Goal: Information Seeking & Learning: Check status

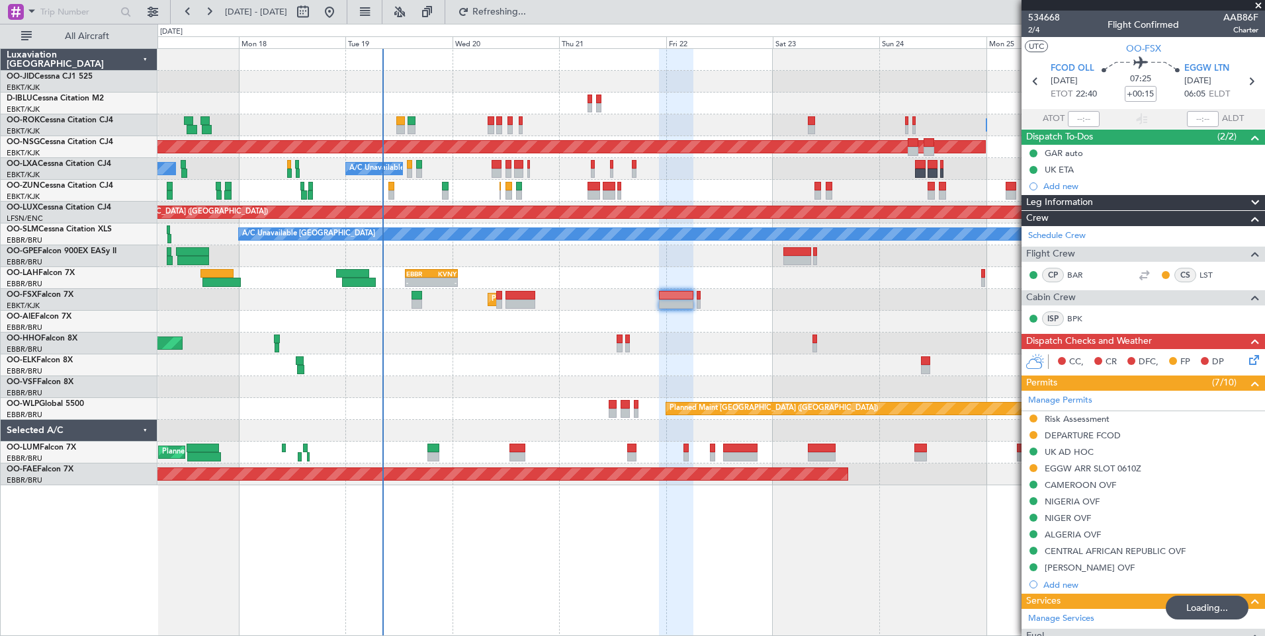
scroll to position [268, 0]
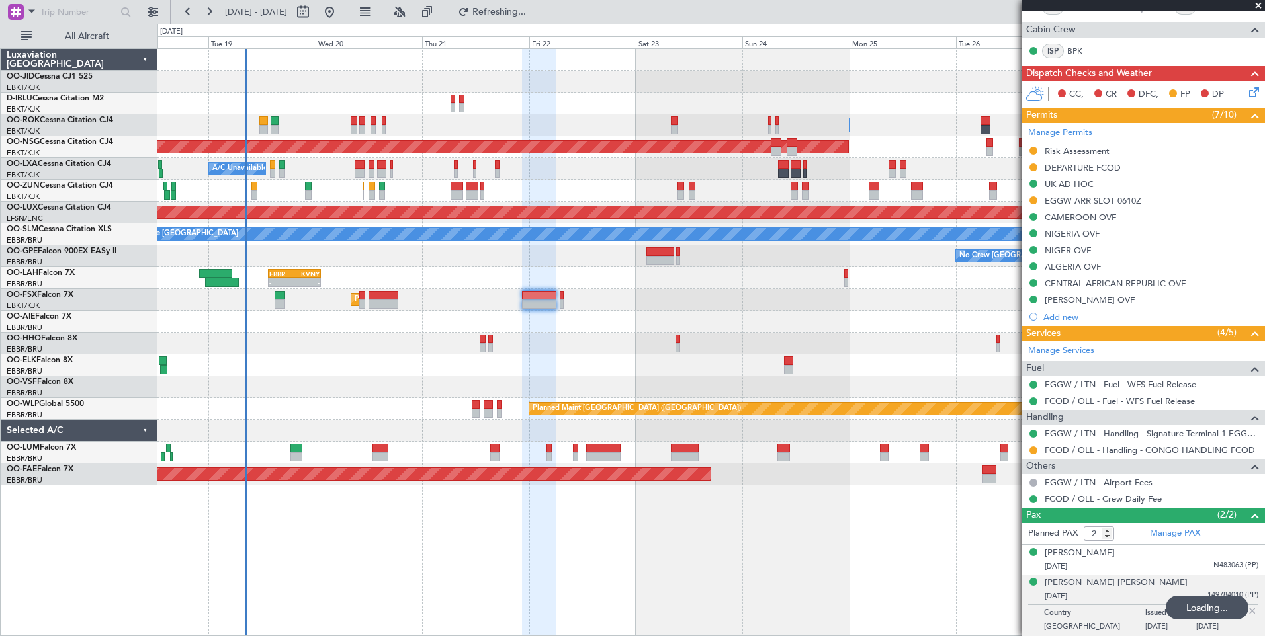
click at [431, 370] on div "Owner Kortrijk-Wevelgem Owner Kortrijk-Wevelgem Planned Maint Paris (Le Bourget…" at bounding box center [710, 267] width 1107 height 437
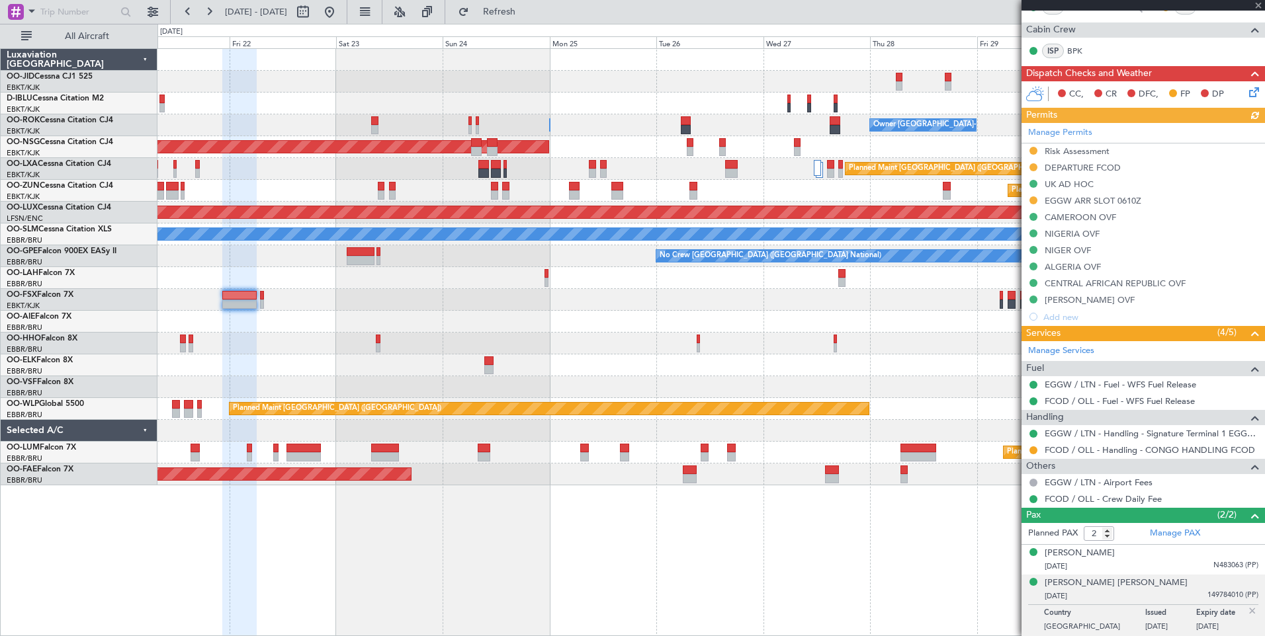
click at [648, 316] on div "Planned Maint [GEOGRAPHIC_DATA] ([GEOGRAPHIC_DATA])" at bounding box center [710, 322] width 1107 height 22
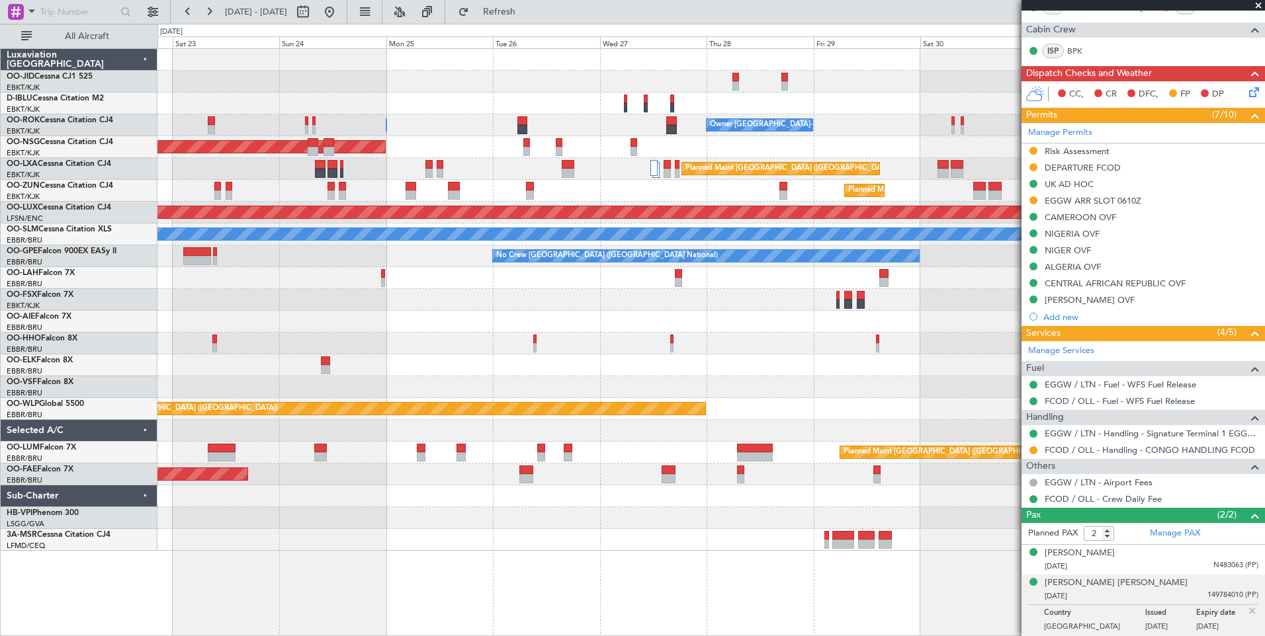
click at [672, 155] on div "Planned Maint Kortrijk-Wevelgem No Crew Brussels (Brussels National) Owner Kort…" at bounding box center [710, 300] width 1107 height 502
click at [480, 103] on div "Planned Maint Kortrijk-Wevelgem No Crew Brussels (Brussels National) Owner Kort…" at bounding box center [710, 300] width 1107 height 502
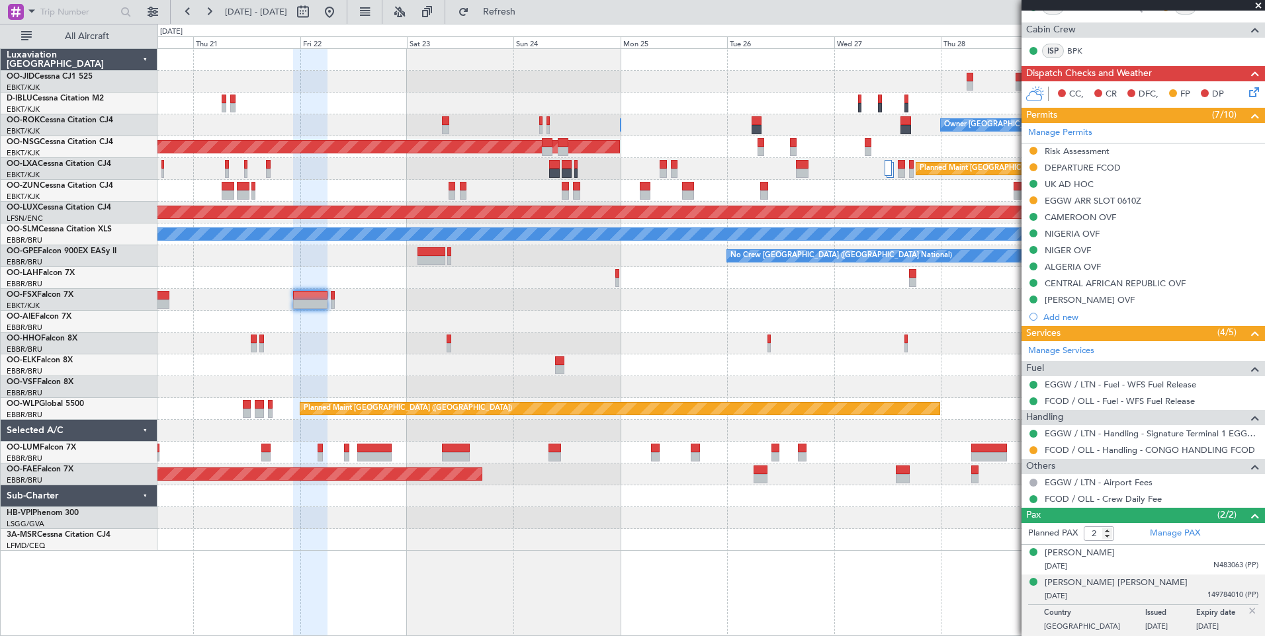
click at [865, 165] on div "Planned Maint Kortrijk-Wevelgem Owner Kortrijk-Wevelgem Owner Kortrijk-Wevelgem…" at bounding box center [710, 300] width 1107 height 502
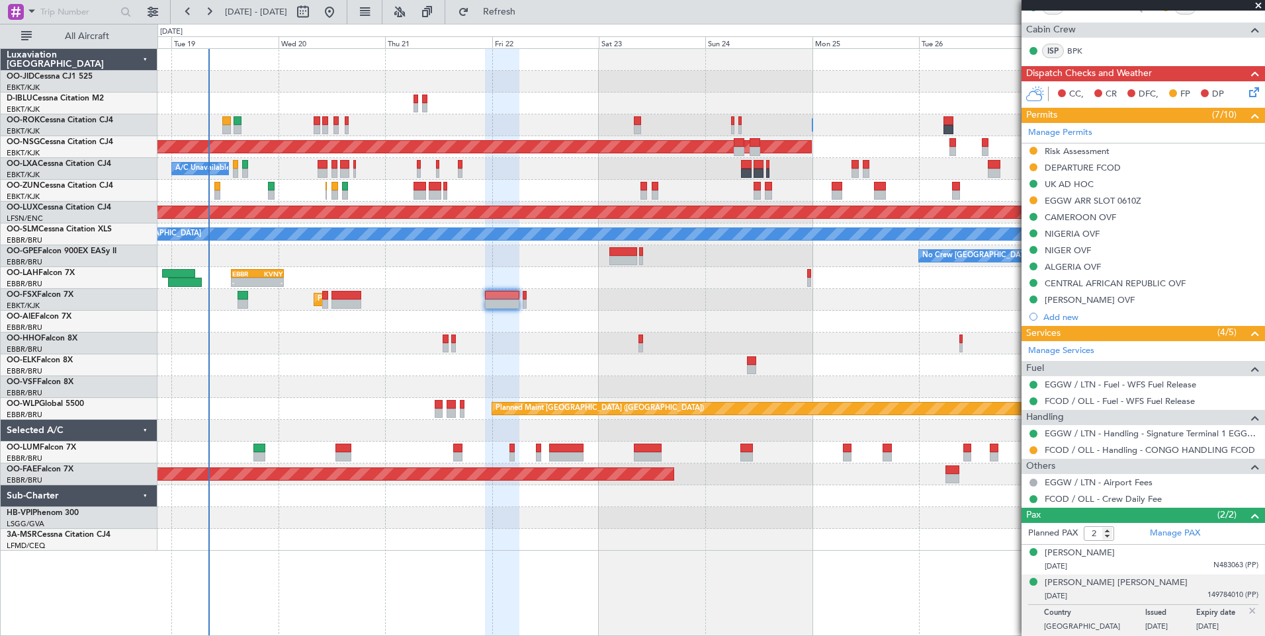
click at [723, 401] on div "Owner Kortrijk-Wevelgem Owner Kortrijk-Wevelgem Planned Maint Paris (Le Bourget…" at bounding box center [710, 300] width 1107 height 502
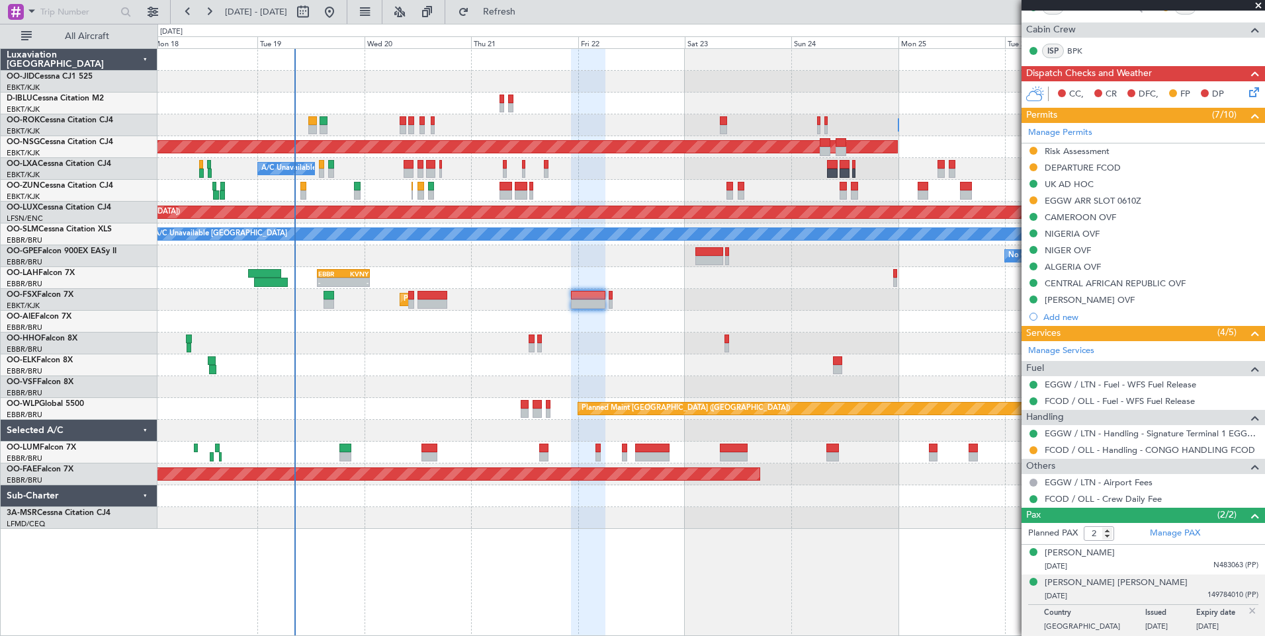
click at [457, 390] on div at bounding box center [710, 387] width 1107 height 22
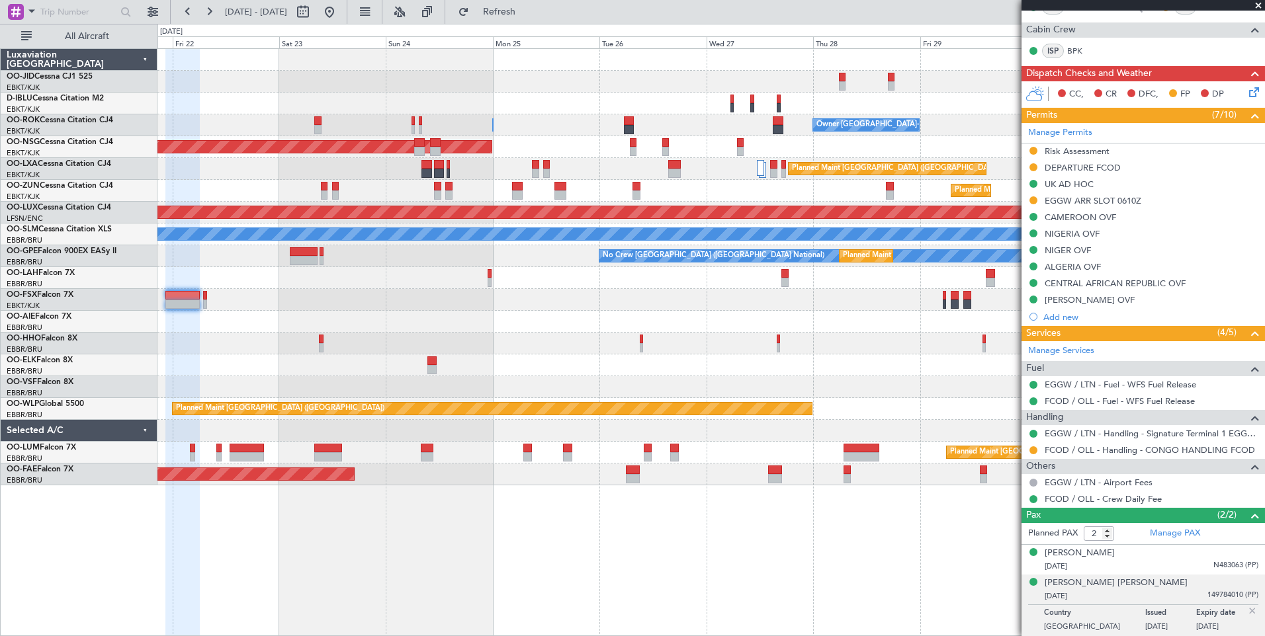
click at [366, 321] on div "Planned Maint Kortrijk-Wevelgem No Crew Brussels (Brussels National) Owner Kort…" at bounding box center [710, 267] width 1107 height 437
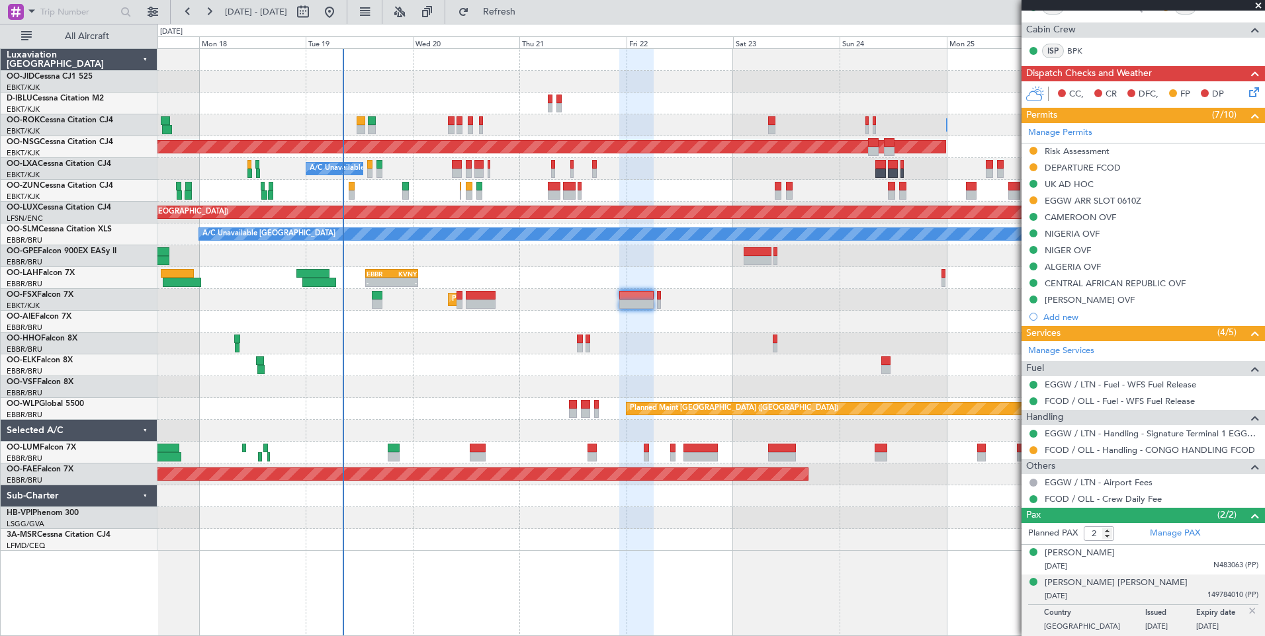
click at [884, 316] on div at bounding box center [710, 322] width 1107 height 22
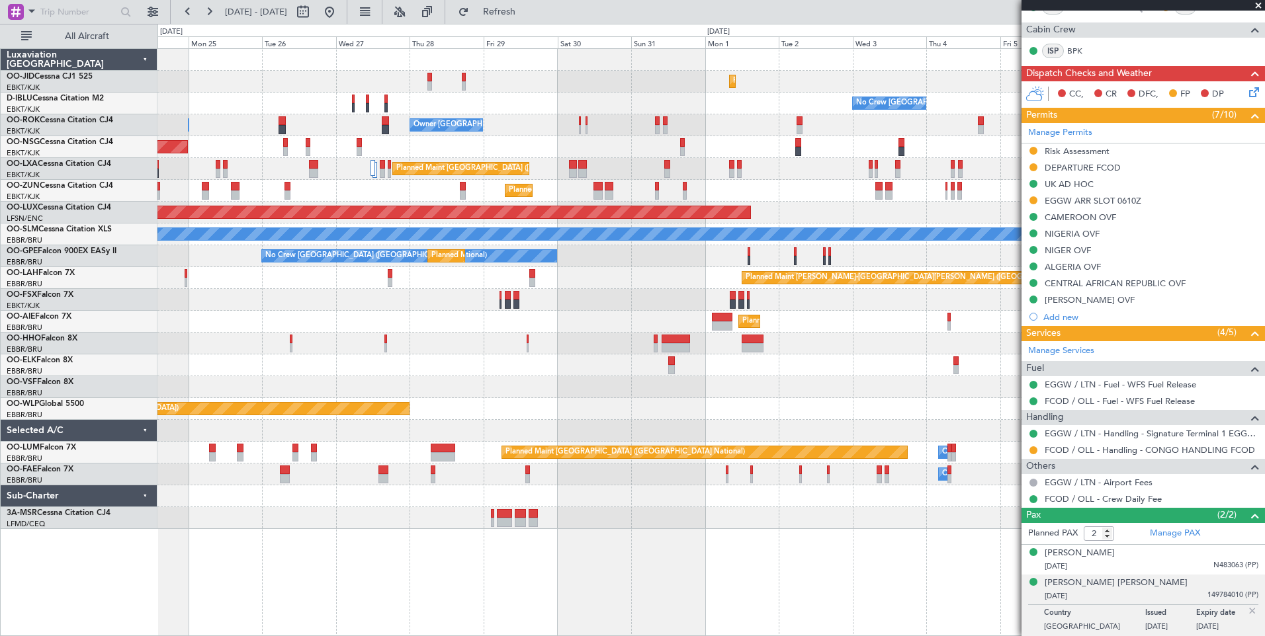
click at [384, 296] on div "Planned Maint Kortrijk-[GEOGRAPHIC_DATA]" at bounding box center [710, 300] width 1107 height 22
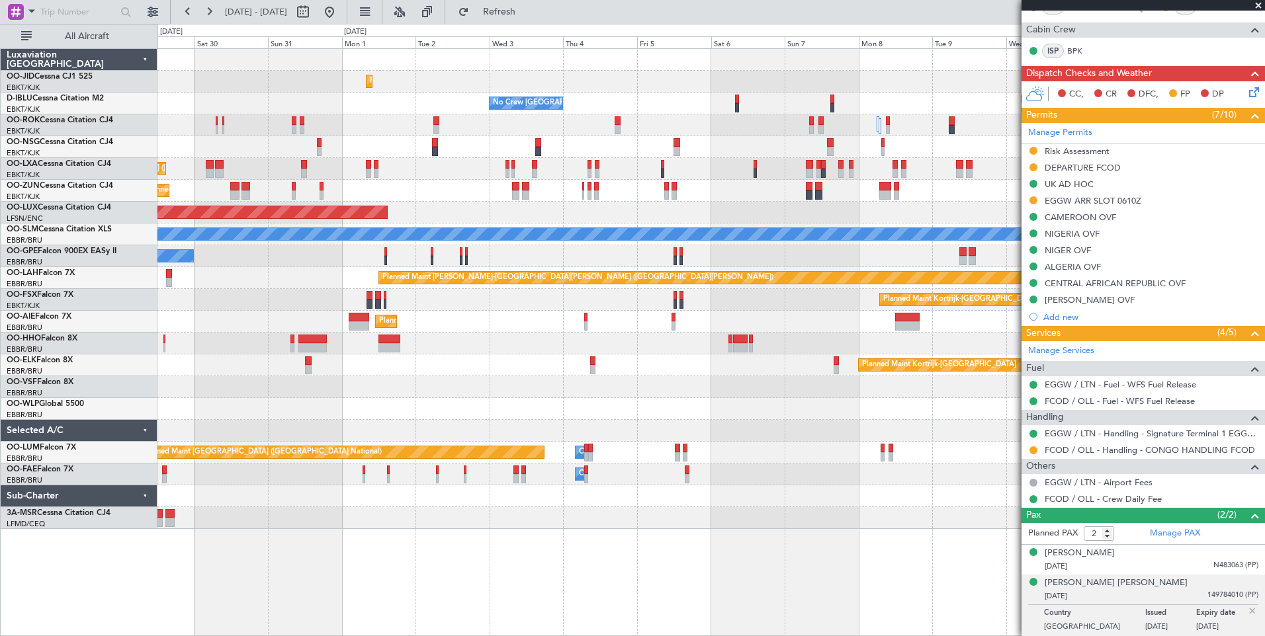
click at [1146, 329] on fb-app "15 Aug 2025 - 30 Aug 2025 Refresh Quick Links All Aircraft Planned Maint Kortri…" at bounding box center [632, 323] width 1265 height 626
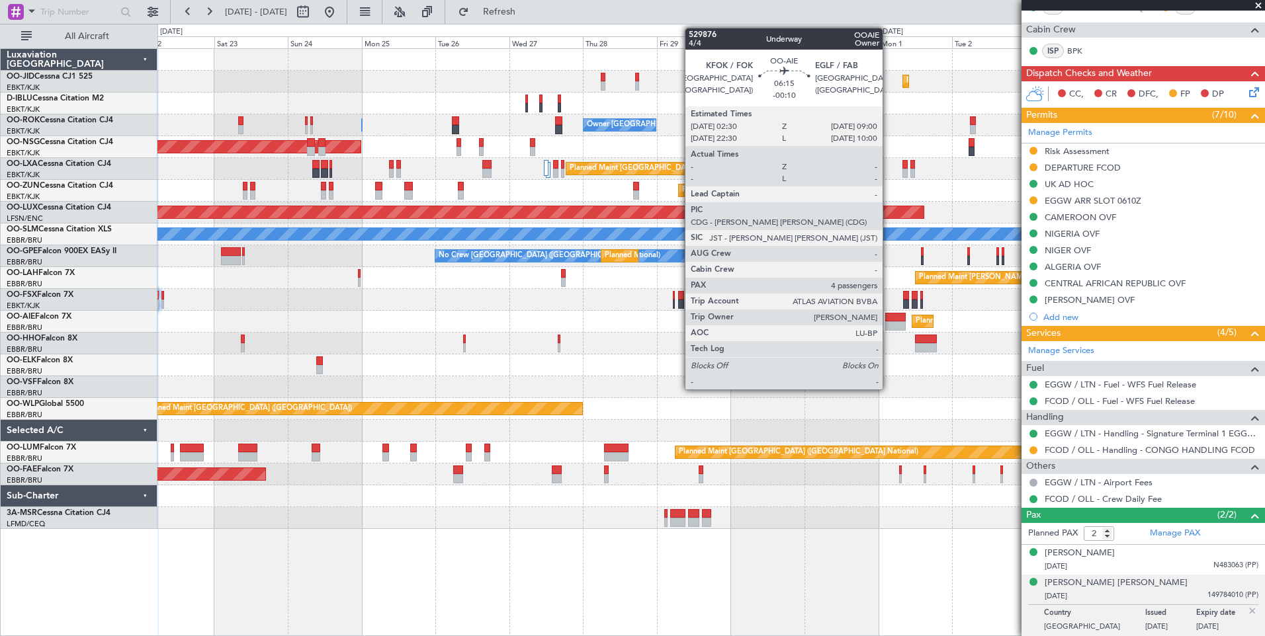
click at [1160, 348] on body "15 Aug 2025 - 30 Aug 2025 Refresh Quick Links All Aircraft Planned Maint Kortri…" at bounding box center [632, 318] width 1265 height 636
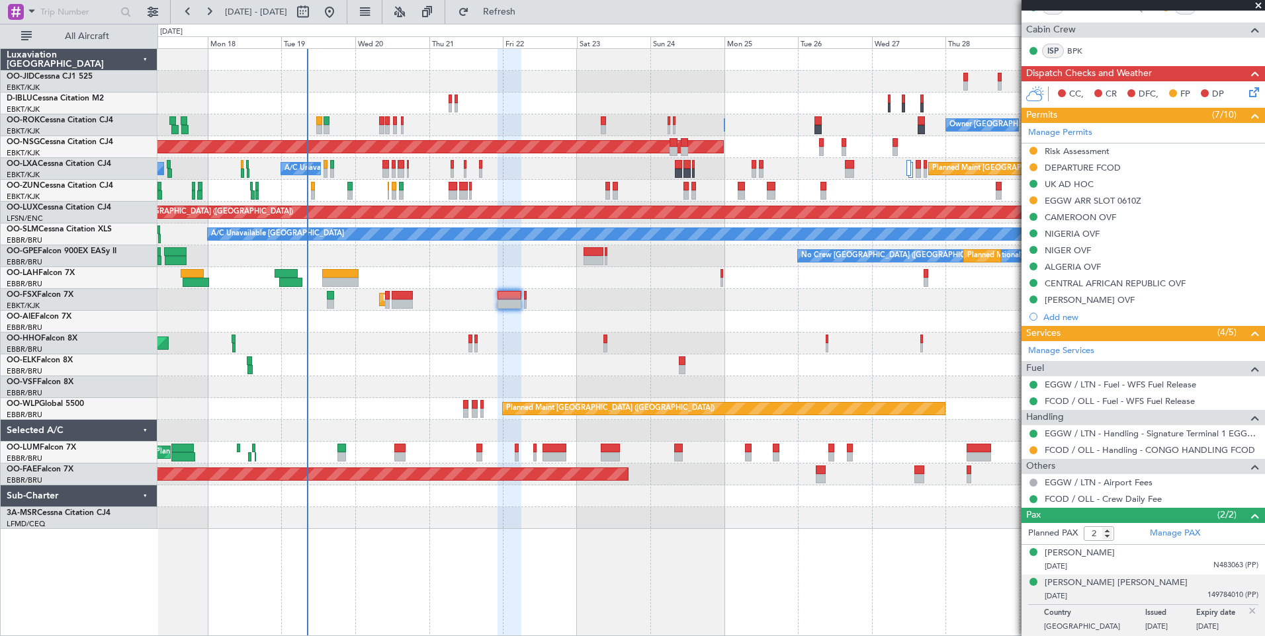
click at [315, 409] on div "Planned Maint Kortrijk-Wevelgem No Crew Brussels (Brussels National) Owner Kort…" at bounding box center [710, 289] width 1107 height 480
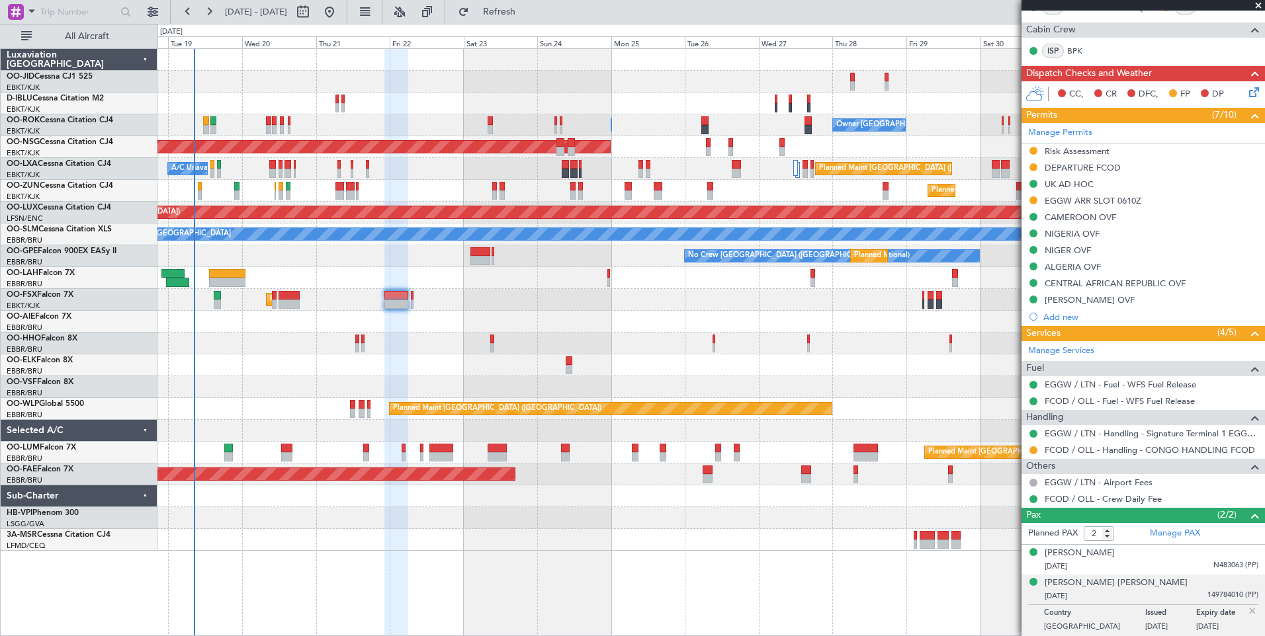
click at [589, 337] on div "AOG Maint Geneva (Cointrin)" at bounding box center [710, 344] width 1107 height 22
click at [250, 377] on div at bounding box center [710, 387] width 1107 height 22
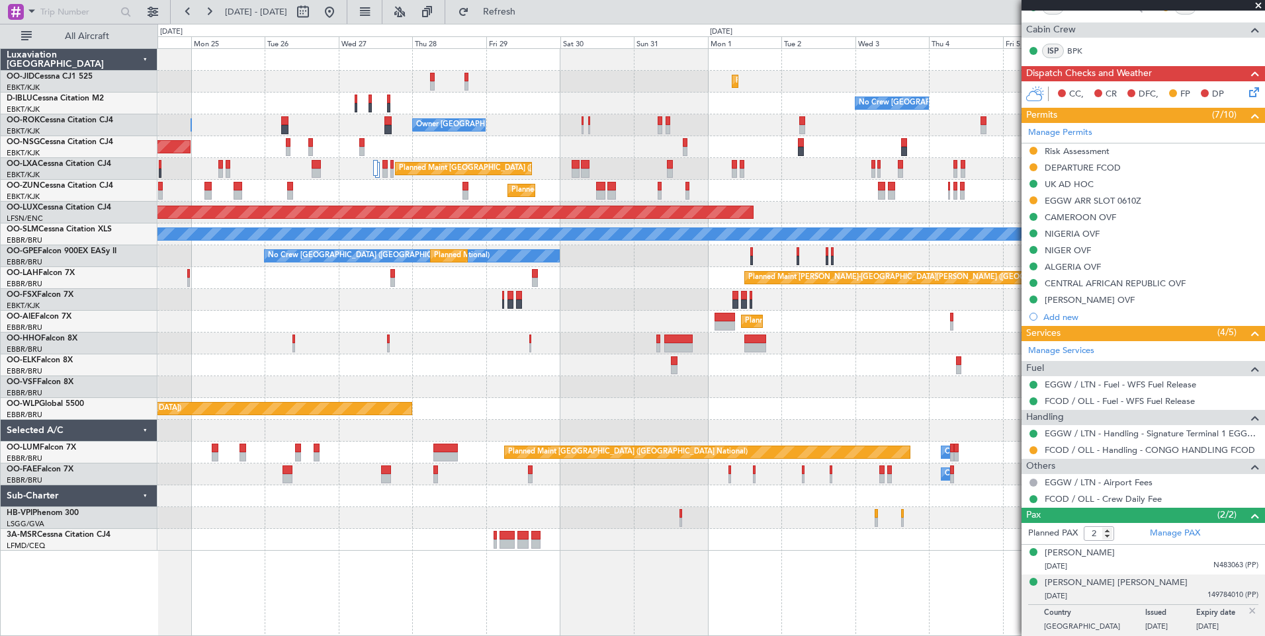
click at [320, 530] on div "Planned Maint Kortrijk-Wevelgem No Crew Brussels (Brussels National) Owner Kort…" at bounding box center [710, 342] width 1107 height 588
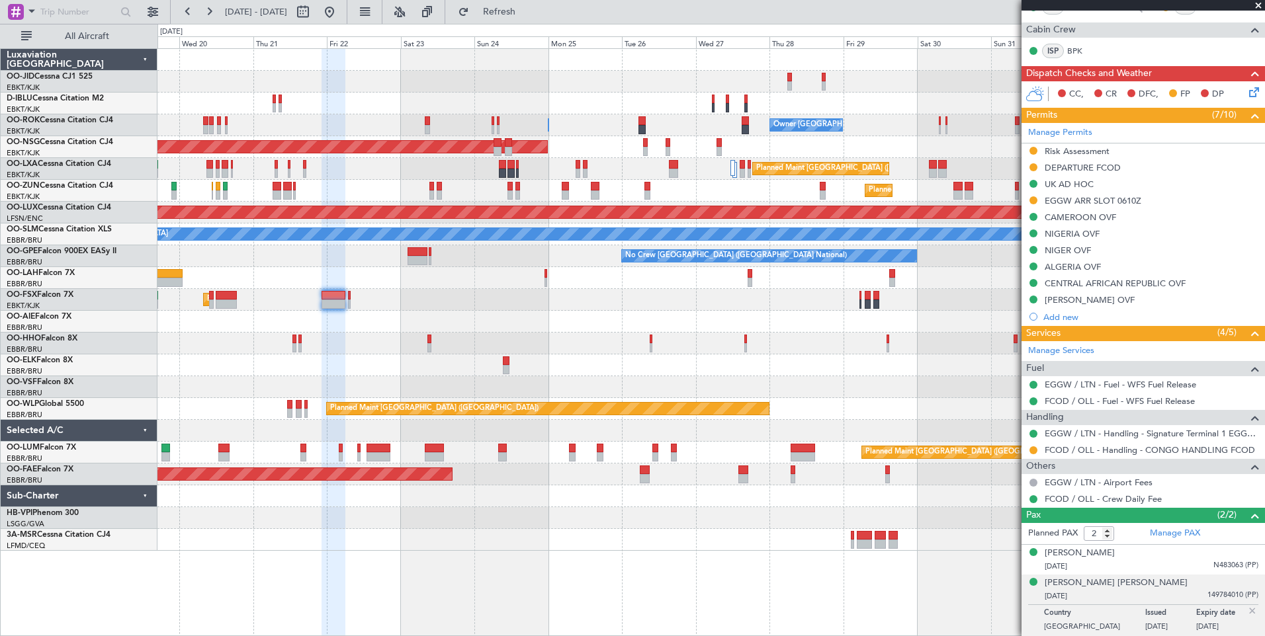
click at [757, 353] on div "Planned Maint Kortrijk-Wevelgem No Crew Brussels (Brussels National) Owner Kort…" at bounding box center [710, 300] width 1107 height 502
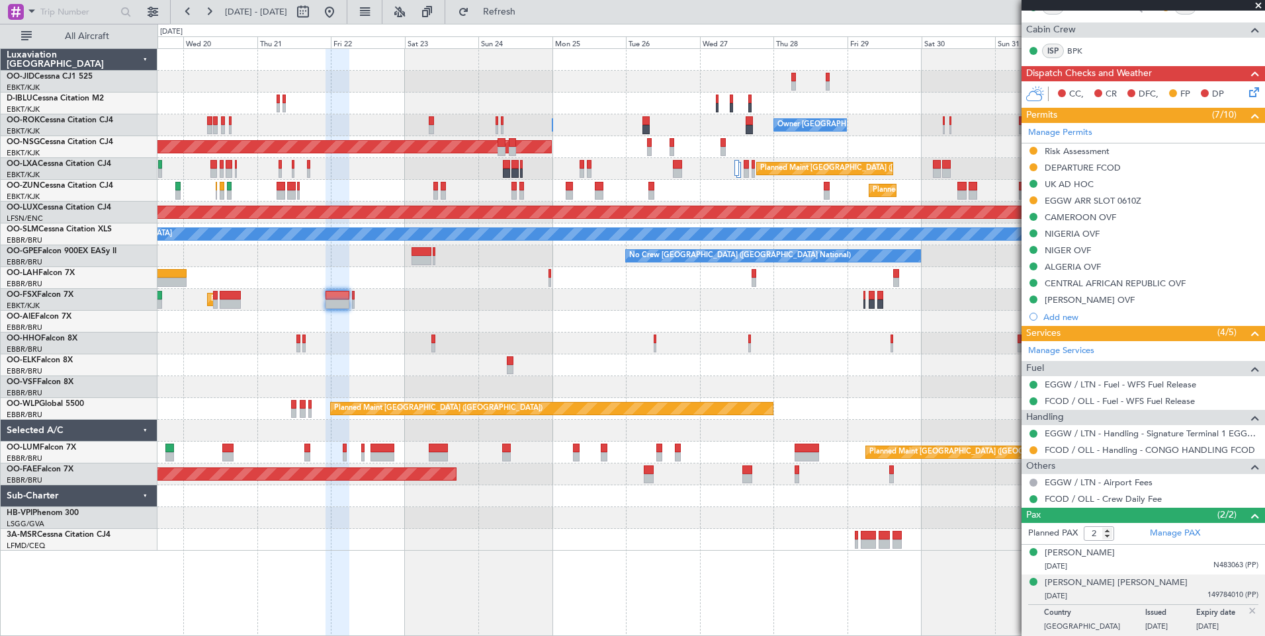
click at [703, 372] on div at bounding box center [710, 366] width 1107 height 22
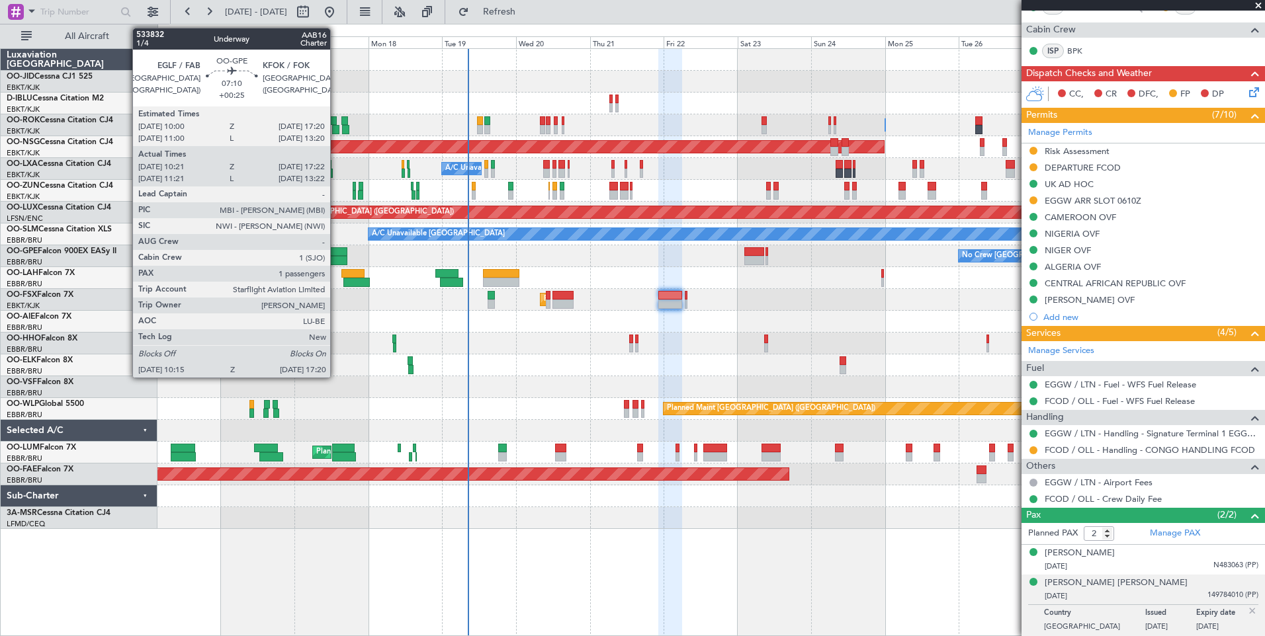
click at [336, 262] on div at bounding box center [336, 260] width 22 height 9
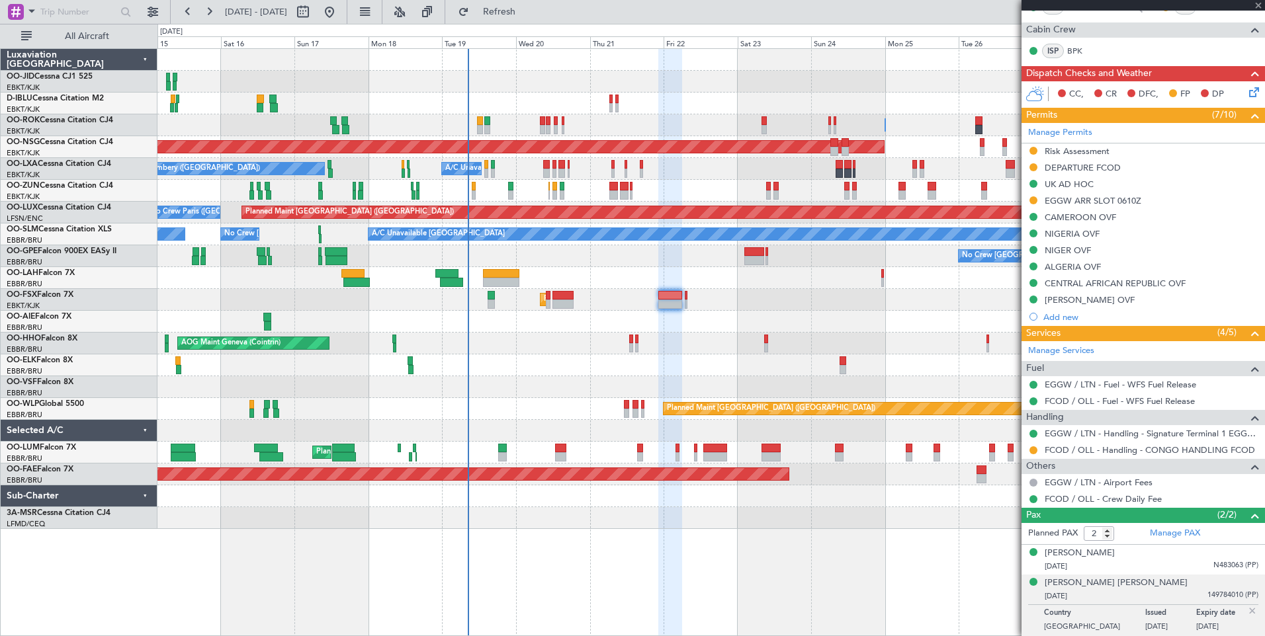
type input "+00:25"
type input "10:26"
type input "17:17"
type input "1"
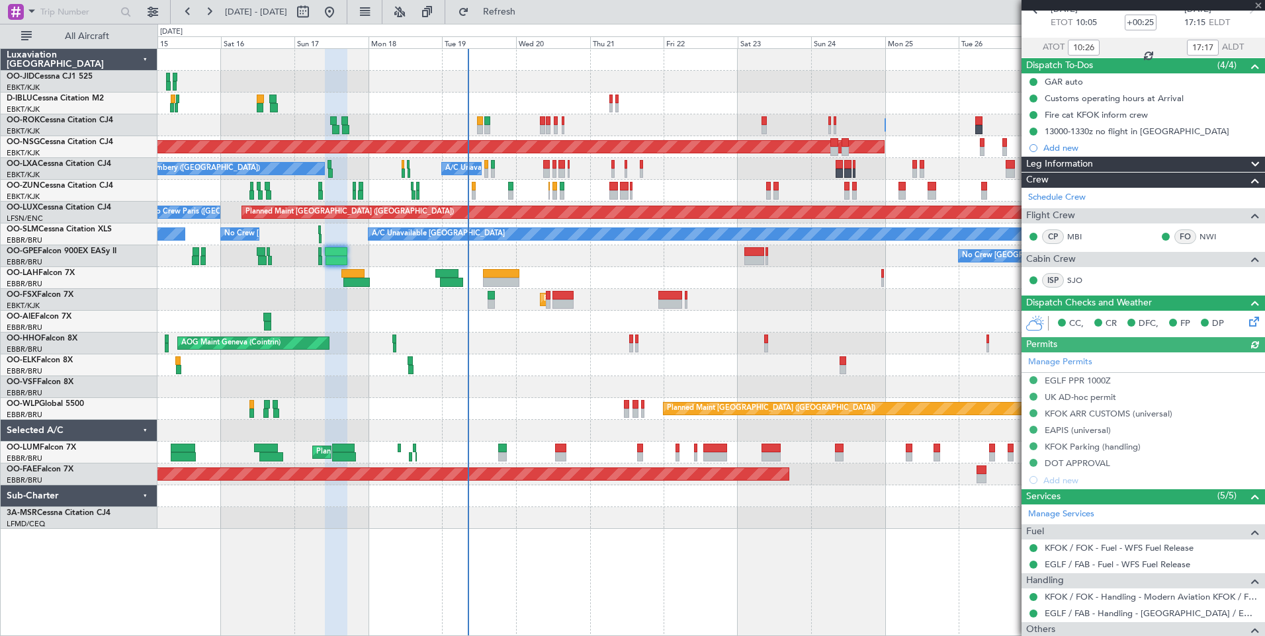
scroll to position [0, 0]
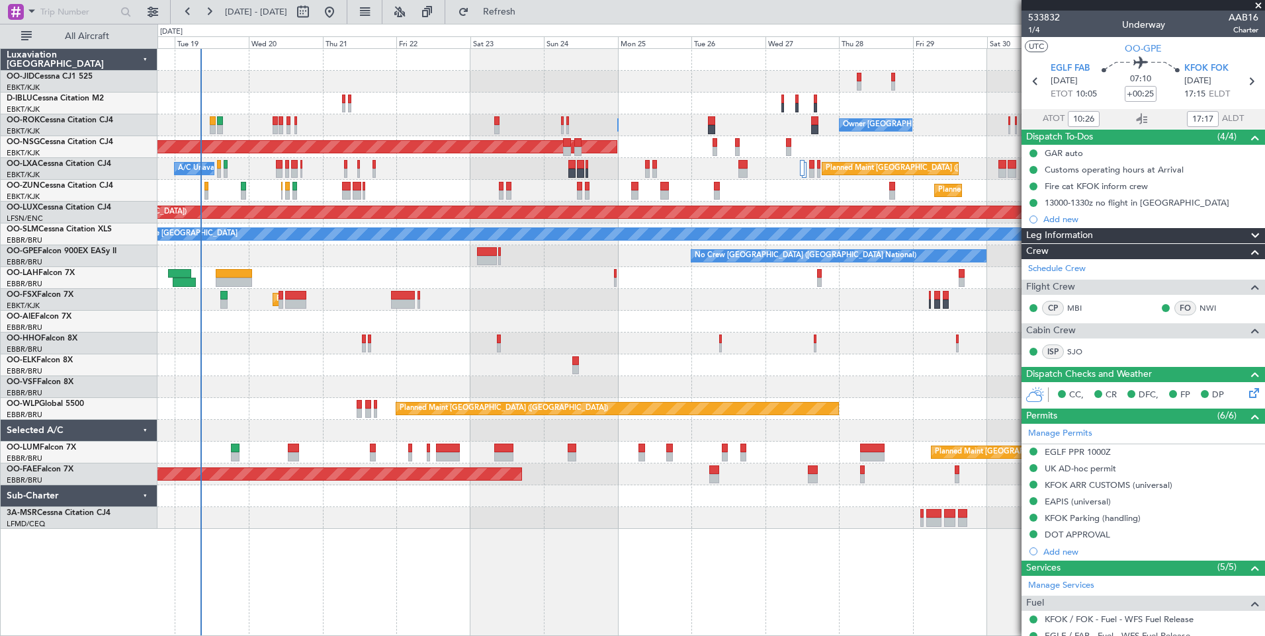
click at [355, 339] on div "Planned Maint Kortrijk-Wevelgem No Crew Brussels (Brussels National) Owner Kort…" at bounding box center [710, 289] width 1107 height 480
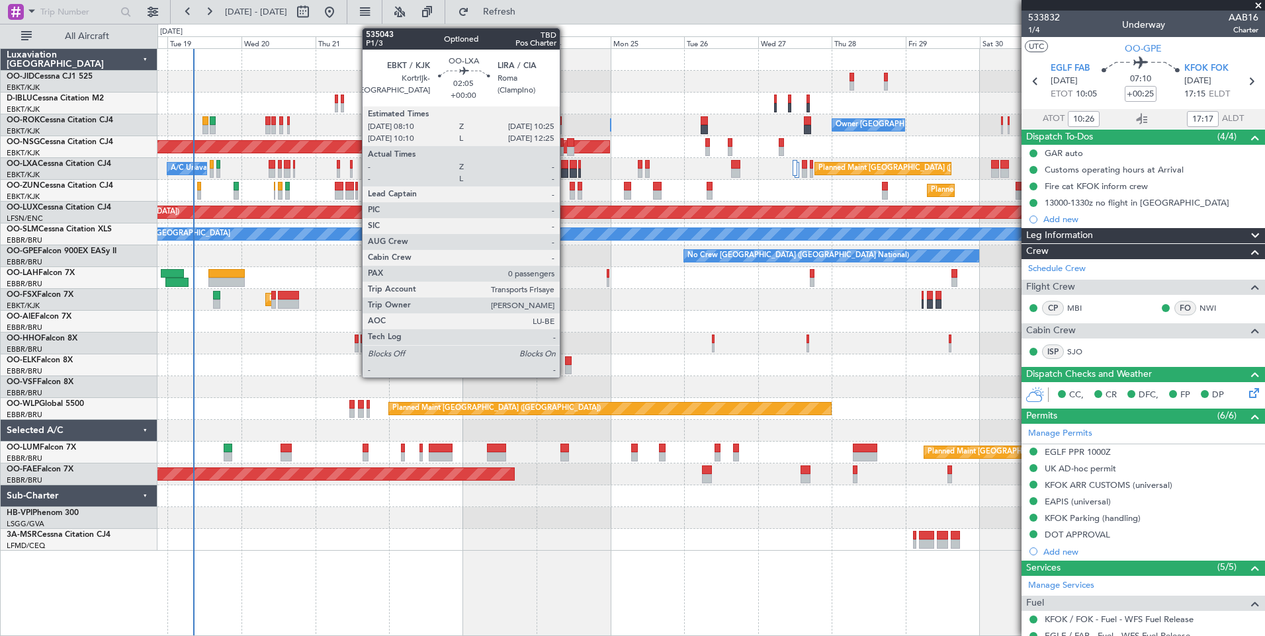
click at [566, 167] on div at bounding box center [564, 164] width 7 height 9
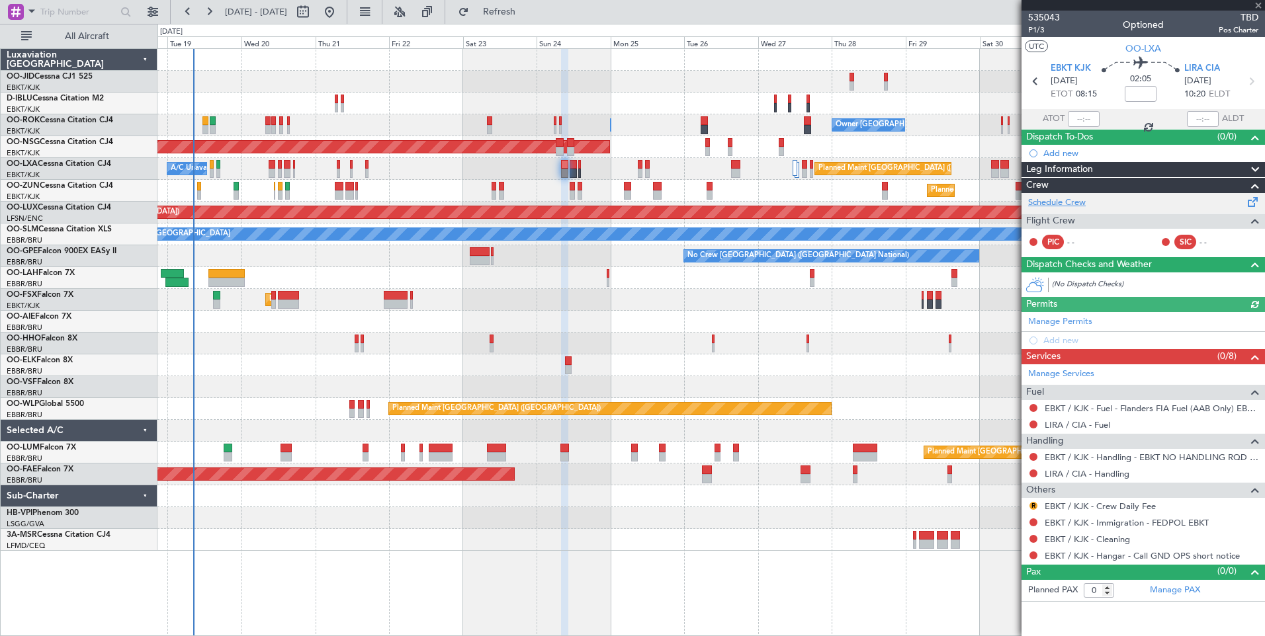
click at [1061, 198] on link "Schedule Crew" at bounding box center [1057, 202] width 58 height 13
click at [527, 15] on span "Refresh" at bounding box center [500, 11] width 56 height 9
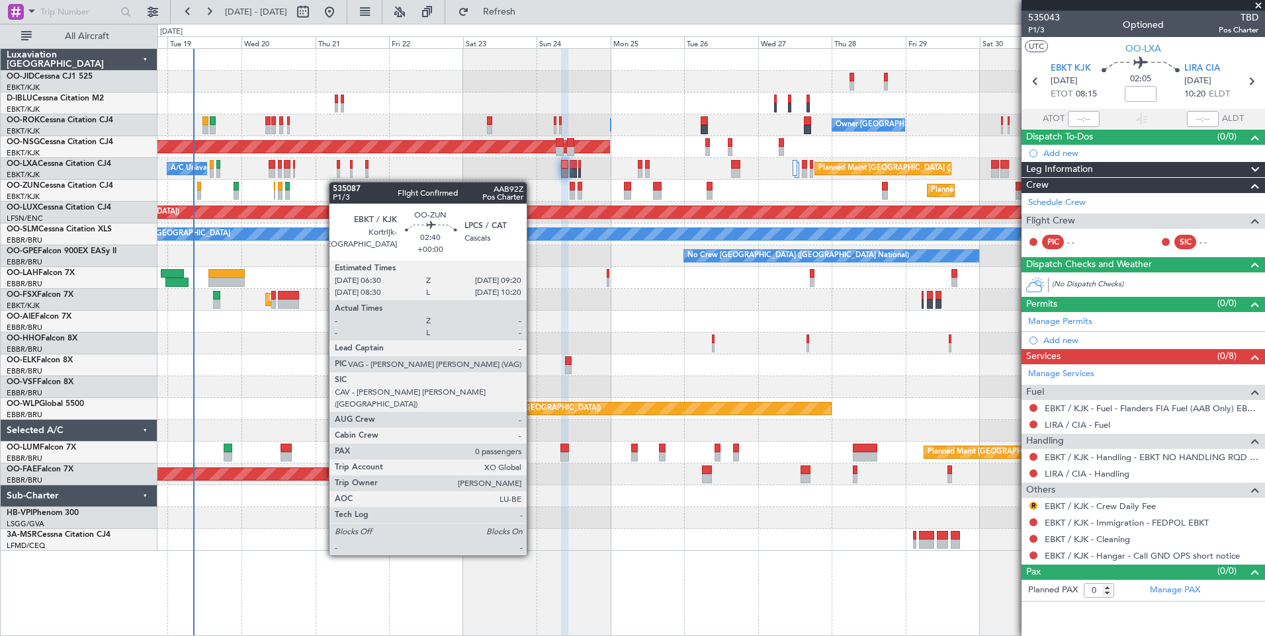
click at [335, 183] on div "Planned Maint Kortrijk-Wevelgem No Crew Brussels (Brussels National) Owner Kort…" at bounding box center [710, 300] width 1107 height 502
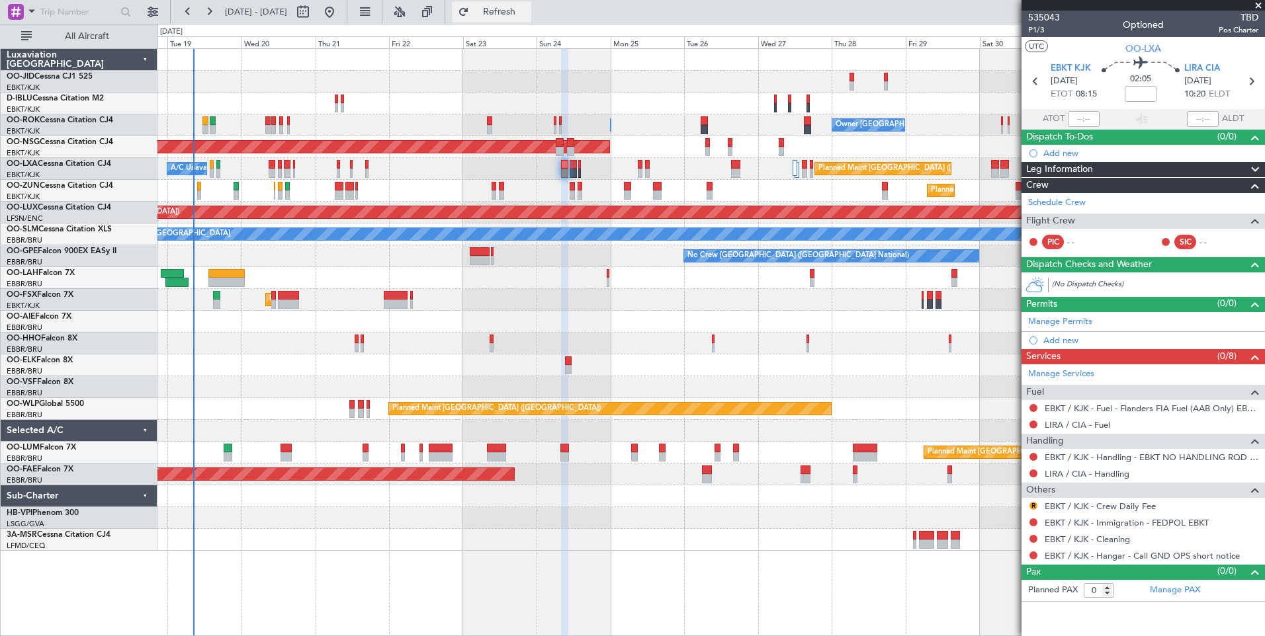
click at [525, 13] on span "Refresh" at bounding box center [500, 11] width 56 height 9
click at [527, 17] on span "Refresh" at bounding box center [500, 11] width 56 height 9
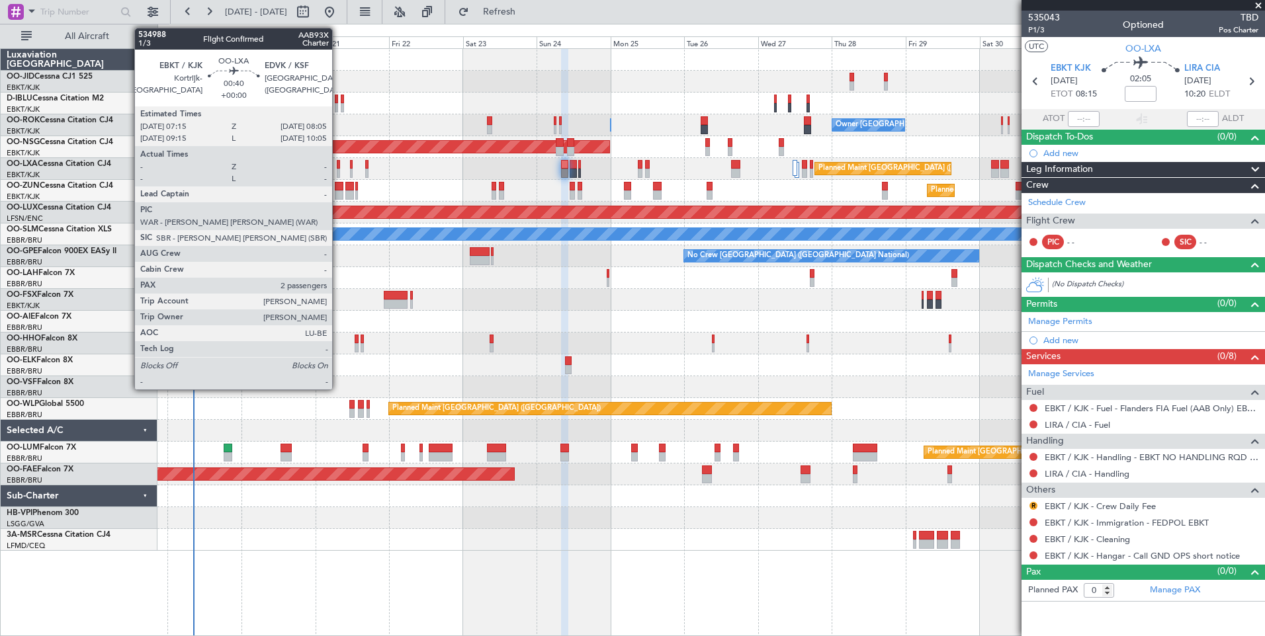
click at [338, 169] on div at bounding box center [338, 173] width 3 height 9
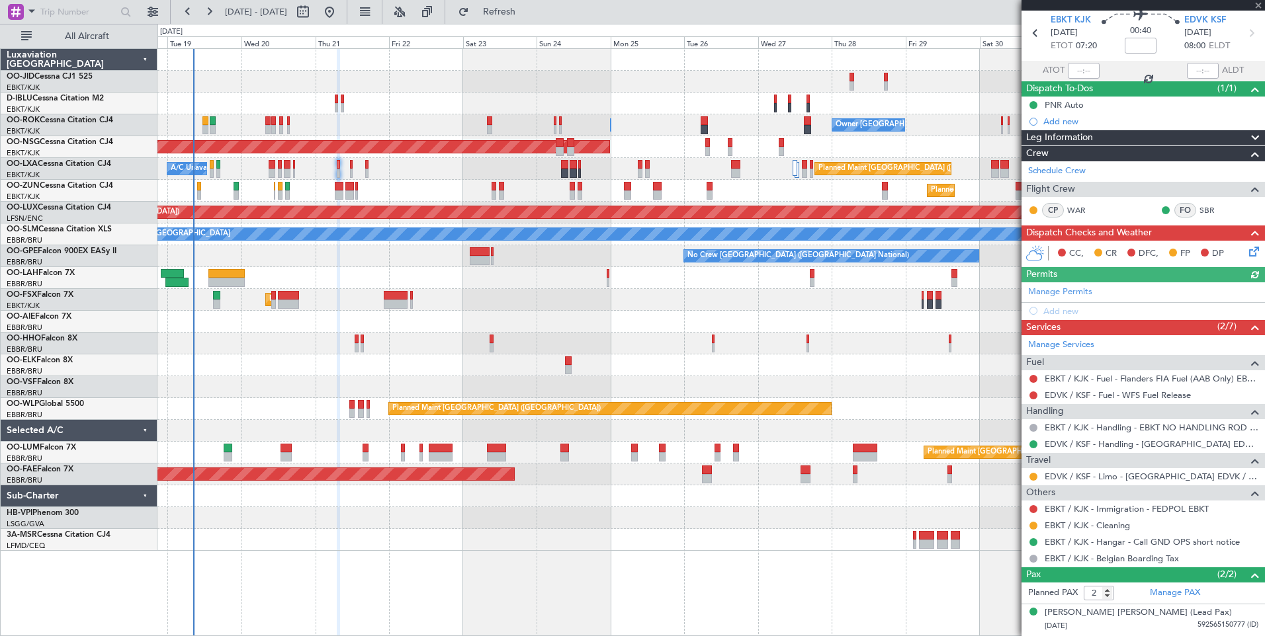
scroll to position [75, 0]
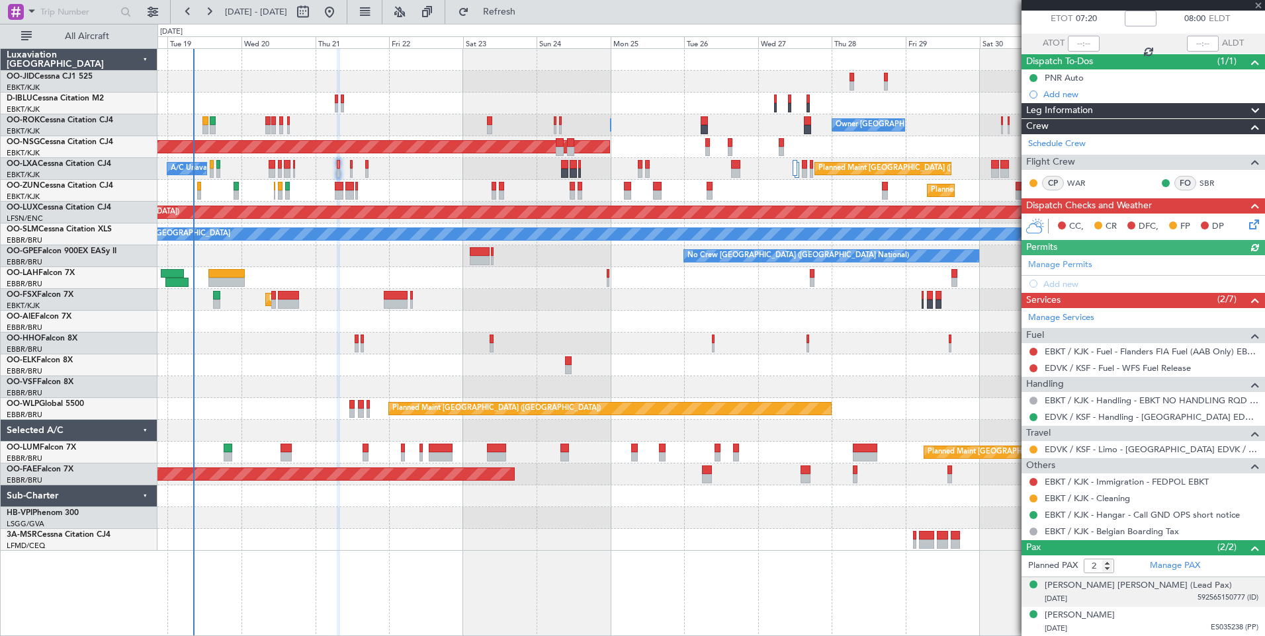
click at [1143, 594] on div "30/11/1974 592565150777 (ID)" at bounding box center [1151, 599] width 214 height 13
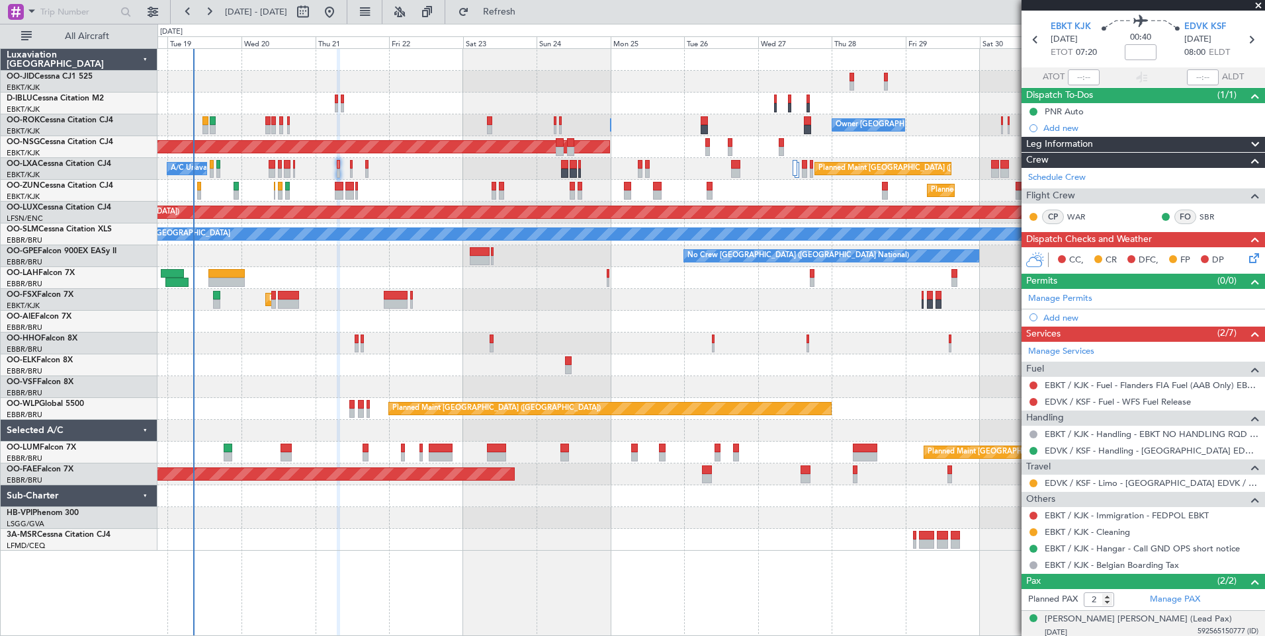
scroll to position [108, 0]
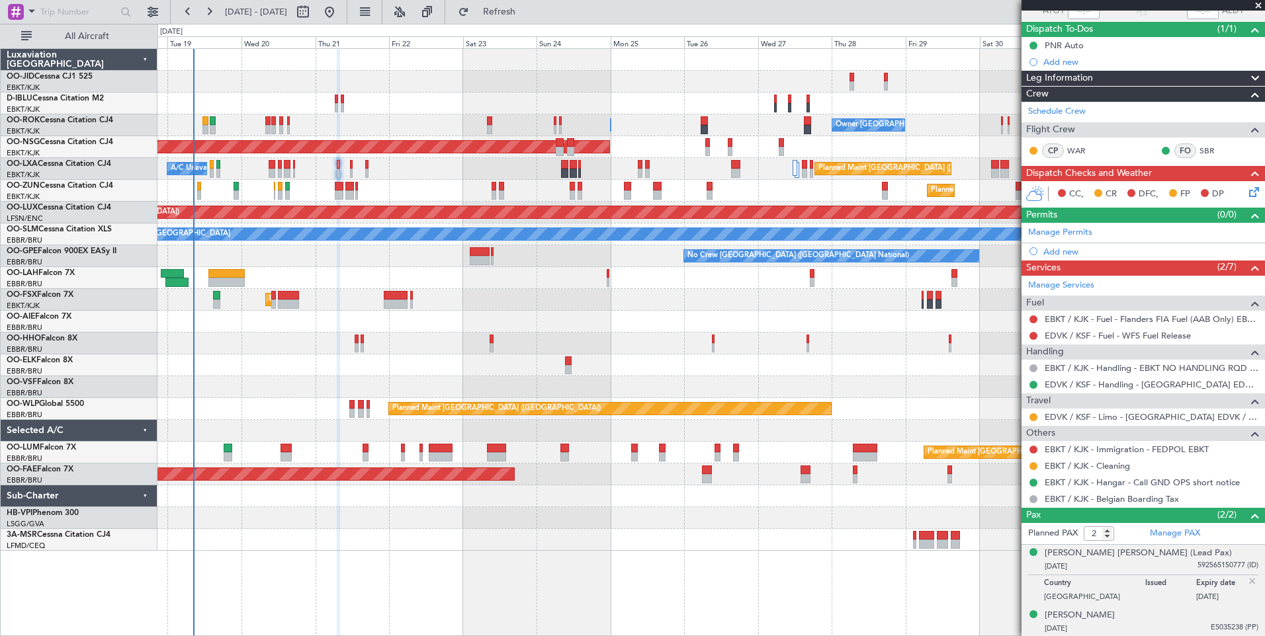
click at [1138, 624] on div "12/07/2000 ES035238 (PP)" at bounding box center [1151, 628] width 214 height 13
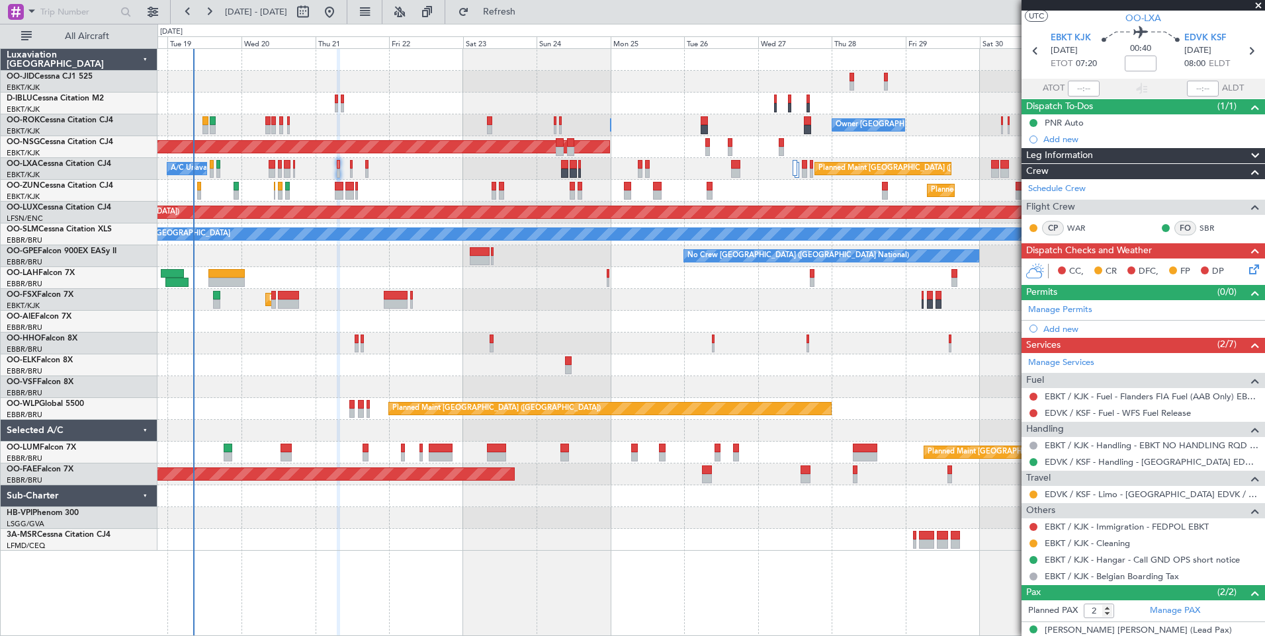
scroll to position [0, 0]
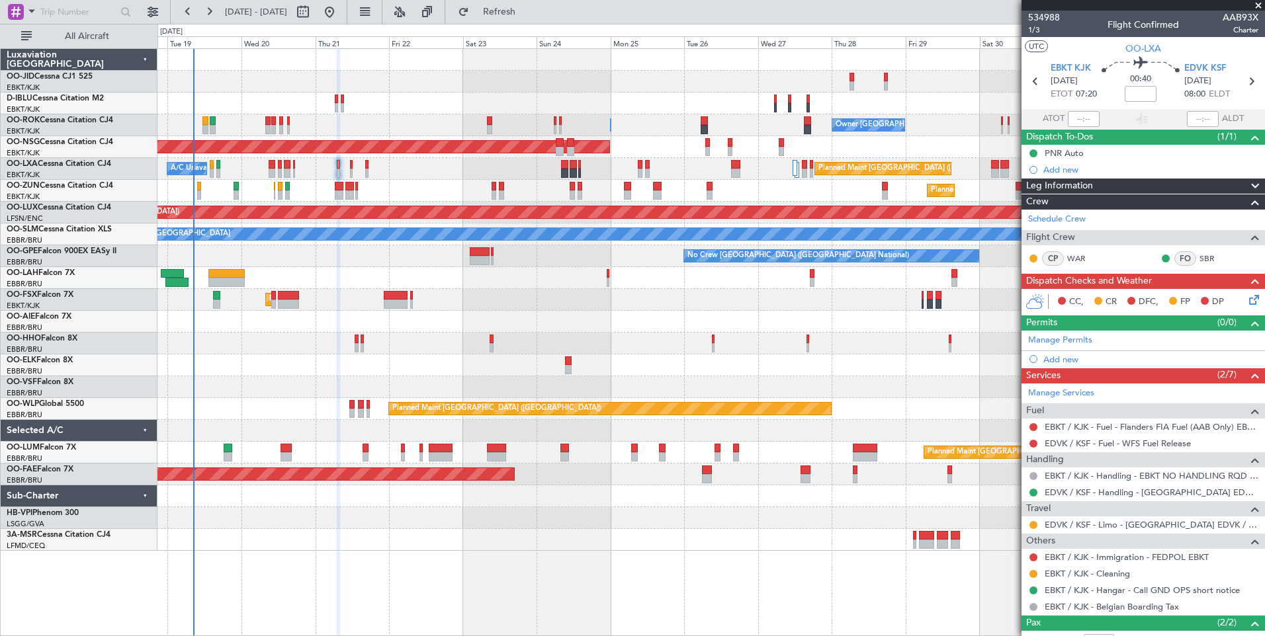
click at [595, 340] on div "AOG Maint Geneva (Cointrin)" at bounding box center [710, 344] width 1107 height 22
click at [527, 16] on span "Refresh" at bounding box center [500, 11] width 56 height 9
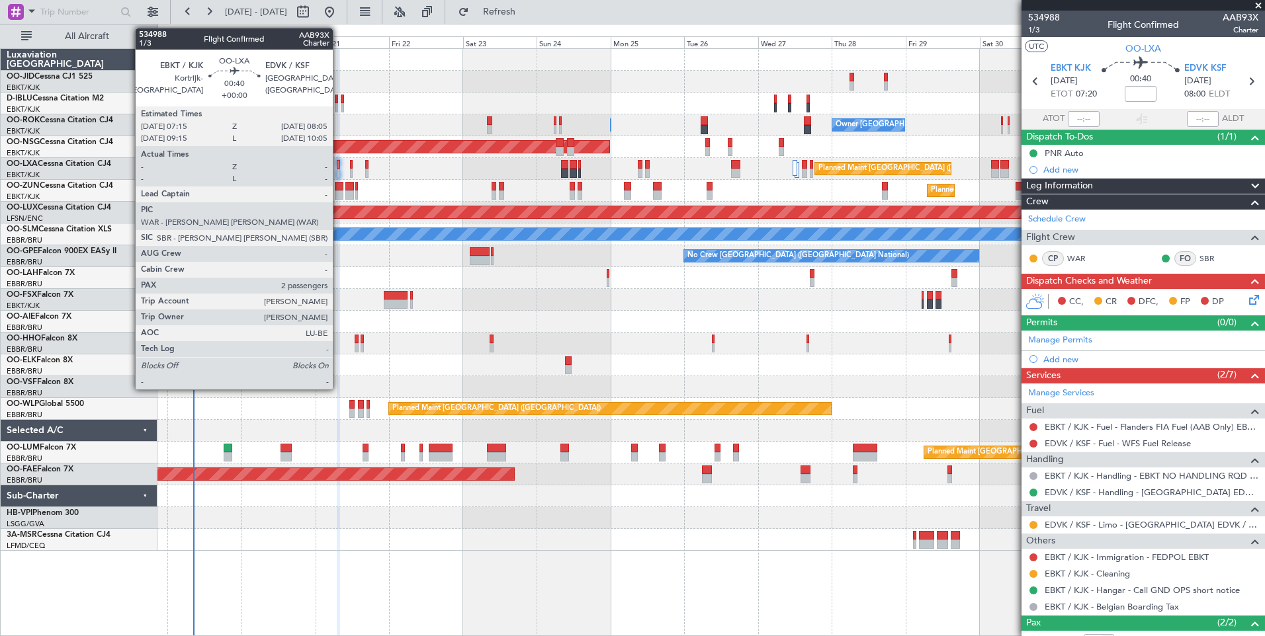
click at [339, 166] on div at bounding box center [338, 164] width 3 height 9
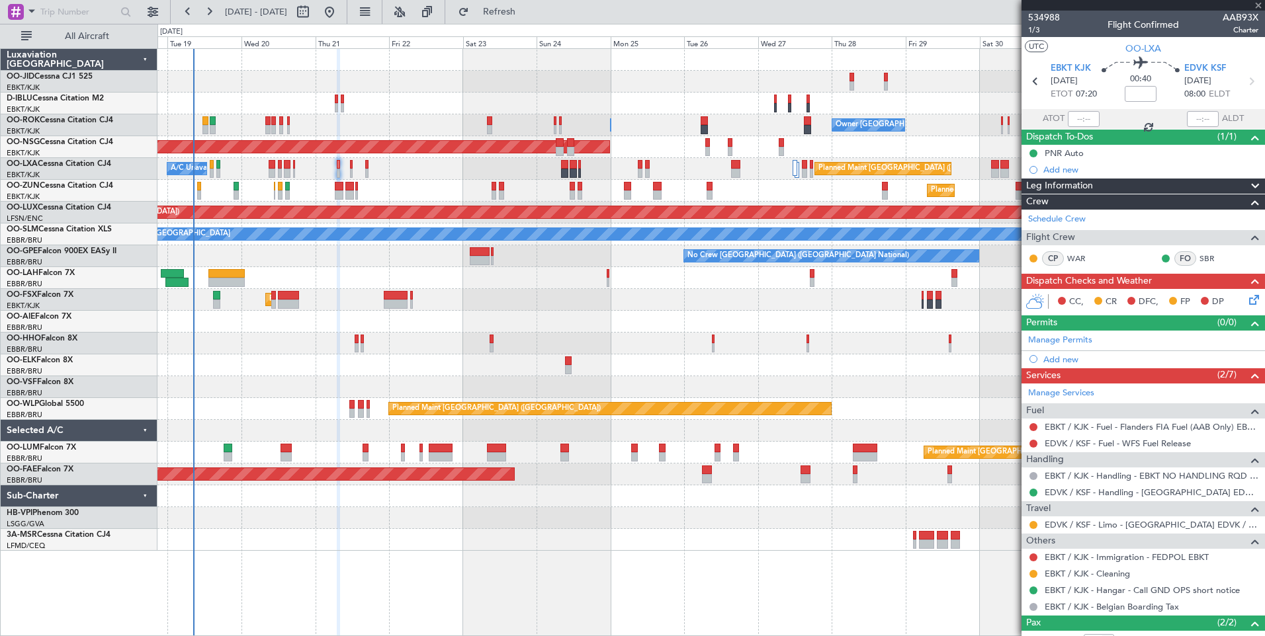
click at [339, 166] on div at bounding box center [338, 164] width 3 height 9
click at [1033, 29] on mat-tooltip-component "Trip Number" at bounding box center [1043, 41] width 65 height 35
click at [1033, 31] on mat-tooltip-component "Trip Number" at bounding box center [1043, 41] width 65 height 35
click at [1034, 29] on mat-tooltip-component "Trip Number" at bounding box center [1043, 41] width 65 height 35
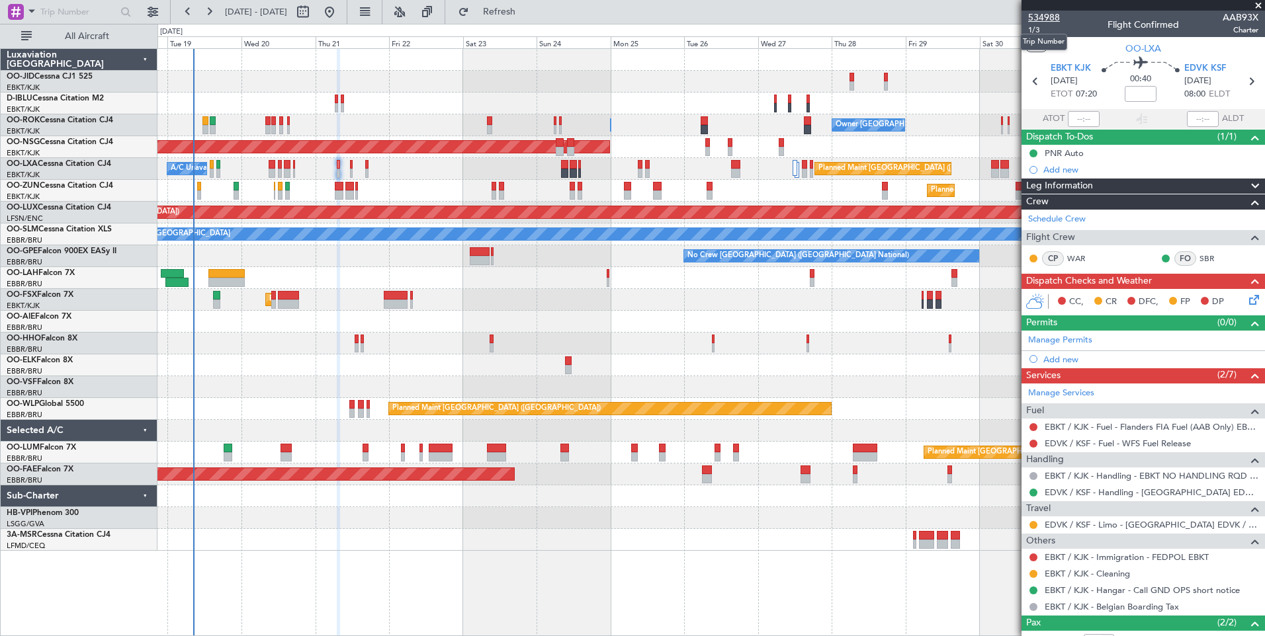
click at [1032, 19] on span "534988" at bounding box center [1044, 18] width 32 height 14
click at [527, 16] on span "Refresh" at bounding box center [500, 11] width 56 height 9
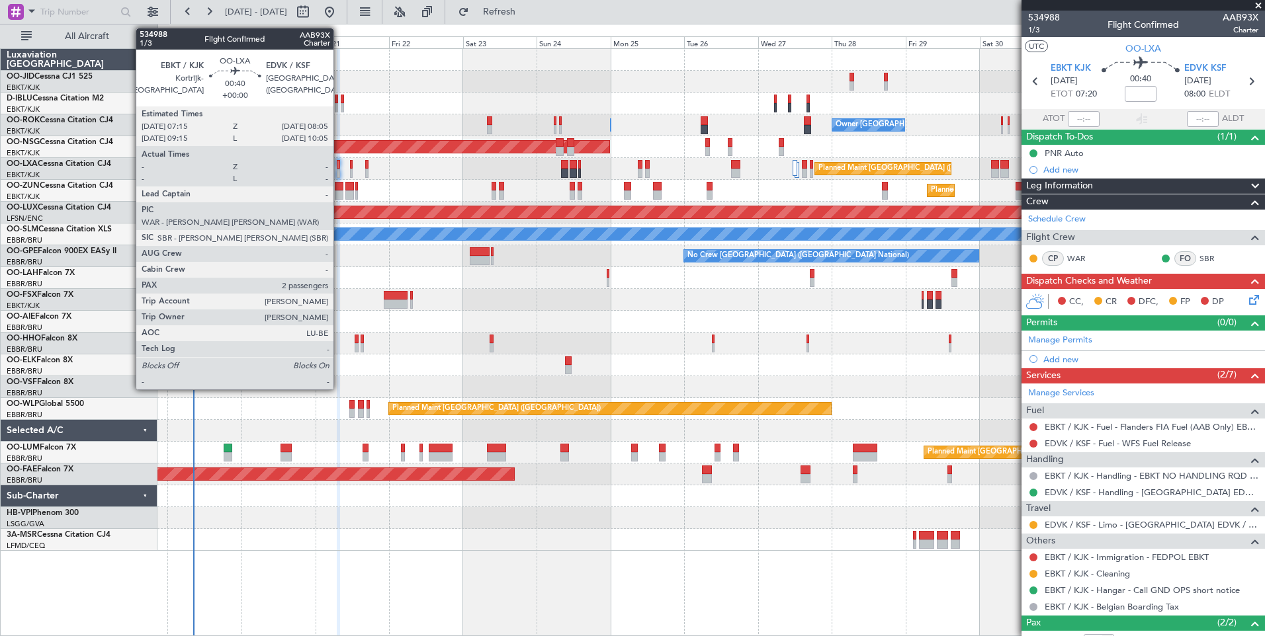
click at [339, 166] on div at bounding box center [338, 164] width 3 height 9
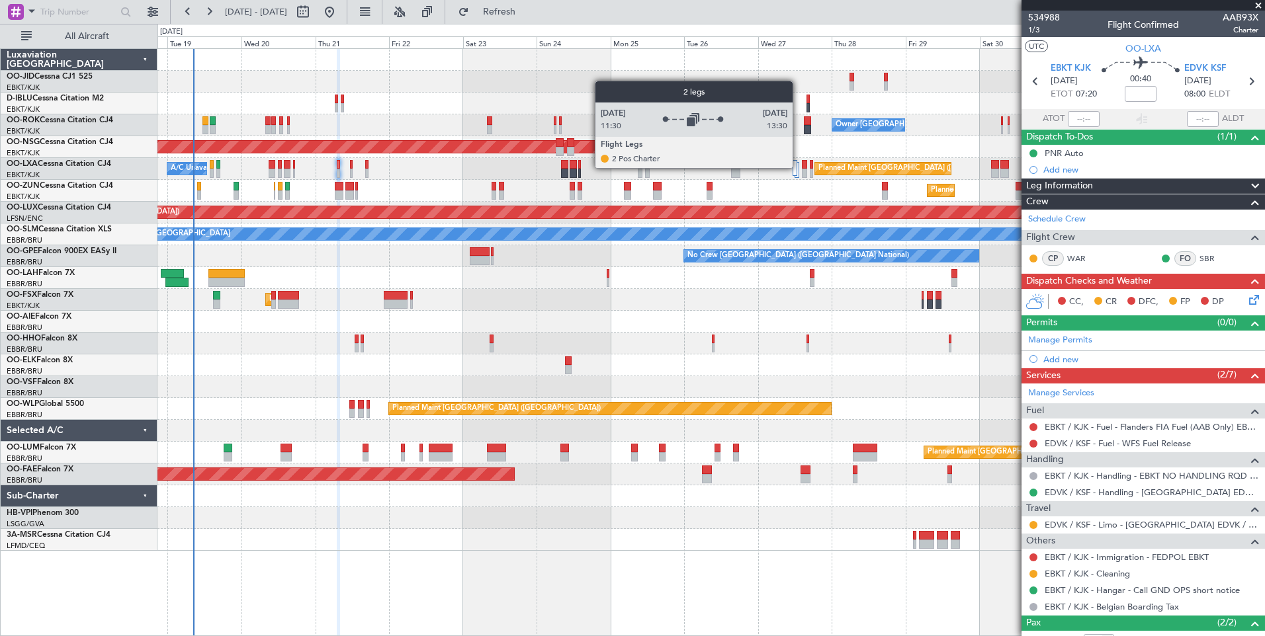
click at [798, 167] on div at bounding box center [796, 170] width 5 height 16
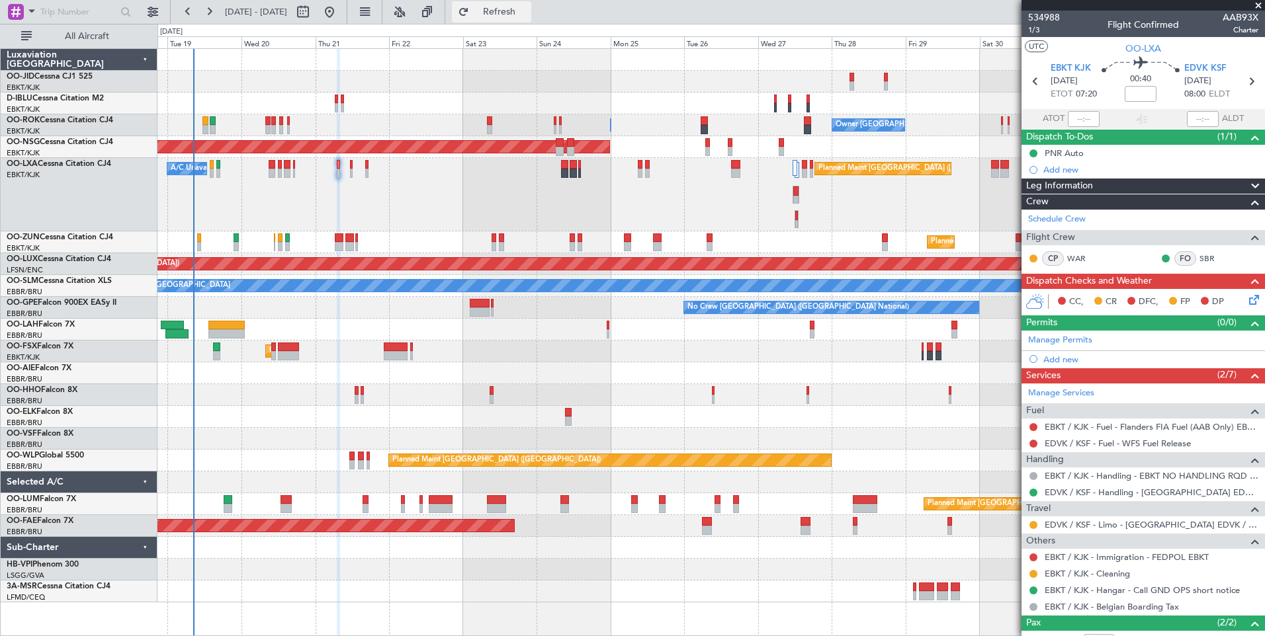
click at [528, 18] on button "Refresh" at bounding box center [491, 11] width 79 height 21
click at [525, 11] on span "Refresh" at bounding box center [500, 11] width 56 height 9
click at [526, 17] on span "Refresh" at bounding box center [500, 11] width 56 height 9
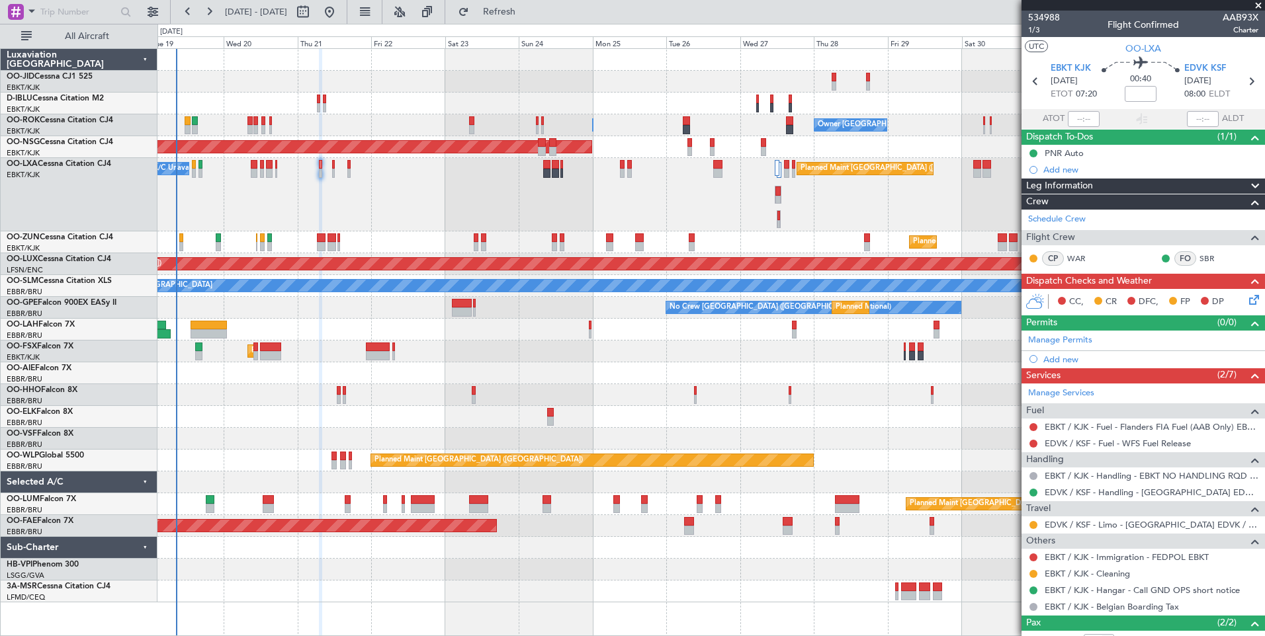
click at [366, 187] on div "A/C Unavailable Brussels (Brussels National) Planned Maint Brussels (Brussels N…" at bounding box center [710, 194] width 1107 height 73
click at [156, 13] on button at bounding box center [152, 11] width 21 height 21
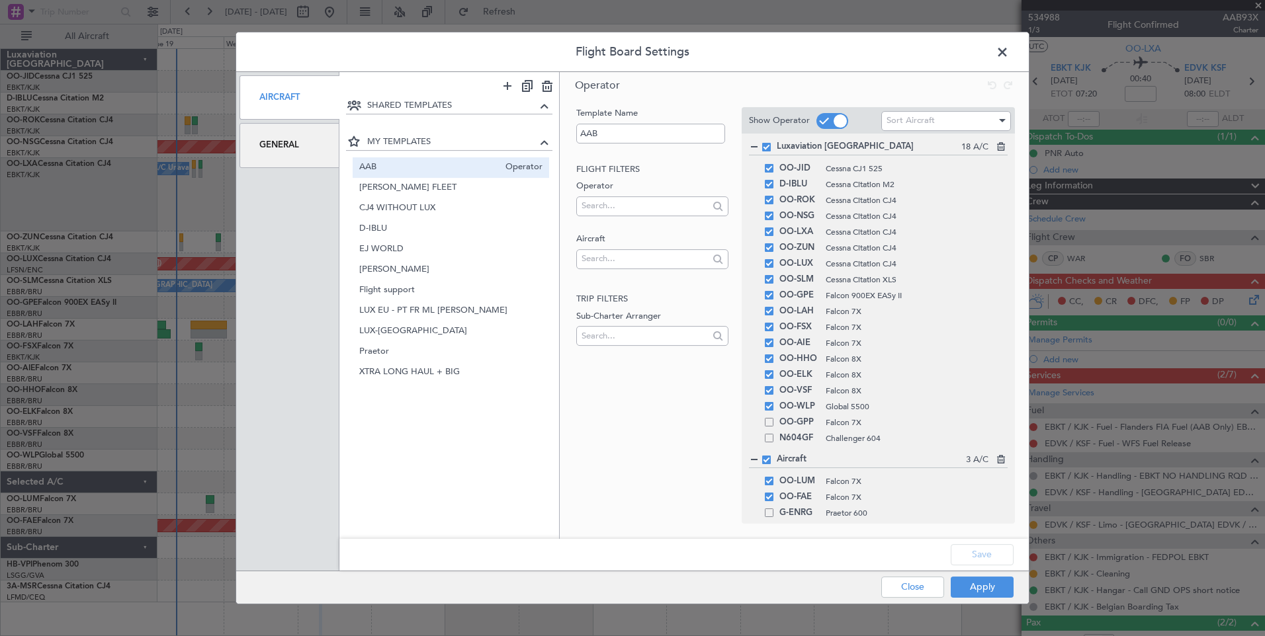
click at [275, 154] on div "General" at bounding box center [289, 145] width 100 height 44
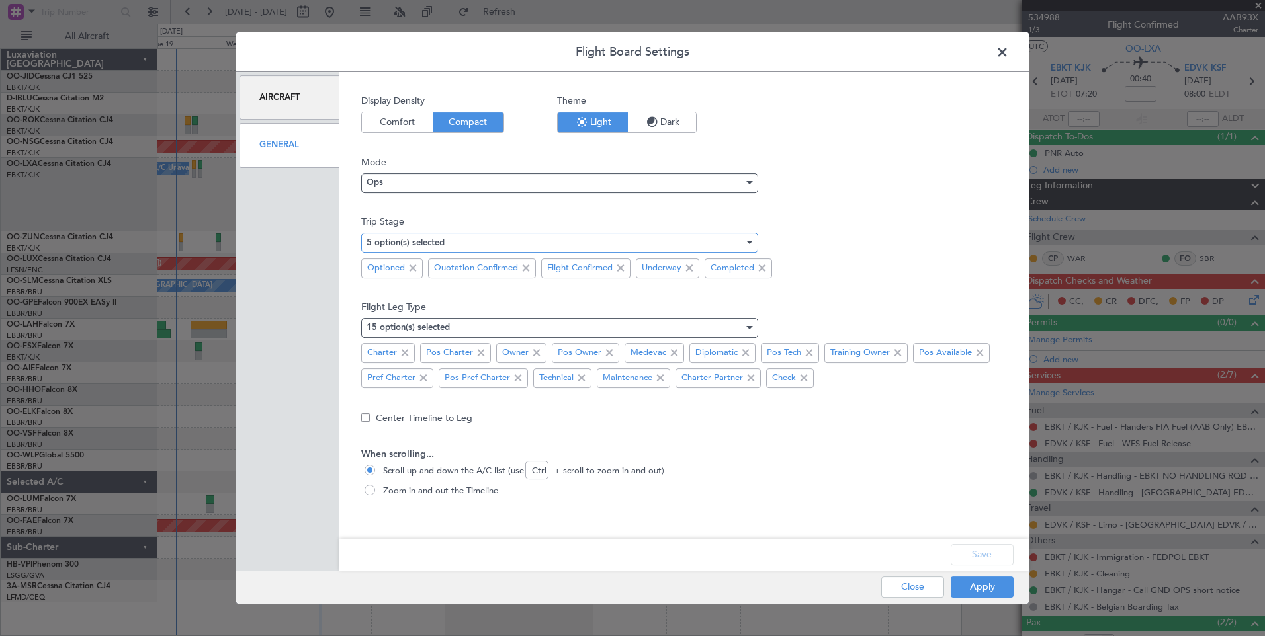
click at [391, 239] on mat-select-trigger "5 option(s) selected" at bounding box center [405, 243] width 78 height 9
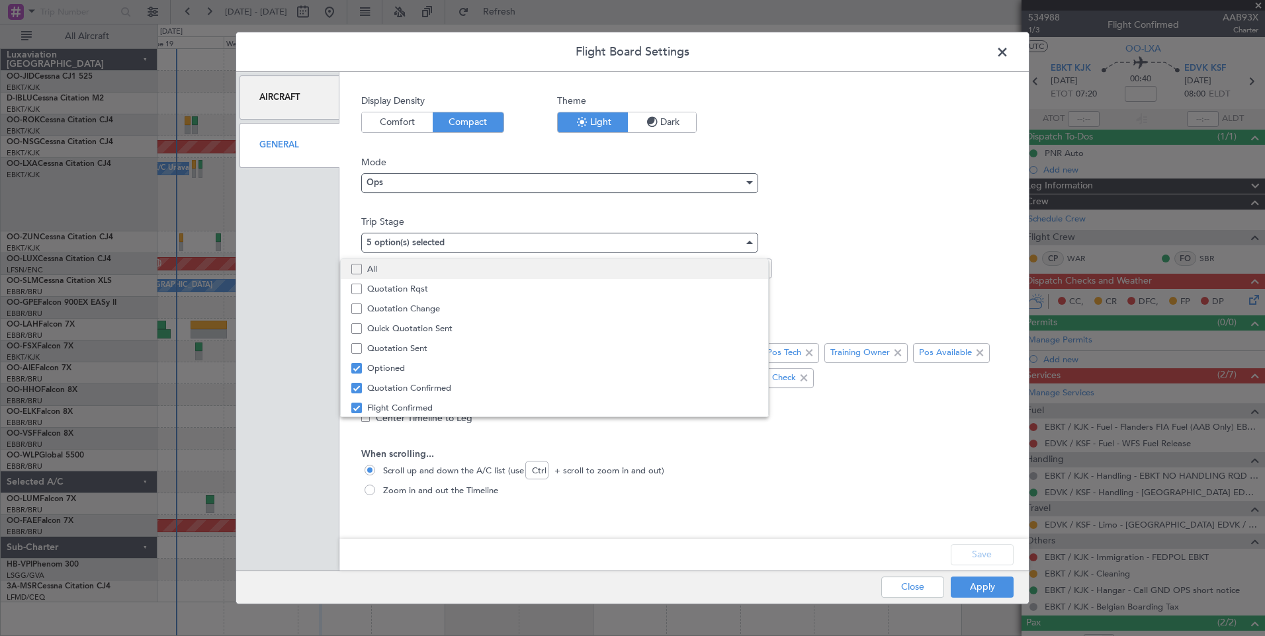
click at [403, 271] on span "All" at bounding box center [562, 269] width 390 height 20
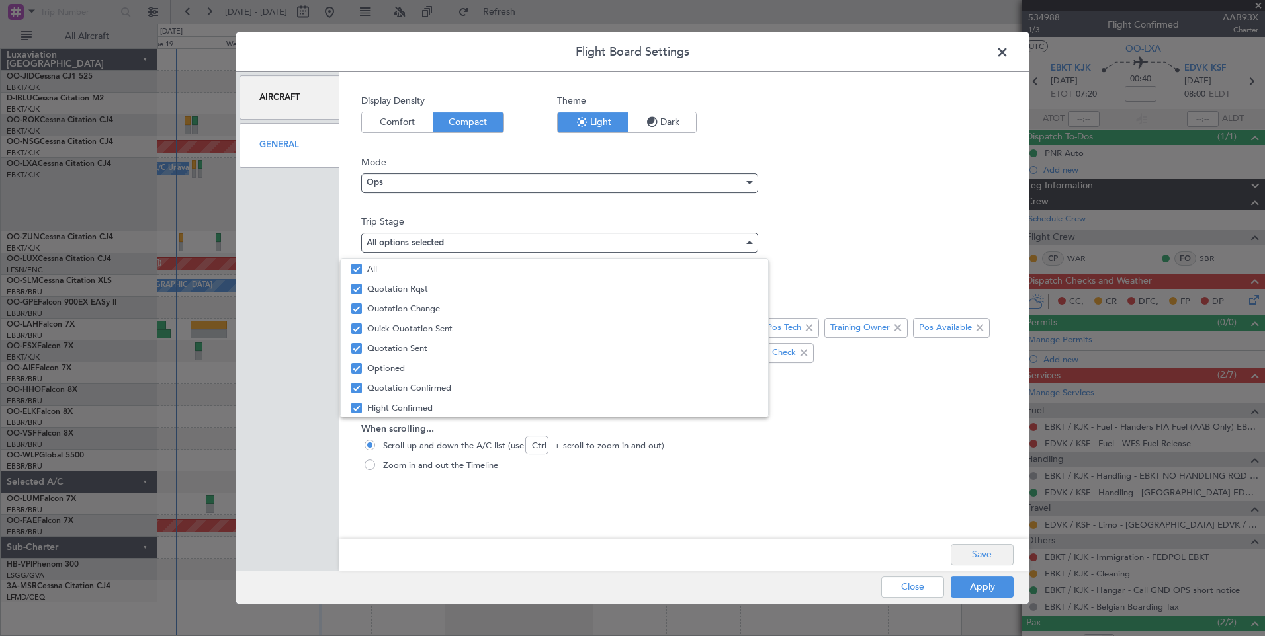
drag, startPoint x: 999, startPoint y: 516, endPoint x: 989, endPoint y: 559, distance: 44.0
click at [994, 533] on div at bounding box center [632, 318] width 1265 height 636
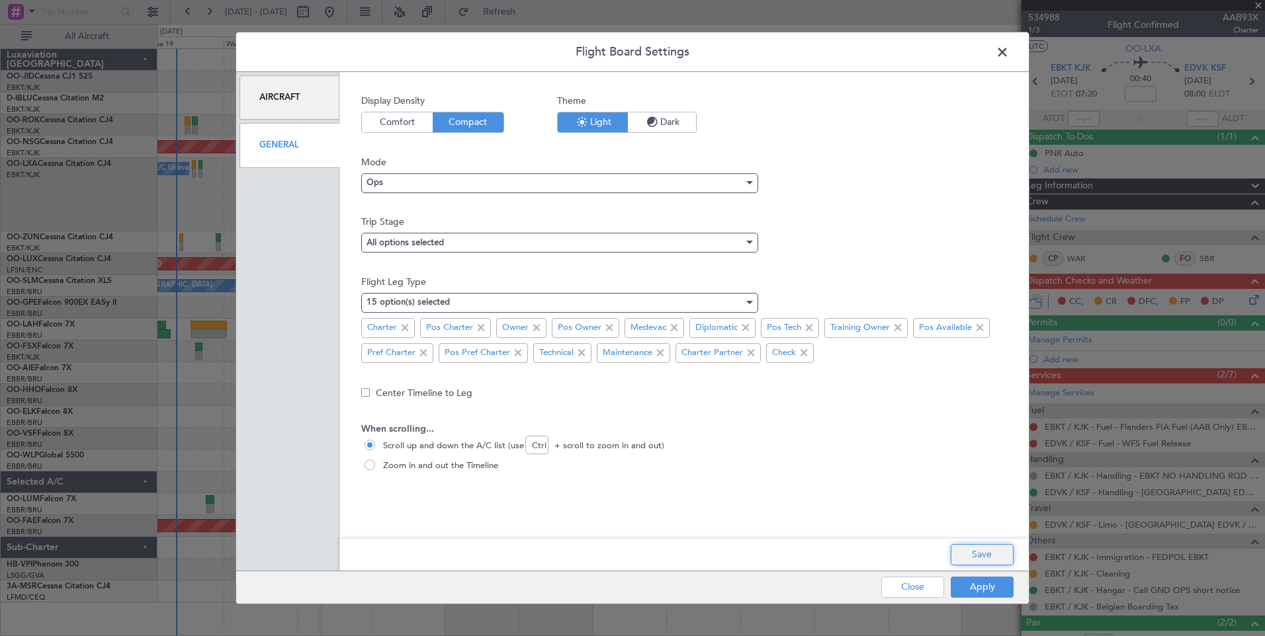
click at [989, 560] on button "Save" at bounding box center [981, 554] width 63 height 21
click at [989, 560] on div "Save" at bounding box center [683, 555] width 689 height 32
drag, startPoint x: 989, startPoint y: 560, endPoint x: 983, endPoint y: 583, distance: 24.1
click at [983, 583] on div "Apply Close" at bounding box center [921, 587] width 192 height 32
click at [983, 583] on button "Apply" at bounding box center [981, 587] width 63 height 21
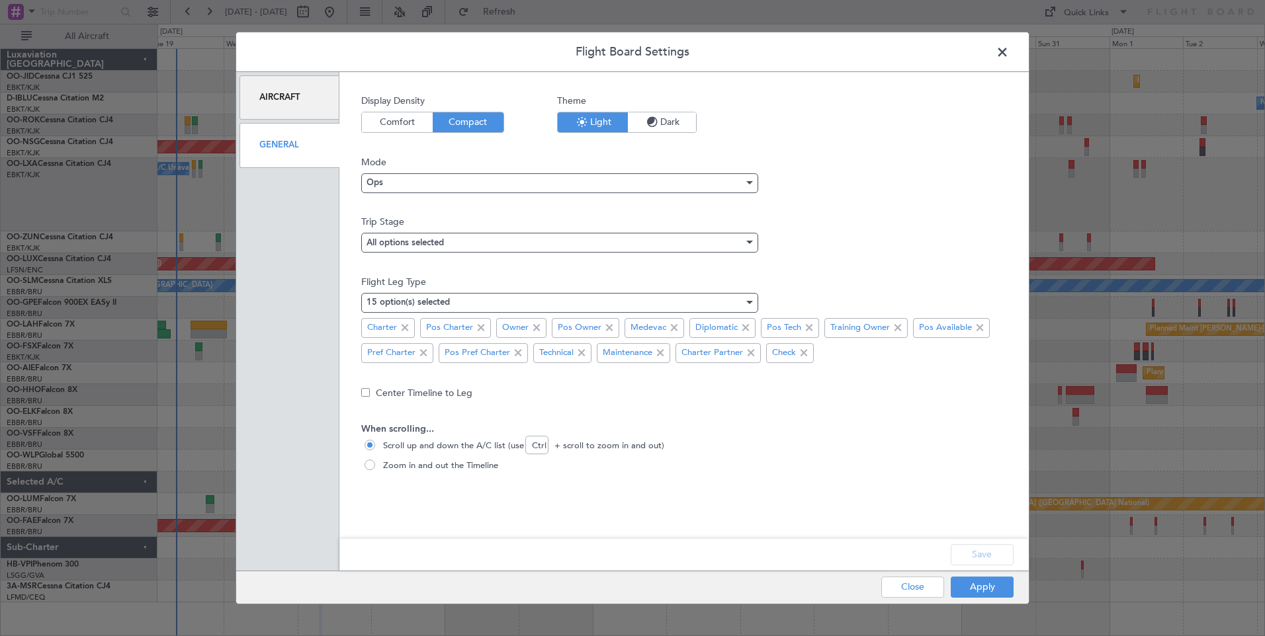
type input "0"
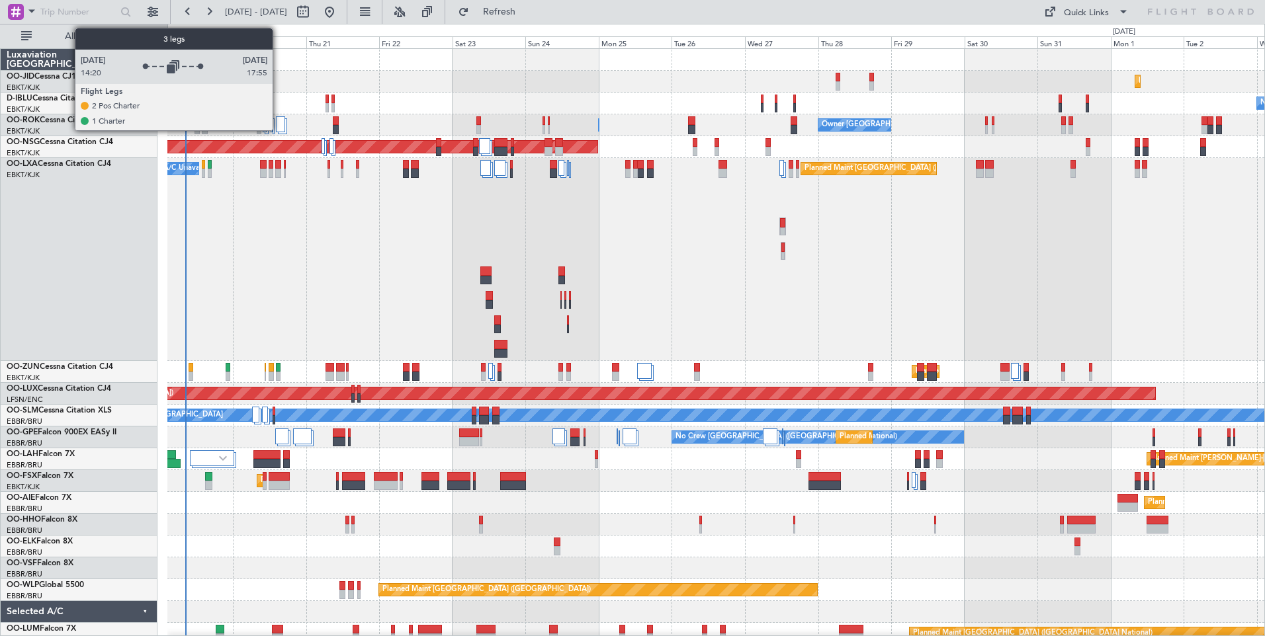
click at [278, 125] on div at bounding box center [280, 124] width 9 height 16
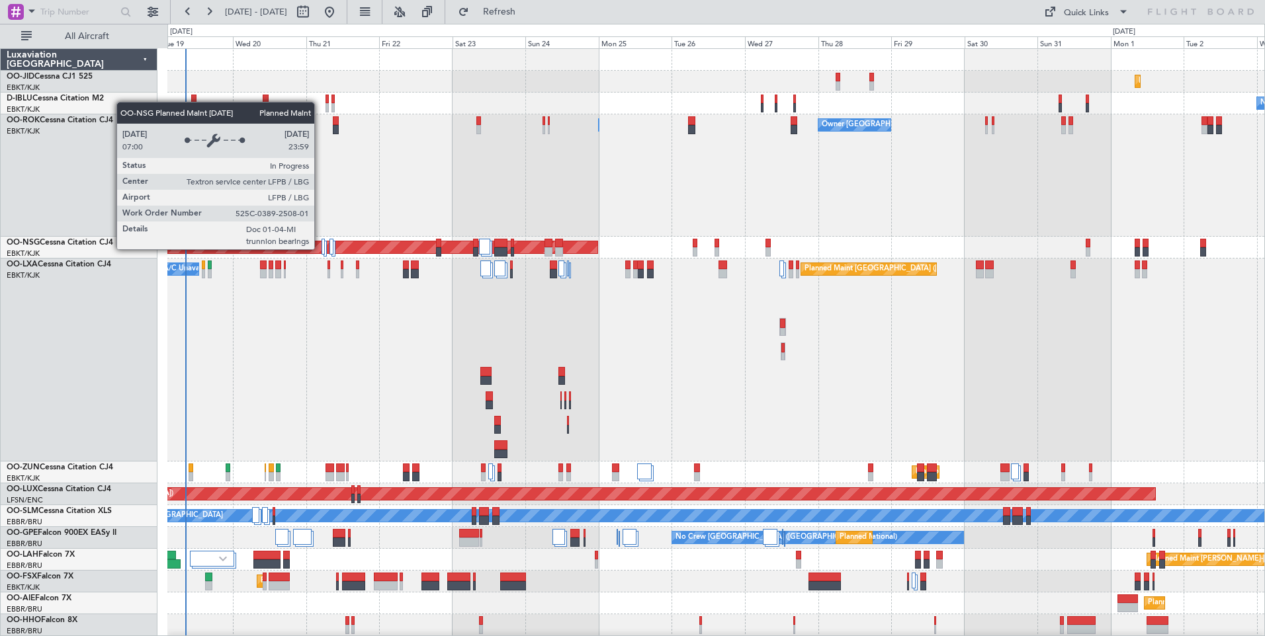
click at [323, 249] on div at bounding box center [322, 247] width 3 height 16
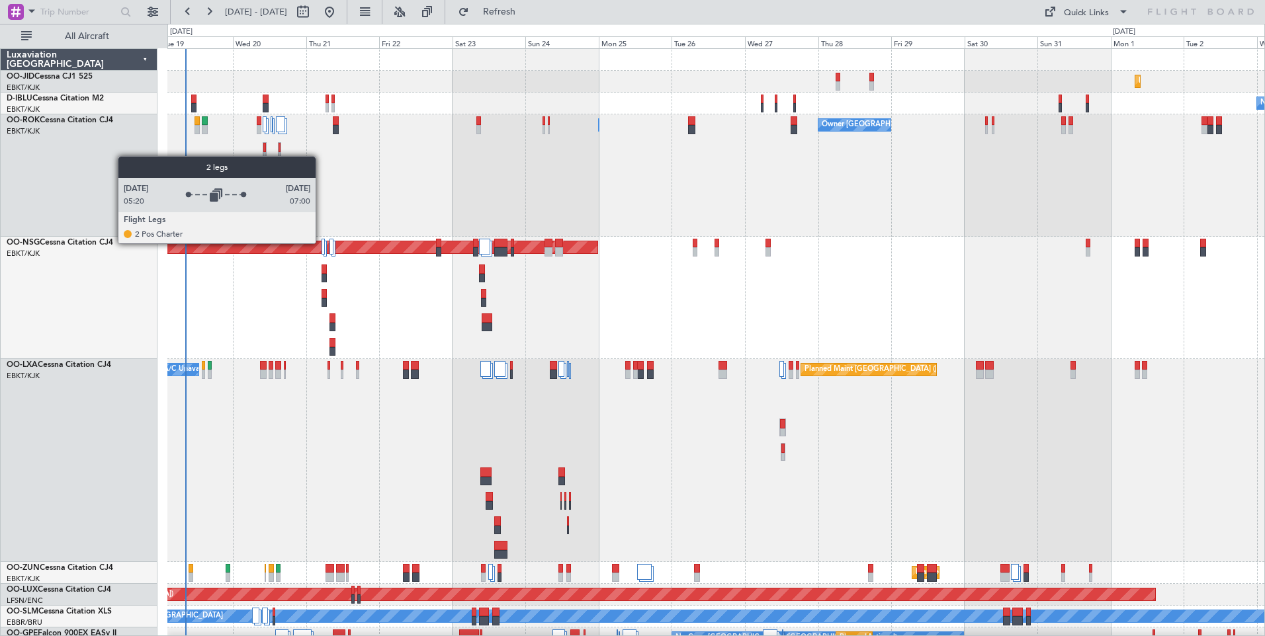
click at [321, 243] on div at bounding box center [322, 247] width 3 height 16
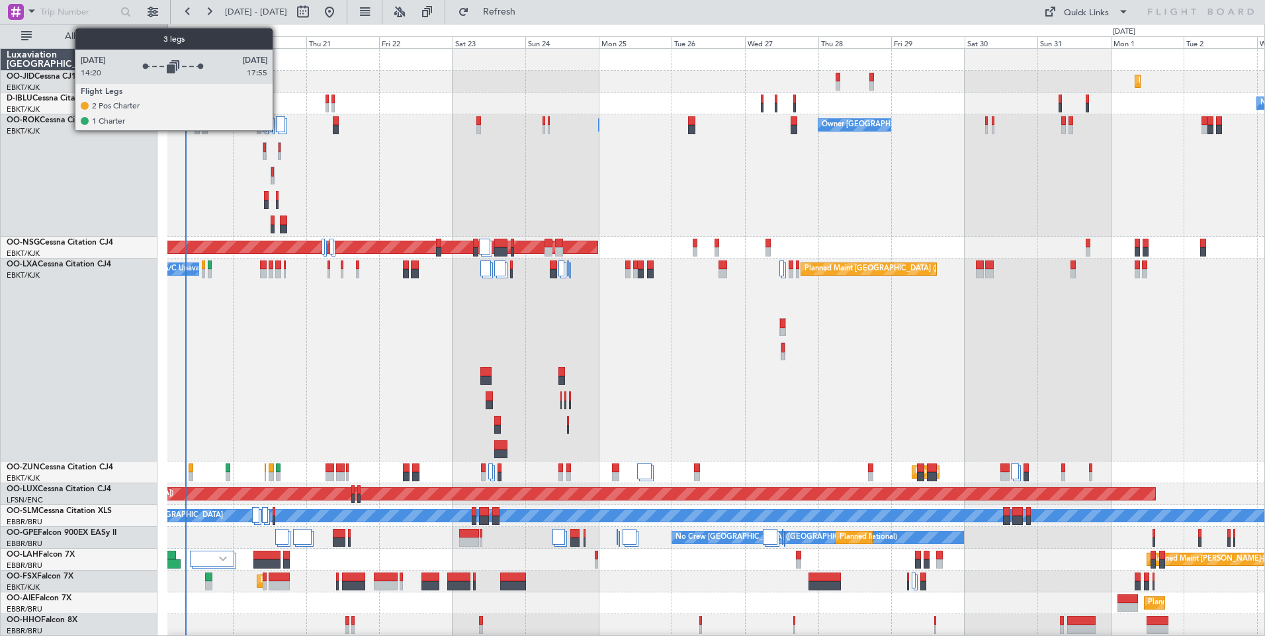
click at [278, 125] on div at bounding box center [280, 124] width 9 height 16
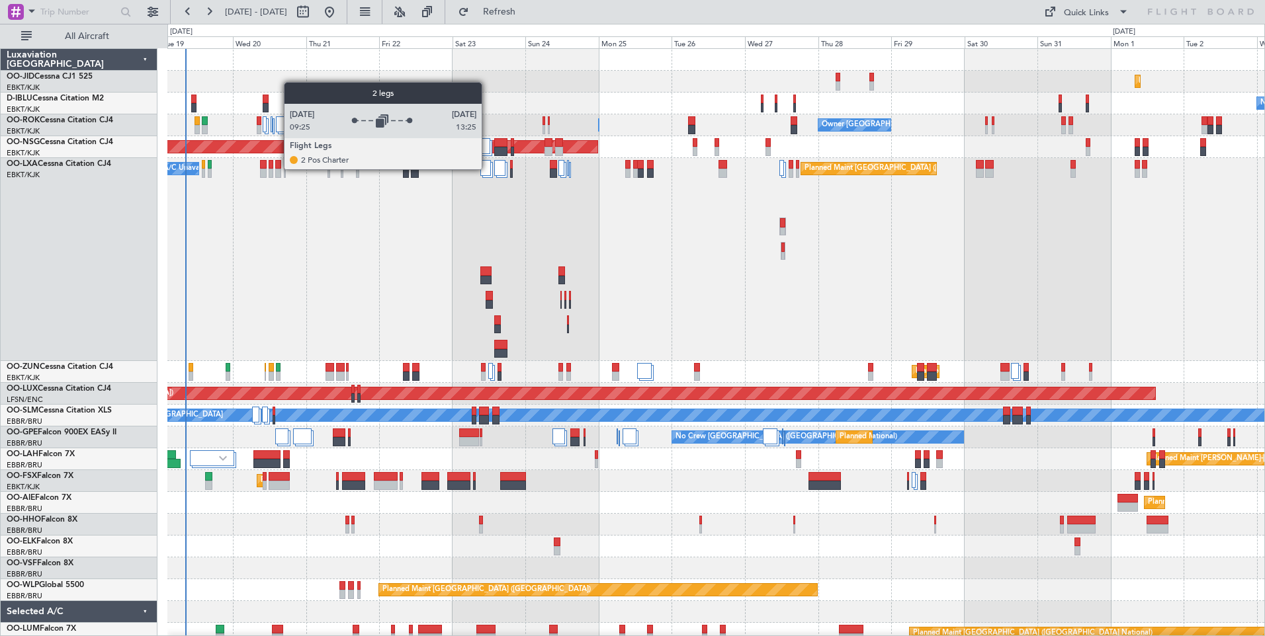
click at [487, 169] on div at bounding box center [485, 168] width 11 height 16
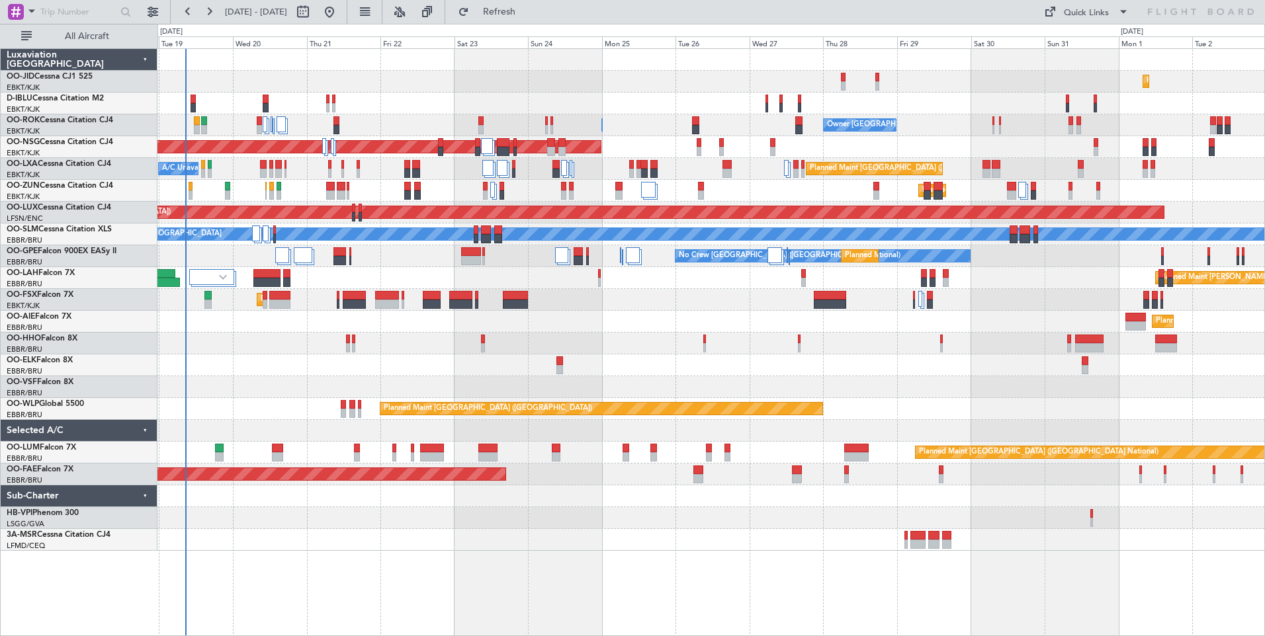
click at [392, 360] on div "Planned Maint Kortrijk-Wevelgem No Crew Brussels (Brussels National) Owner Kort…" at bounding box center [710, 300] width 1107 height 502
click at [155, 13] on button at bounding box center [152, 11] width 21 height 21
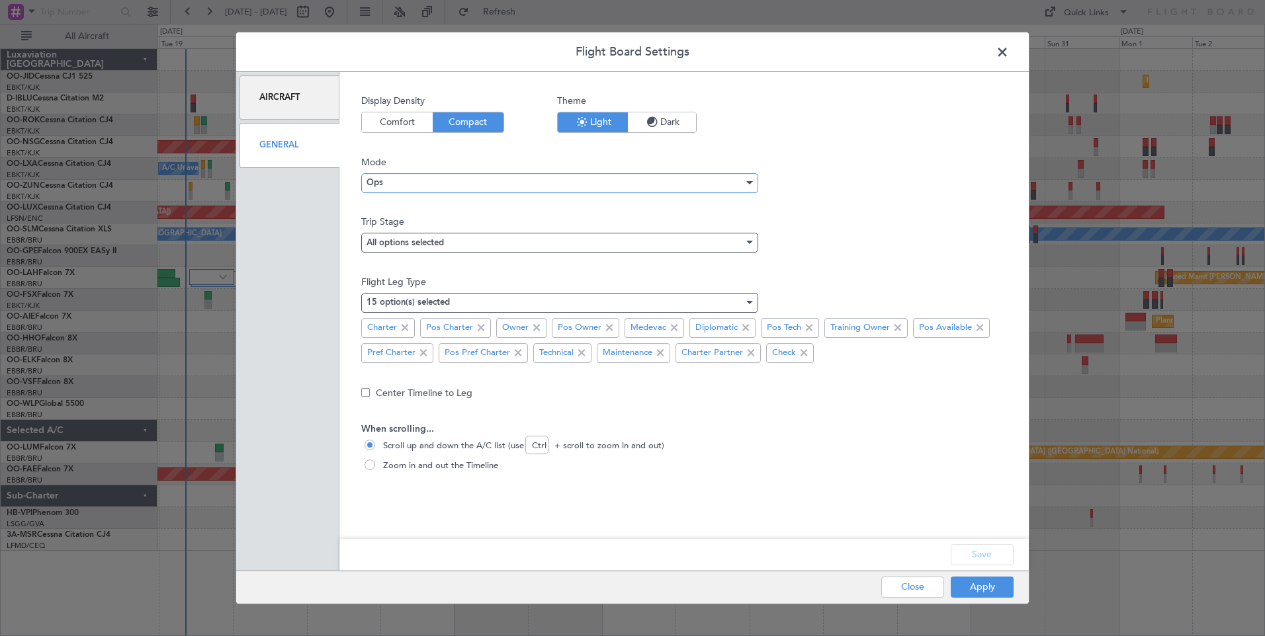
click at [400, 181] on div "Ops" at bounding box center [554, 183] width 377 height 20
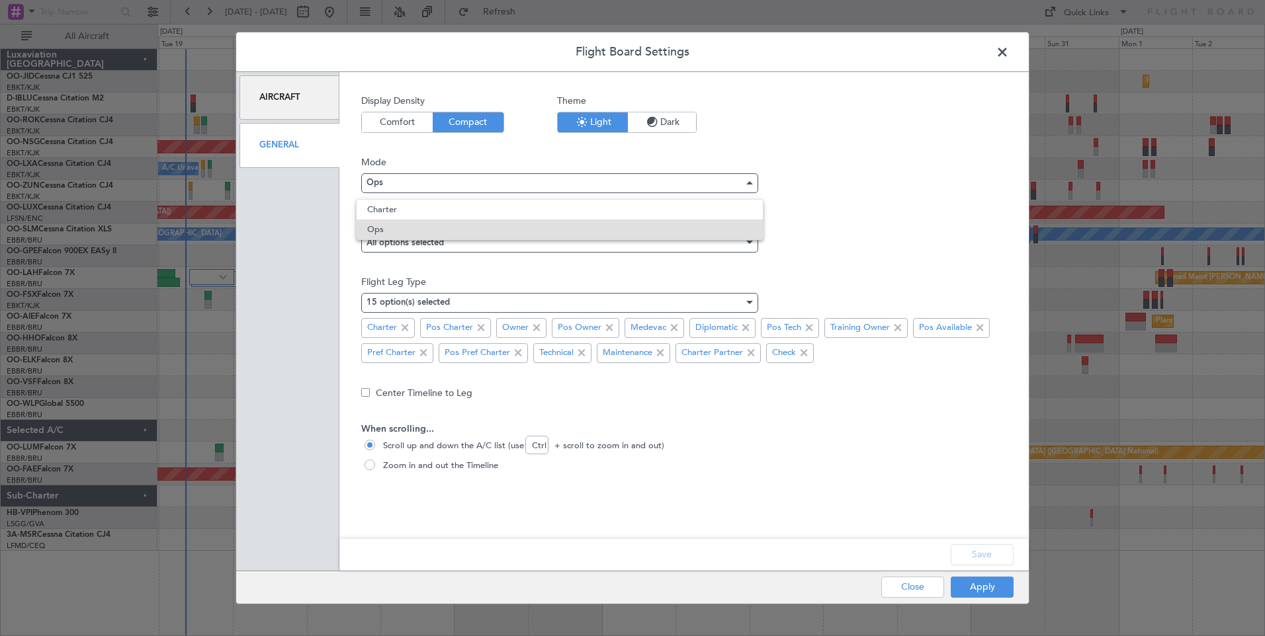
click at [400, 181] on div at bounding box center [632, 318] width 1265 height 636
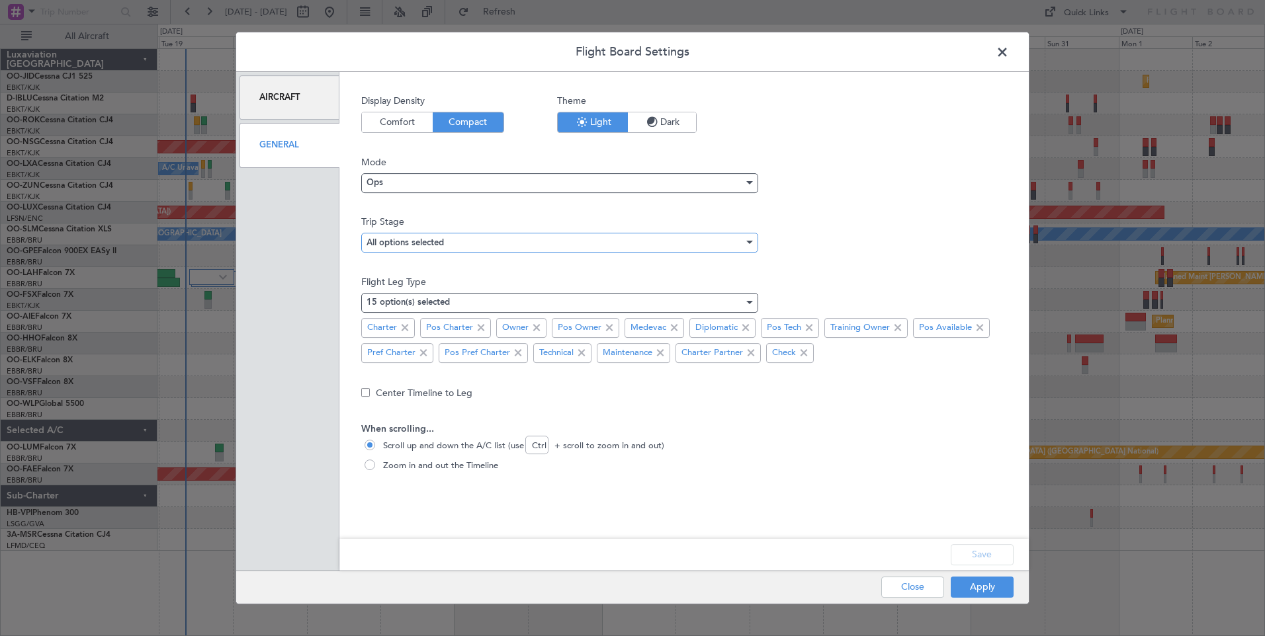
click at [399, 245] on mat-select-trigger "All options selected" at bounding box center [404, 243] width 77 height 9
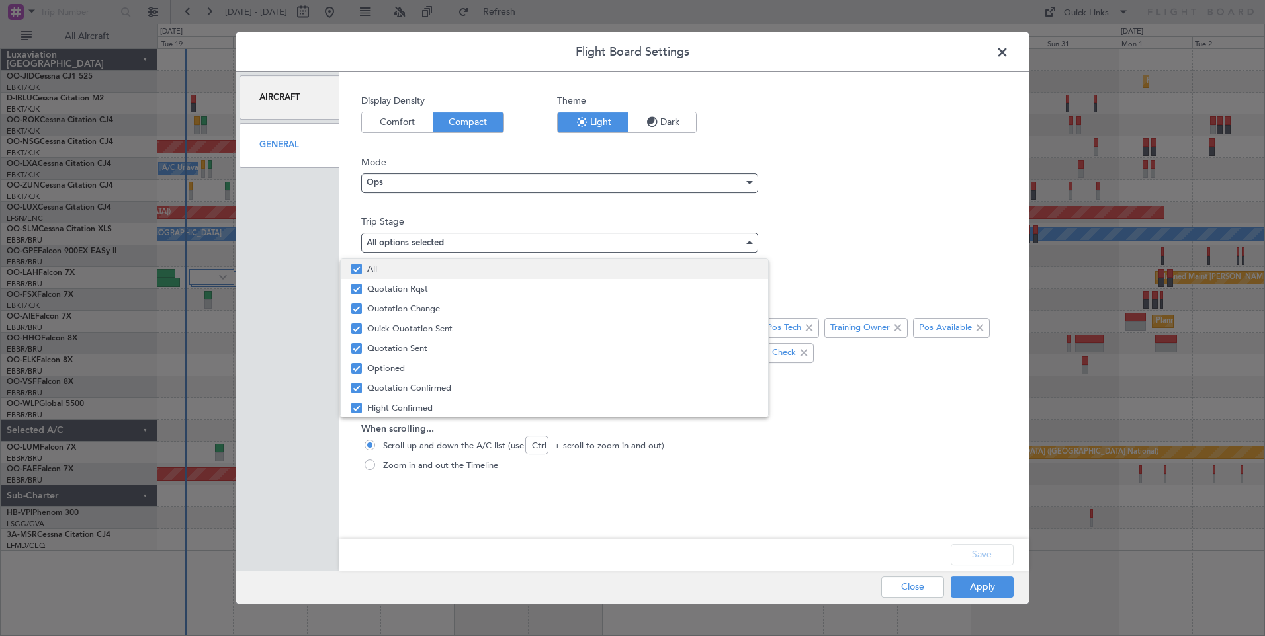
click at [405, 270] on span "All" at bounding box center [562, 269] width 390 height 20
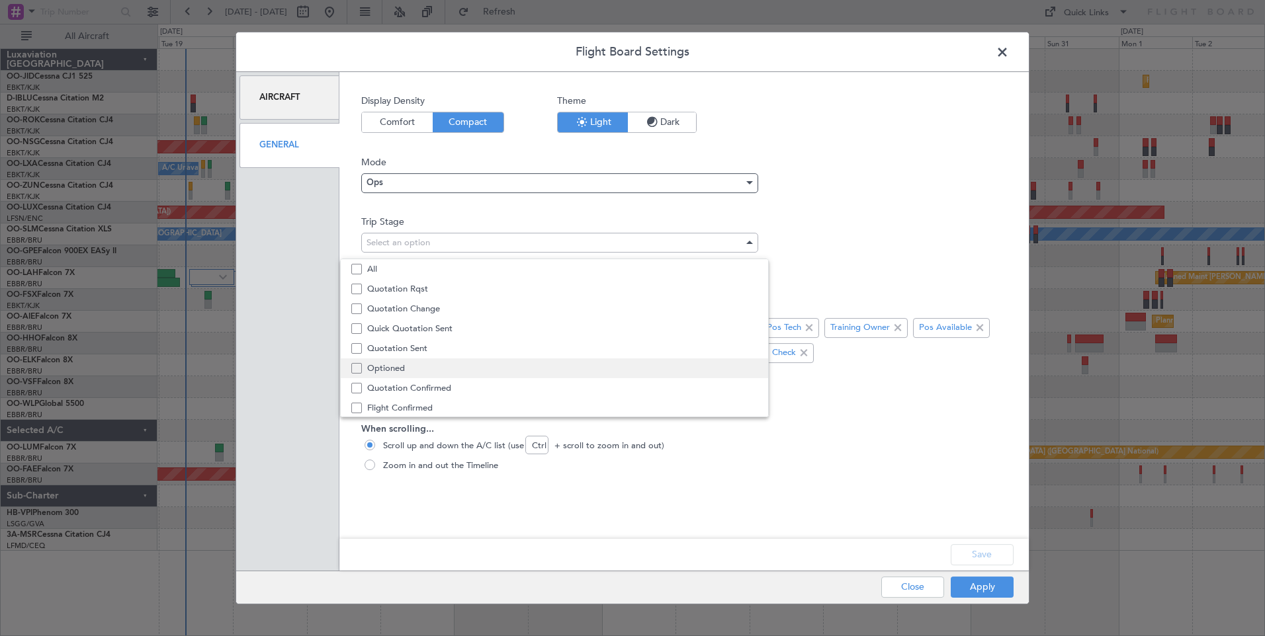
click at [447, 363] on span "Optioned" at bounding box center [562, 368] width 390 height 20
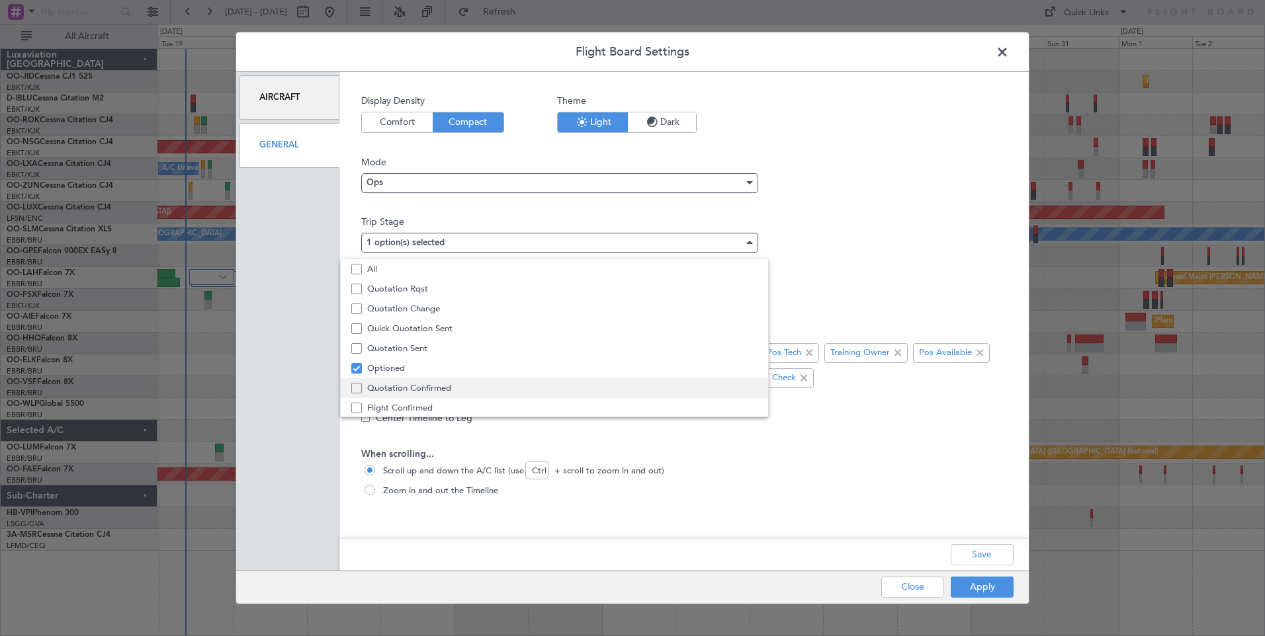
click at [452, 396] on span "Quotation Confirmed" at bounding box center [562, 388] width 390 height 20
click at [452, 396] on span "Flight Confirmed" at bounding box center [562, 397] width 390 height 20
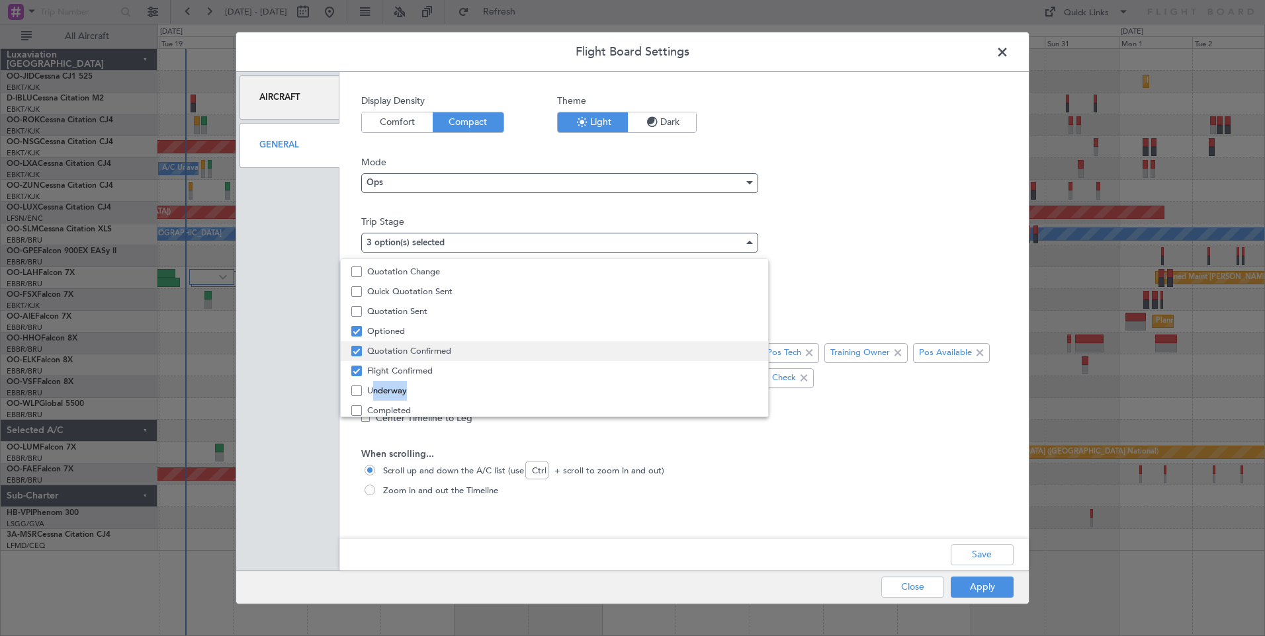
click at [452, 396] on span "Underway" at bounding box center [562, 391] width 390 height 20
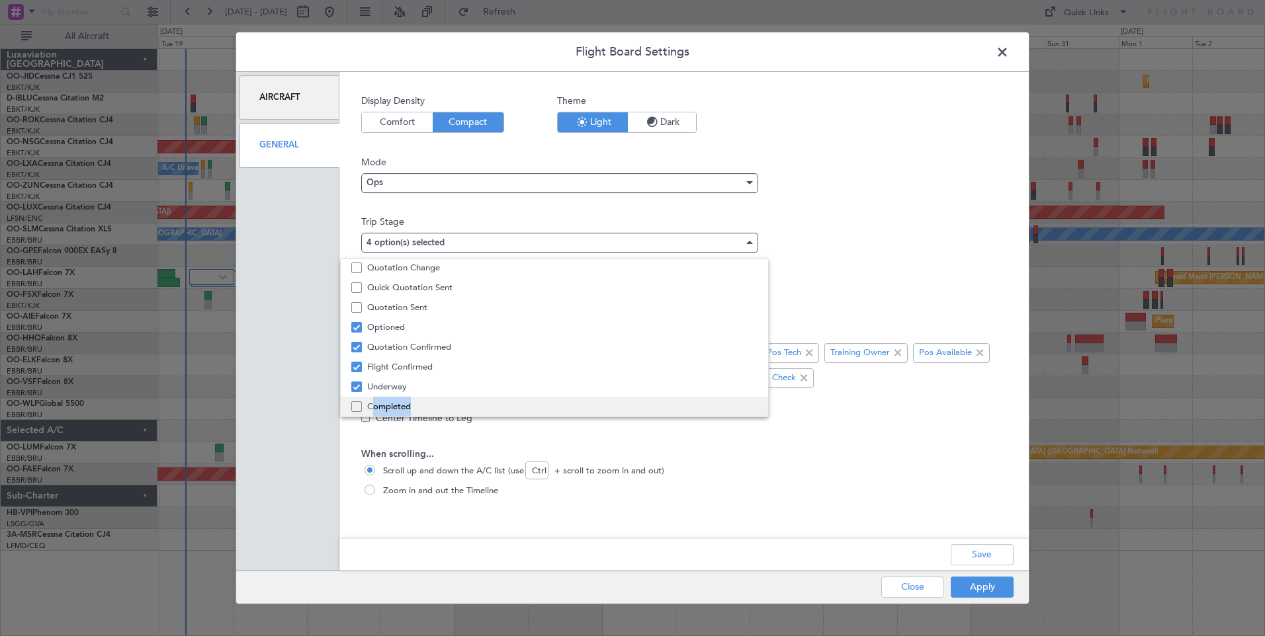
click at [452, 397] on span "Completed" at bounding box center [562, 407] width 390 height 20
drag, startPoint x: 452, startPoint y: 397, endPoint x: 869, endPoint y: 479, distance: 425.3
click at [869, 479] on div at bounding box center [632, 318] width 1265 height 636
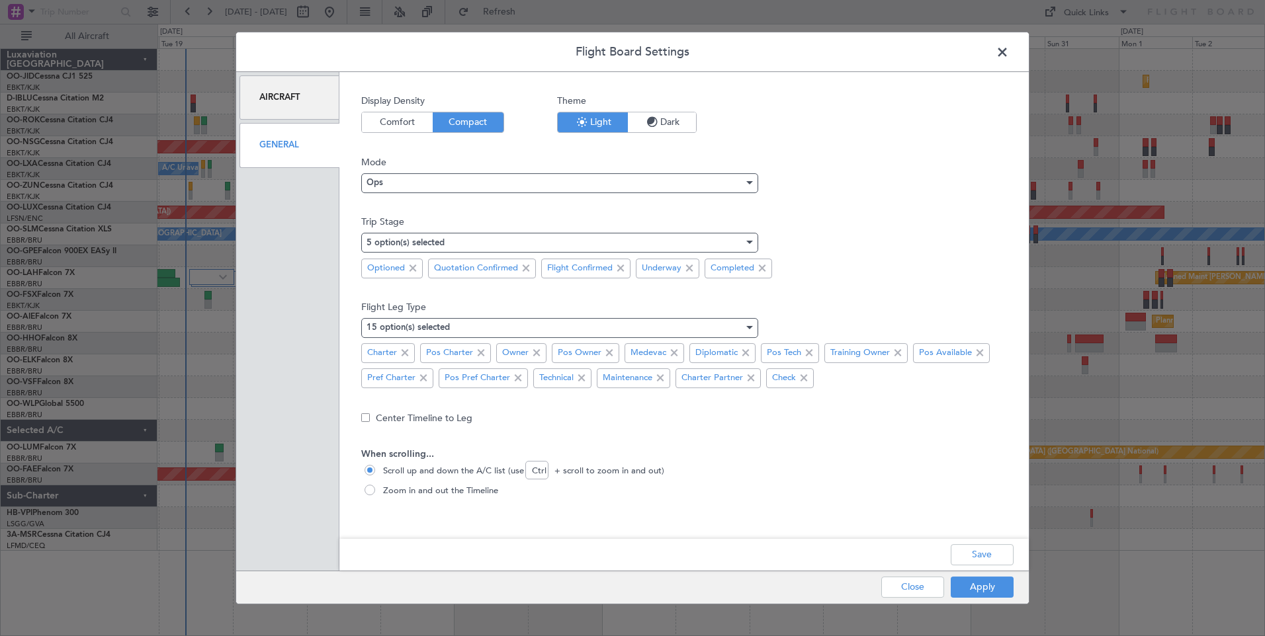
click at [974, 542] on div "Save" at bounding box center [683, 555] width 689 height 32
click at [989, 560] on button "Save" at bounding box center [981, 554] width 63 height 21
click at [985, 589] on div "Apply Close" at bounding box center [921, 587] width 192 height 32
click at [985, 589] on button "Apply" at bounding box center [981, 587] width 63 height 21
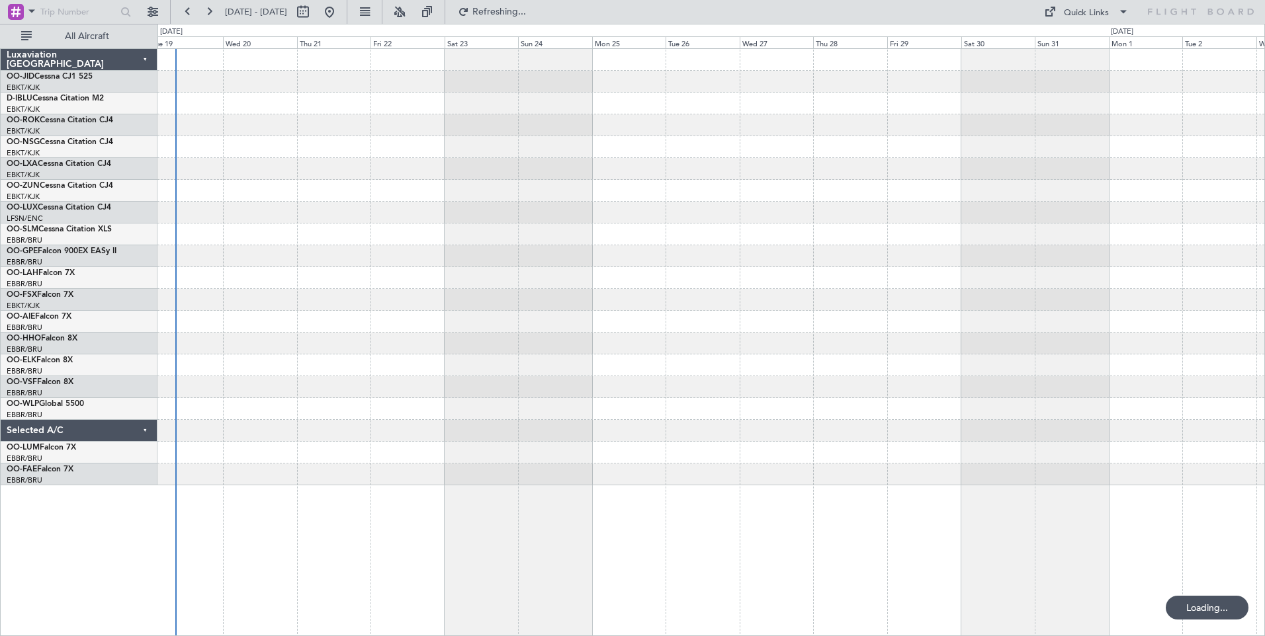
click at [282, 296] on div at bounding box center [710, 300] width 1107 height 22
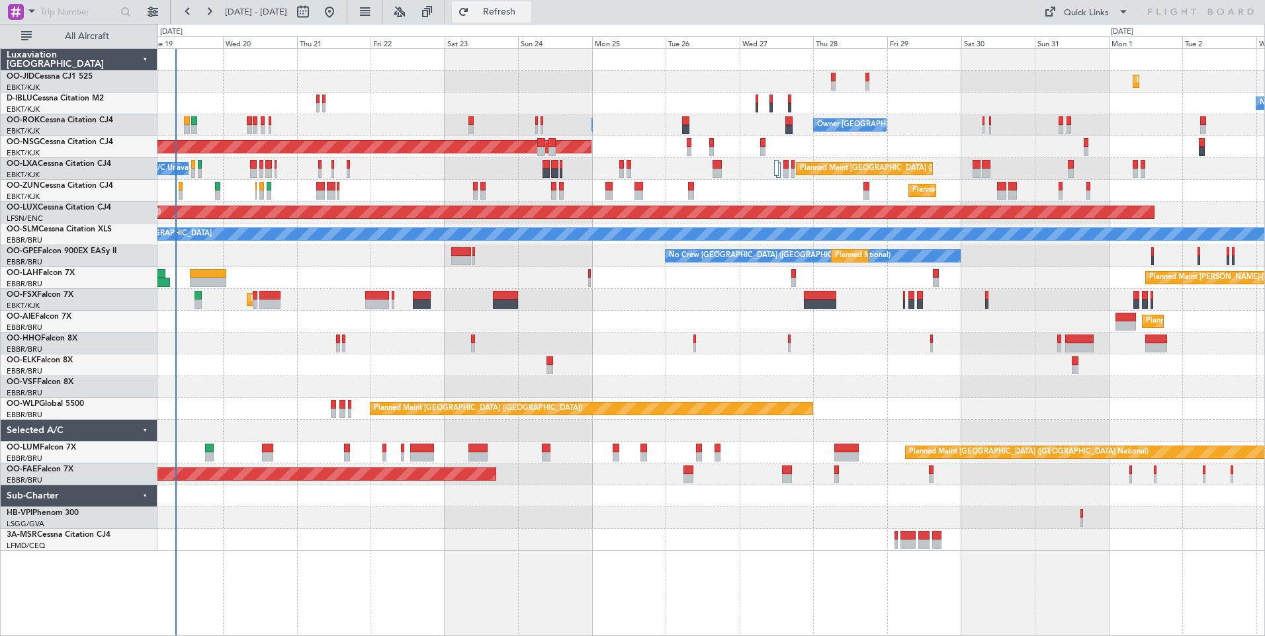
click at [511, 8] on button "Refresh" at bounding box center [491, 11] width 79 height 21
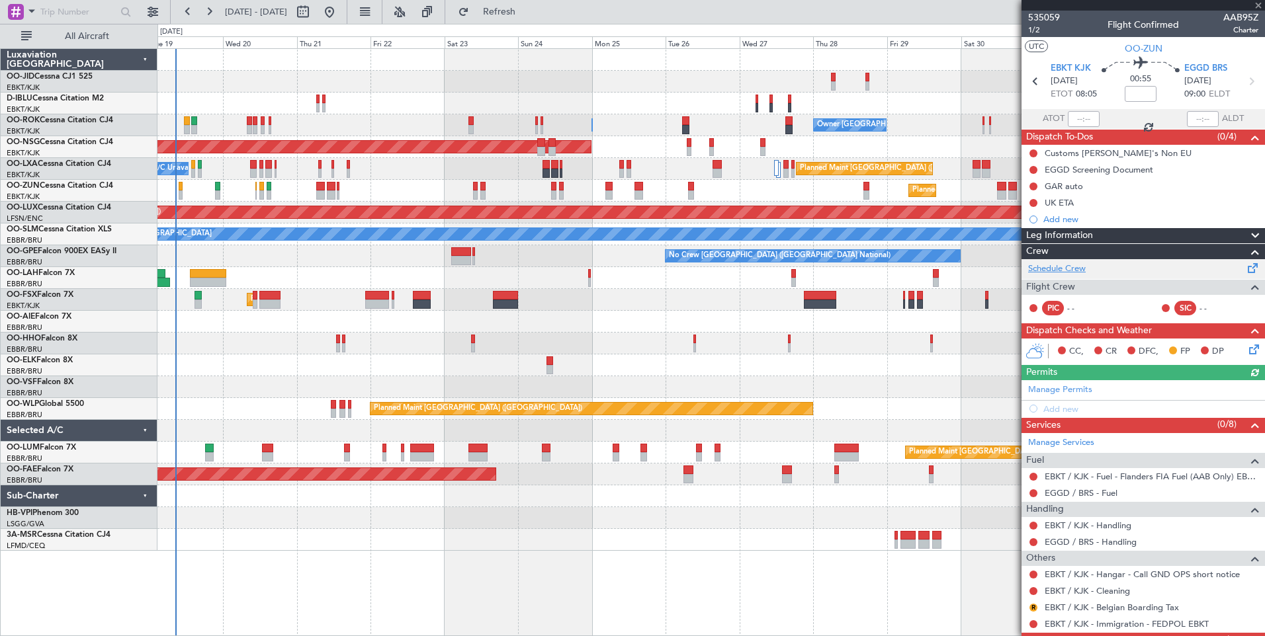
click at [1061, 265] on link "Schedule Crew" at bounding box center [1057, 269] width 58 height 13
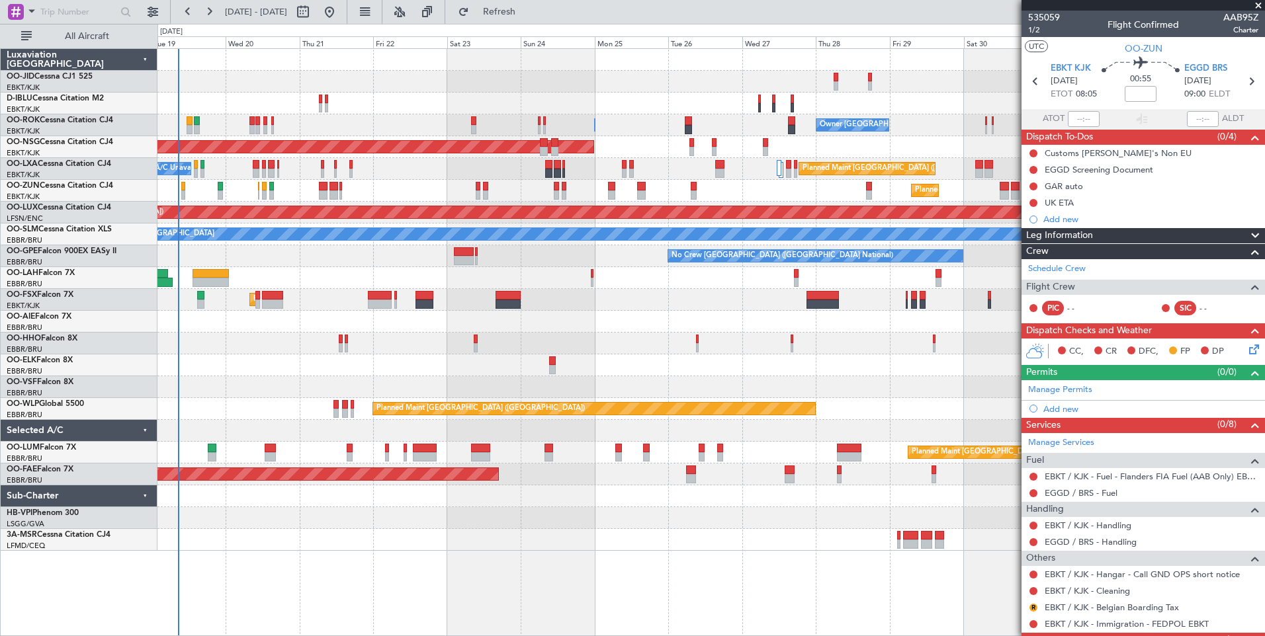
click at [618, 331] on div "Planned Maint [GEOGRAPHIC_DATA] ([GEOGRAPHIC_DATA])" at bounding box center [710, 322] width 1107 height 22
click at [510, 3] on button "Refresh" at bounding box center [491, 11] width 79 height 21
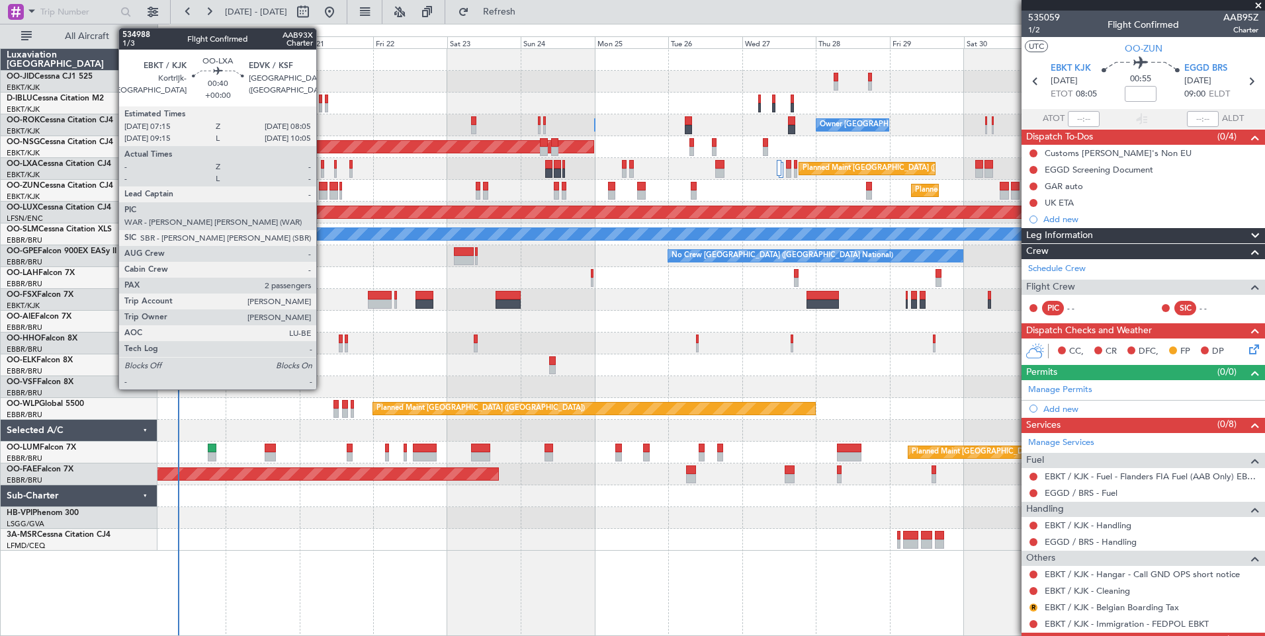
click at [322, 171] on div at bounding box center [322, 173] width 3 height 9
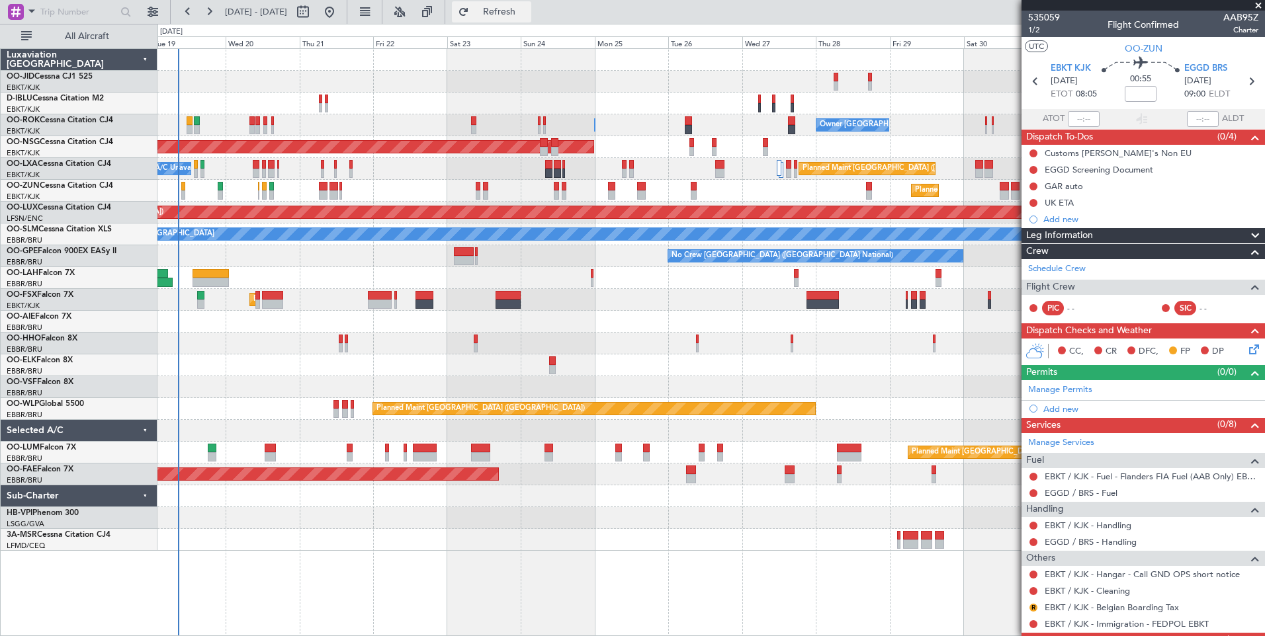
click at [500, 15] on button "Refresh" at bounding box center [491, 11] width 79 height 21
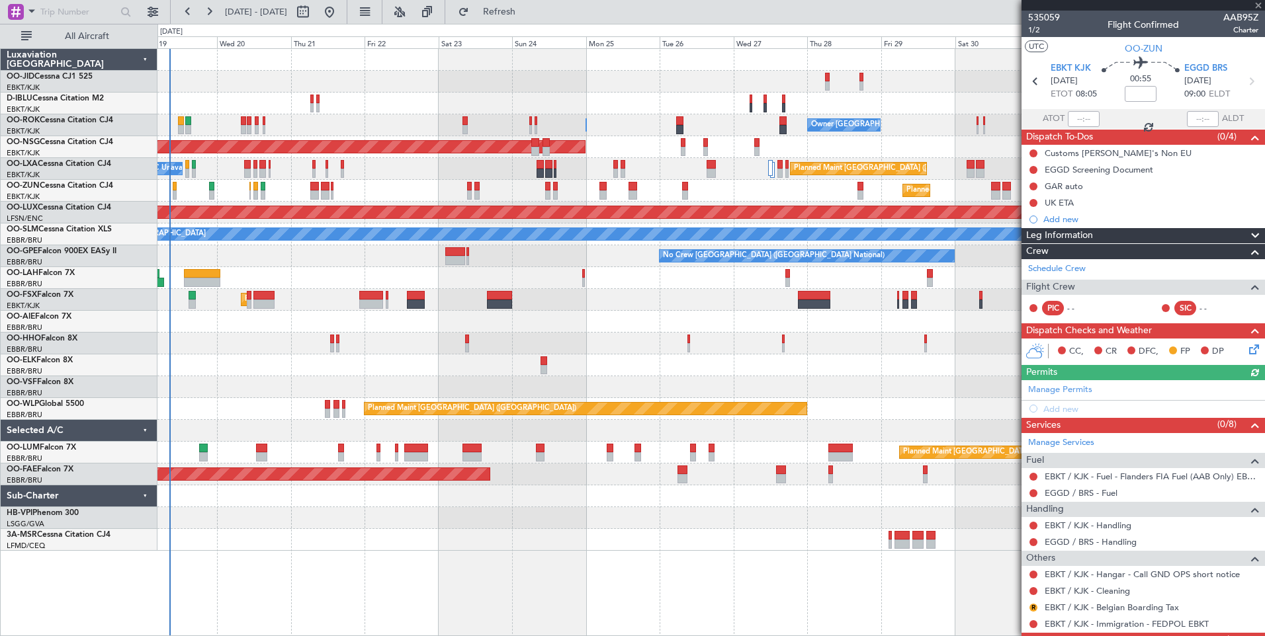
click at [337, 288] on div "Planned Maint [PERSON_NAME]-[GEOGRAPHIC_DATA][PERSON_NAME] ([GEOGRAPHIC_DATA][P…" at bounding box center [710, 278] width 1107 height 22
click at [531, 21] on button "Refresh" at bounding box center [491, 11] width 79 height 21
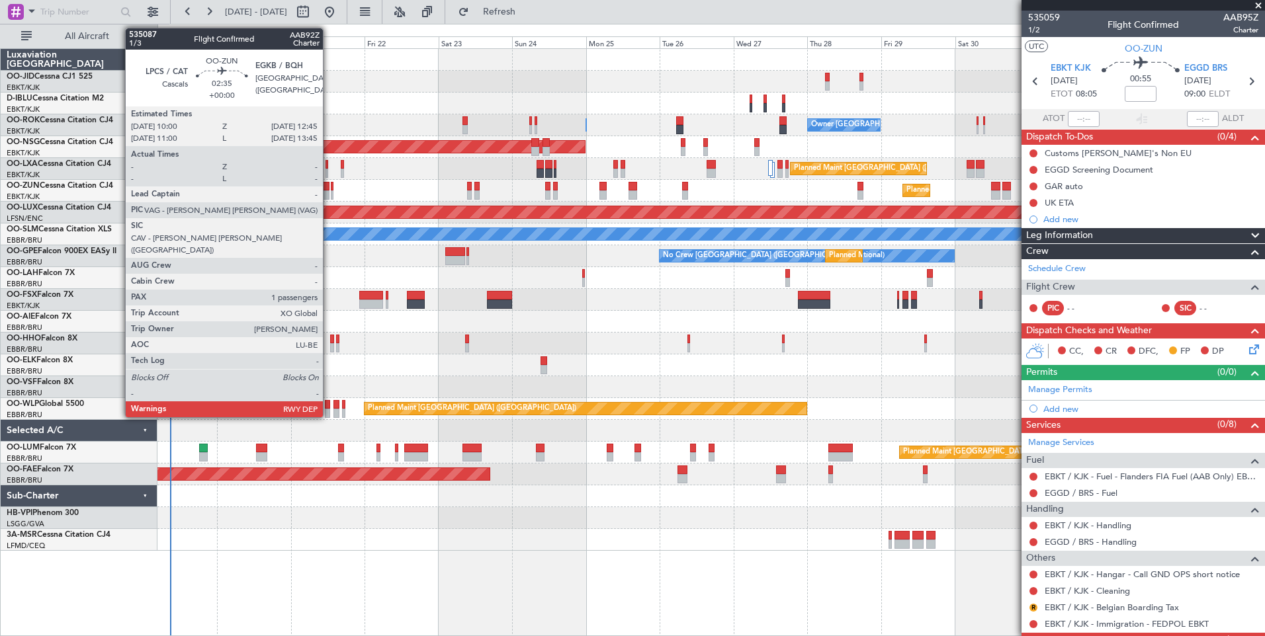
click at [329, 193] on div at bounding box center [325, 194] width 9 height 9
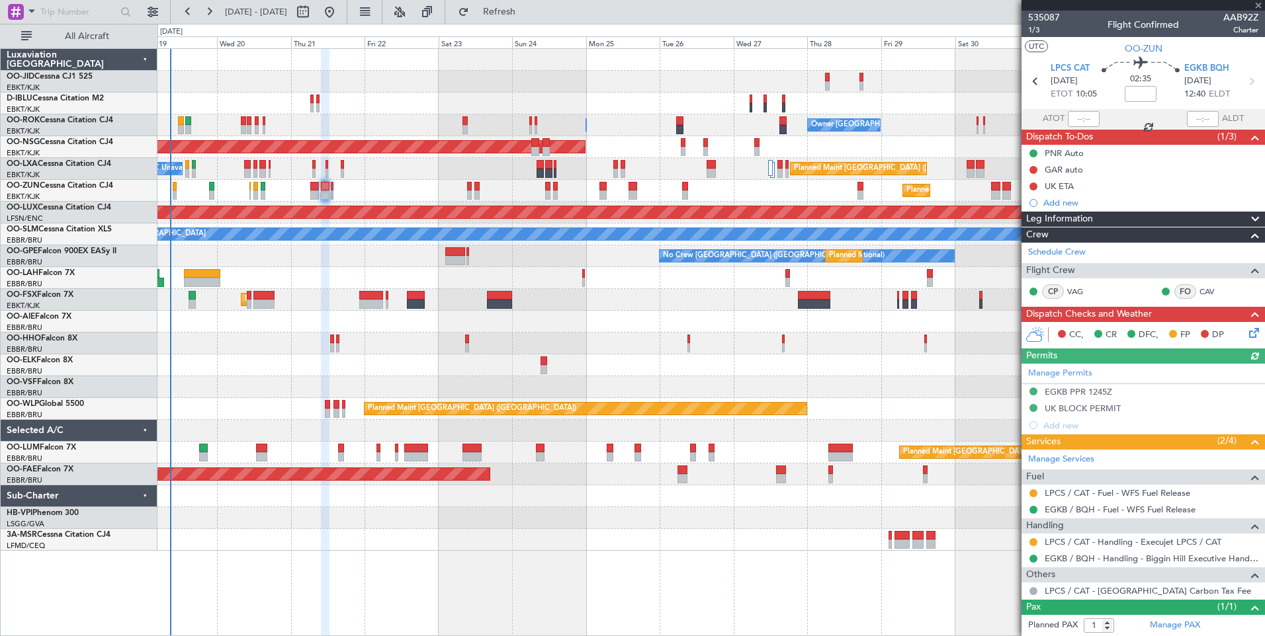
scroll to position [30, 0]
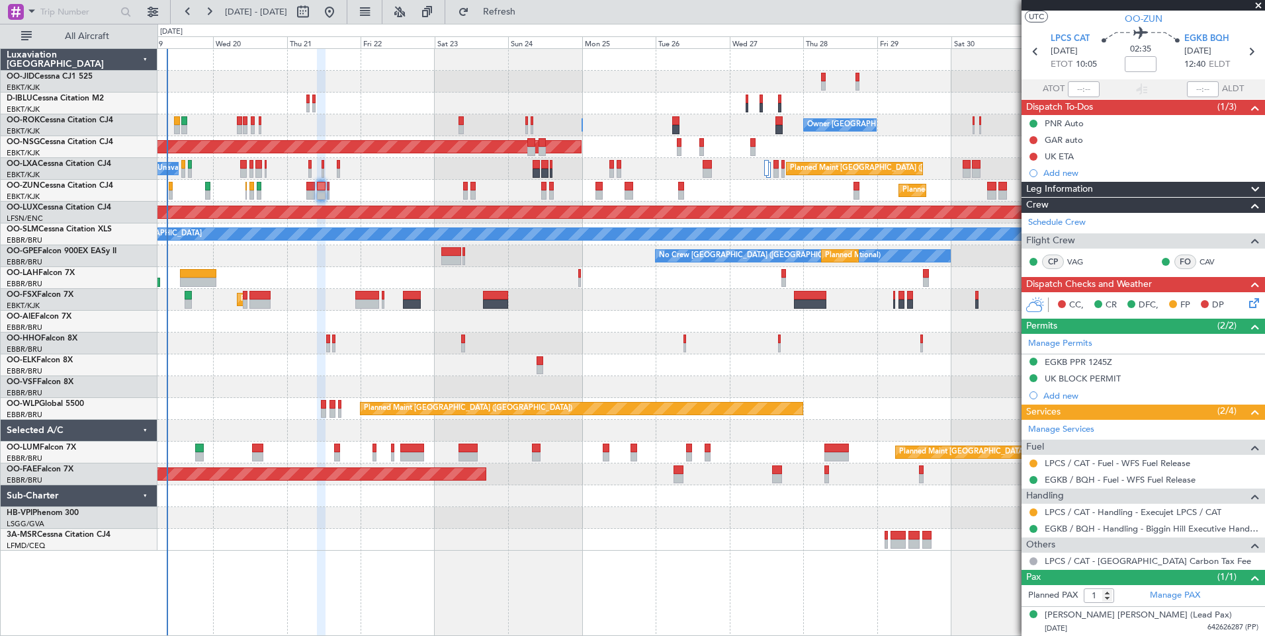
click at [399, 361] on div at bounding box center [710, 366] width 1107 height 22
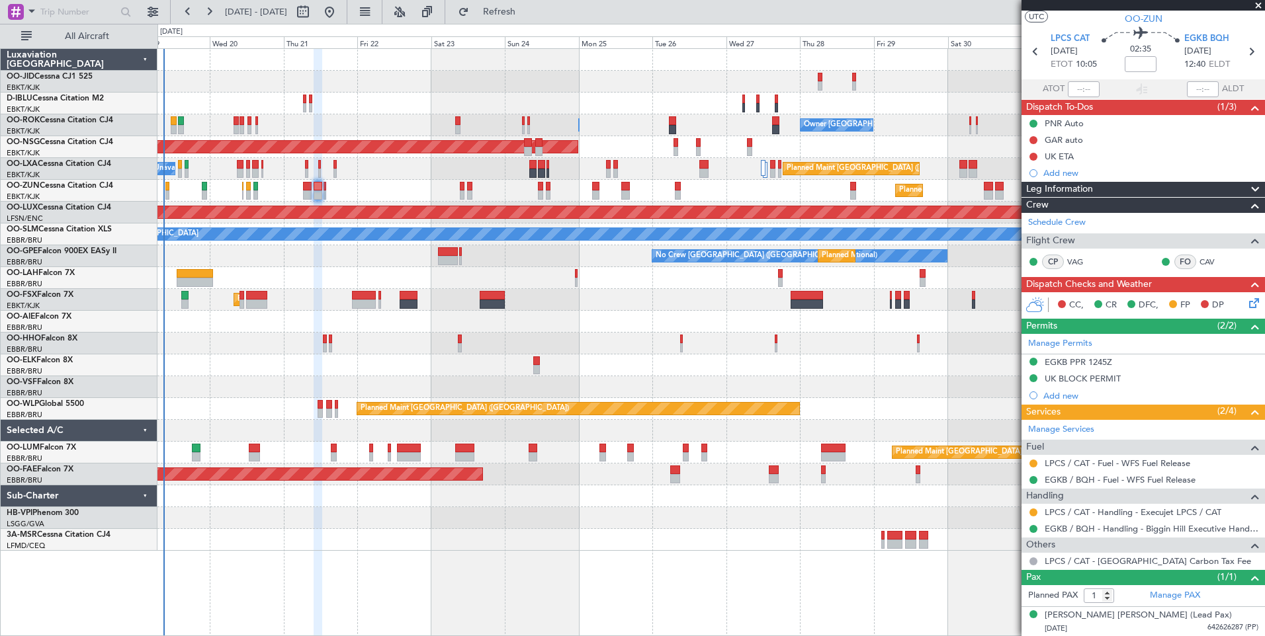
click at [385, 361] on div at bounding box center [710, 366] width 1107 height 22
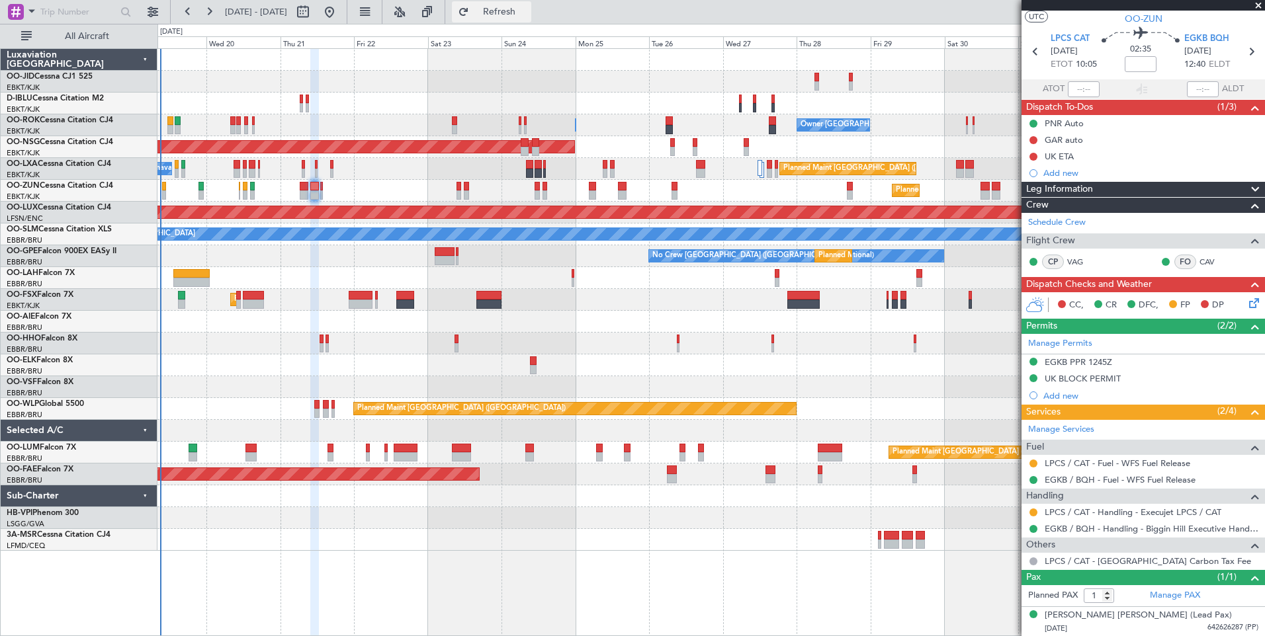
click at [527, 10] on span "Refresh" at bounding box center [500, 11] width 56 height 9
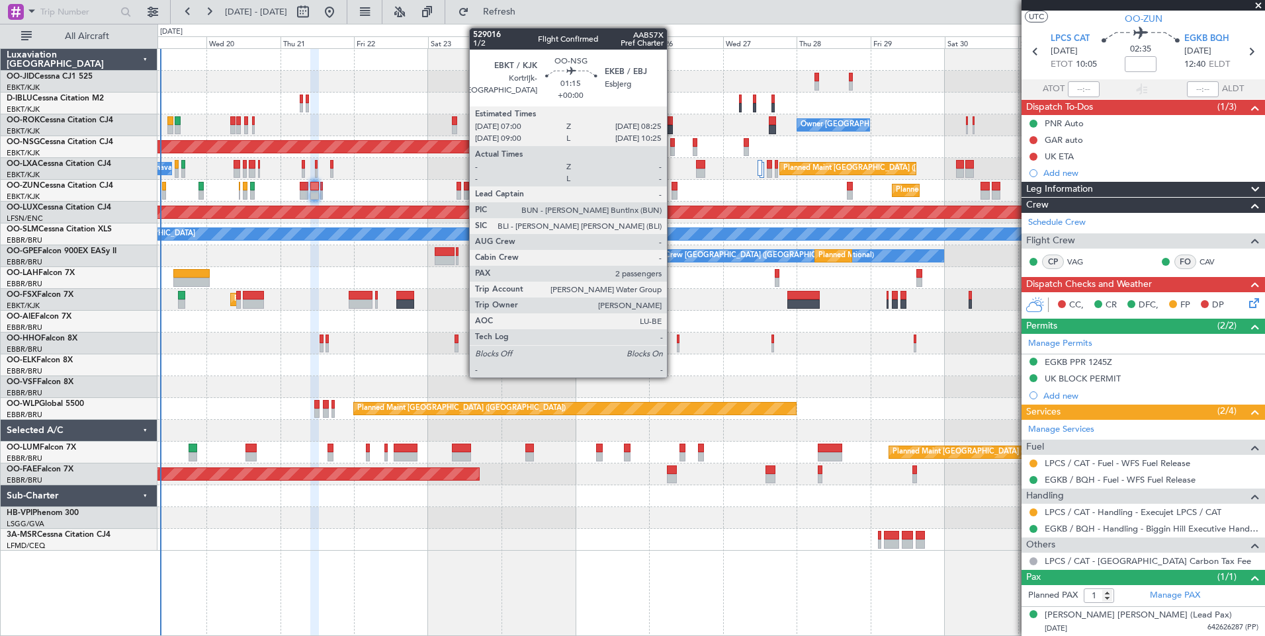
click at [673, 151] on div at bounding box center [672, 151] width 5 height 9
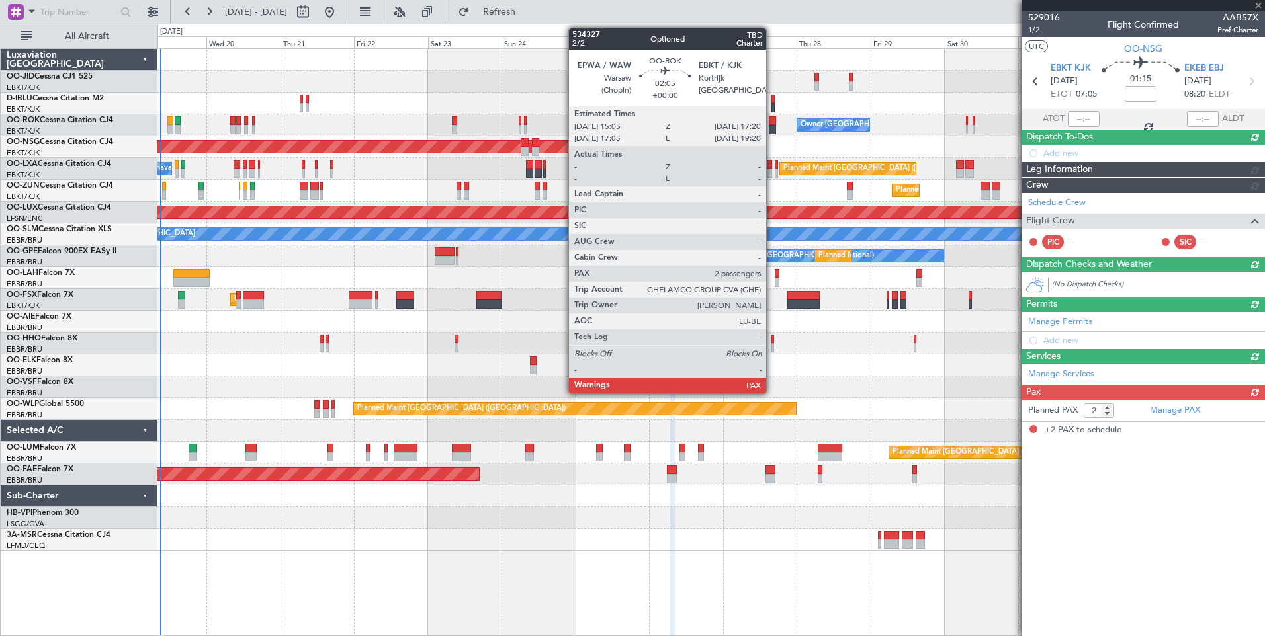
scroll to position [0, 0]
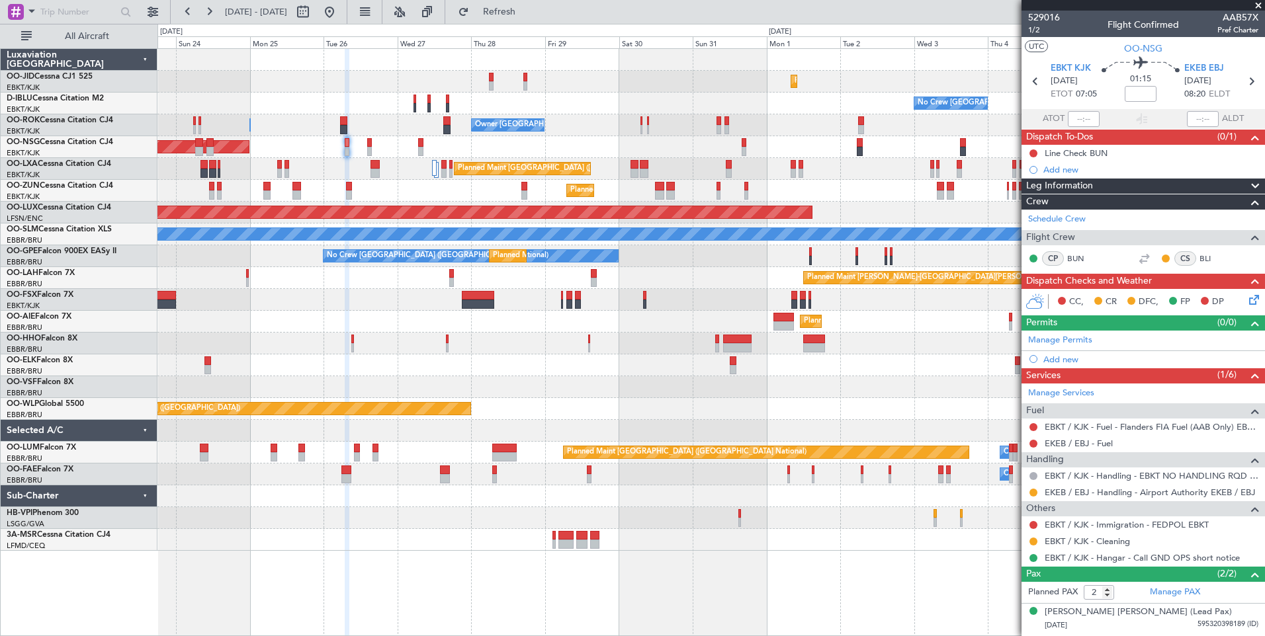
click at [517, 136] on div "Planned Maint [GEOGRAPHIC_DATA] ([GEOGRAPHIC_DATA])" at bounding box center [710, 147] width 1107 height 22
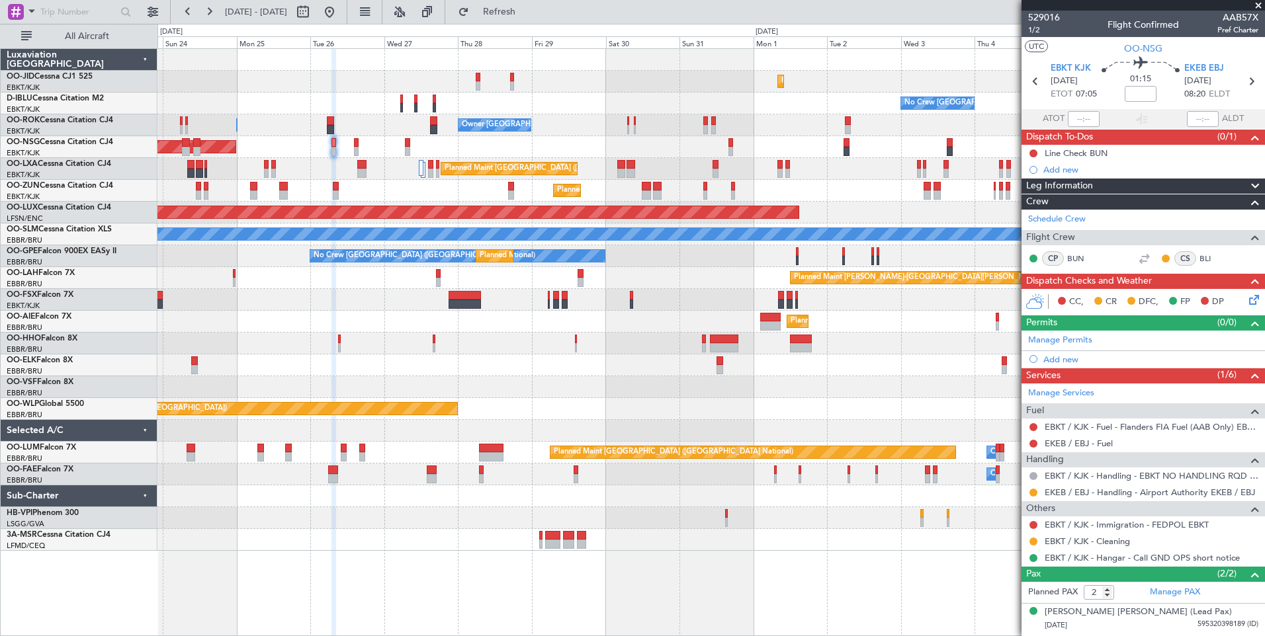
click at [864, 204] on div "Planned Maint [GEOGRAPHIC_DATA] ([GEOGRAPHIC_DATA])" at bounding box center [710, 213] width 1107 height 22
click at [967, 278] on div "Planned Maint Kortrijk-Wevelgem No Crew Brussels (Brussels National) Owner Kort…" at bounding box center [710, 300] width 1107 height 502
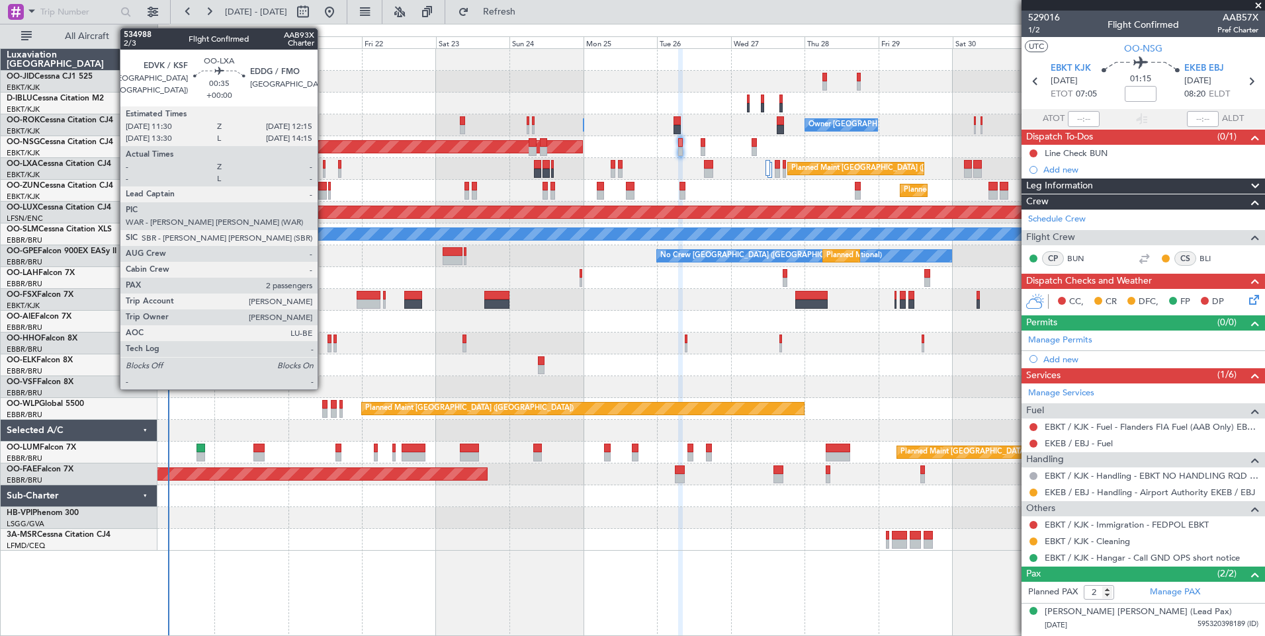
click at [323, 166] on div at bounding box center [324, 164] width 3 height 9
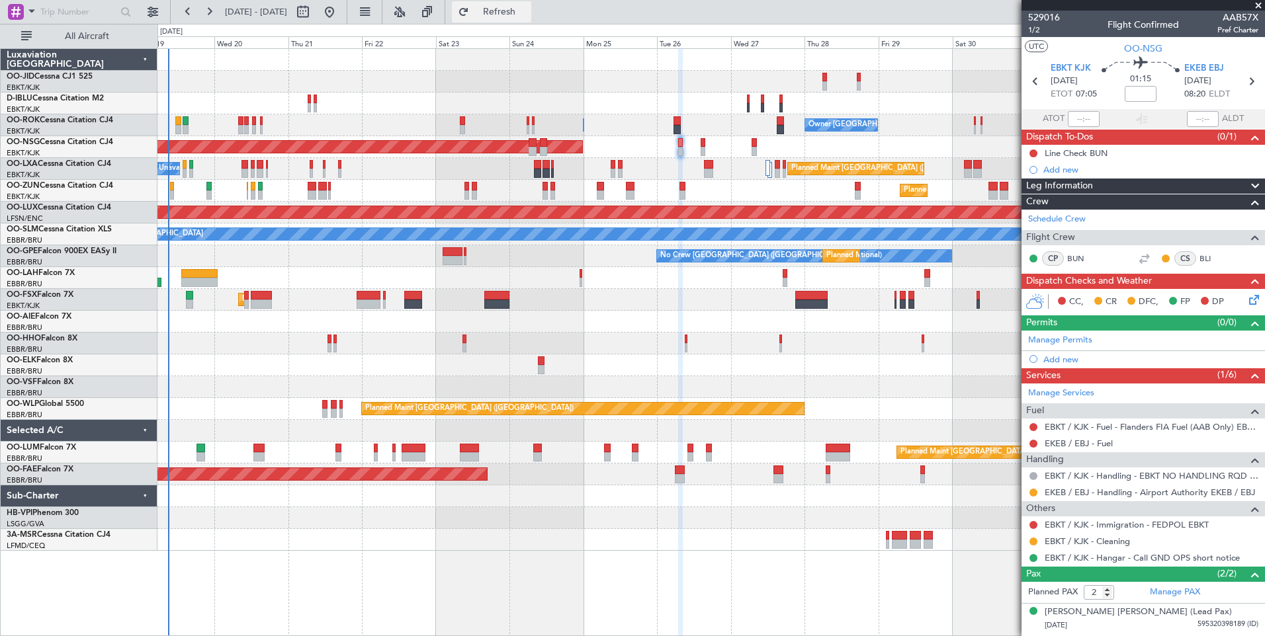
click at [522, 4] on button "Refresh" at bounding box center [491, 11] width 79 height 21
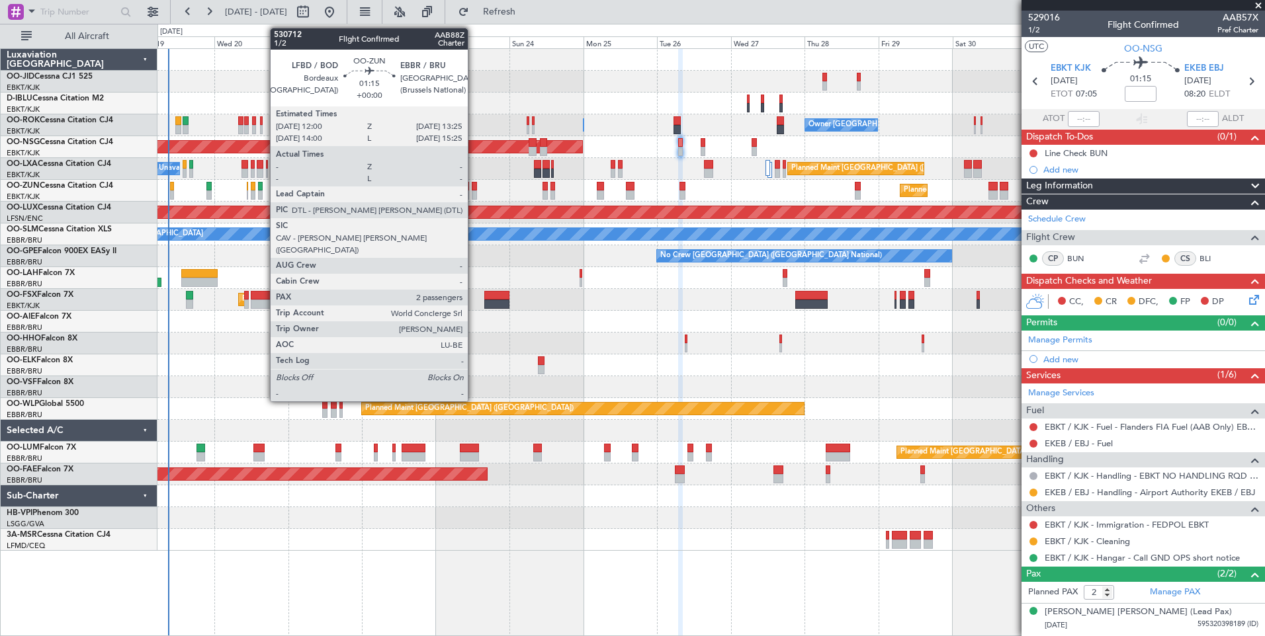
click at [474, 189] on div at bounding box center [474, 186] width 5 height 9
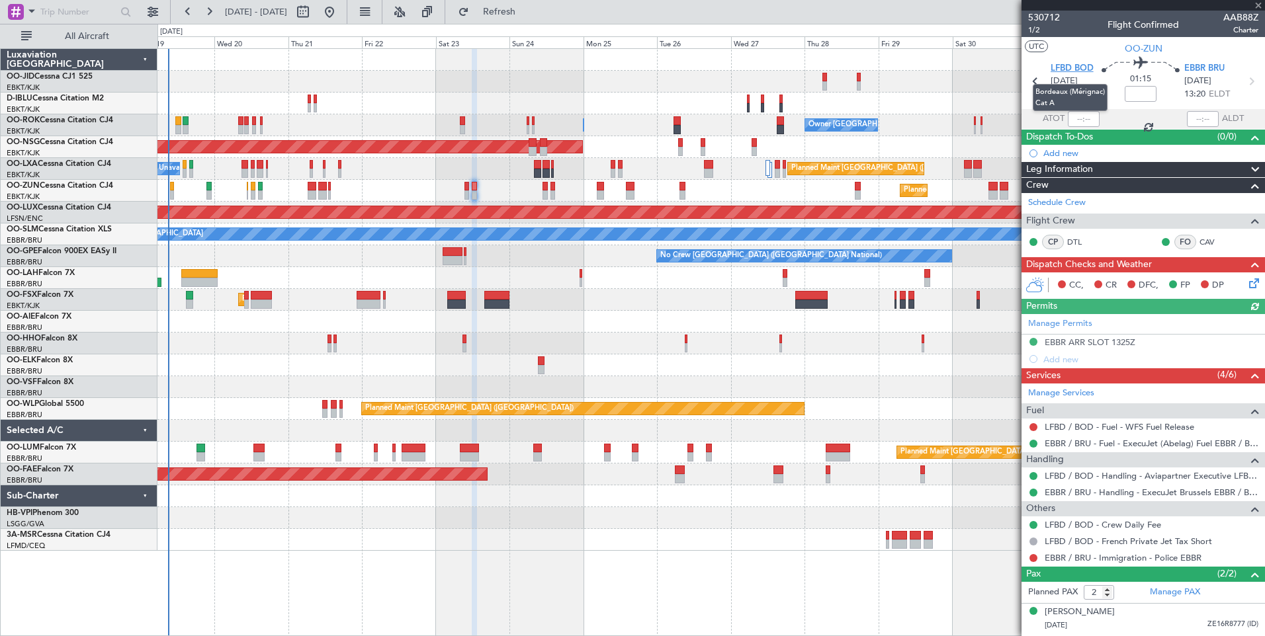
click at [1072, 64] on span "LFBD BOD" at bounding box center [1071, 68] width 43 height 13
click at [1054, 21] on span "530712" at bounding box center [1044, 18] width 32 height 14
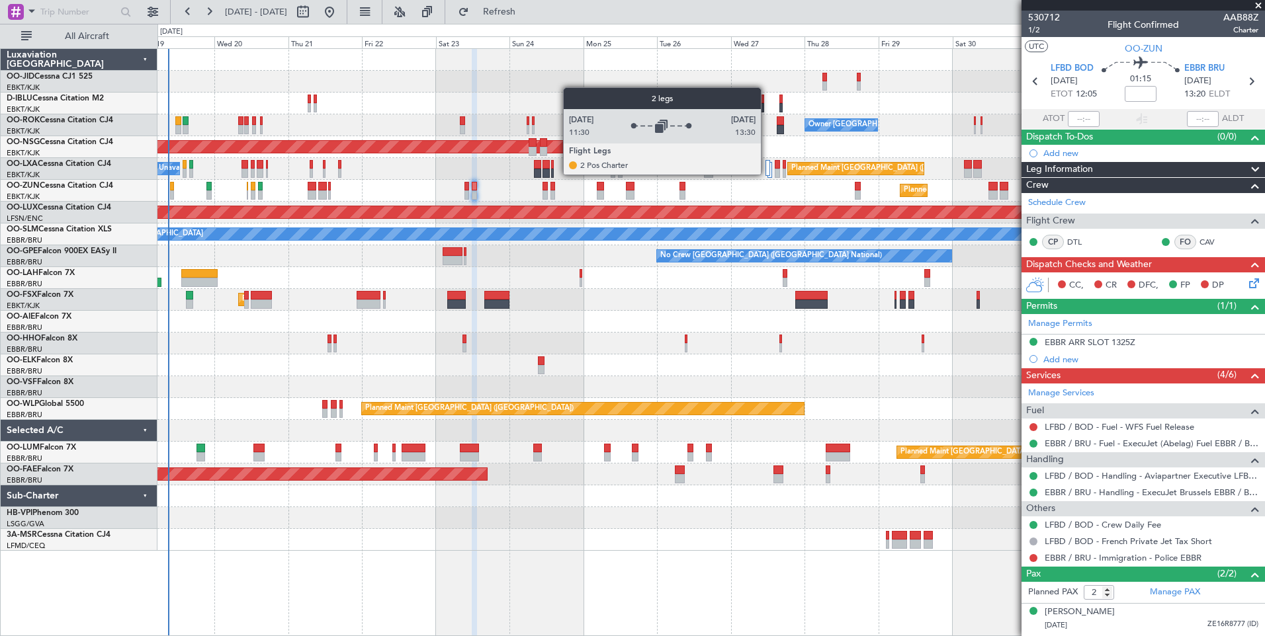
click at [767, 174] on div at bounding box center [767, 168] width 5 height 16
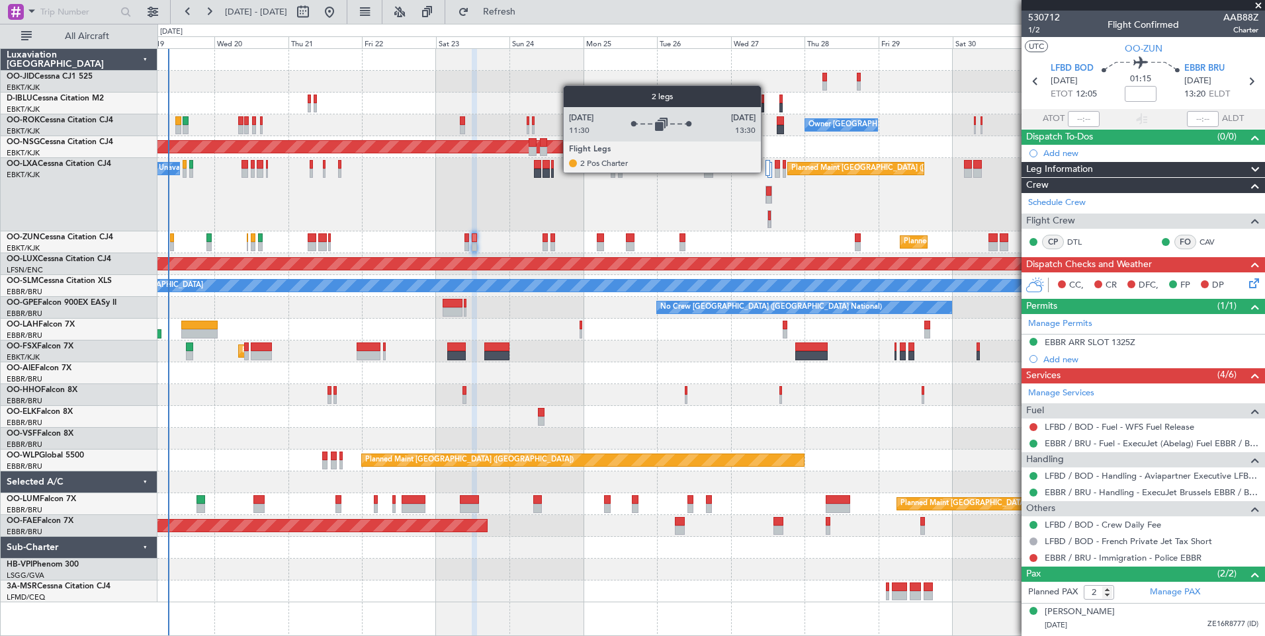
click at [767, 172] on div at bounding box center [767, 168] width 5 height 16
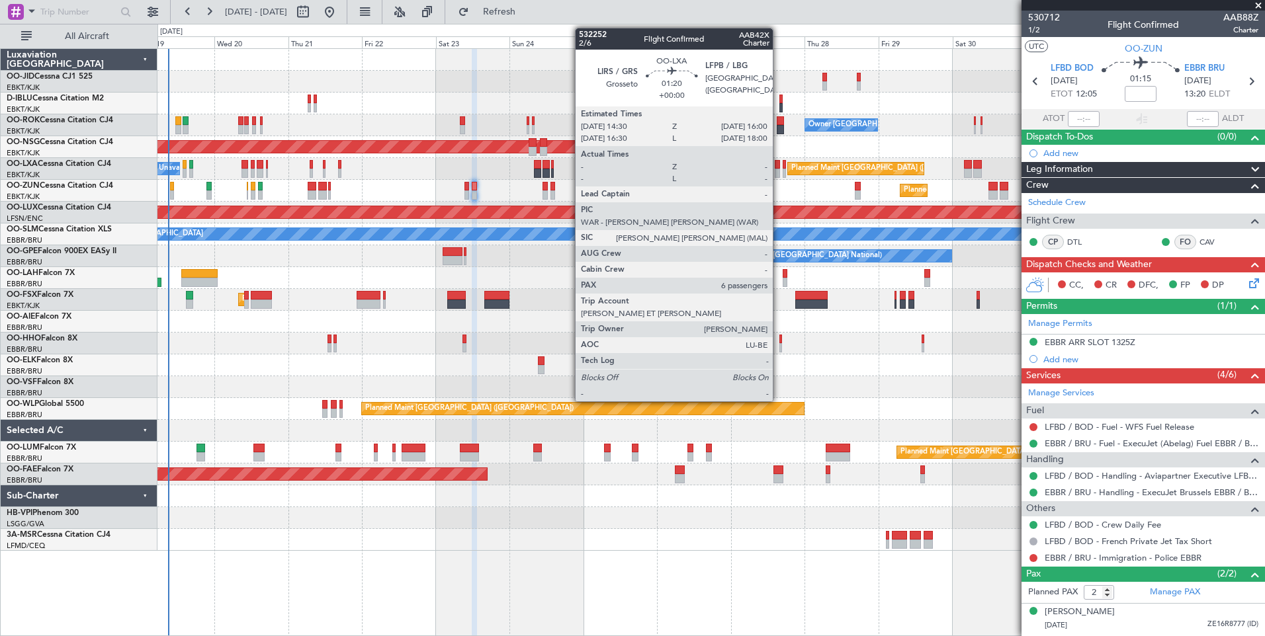
click at [778, 163] on div at bounding box center [777, 164] width 5 height 9
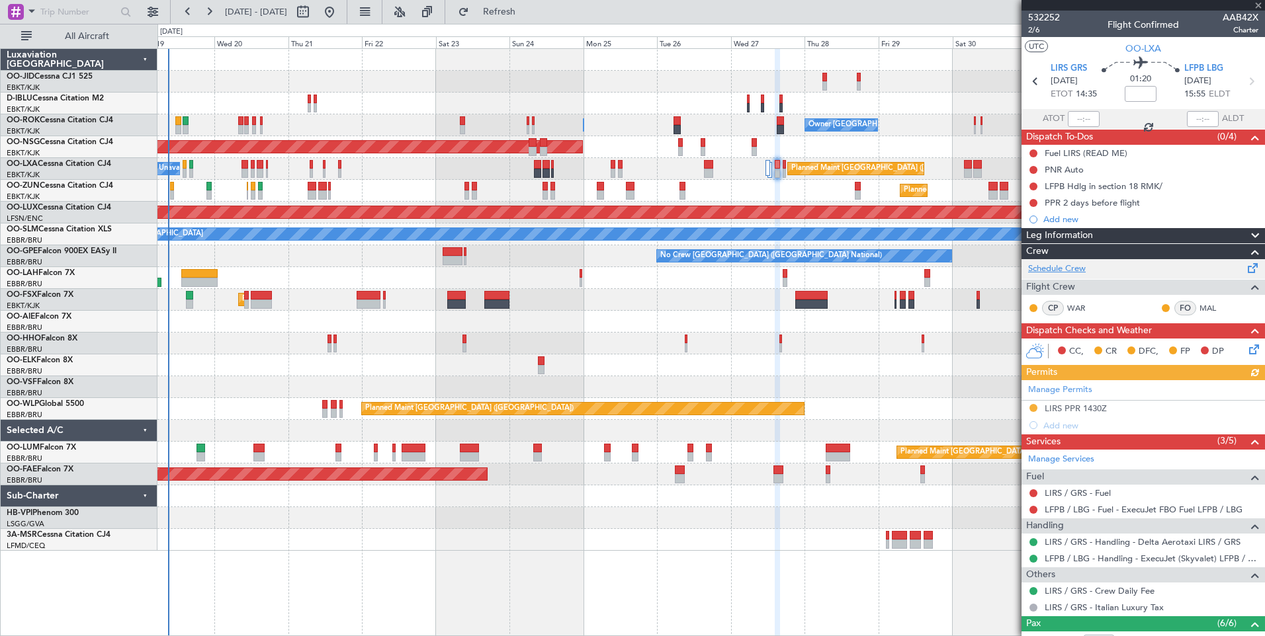
click at [1068, 272] on link "Schedule Crew" at bounding box center [1057, 269] width 58 height 13
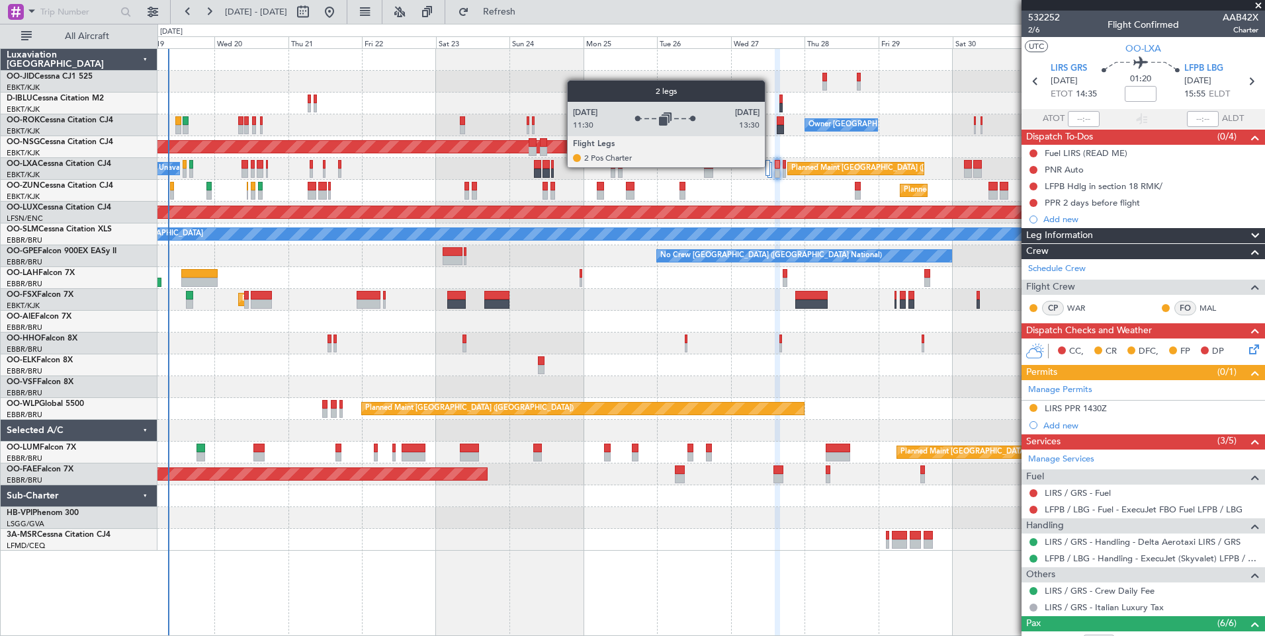
click at [771, 167] on div at bounding box center [769, 170] width 5 height 16
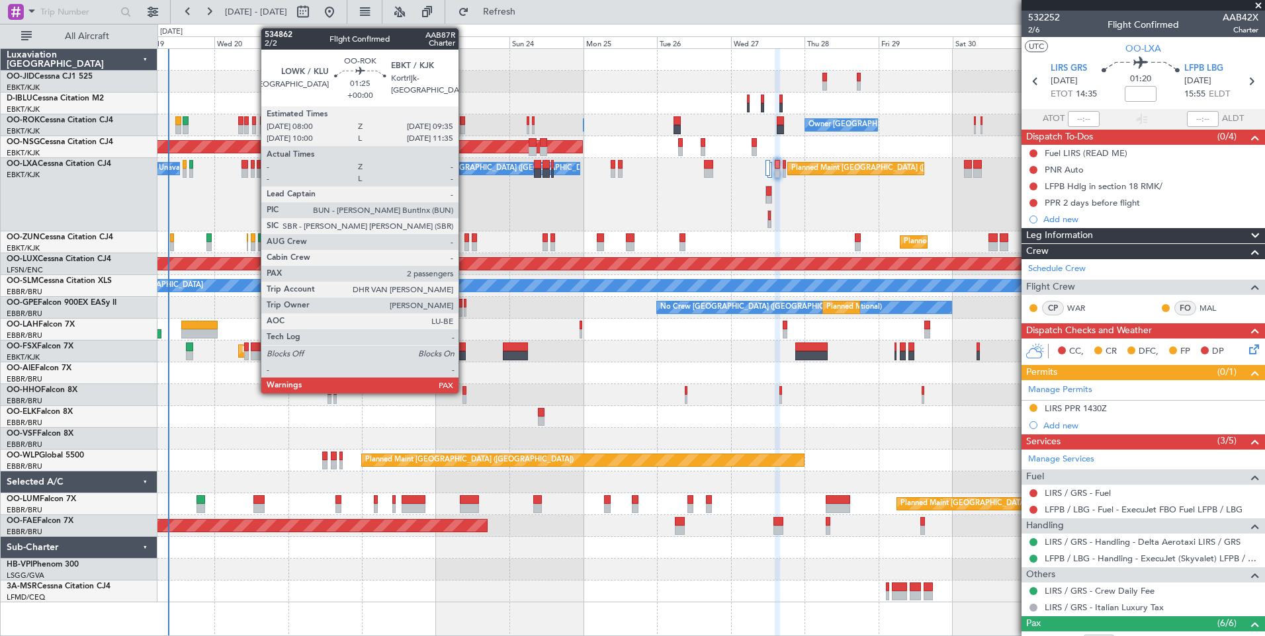
drag, startPoint x: 464, startPoint y: 120, endPoint x: 450, endPoint y: 226, distance: 106.7
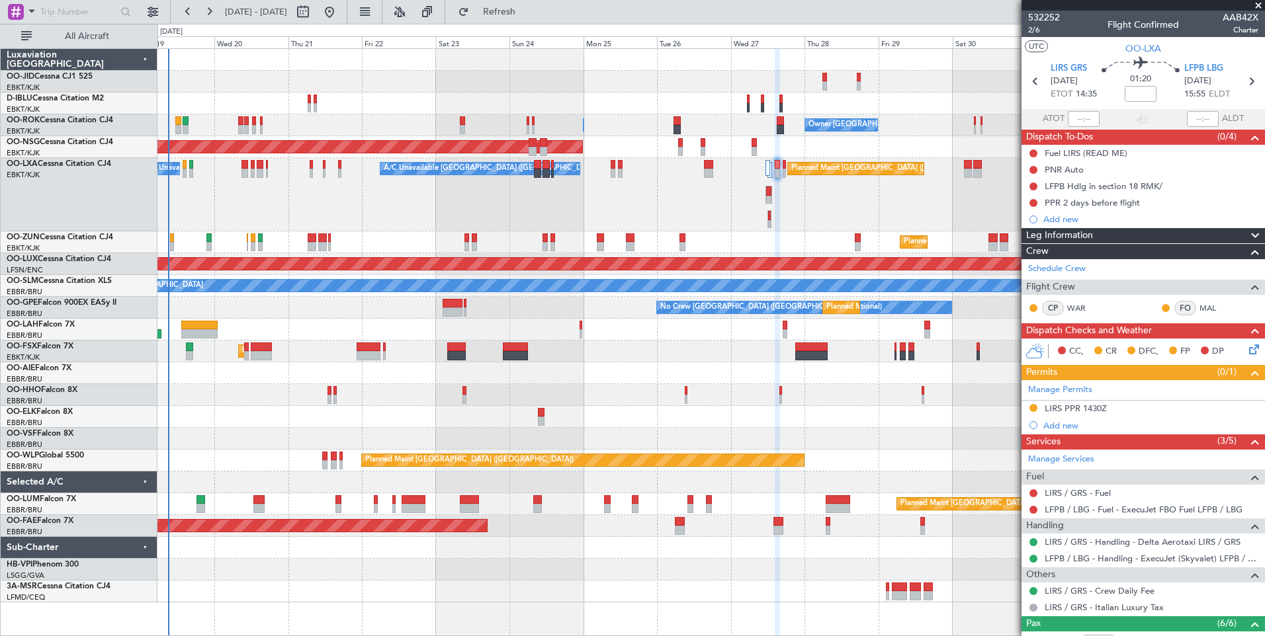
click at [426, 207] on div "A/C Unavailable Brussels (Brussels National) A/C Unavailable Brussels (Brussels…" at bounding box center [710, 194] width 1107 height 73
click at [527, 7] on span "Refresh" at bounding box center [500, 11] width 56 height 9
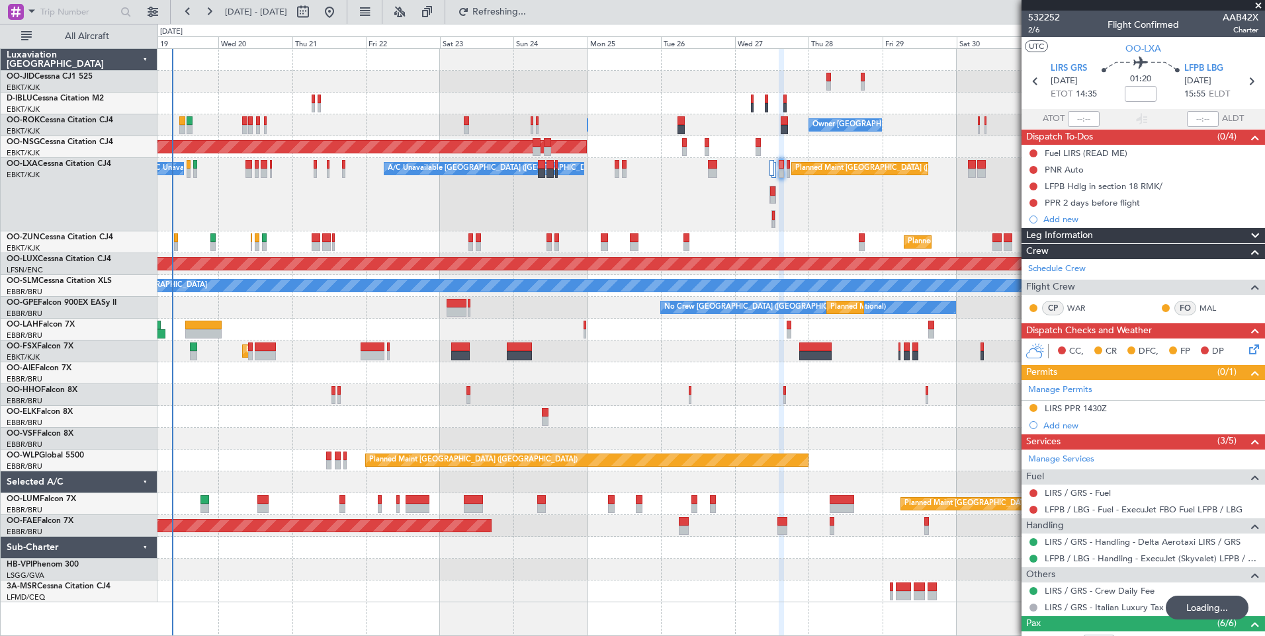
click at [477, 204] on div "A/C Unavailable Brussels (Brussels National) A/C Unavailable Brussels (Brussels…" at bounding box center [710, 194] width 1107 height 73
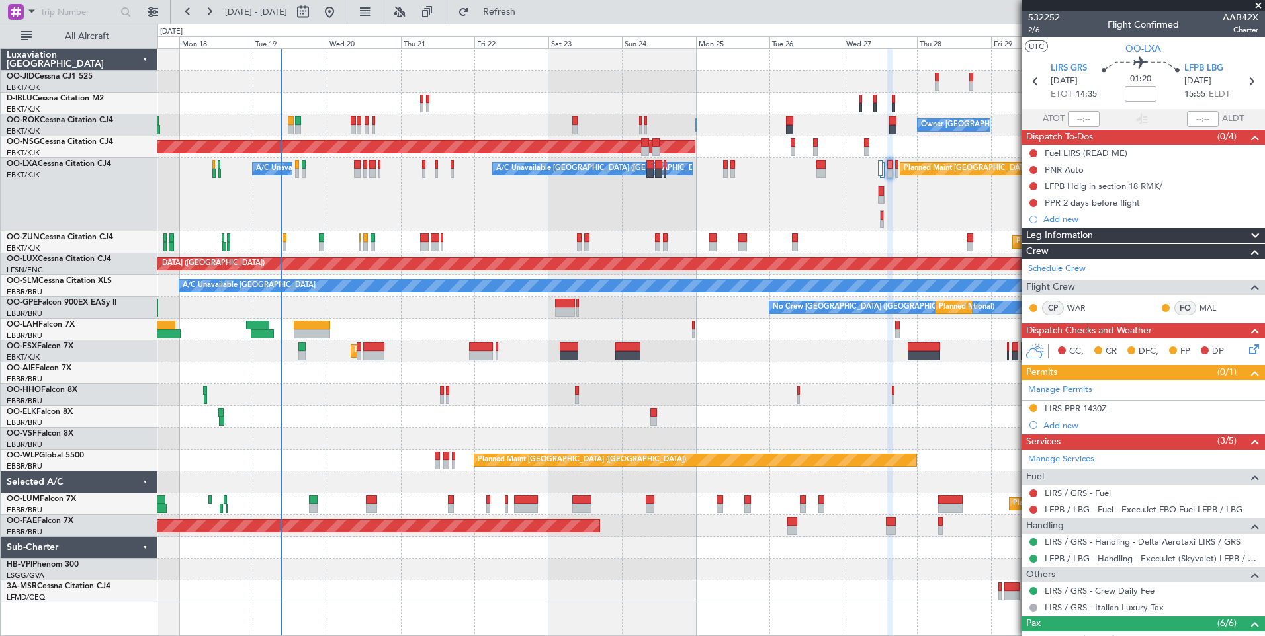
click at [542, 230] on div "A/C Unavailable Brussels (Brussels National) A/C Unavailable Brussels (Brussels…" at bounding box center [710, 194] width 1107 height 73
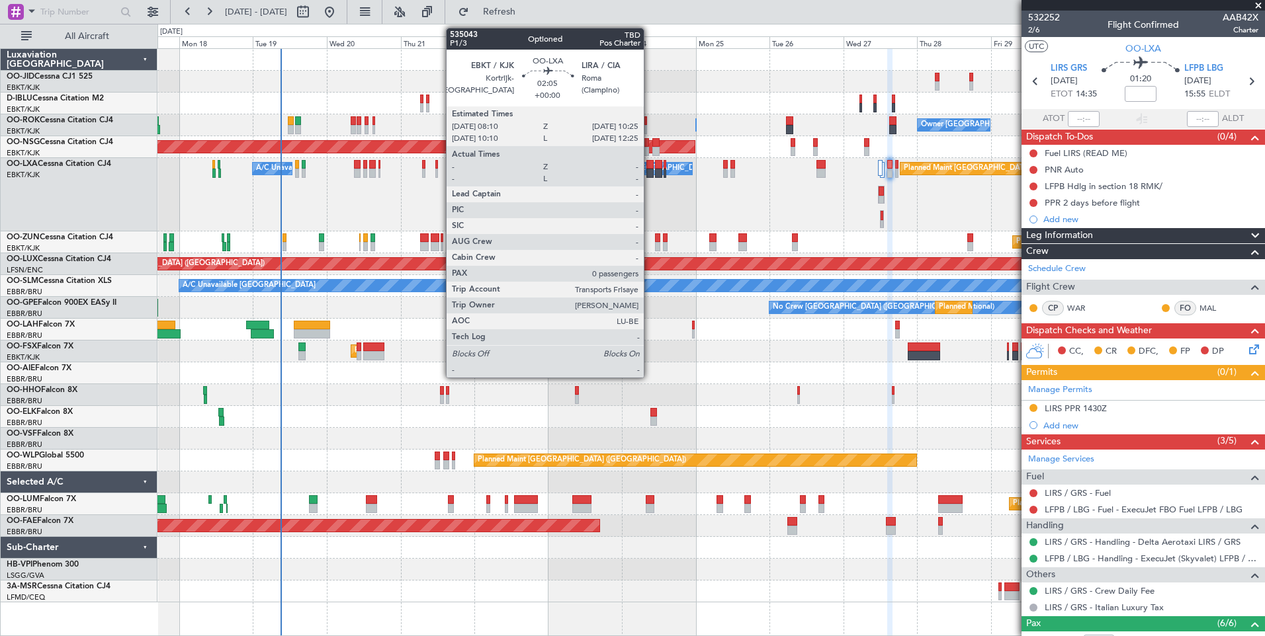
click at [650, 167] on div at bounding box center [649, 164] width 7 height 9
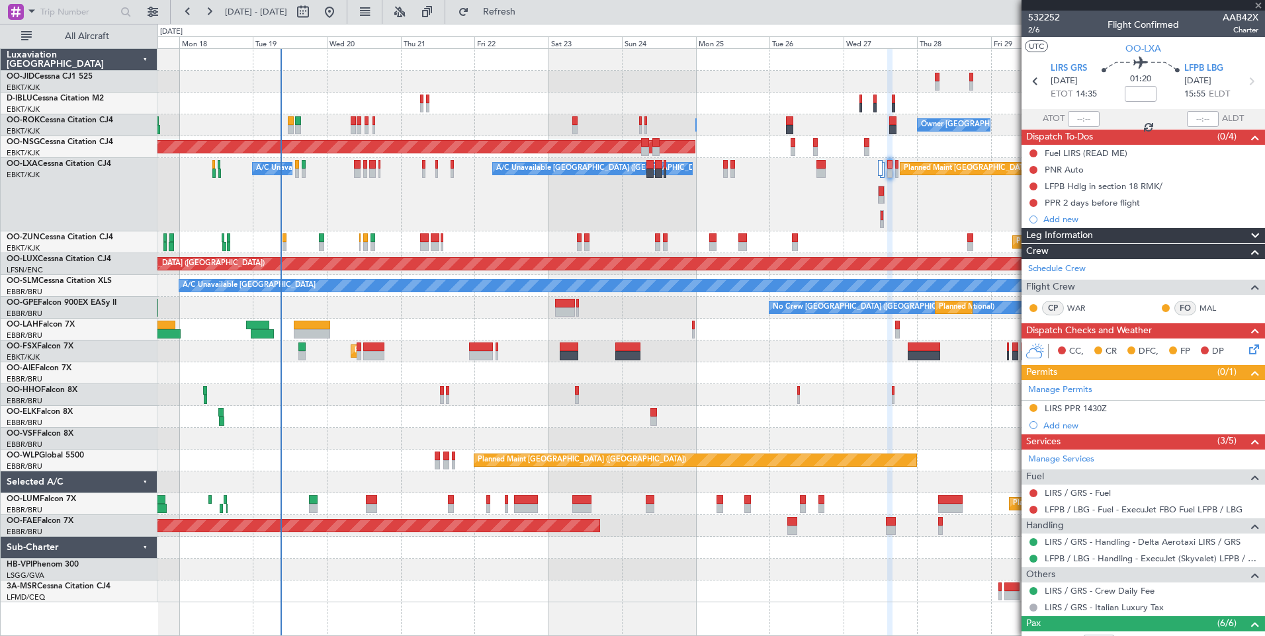
type input "0"
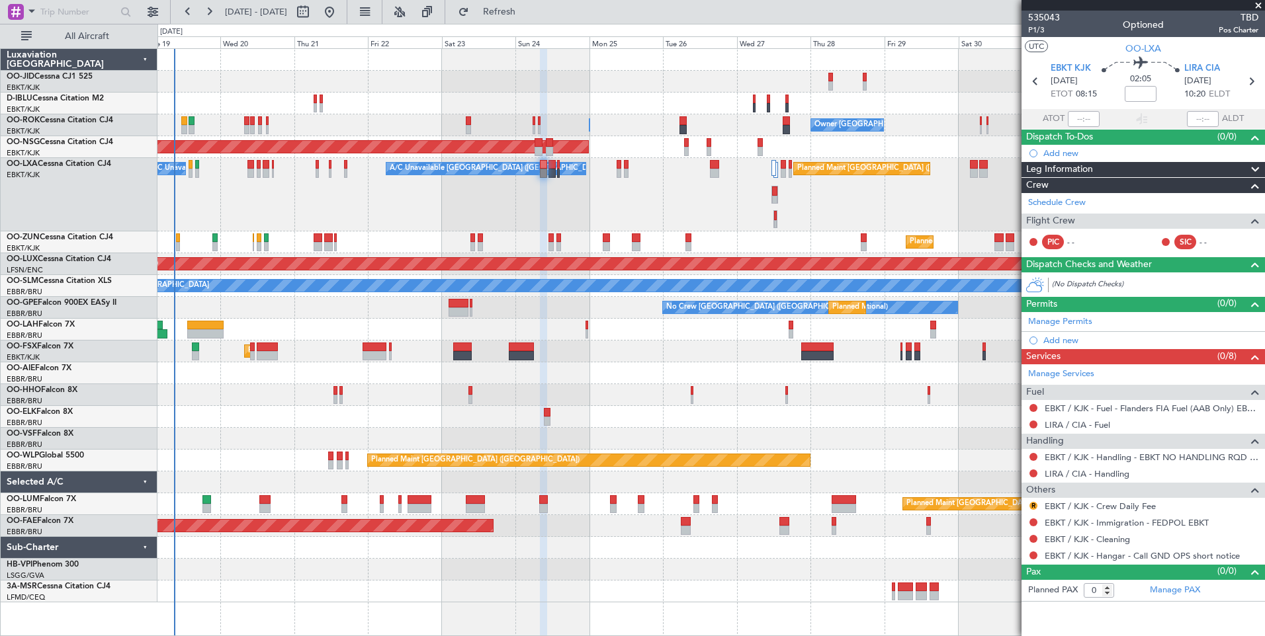
click at [675, 214] on div "A/C Unavailable Brussels (Brussels National) A/C Unavailable Brussels (Brussels…" at bounding box center [710, 194] width 1107 height 73
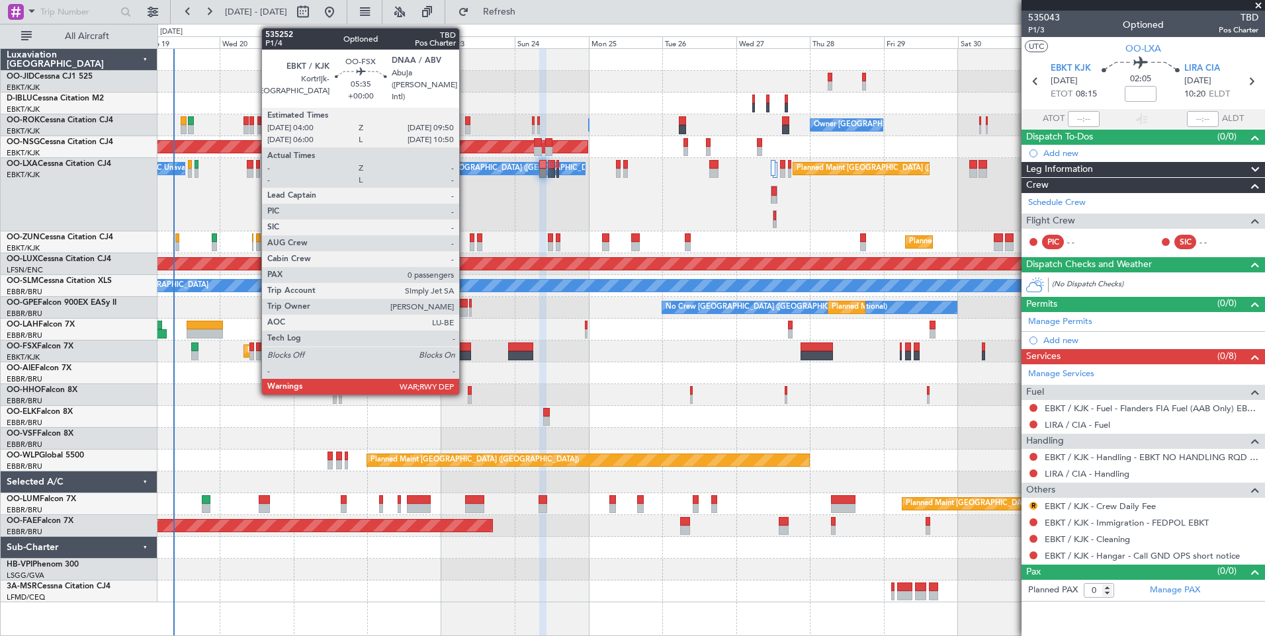
click at [465, 350] on div at bounding box center [461, 347] width 19 height 9
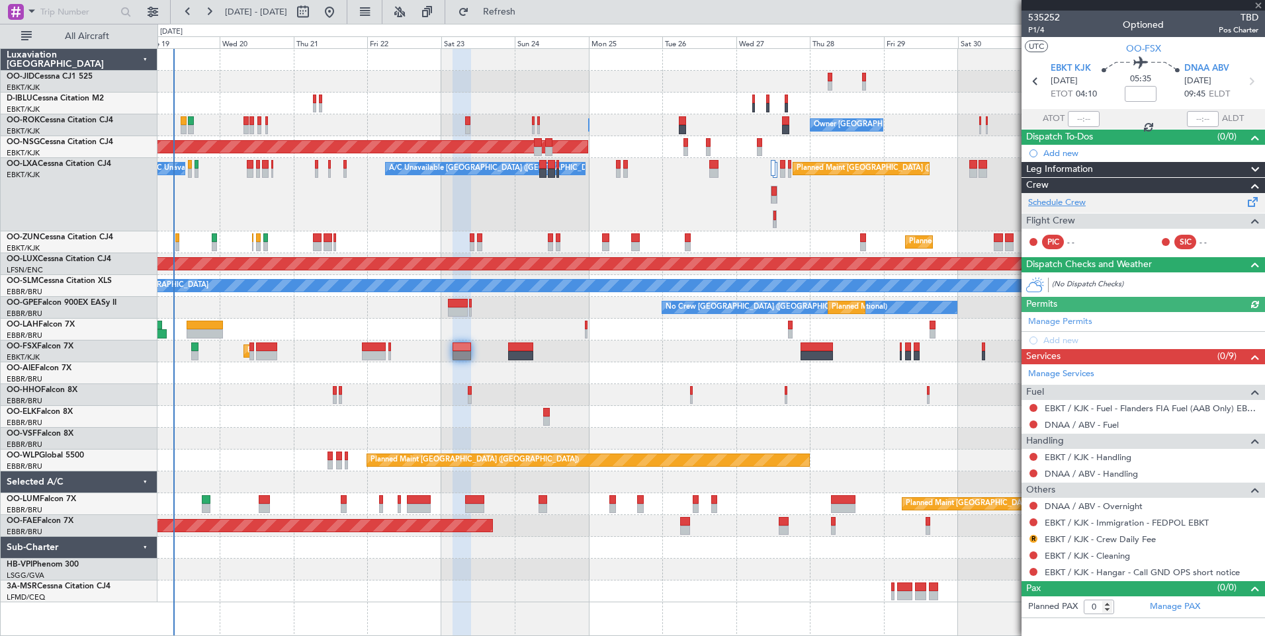
click at [1065, 202] on link "Schedule Crew" at bounding box center [1057, 202] width 58 height 13
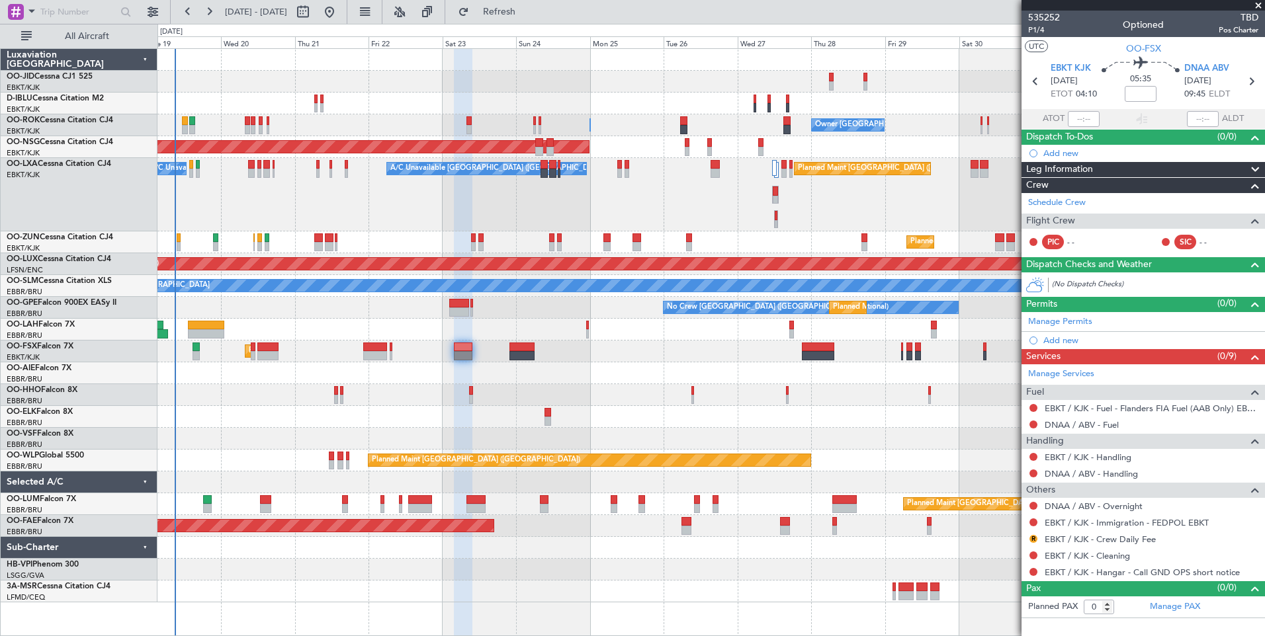
click at [507, 235] on div "Planned Maint Kortrijk-Wevelgem No Crew Brussels (Brussels National) Owner Kort…" at bounding box center [710, 326] width 1107 height 554
click at [527, 13] on span "Refresh" at bounding box center [500, 11] width 56 height 9
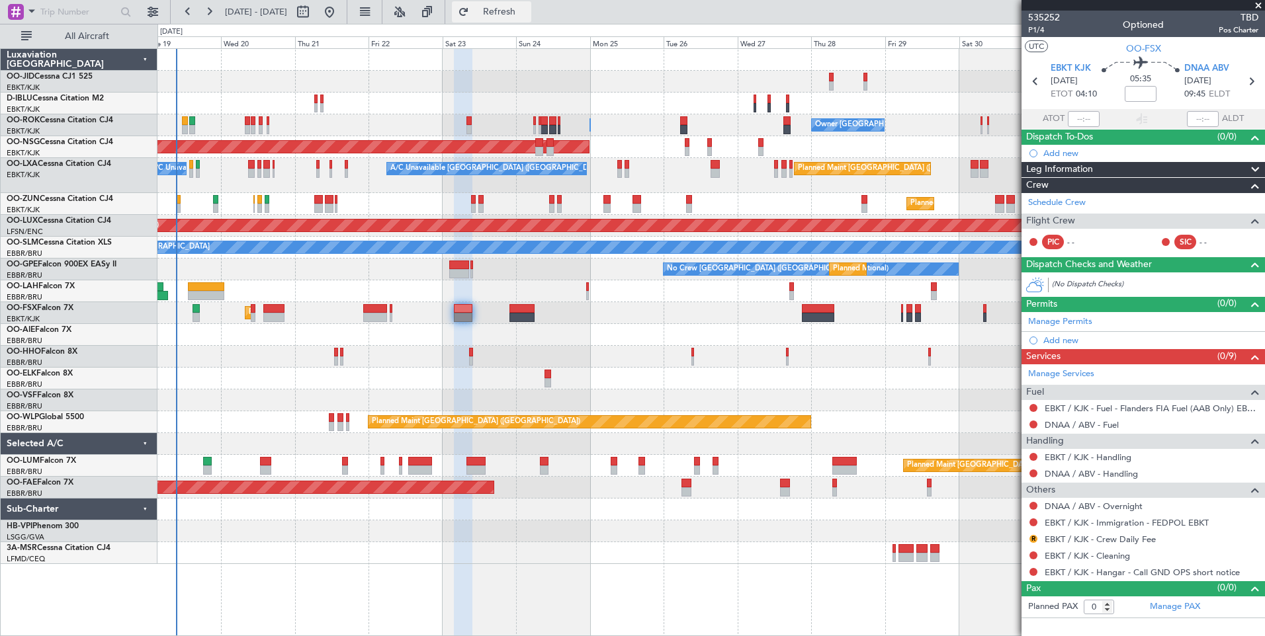
click at [497, 17] on button "Refresh" at bounding box center [491, 11] width 79 height 21
click at [301, 405] on div at bounding box center [710, 401] width 1107 height 22
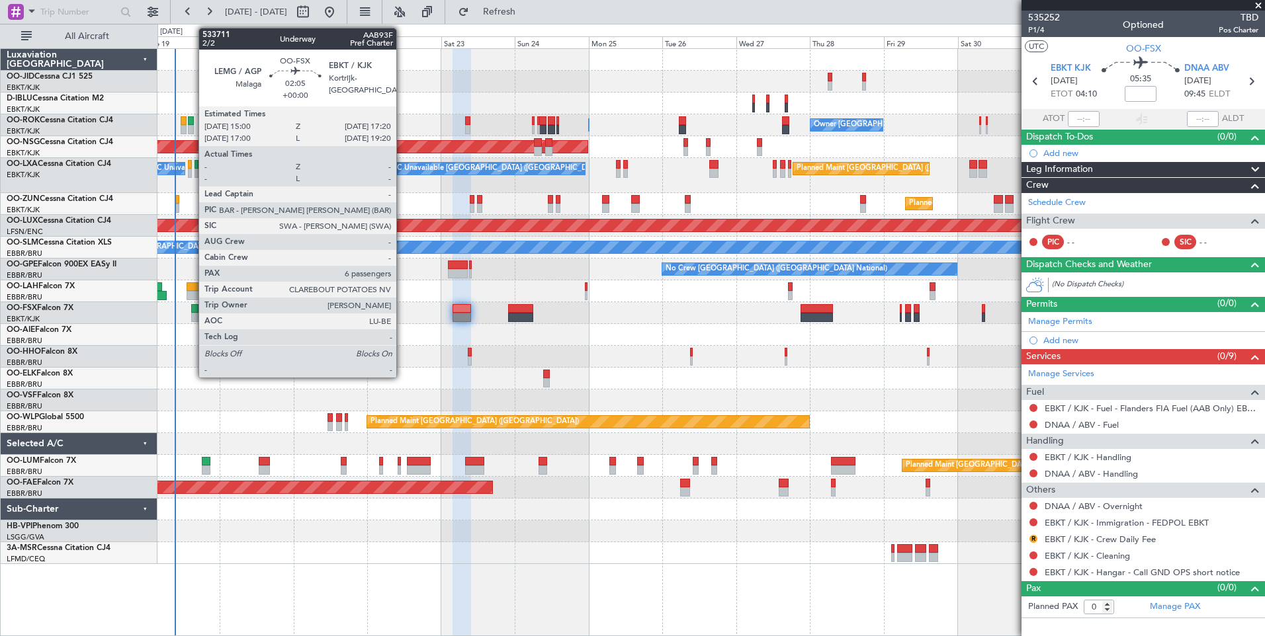
click at [192, 309] on div at bounding box center [194, 308] width 7 height 9
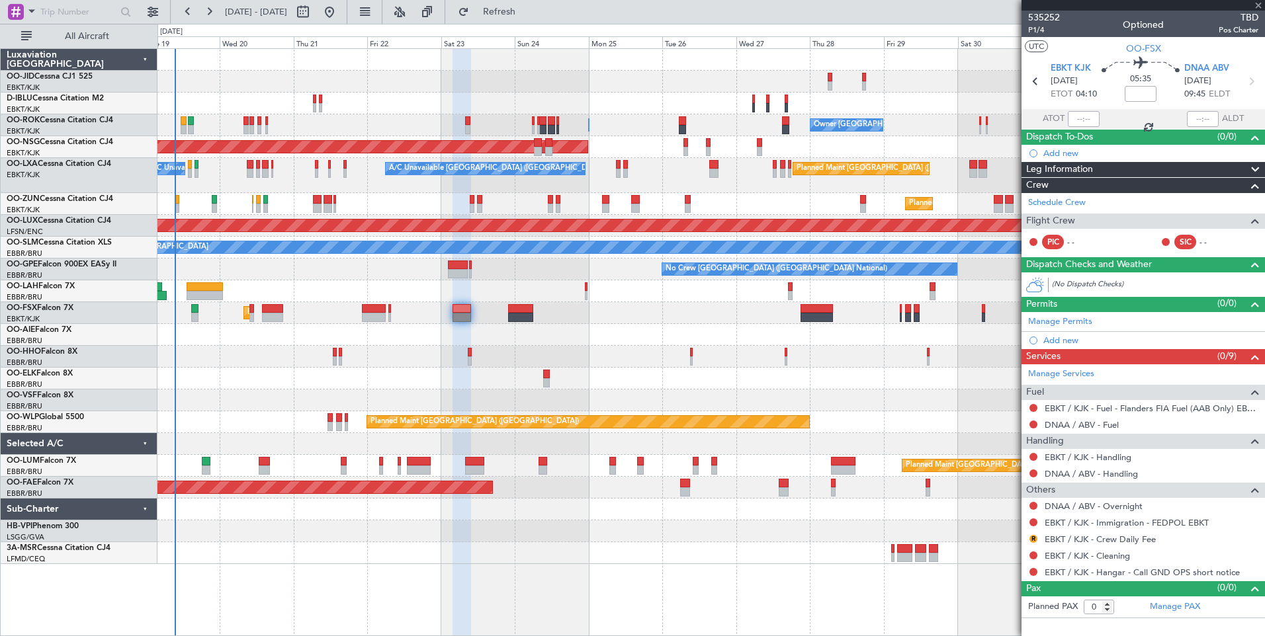
type input "6"
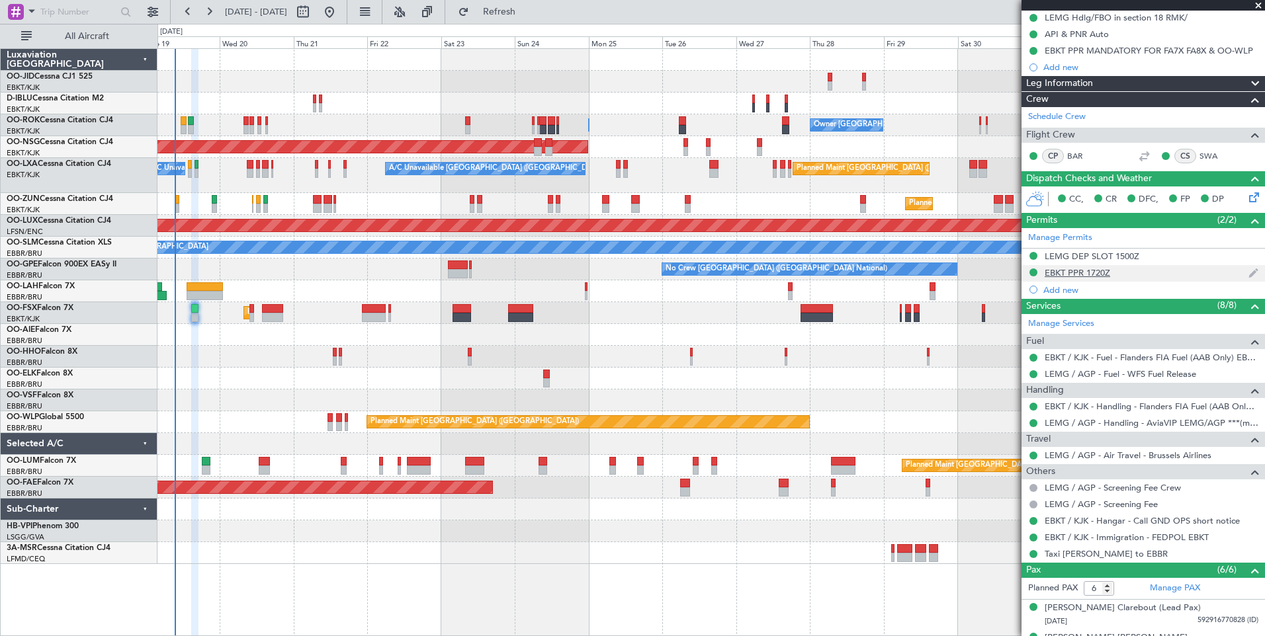
scroll to position [198, 0]
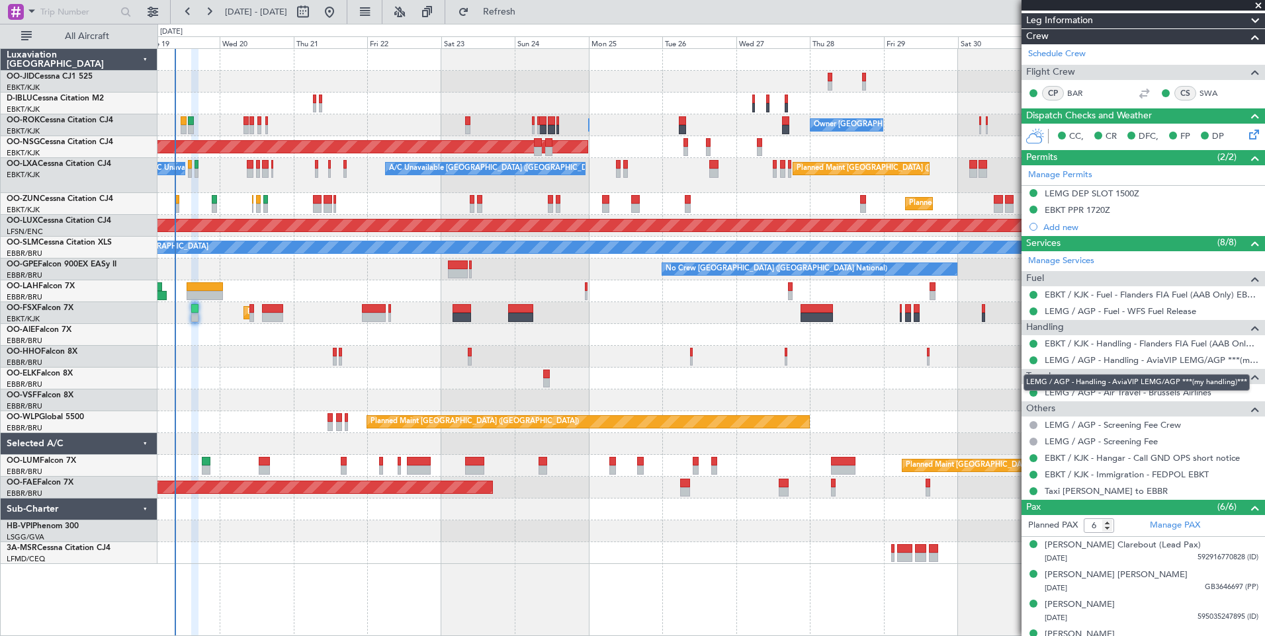
click at [1181, 391] on mat-tooltip-component "LEMG / AGP - Handling - AviaVIP LEMG/AGP ***(my handling)***" at bounding box center [1136, 382] width 245 height 35
click at [1186, 390] on div "LEMG / AGP - Handling - AviaVIP LEMG/AGP ***(my handling)***" at bounding box center [1136, 382] width 226 height 17
click at [1187, 390] on div "LEMG / AGP - Handling - AviaVIP LEMG/AGP ***(my handling)***" at bounding box center [1136, 382] width 226 height 17
click at [1188, 391] on mat-tooltip-component "LEMG / AGP - Handling - AviaVIP LEMG/AGP ***(my handling)***" at bounding box center [1136, 382] width 245 height 35
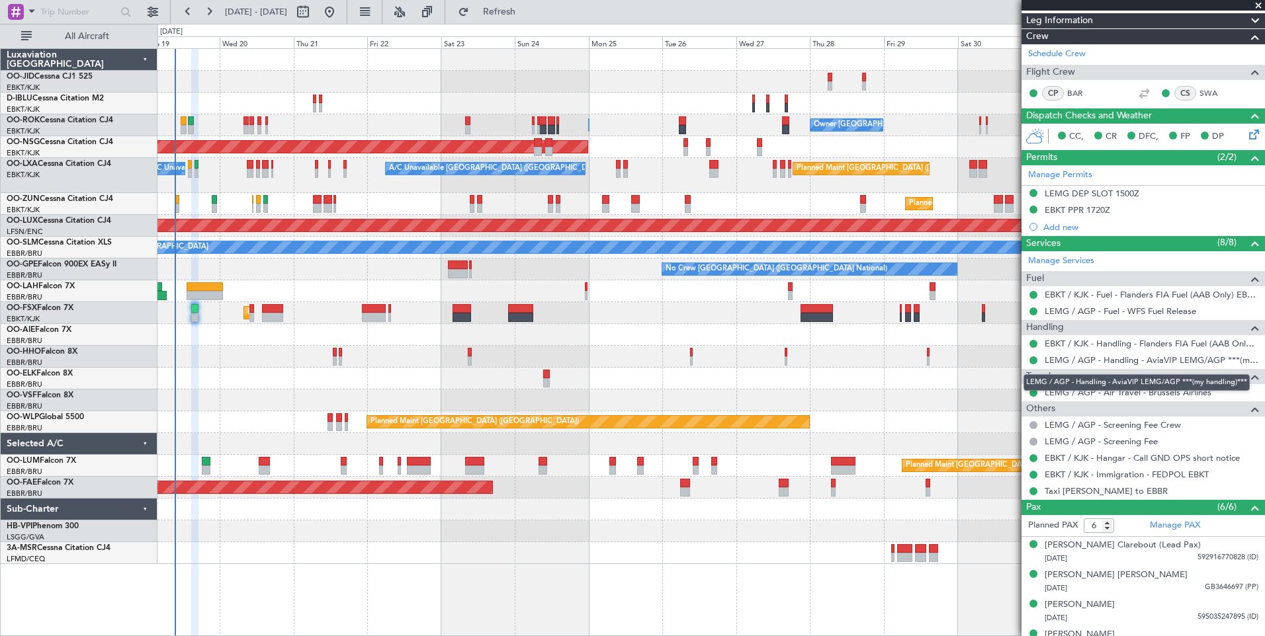
click at [1197, 395] on mat-tooltip-component "LEMG / AGP - Handling - AviaVIP LEMG/AGP ***(my handling)***" at bounding box center [1136, 382] width 245 height 35
click at [1071, 390] on link "LEMG / AGP - Air Travel - Brussels Airlines" at bounding box center [1127, 392] width 167 height 11
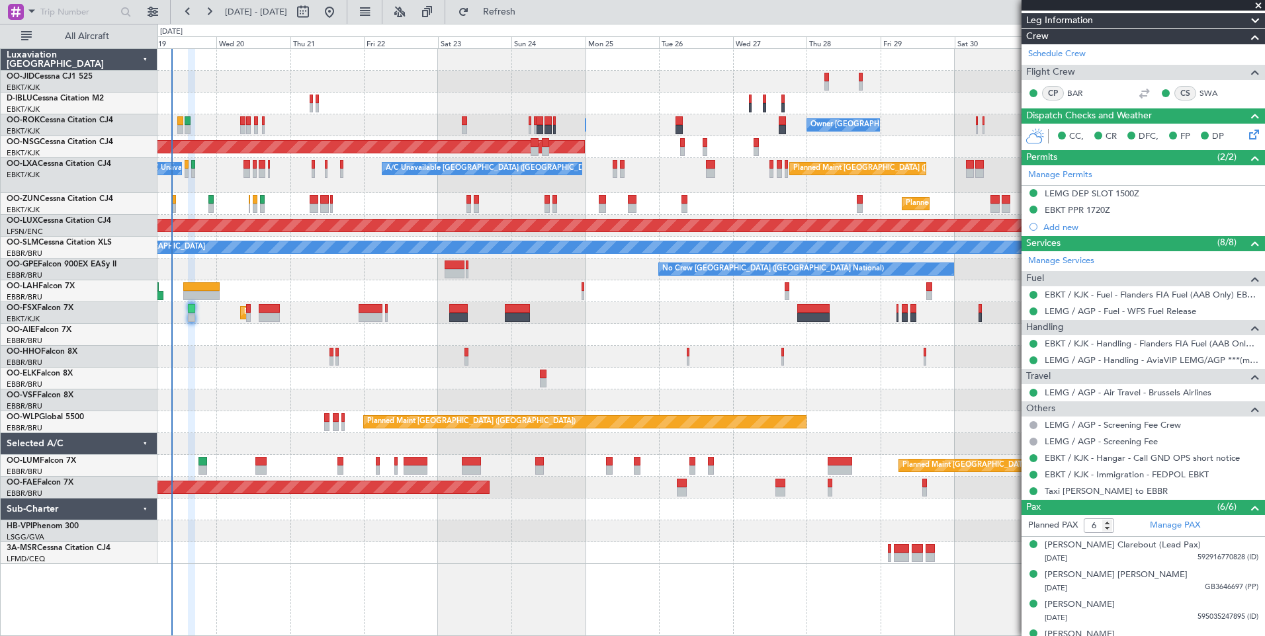
click at [306, 290] on div "Planned Maint [PERSON_NAME]-[GEOGRAPHIC_DATA][PERSON_NAME] ([GEOGRAPHIC_DATA][P…" at bounding box center [710, 291] width 1107 height 22
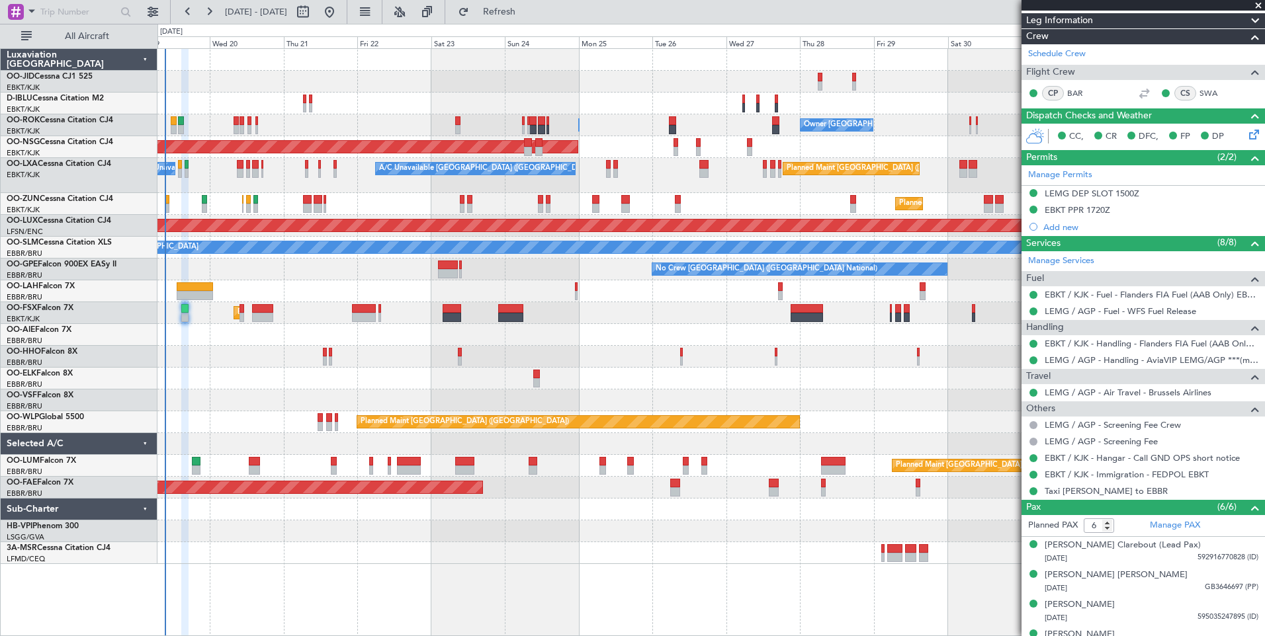
click at [316, 295] on div "Planned Maint [PERSON_NAME]-[GEOGRAPHIC_DATA][PERSON_NAME] ([GEOGRAPHIC_DATA][P…" at bounding box center [710, 291] width 1107 height 22
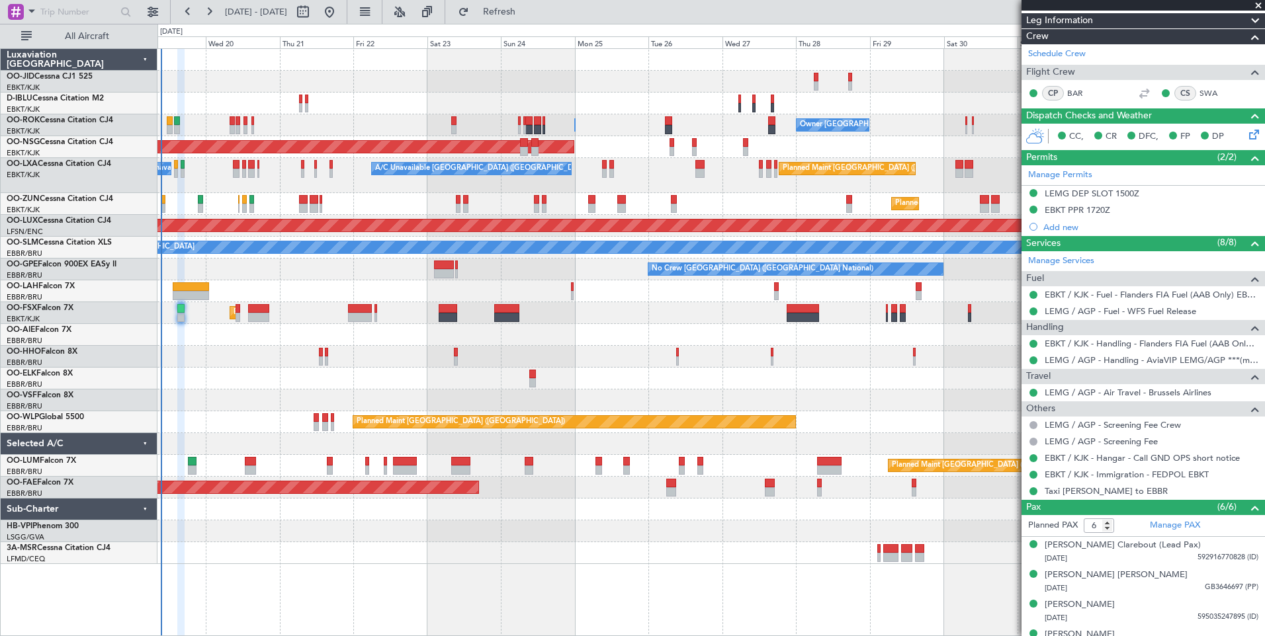
click at [955, 212] on div "Planned Maint Kortrijk-[GEOGRAPHIC_DATA] No Crew [GEOGRAPHIC_DATA] (Brussels Na…" at bounding box center [710, 306] width 1107 height 515
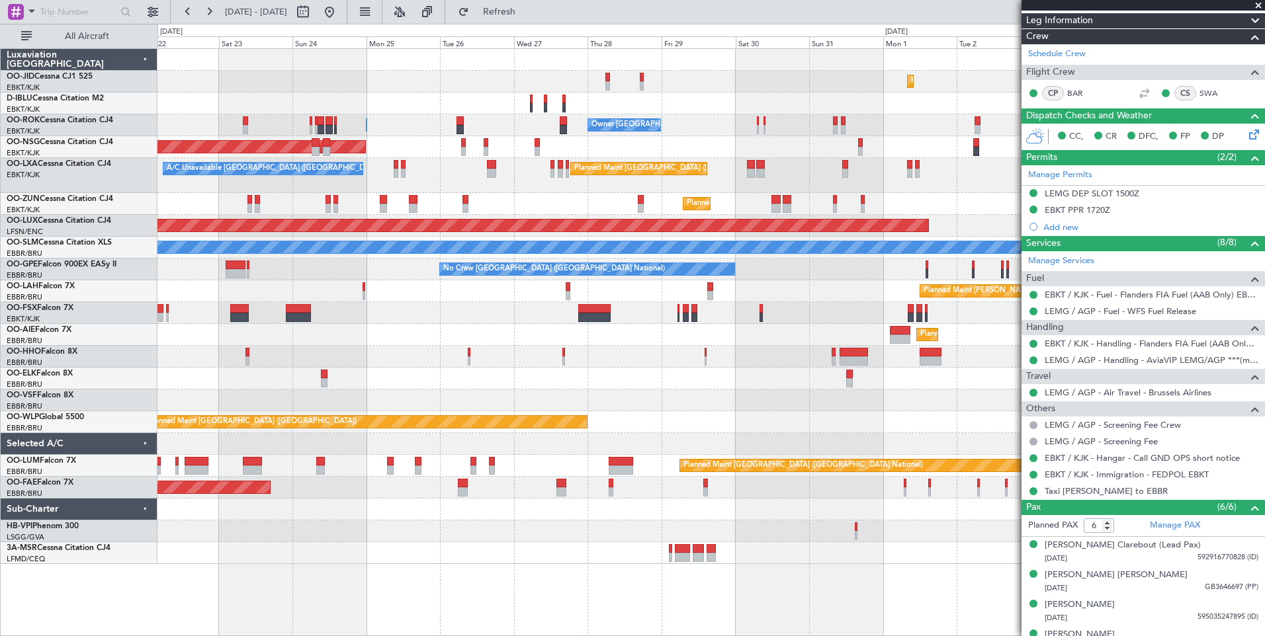
click at [735, 190] on div "Planned Maint [GEOGRAPHIC_DATA] ([GEOGRAPHIC_DATA] National) A/C Unavailable [G…" at bounding box center [710, 175] width 1107 height 35
click at [482, 221] on div "Planned Maint Kortrijk-[GEOGRAPHIC_DATA] No Crew [GEOGRAPHIC_DATA] (Brussels Na…" at bounding box center [710, 306] width 1107 height 515
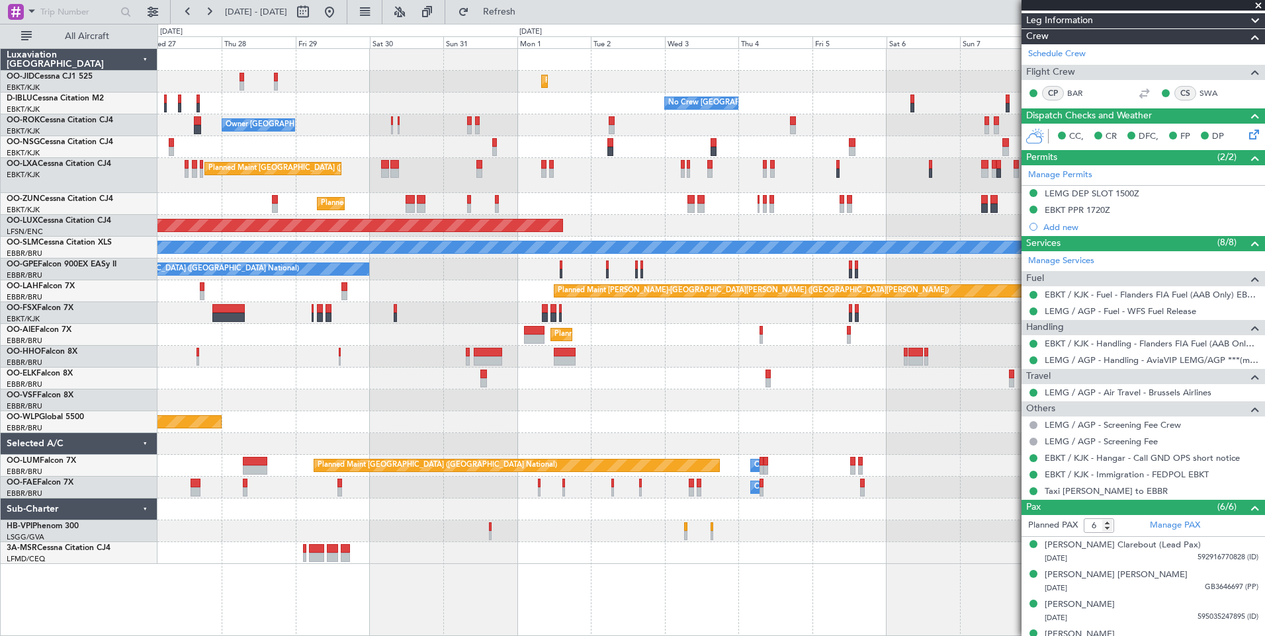
click at [337, 232] on div "Planned Maint Kortrijk-[GEOGRAPHIC_DATA] No Crew [GEOGRAPHIC_DATA] (Brussels Na…" at bounding box center [710, 306] width 1107 height 515
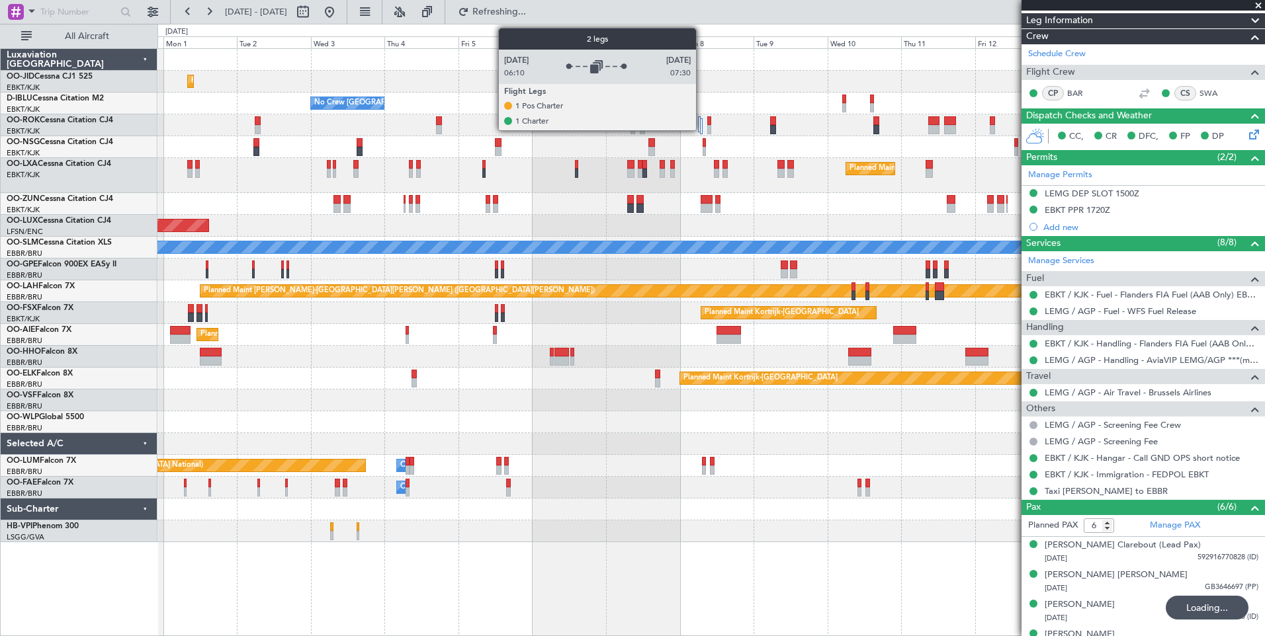
click at [702, 124] on div at bounding box center [701, 126] width 3 height 16
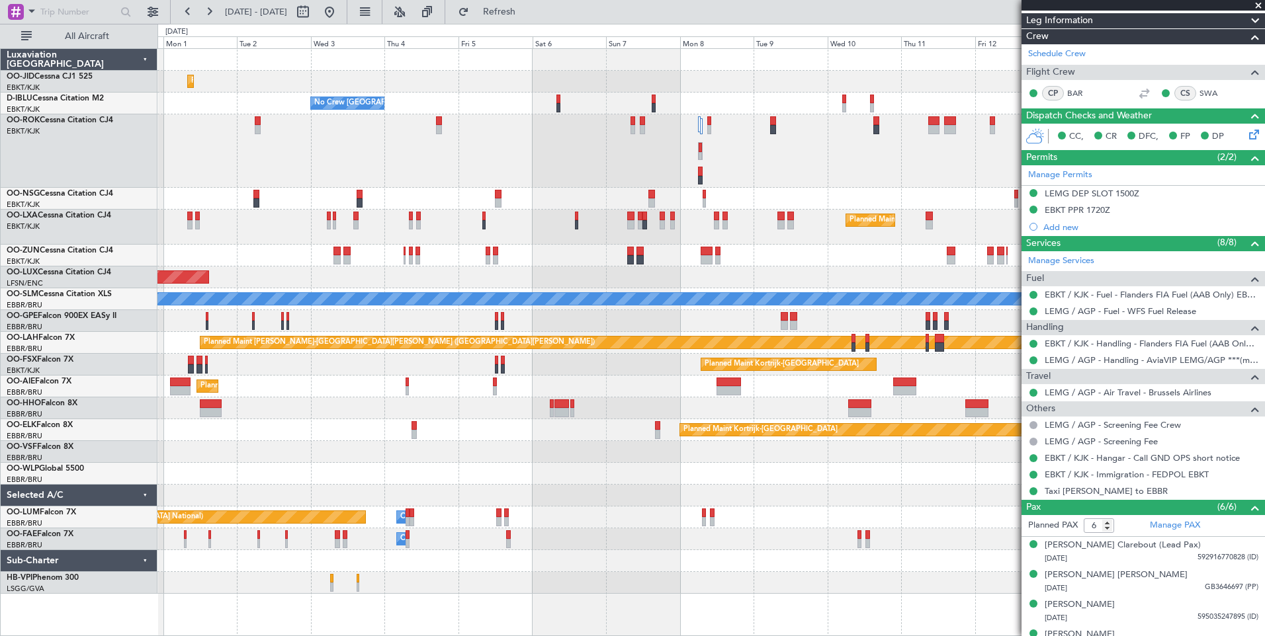
click at [560, 204] on div "Planned Maint Kortrijk-[GEOGRAPHIC_DATA] No Crew [GEOGRAPHIC_DATA] (Brussels Na…" at bounding box center [710, 321] width 1107 height 545
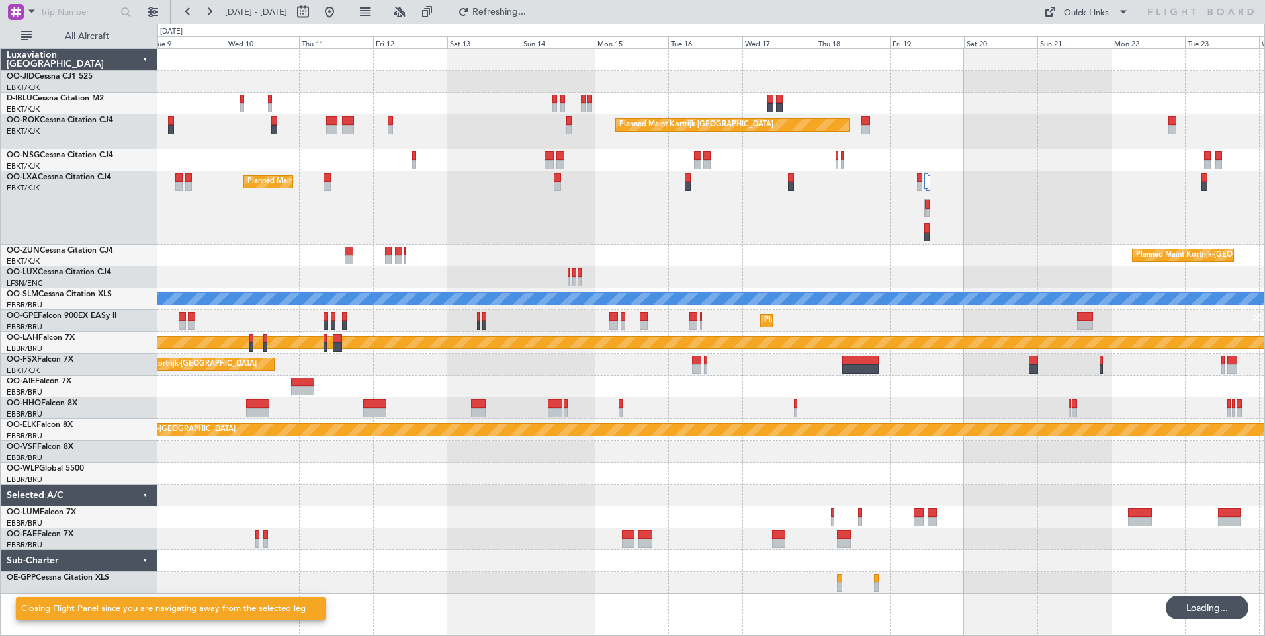
scroll to position [0, 0]
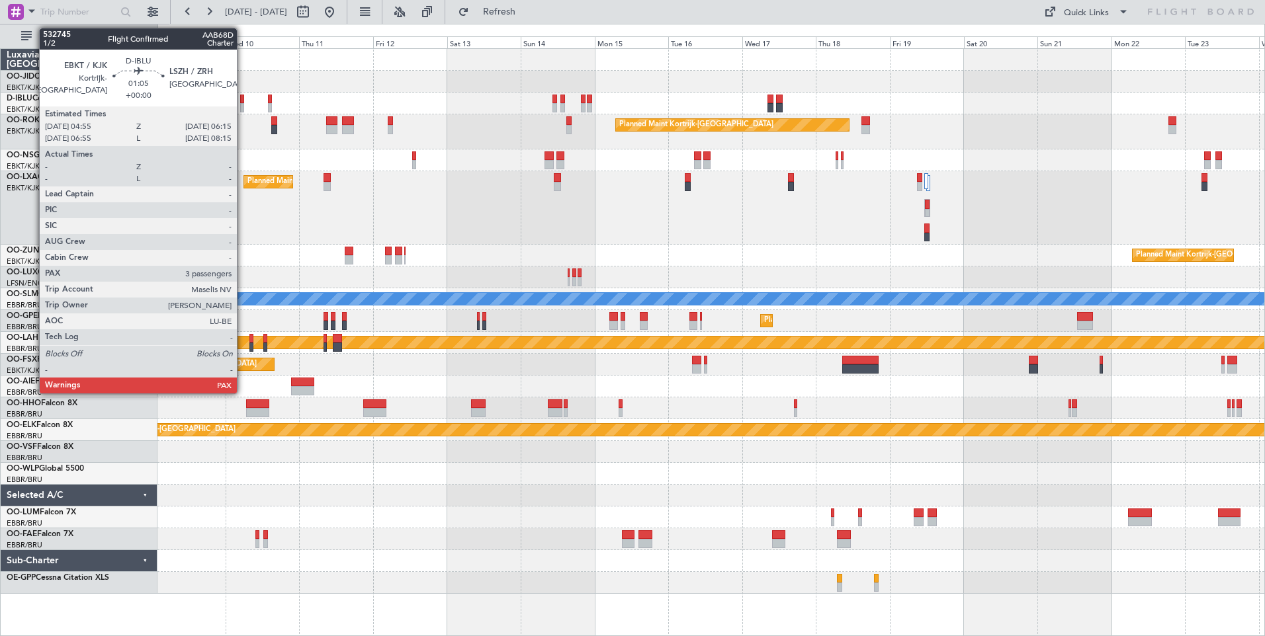
click at [243, 95] on div at bounding box center [242, 99] width 5 height 9
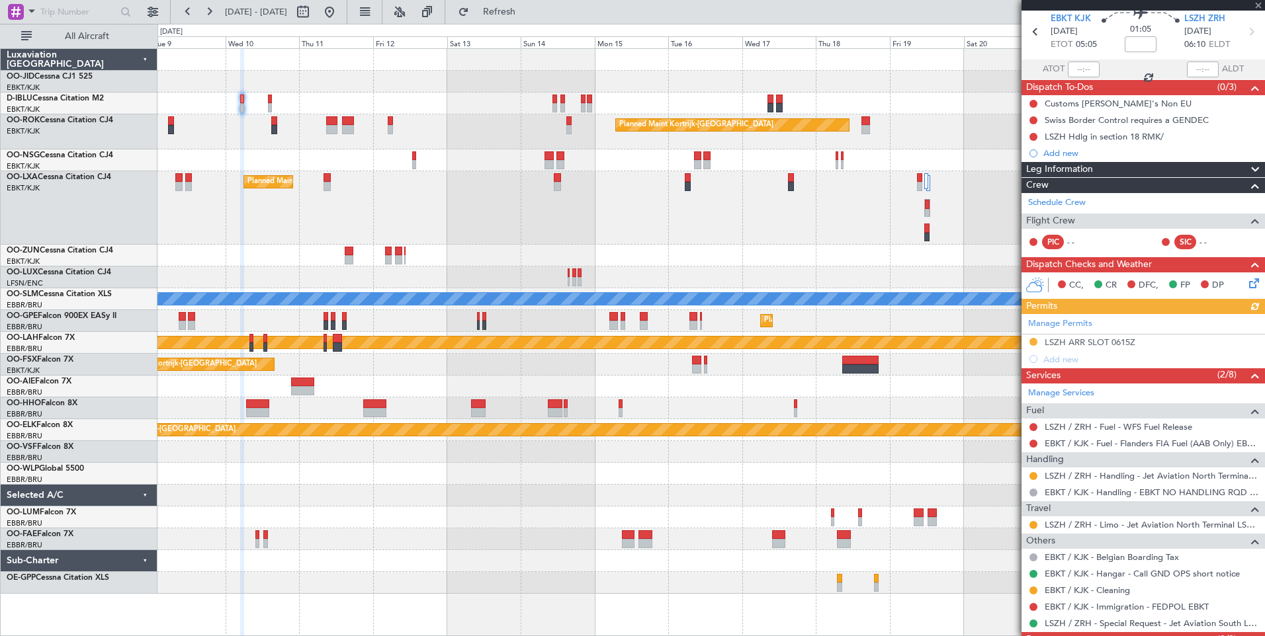
scroll to position [99, 0]
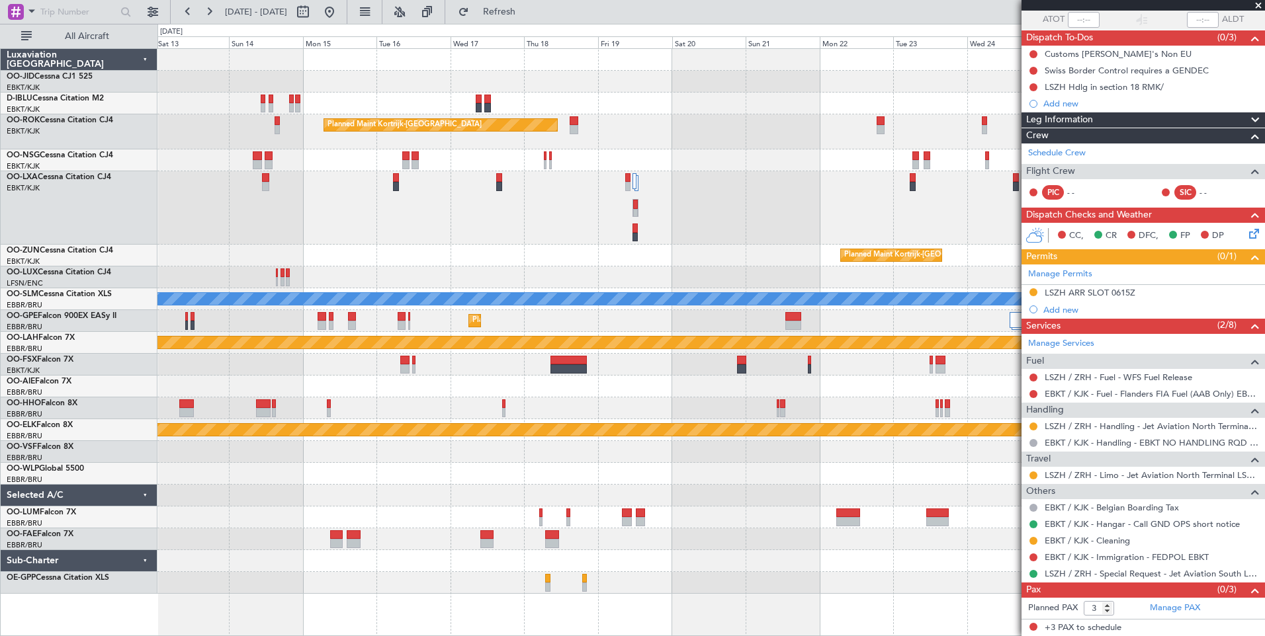
click at [497, 400] on div "Planned Maint Kortrijk-[GEOGRAPHIC_DATA] null [GEOGRAPHIC_DATA]-[GEOGRAPHIC_DAT…" at bounding box center [710, 321] width 1107 height 545
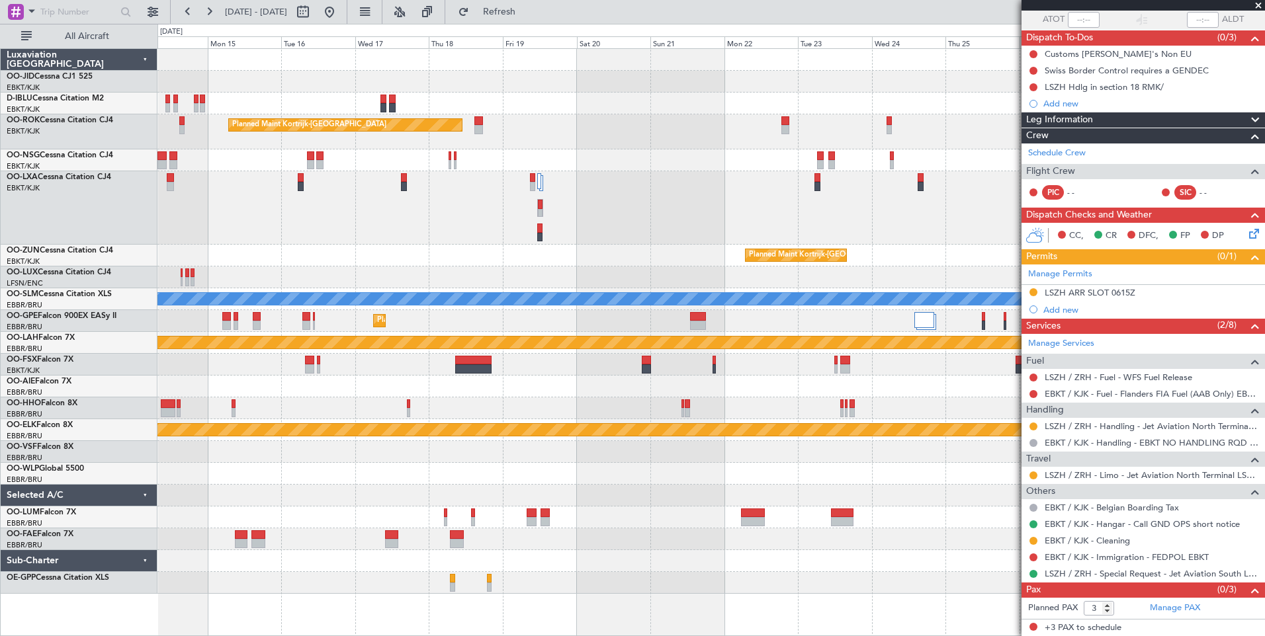
click at [337, 410] on div "Planned Maint Kortrijk-[GEOGRAPHIC_DATA] null [GEOGRAPHIC_DATA]-[GEOGRAPHIC_DAT…" at bounding box center [710, 321] width 1107 height 545
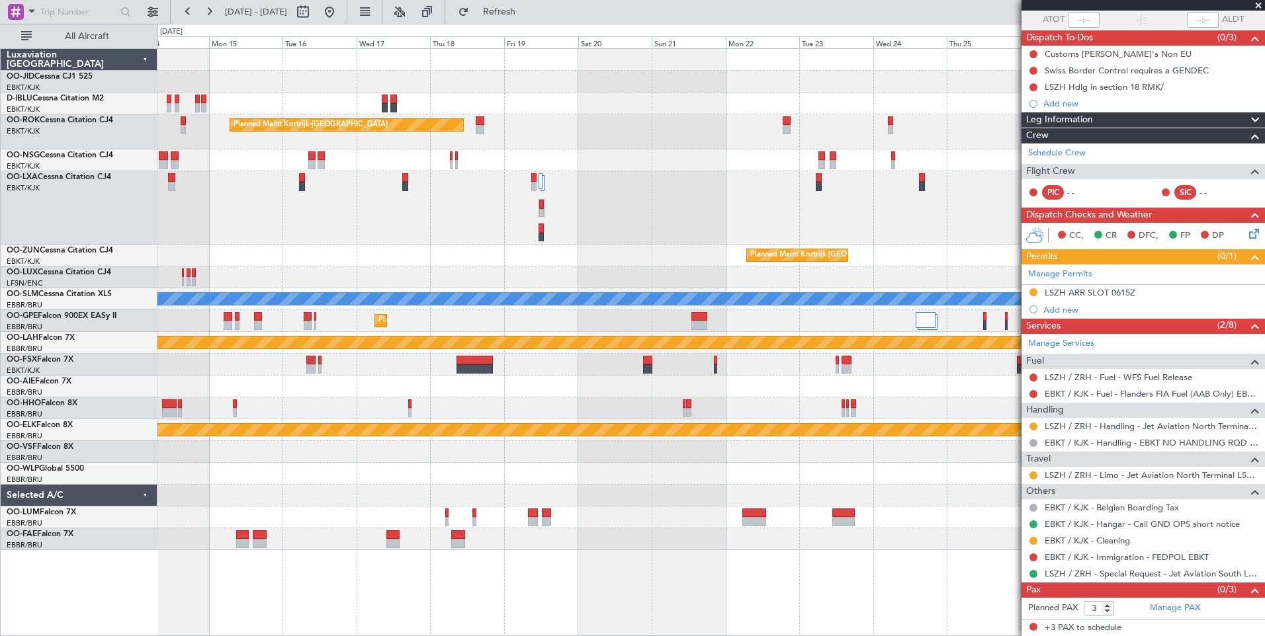
click at [639, 445] on div at bounding box center [710, 452] width 1107 height 22
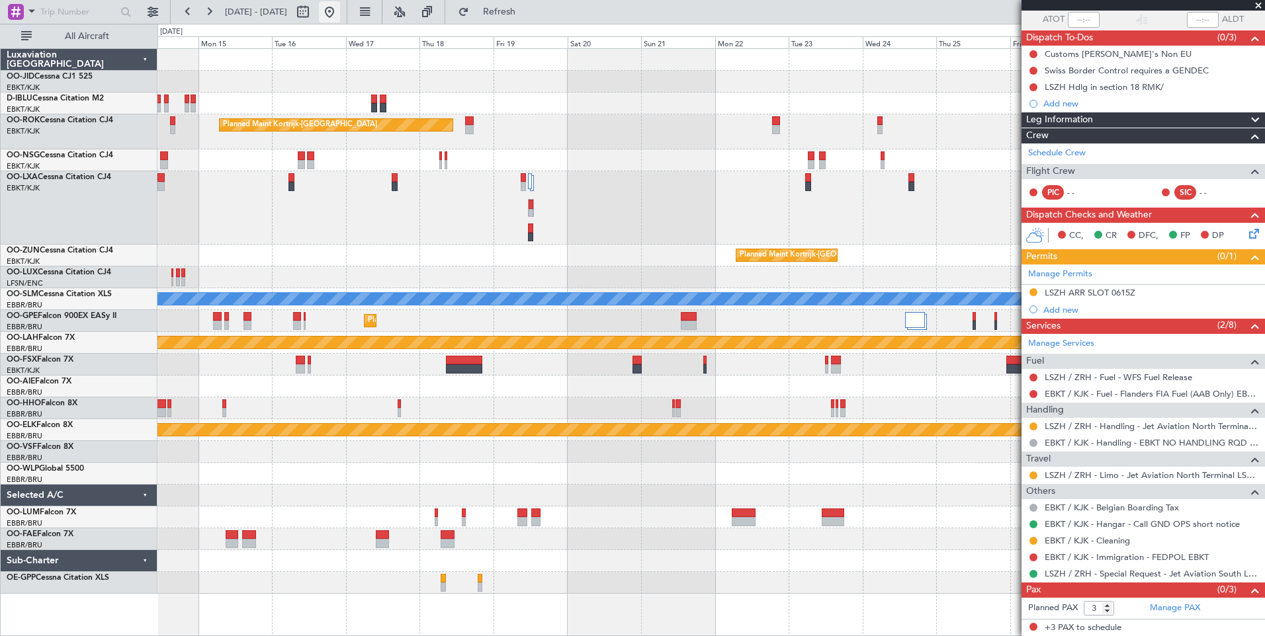
click at [340, 11] on button at bounding box center [329, 11] width 21 height 21
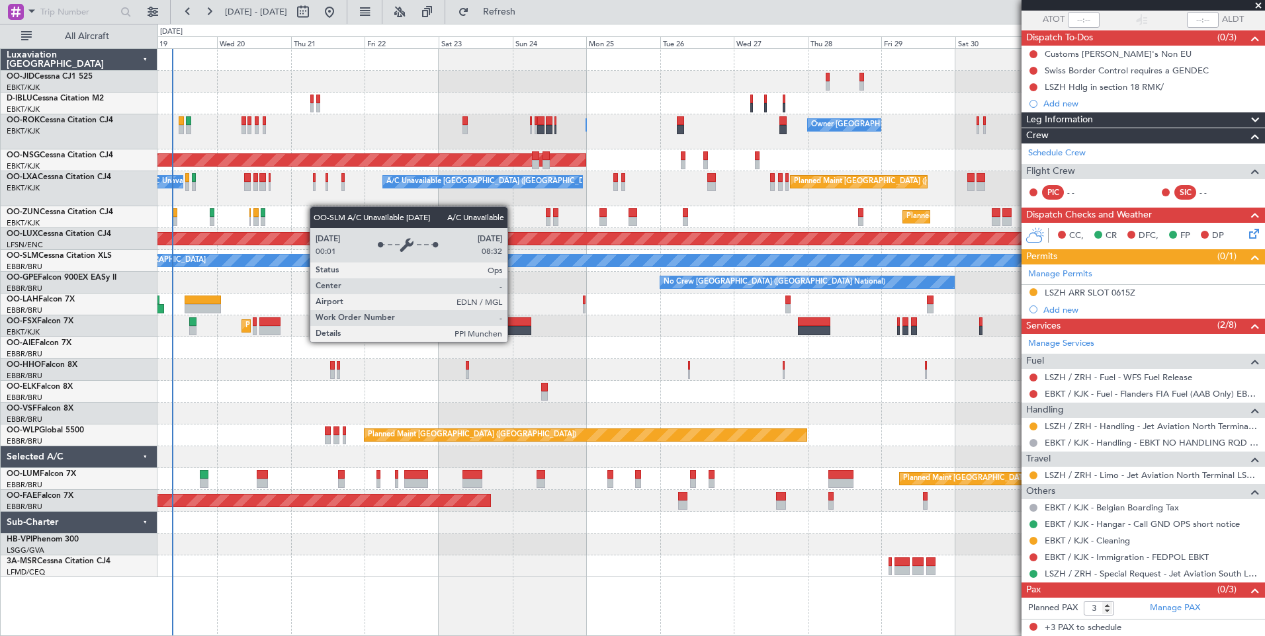
click at [214, 451] on div at bounding box center [710, 457] width 1107 height 22
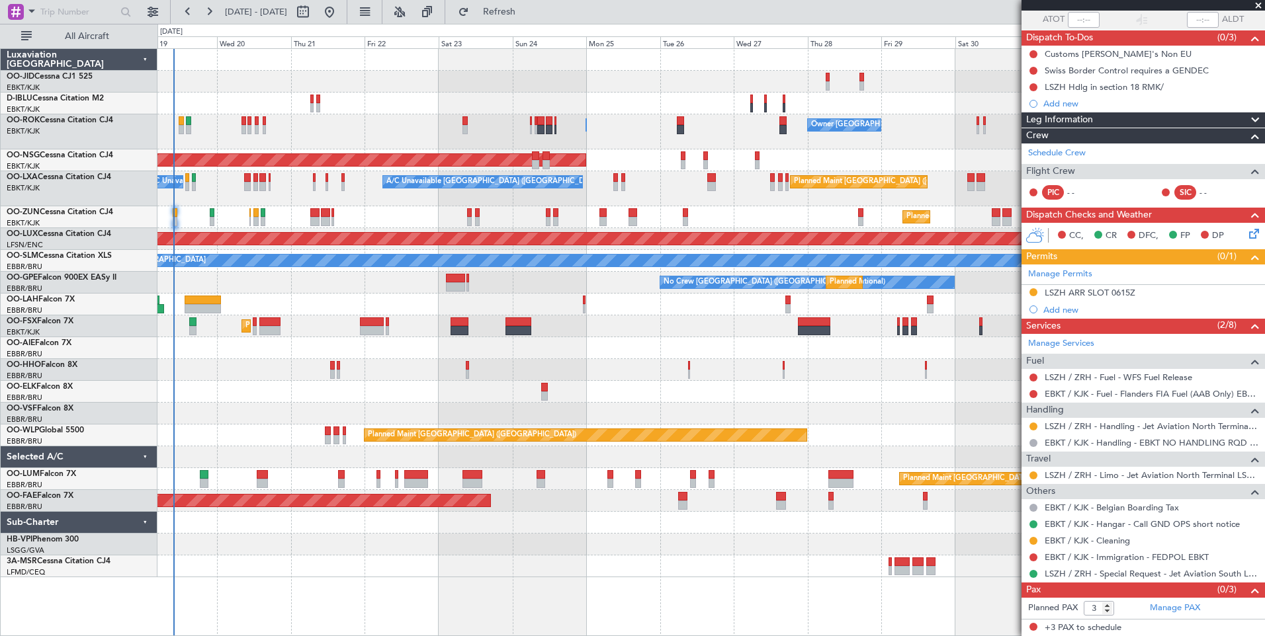
click at [397, 112] on div "No Crew [GEOGRAPHIC_DATA] ([GEOGRAPHIC_DATA] National)" at bounding box center [710, 104] width 1107 height 22
click at [531, 5] on button "Refresh" at bounding box center [491, 11] width 79 height 21
click at [527, 8] on span "Refresh" at bounding box center [500, 11] width 56 height 9
click at [528, 349] on div "Planned Maint [GEOGRAPHIC_DATA] ([GEOGRAPHIC_DATA])" at bounding box center [710, 348] width 1107 height 22
click at [517, 364] on div "AOG Maint Geneva (Cointrin)" at bounding box center [710, 370] width 1107 height 22
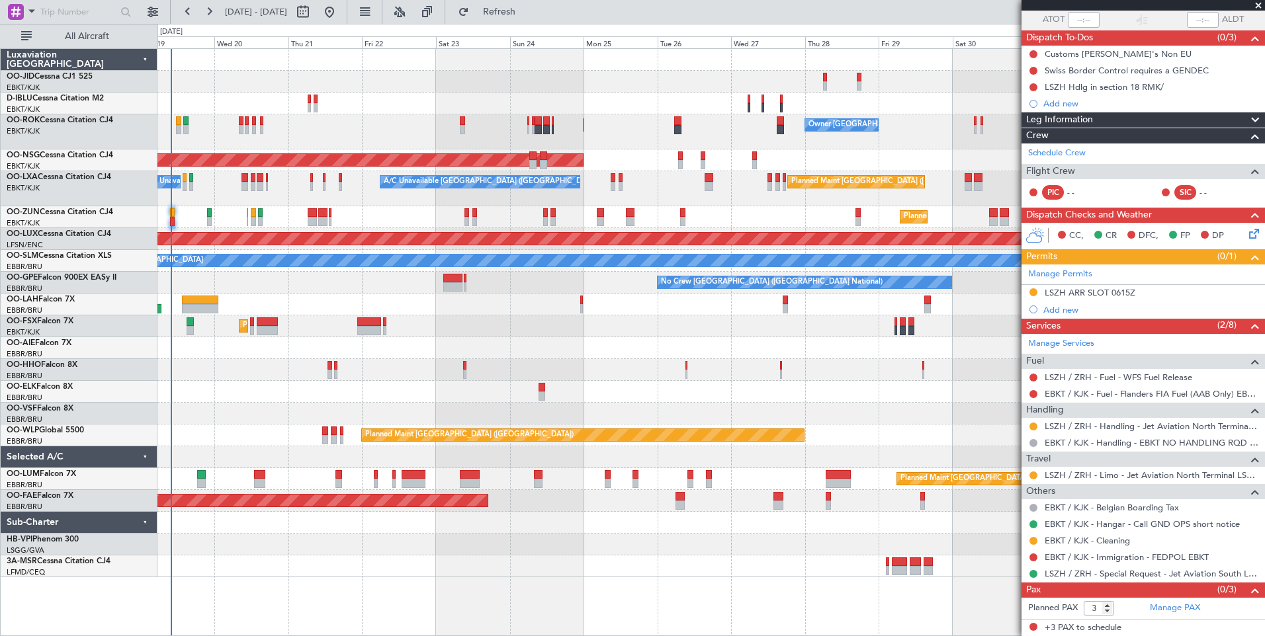
click at [468, 378] on div "AOG Maint Geneva (Cointrin)" at bounding box center [710, 370] width 1107 height 22
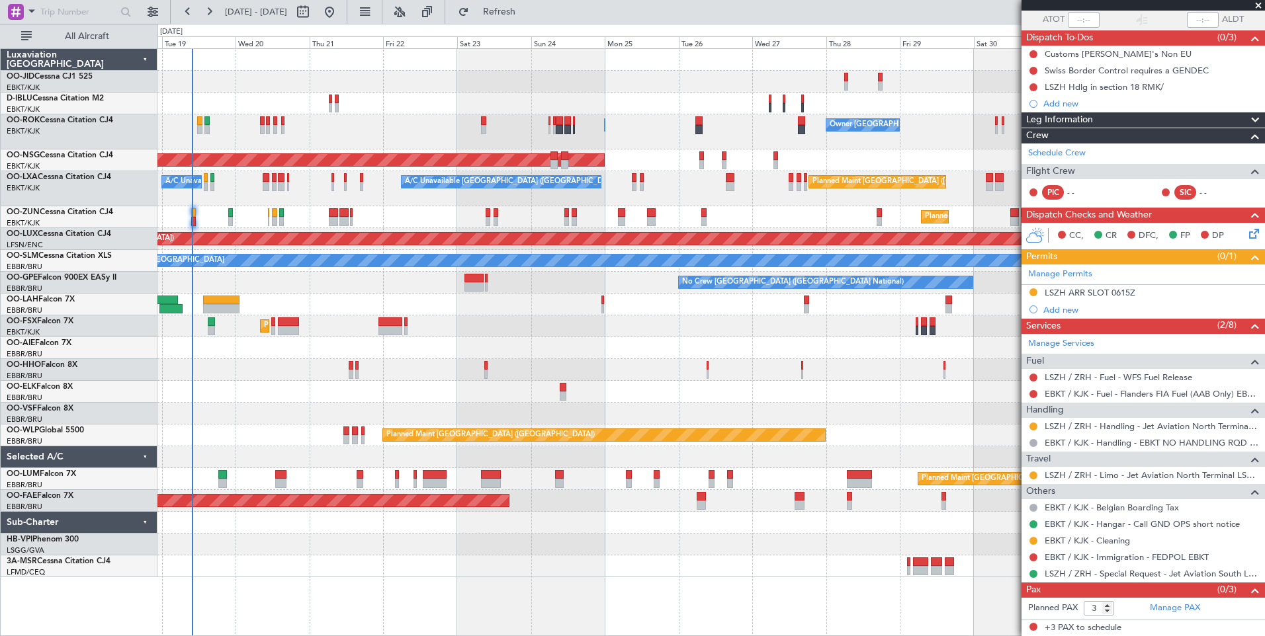
click at [273, 314] on div "Planned Maint [PERSON_NAME]-[GEOGRAPHIC_DATA][PERSON_NAME] ([GEOGRAPHIC_DATA][P…" at bounding box center [710, 305] width 1107 height 22
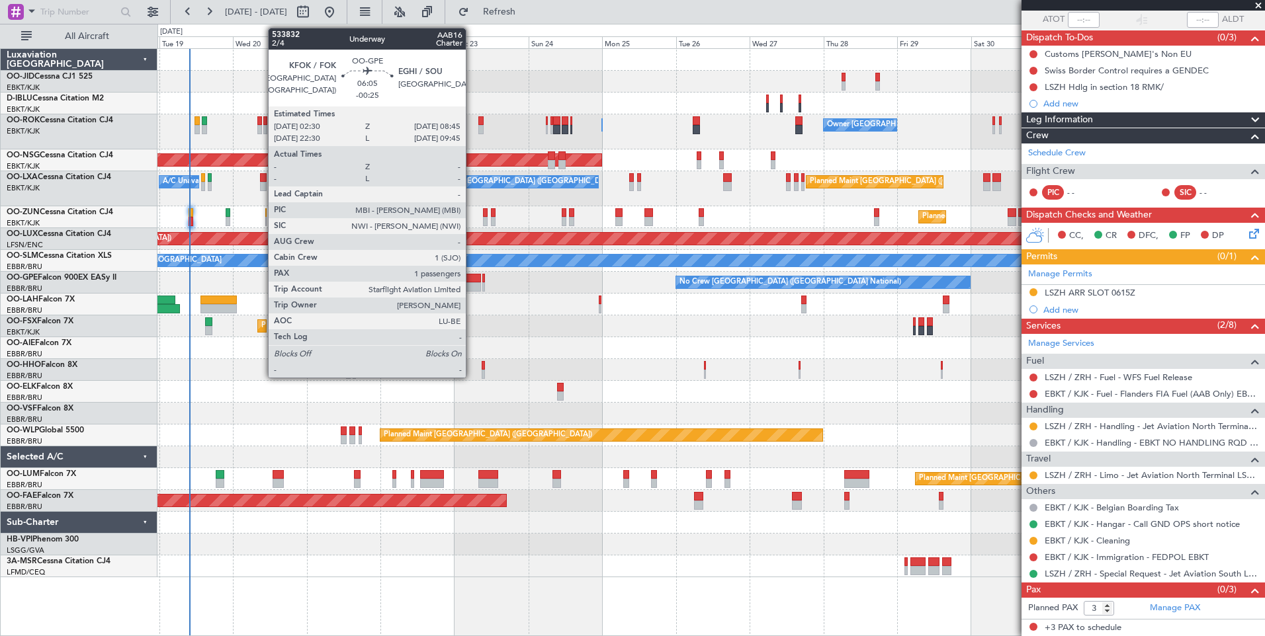
click at [472, 279] on div at bounding box center [472, 278] width 20 height 9
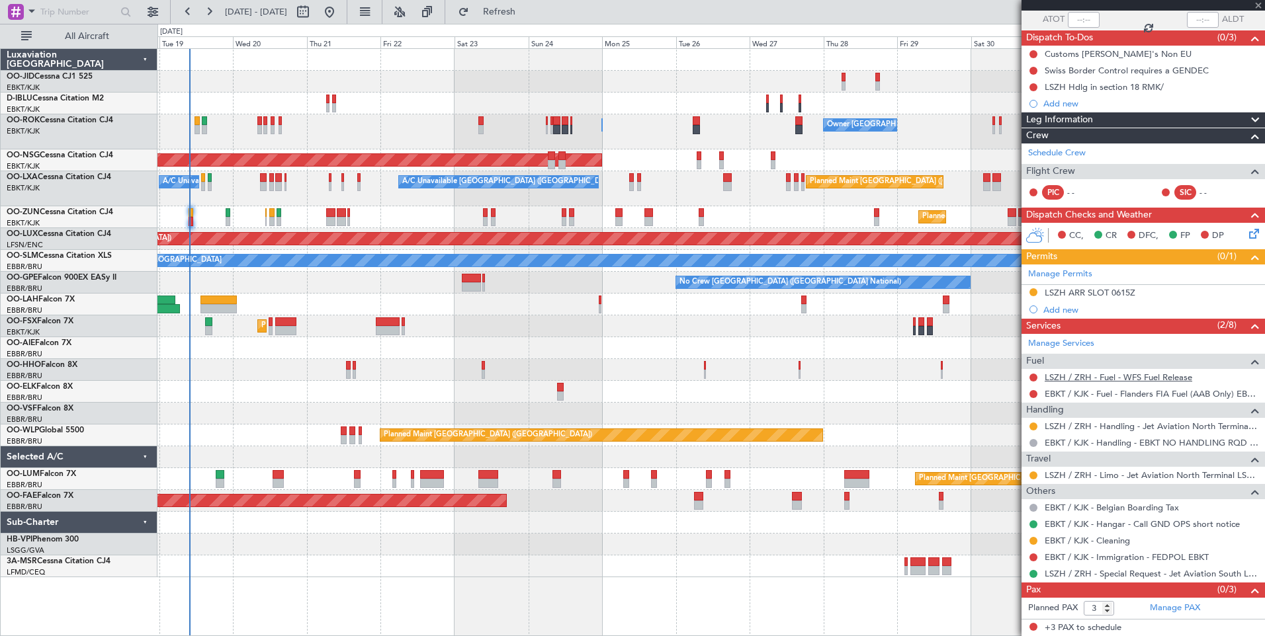
type input "-00:25"
type input "1"
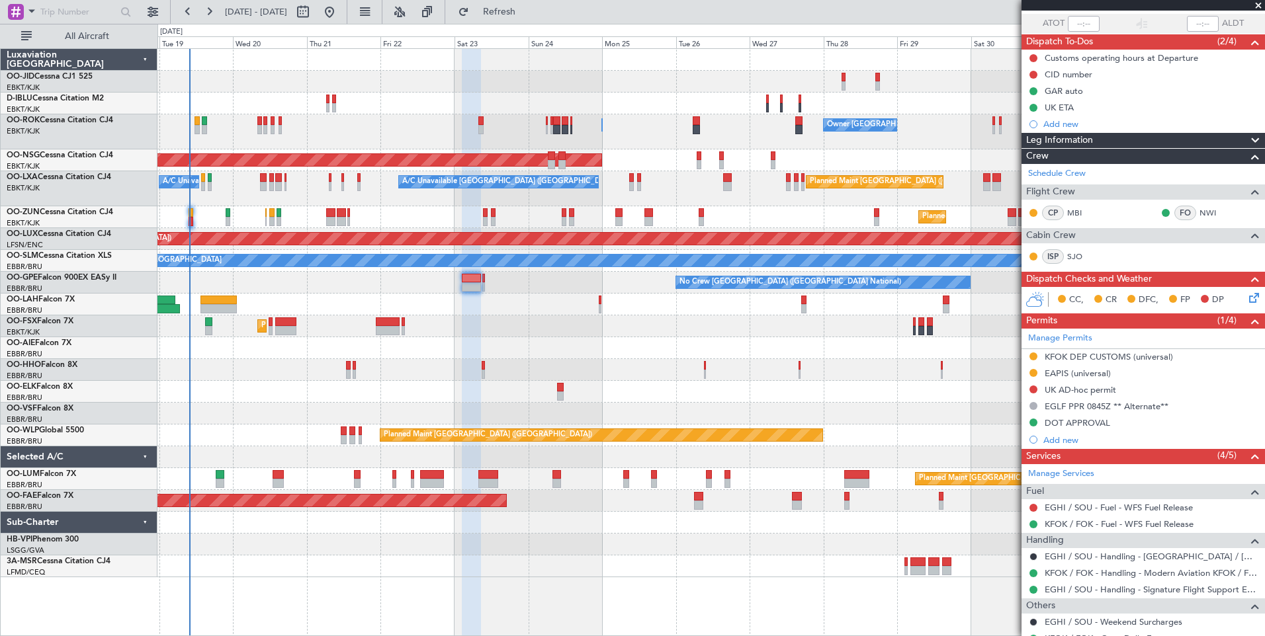
scroll to position [173, 0]
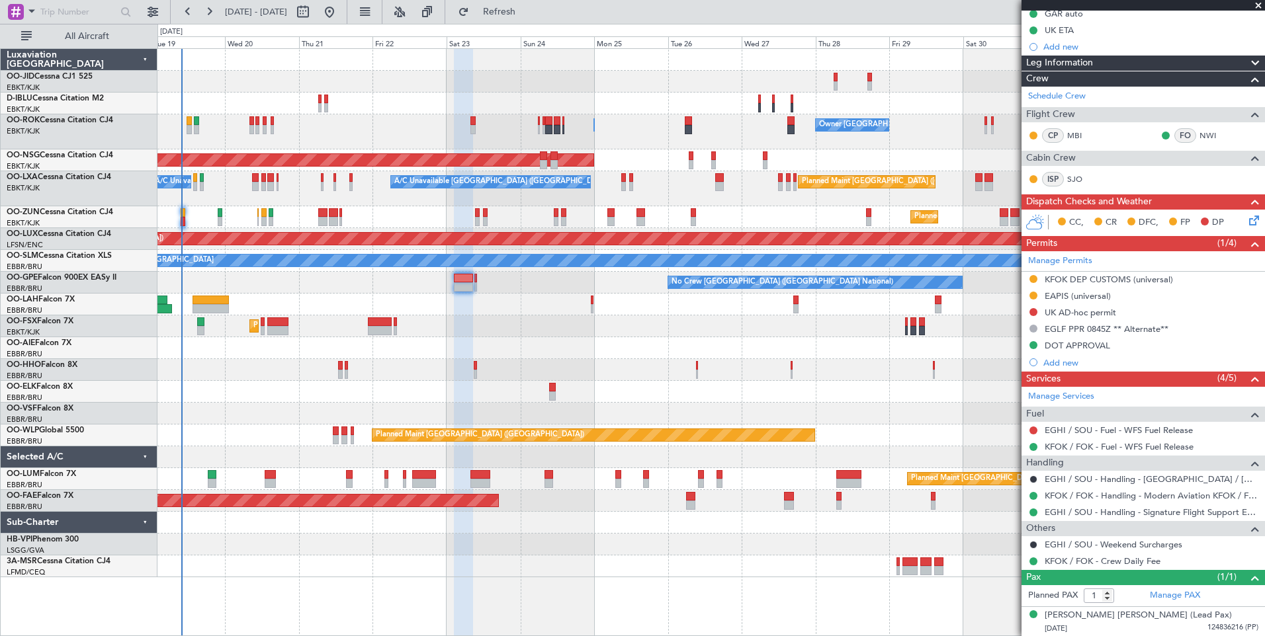
click at [530, 334] on div "Planned Maint Kortrijk-[GEOGRAPHIC_DATA]" at bounding box center [710, 326] width 1107 height 22
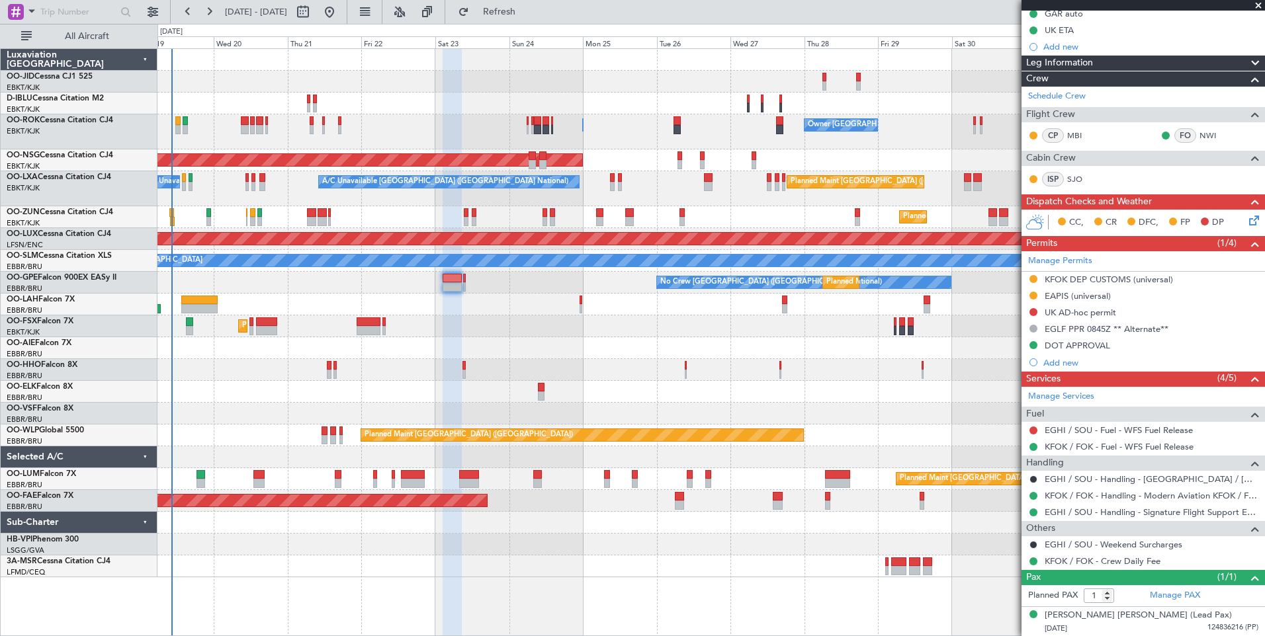
click at [301, 432] on div "Planned Maint [GEOGRAPHIC_DATA] ([GEOGRAPHIC_DATA])" at bounding box center [710, 436] width 1107 height 22
click at [212, 196] on div "A/C Unavailable [GEOGRAPHIC_DATA] ([GEOGRAPHIC_DATA] National) A/C Unavailable …" at bounding box center [710, 188] width 1107 height 35
click at [289, 404] on div "Planned Maint Kortrijk-[GEOGRAPHIC_DATA] No Crew [GEOGRAPHIC_DATA] (Brussels Na…" at bounding box center [710, 313] width 1107 height 528
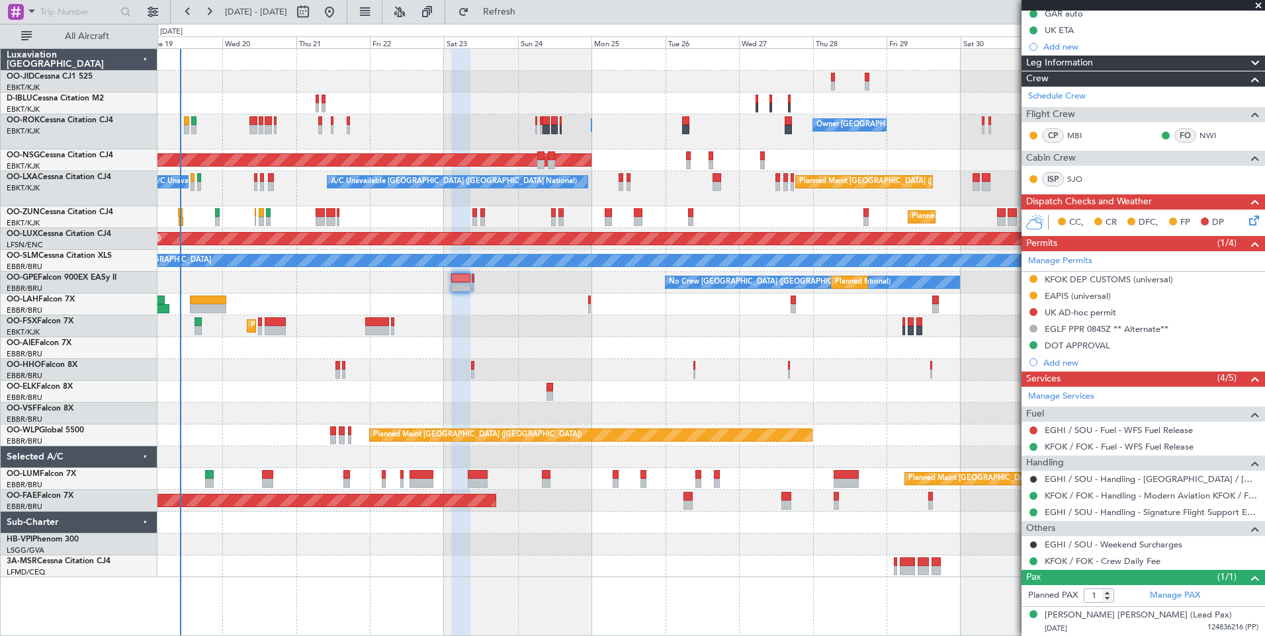
click at [398, 327] on div "Planned Maint Kortrijk-[GEOGRAPHIC_DATA] No Crew [GEOGRAPHIC_DATA] (Brussels Na…" at bounding box center [710, 313] width 1107 height 528
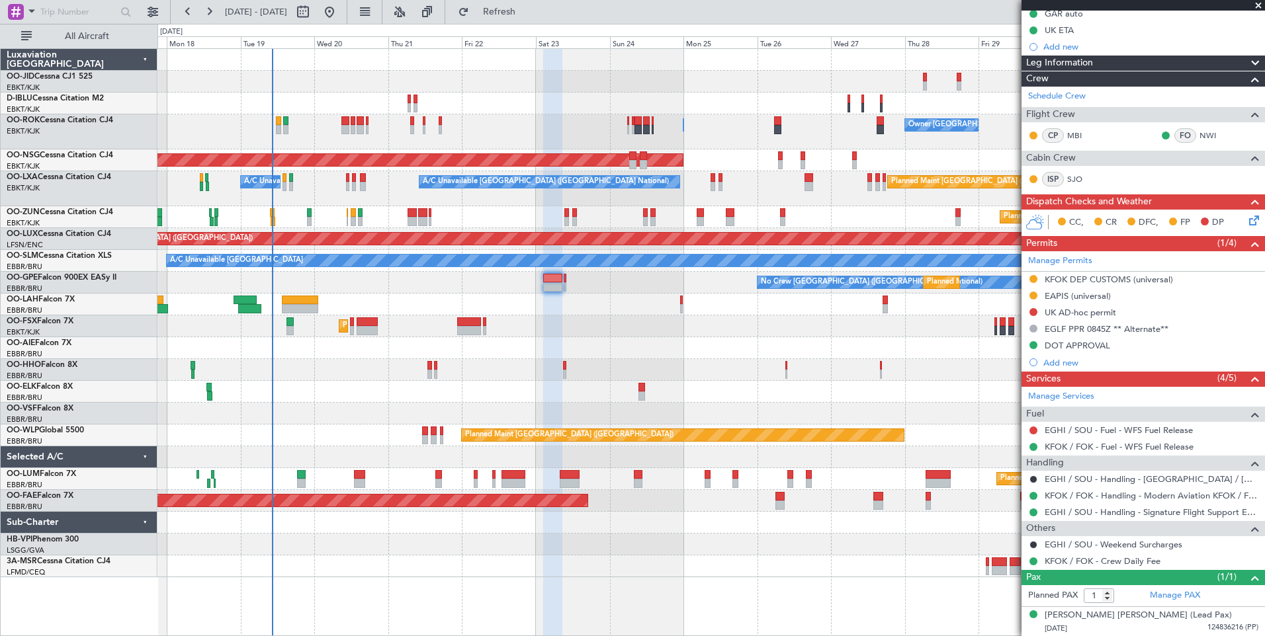
click at [288, 335] on div "Planned Maint Kortrijk-[GEOGRAPHIC_DATA]" at bounding box center [710, 326] width 1107 height 22
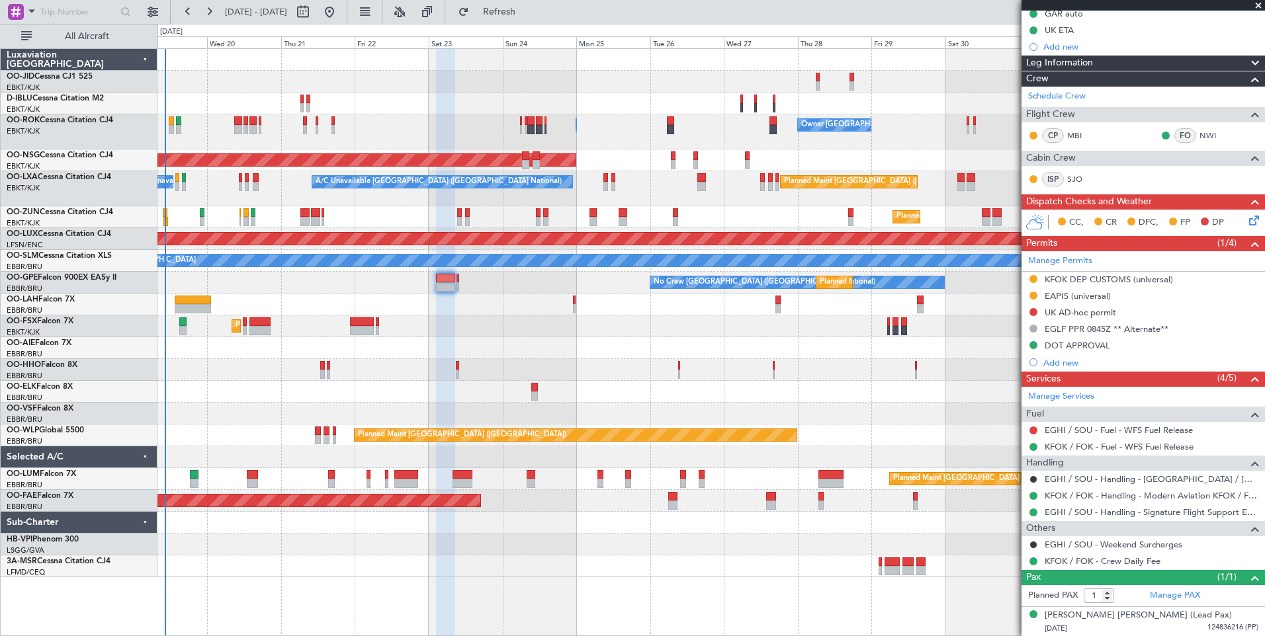
click at [204, 411] on div "Planned Maint Kortrijk-[GEOGRAPHIC_DATA] No Crew [GEOGRAPHIC_DATA] (Brussels Na…" at bounding box center [710, 313] width 1107 height 528
click at [274, 196] on div "A/C Unavailable [GEOGRAPHIC_DATA] ([GEOGRAPHIC_DATA] National) A/C Unavailable …" at bounding box center [710, 188] width 1107 height 35
click at [511, 16] on button "Refresh" at bounding box center [491, 11] width 79 height 21
click at [503, 327] on div "Planned Maint Kortrijk-[GEOGRAPHIC_DATA]" at bounding box center [710, 326] width 1107 height 22
click at [221, 198] on div "A/C Unavailable [GEOGRAPHIC_DATA] ([GEOGRAPHIC_DATA] National) A/C Unavailable …" at bounding box center [710, 188] width 1107 height 35
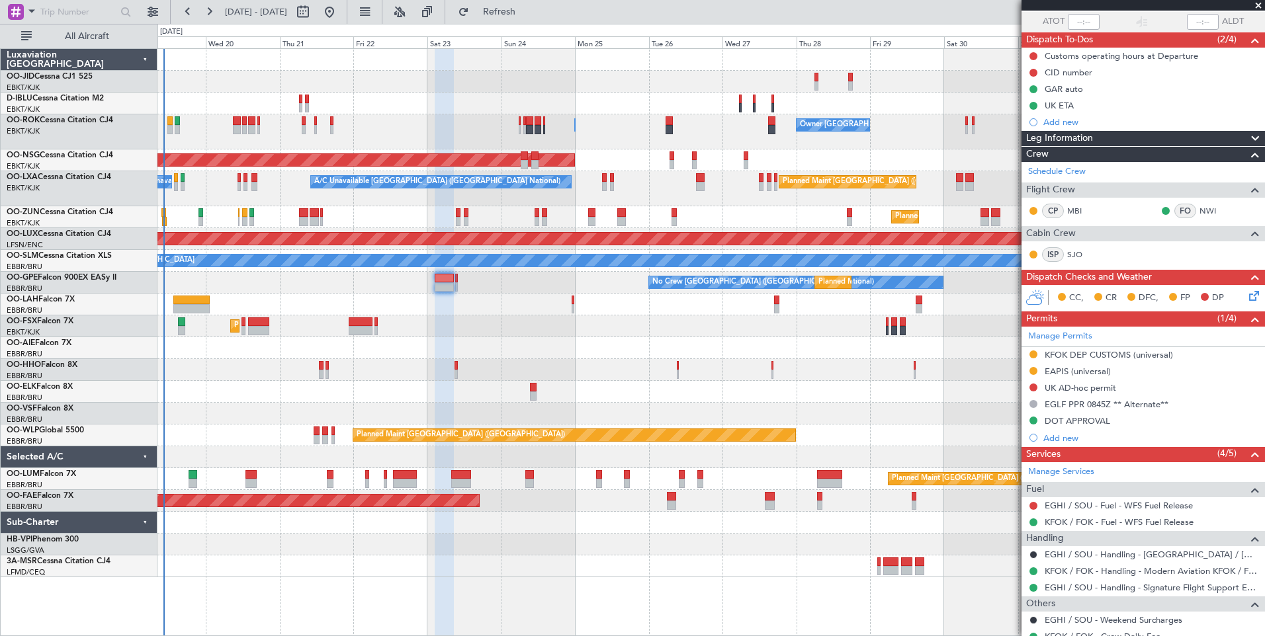
scroll to position [40, 0]
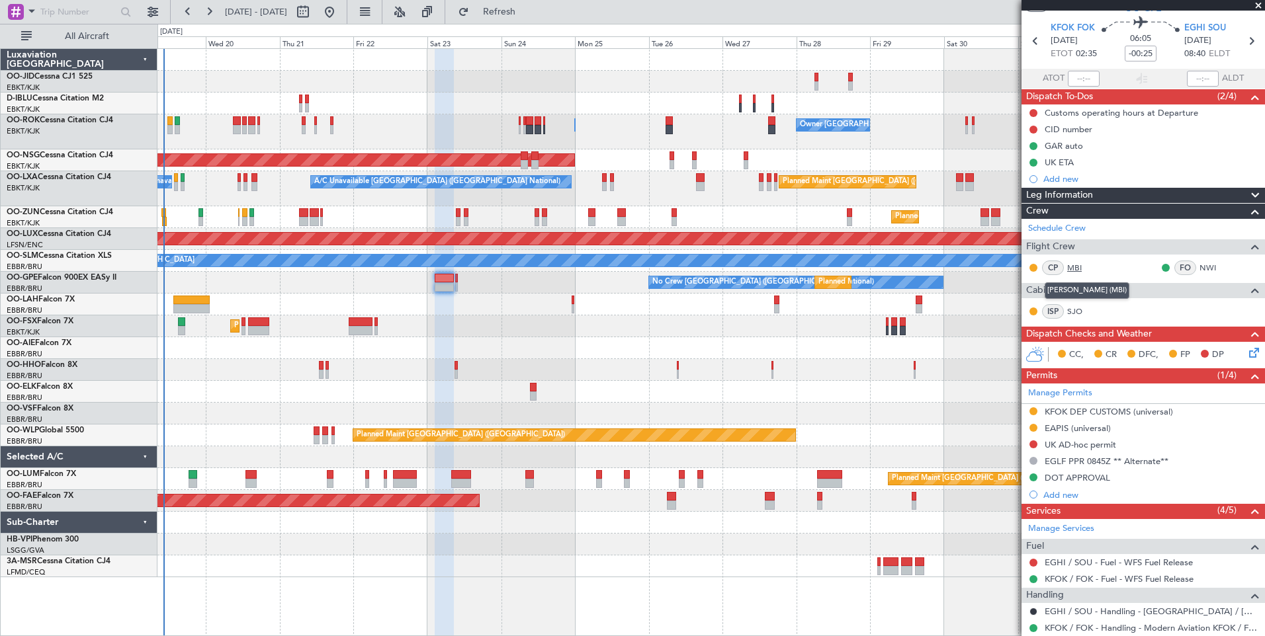
click at [1071, 268] on link "MBI" at bounding box center [1082, 268] width 30 height 12
click at [527, 9] on span "Refresh" at bounding box center [500, 11] width 56 height 9
click at [249, 67] on div at bounding box center [710, 60] width 1107 height 22
click at [527, 14] on span "Refresh" at bounding box center [500, 11] width 56 height 9
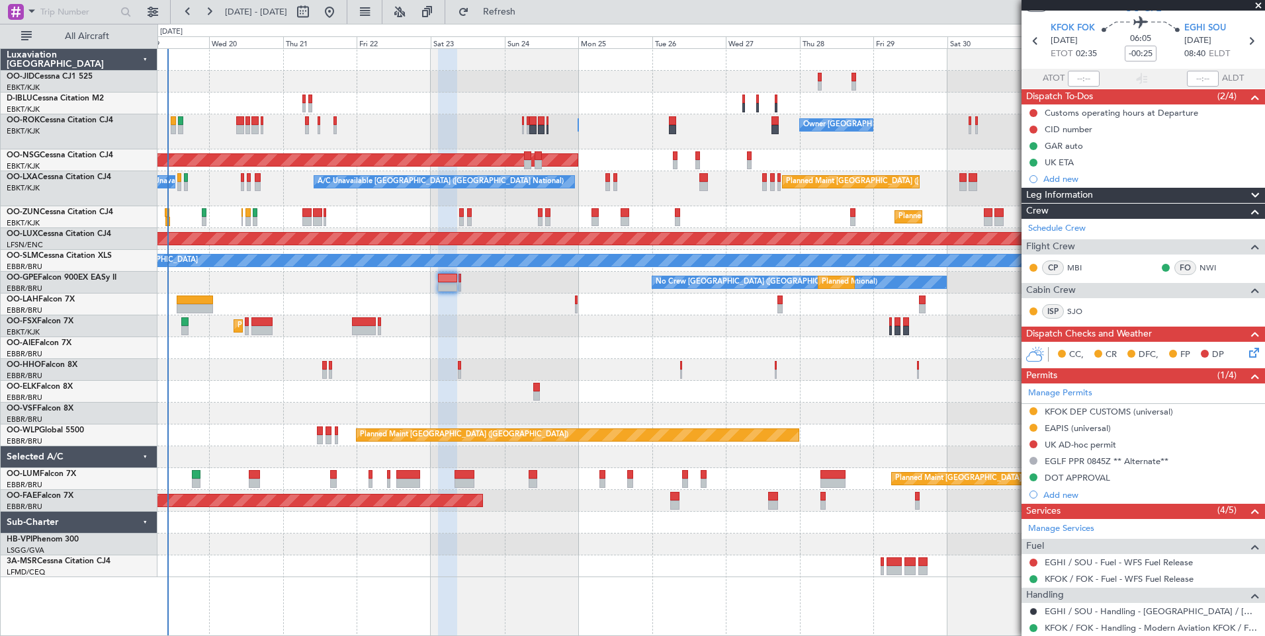
click at [604, 376] on div "AOG Maint Geneva (Cointrin)" at bounding box center [710, 370] width 1107 height 22
click at [527, 13] on span "Refresh" at bounding box center [500, 11] width 56 height 9
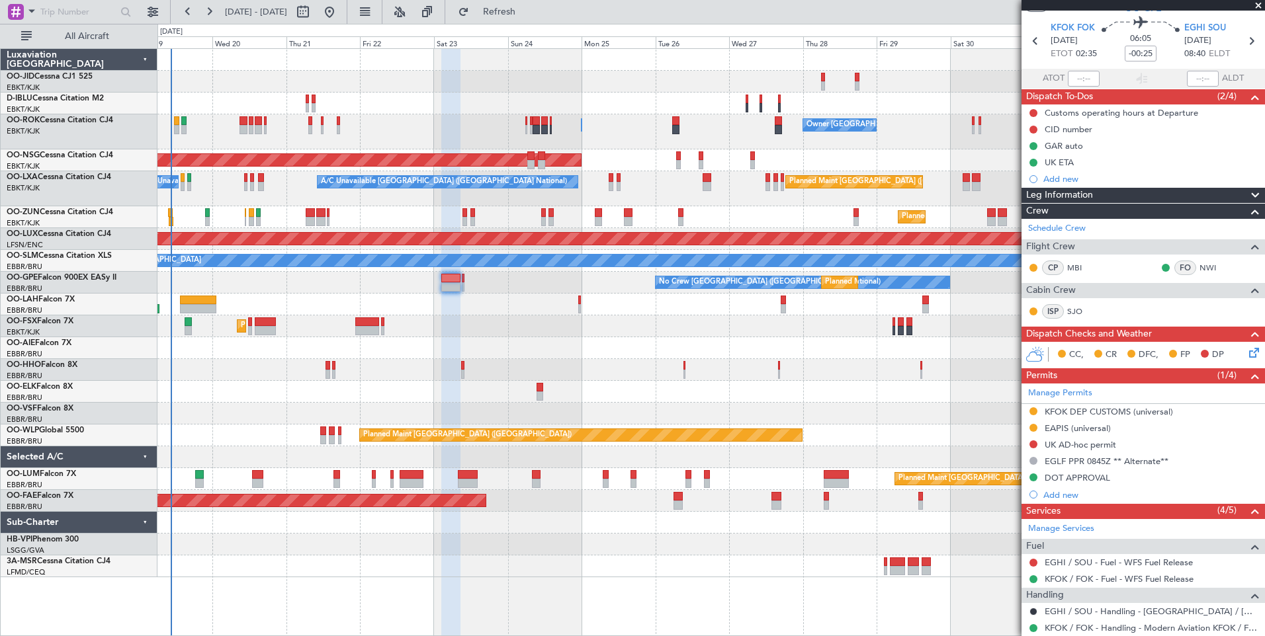
click at [406, 306] on div "Planned Maint [PERSON_NAME]-[GEOGRAPHIC_DATA][PERSON_NAME] ([GEOGRAPHIC_DATA][P…" at bounding box center [710, 305] width 1107 height 22
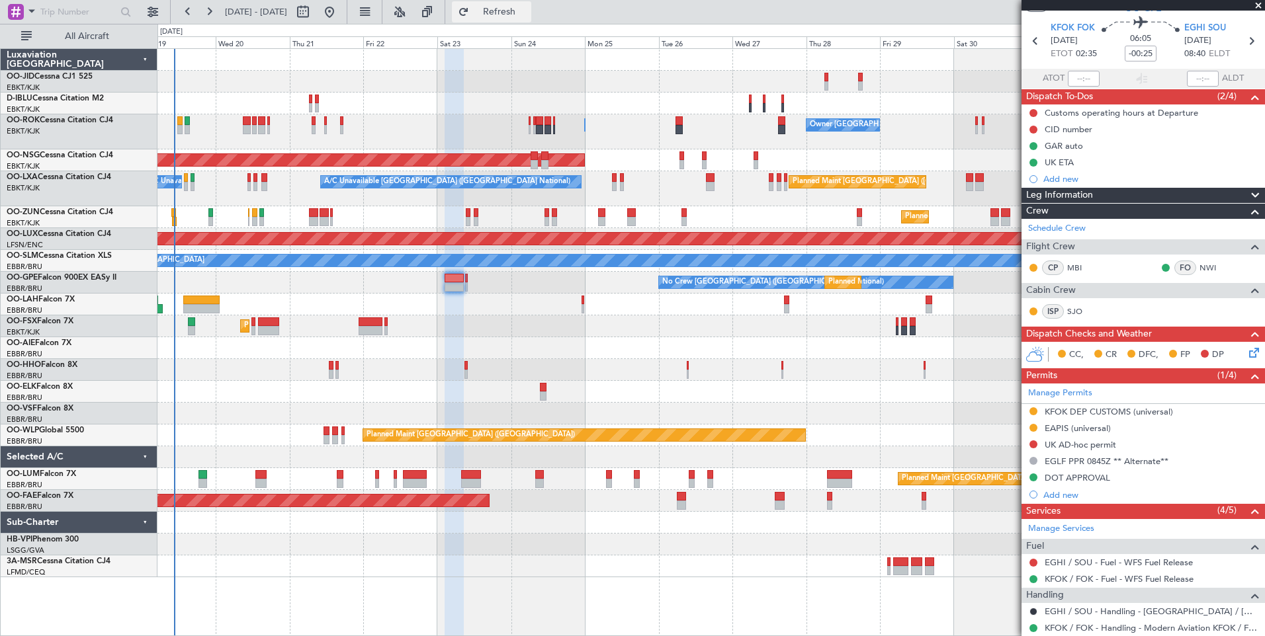
click at [531, 19] on button "Refresh" at bounding box center [491, 11] width 79 height 21
click at [664, 403] on div "Planned Maint Kortrijk-[GEOGRAPHIC_DATA] No Crew [GEOGRAPHIC_DATA] (Brussels Na…" at bounding box center [710, 313] width 1107 height 528
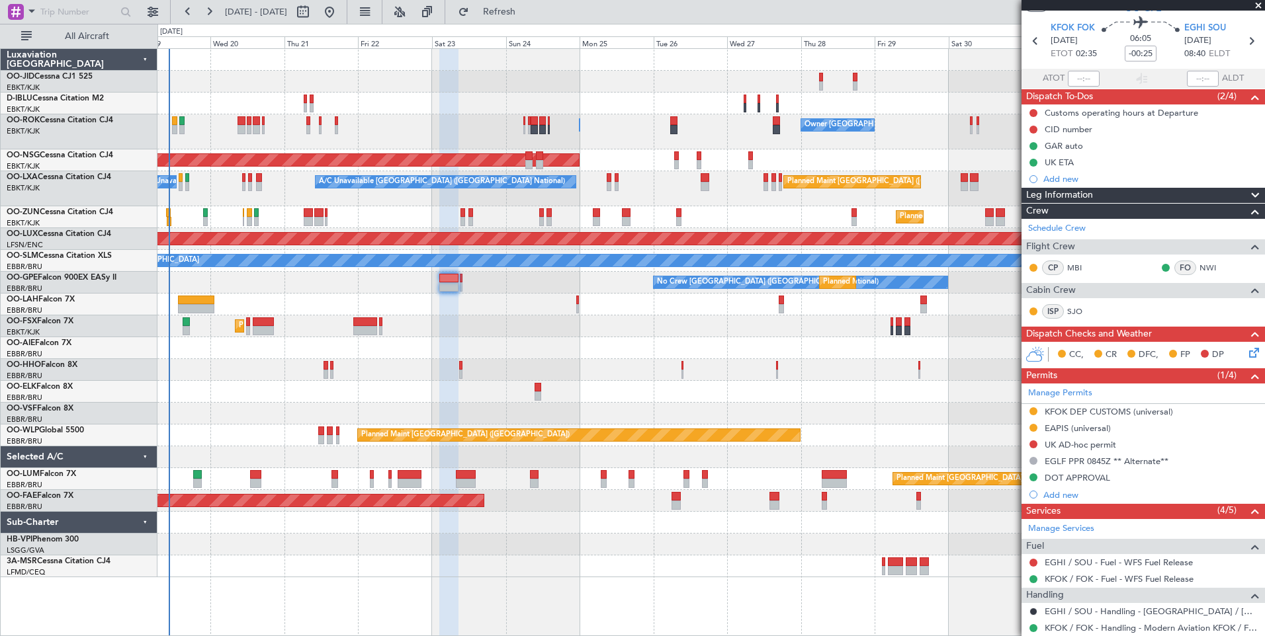
click at [388, 333] on div "Planned Maint Kortrijk-[GEOGRAPHIC_DATA] No Crew [GEOGRAPHIC_DATA] (Brussels Na…" at bounding box center [710, 313] width 1107 height 528
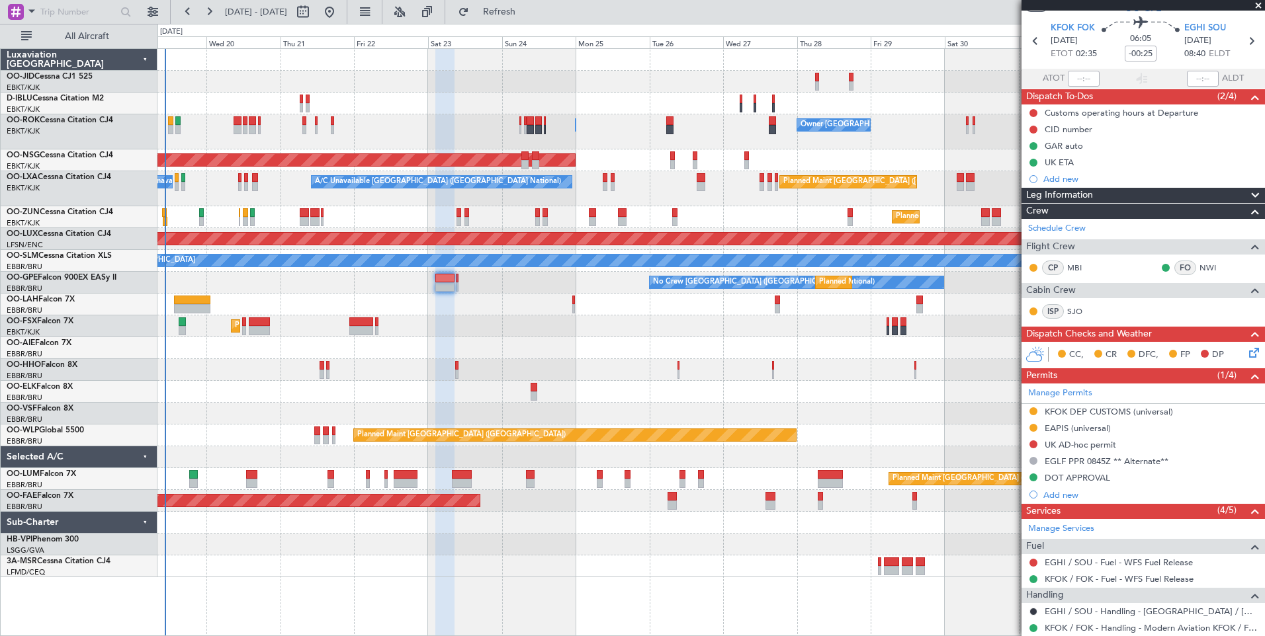
click at [445, 385] on div at bounding box center [710, 392] width 1107 height 22
click at [531, 21] on button "Refresh" at bounding box center [491, 11] width 79 height 21
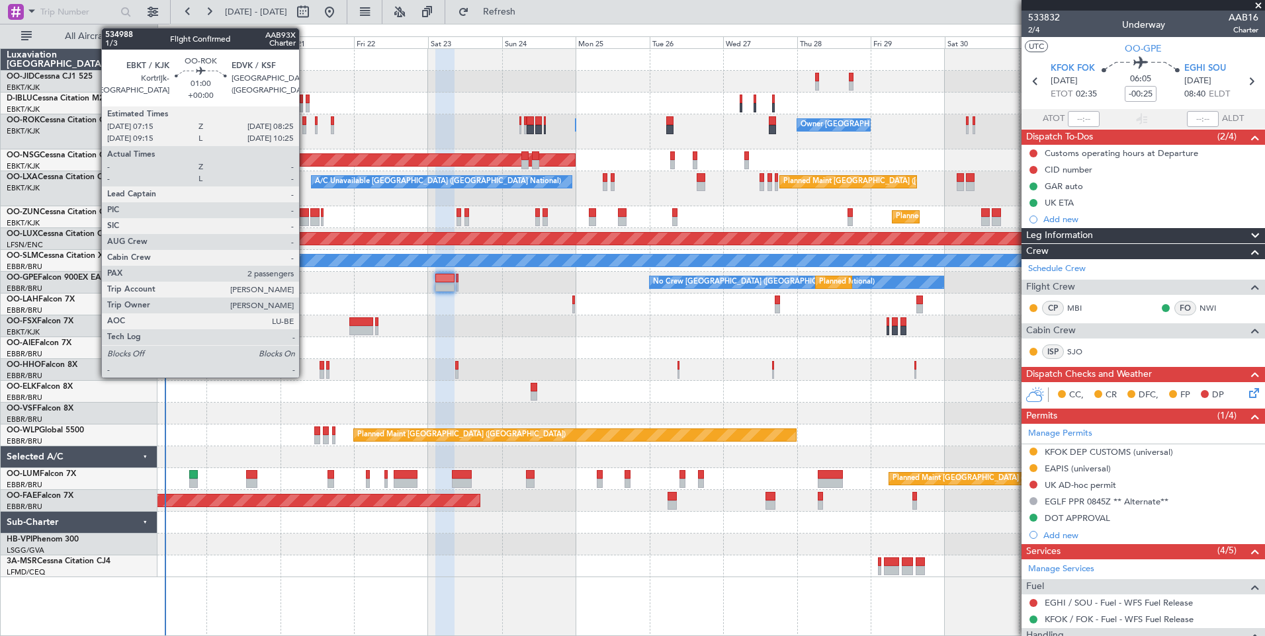
scroll to position [40, 0]
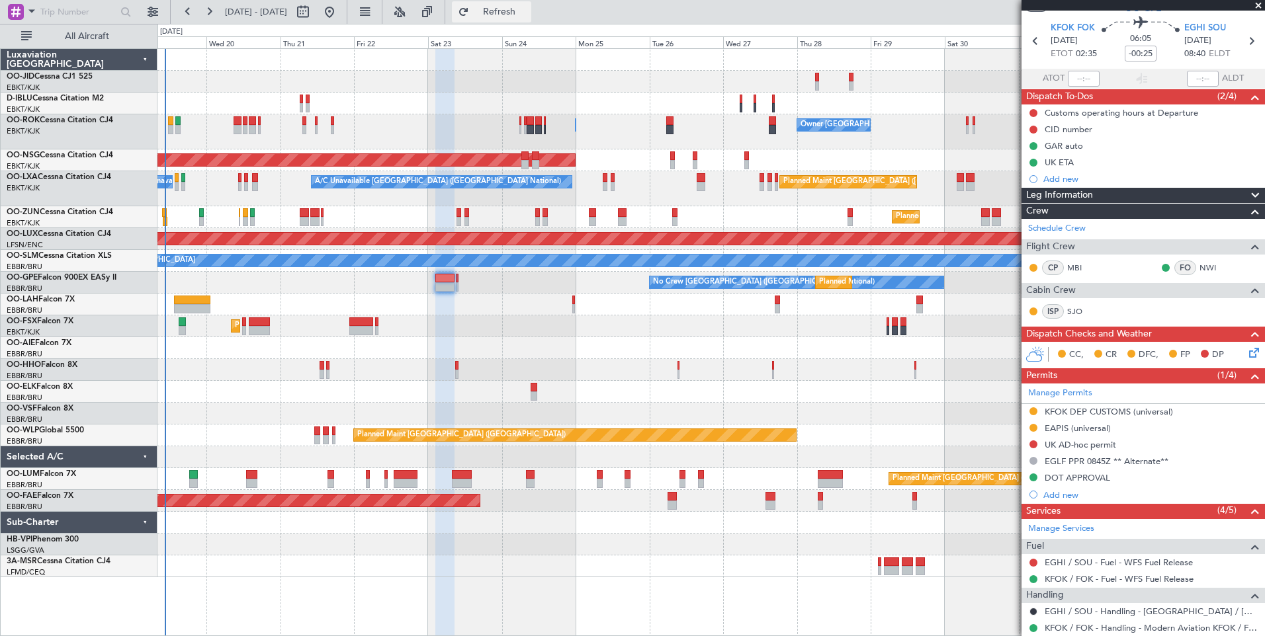
click at [527, 12] on span "Refresh" at bounding box center [500, 11] width 56 height 9
click at [619, 132] on div "Owner Kortrijk-Wevelgem Owner Kortrijk-Wevelgem" at bounding box center [710, 131] width 1107 height 35
click at [416, 140] on div "Owner Kortrijk-Wevelgem Owner Kortrijk-Wevelgem" at bounding box center [710, 131] width 1107 height 35
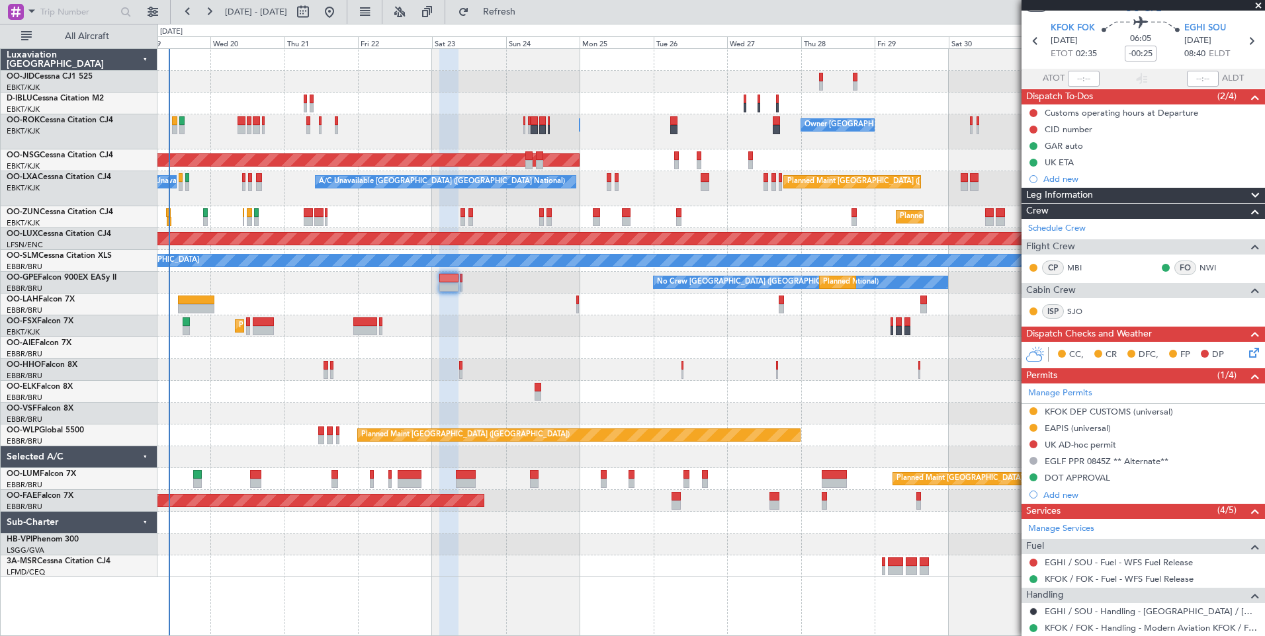
click at [275, 419] on div at bounding box center [710, 414] width 1107 height 22
click at [527, 15] on span "Refresh" at bounding box center [500, 11] width 56 height 9
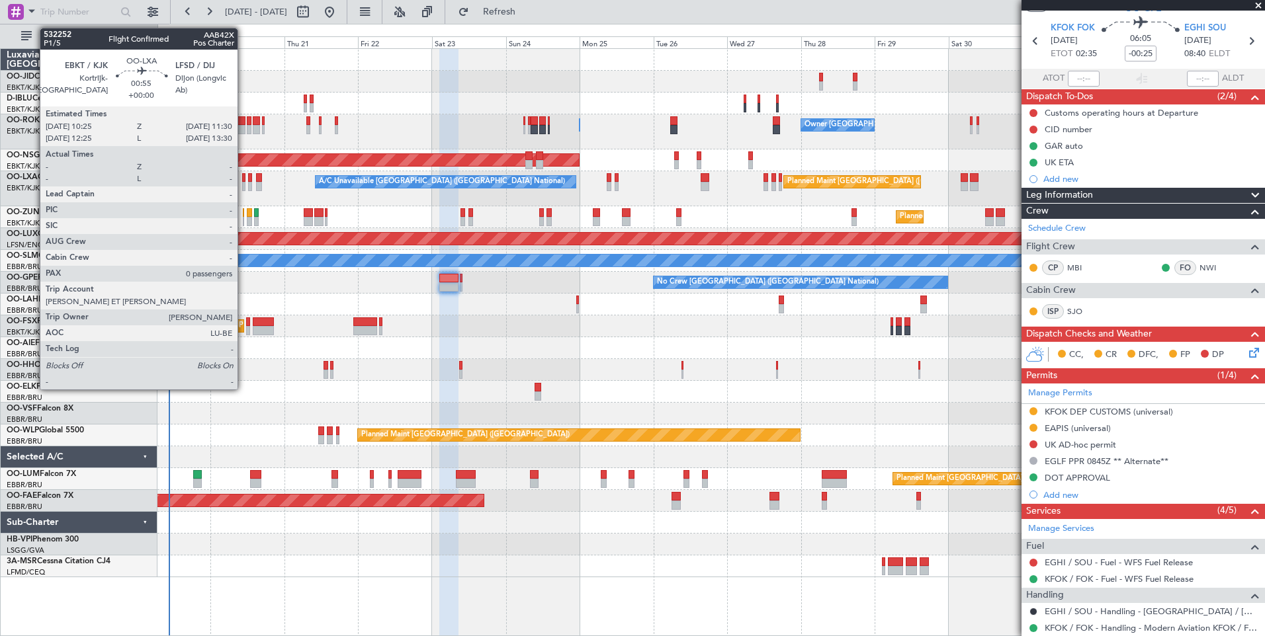
click at [243, 189] on div at bounding box center [244, 186] width 4 height 9
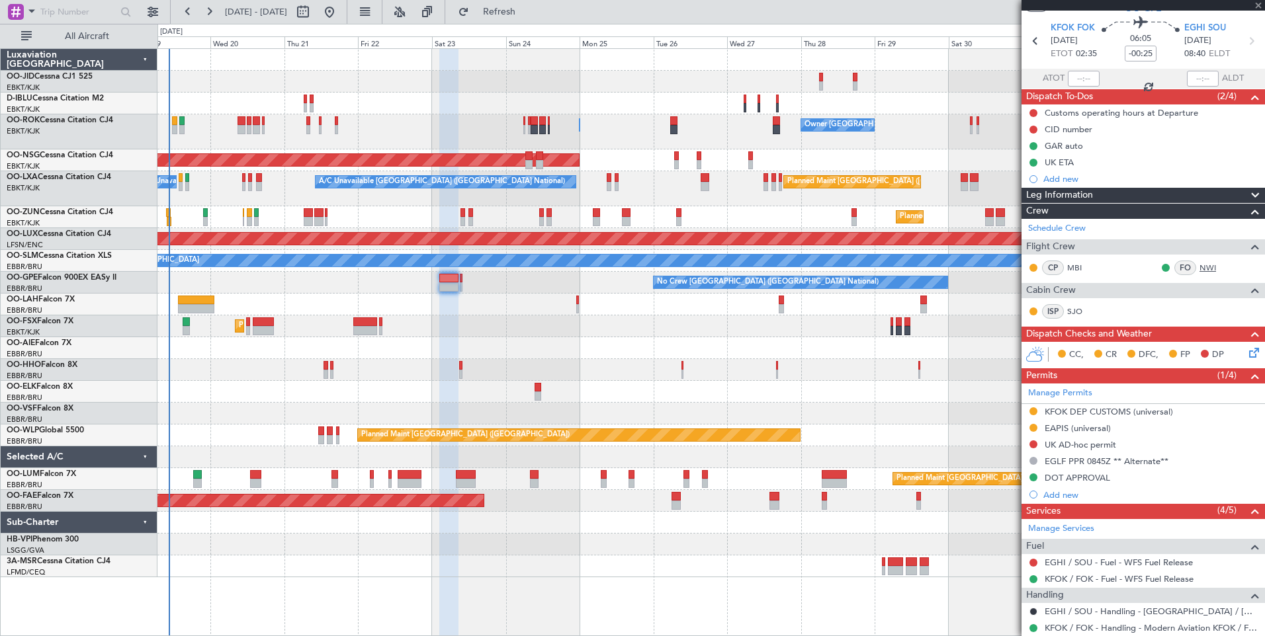
type input "0"
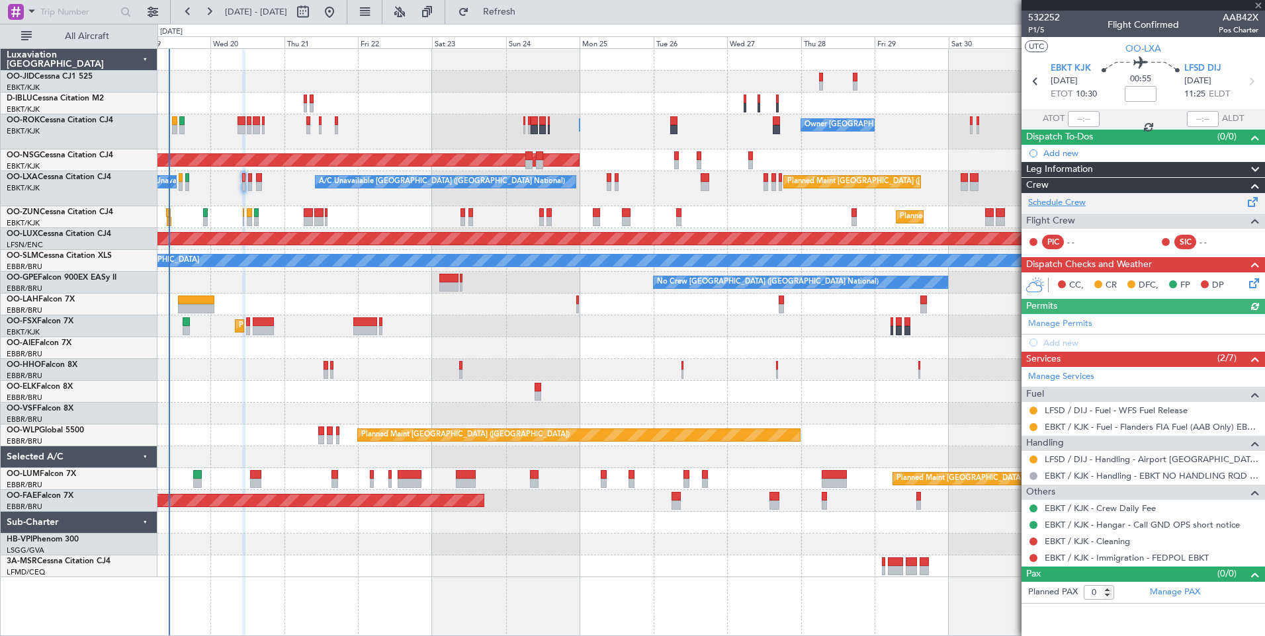
click at [1066, 204] on link "Schedule Crew" at bounding box center [1057, 202] width 58 height 13
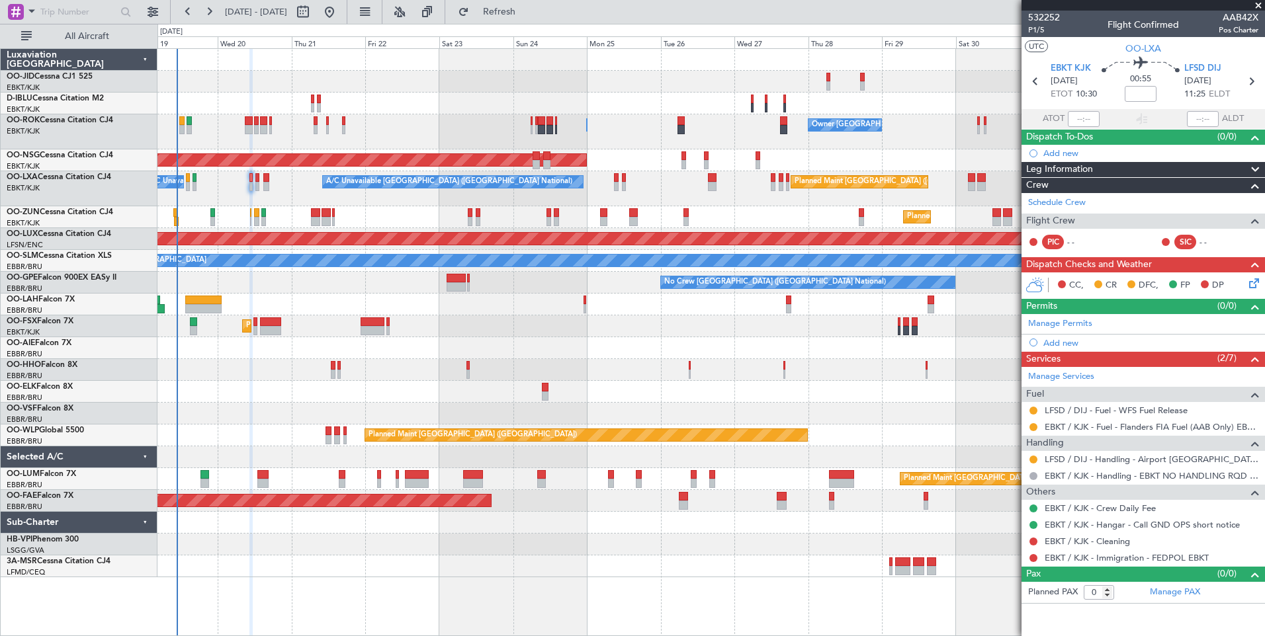
click at [579, 409] on div "Planned Maint Kortrijk-Wevelgem No Crew Brussels (Brussels National) Owner Kort…" at bounding box center [710, 313] width 1107 height 528
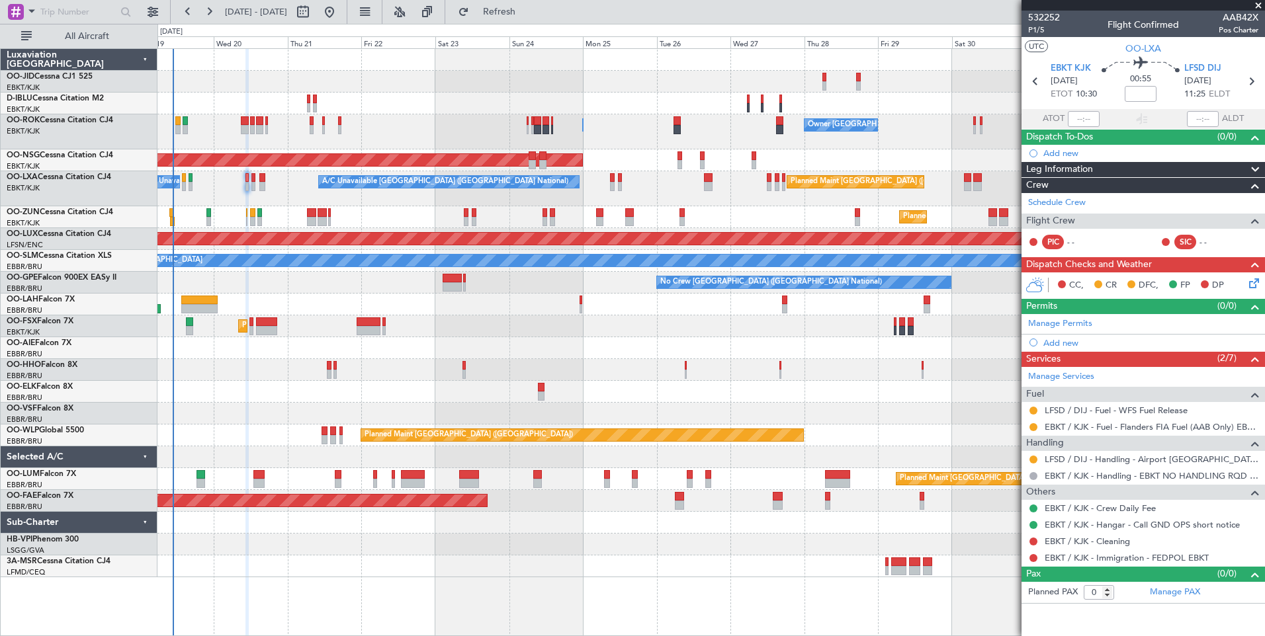
click at [508, 378] on div "AOG Maint Geneva (Cointrin)" at bounding box center [710, 370] width 1107 height 22
click at [456, 333] on div "Planned Maint Kortrijk-[GEOGRAPHIC_DATA]" at bounding box center [710, 326] width 1107 height 22
click at [370, 224] on div "Planned Maint Kortrijk-[GEOGRAPHIC_DATA]" at bounding box center [710, 217] width 1107 height 22
click at [526, 15] on span "Refresh" at bounding box center [500, 11] width 56 height 9
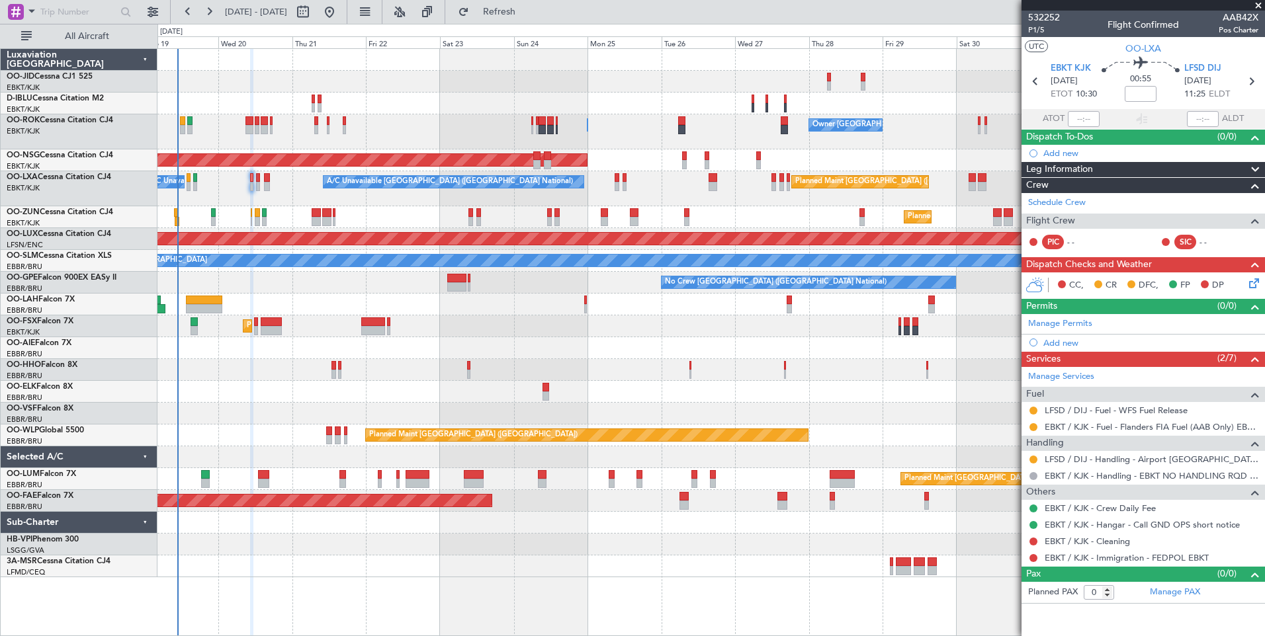
click at [497, 333] on div "Planned Maint Kortrijk-[GEOGRAPHIC_DATA]" at bounding box center [710, 326] width 1107 height 22
click at [148, 9] on button at bounding box center [152, 11] width 21 height 21
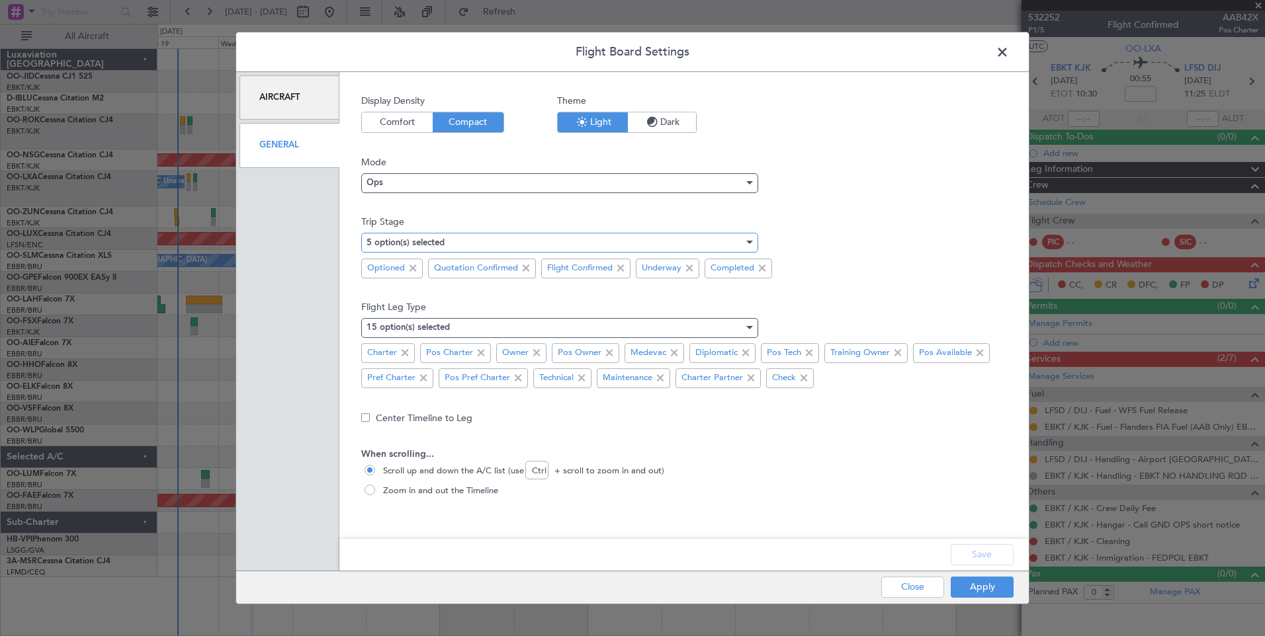
click at [398, 241] on mat-select-trigger "5 option(s) selected" at bounding box center [405, 243] width 78 height 9
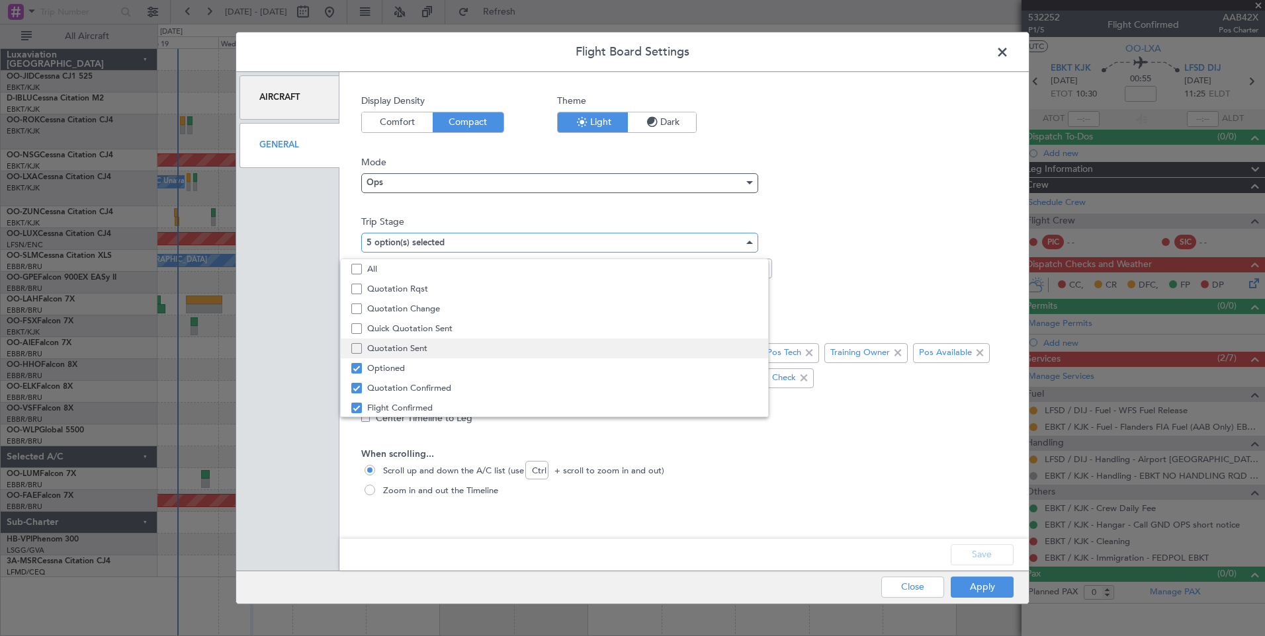
scroll to position [41, 0]
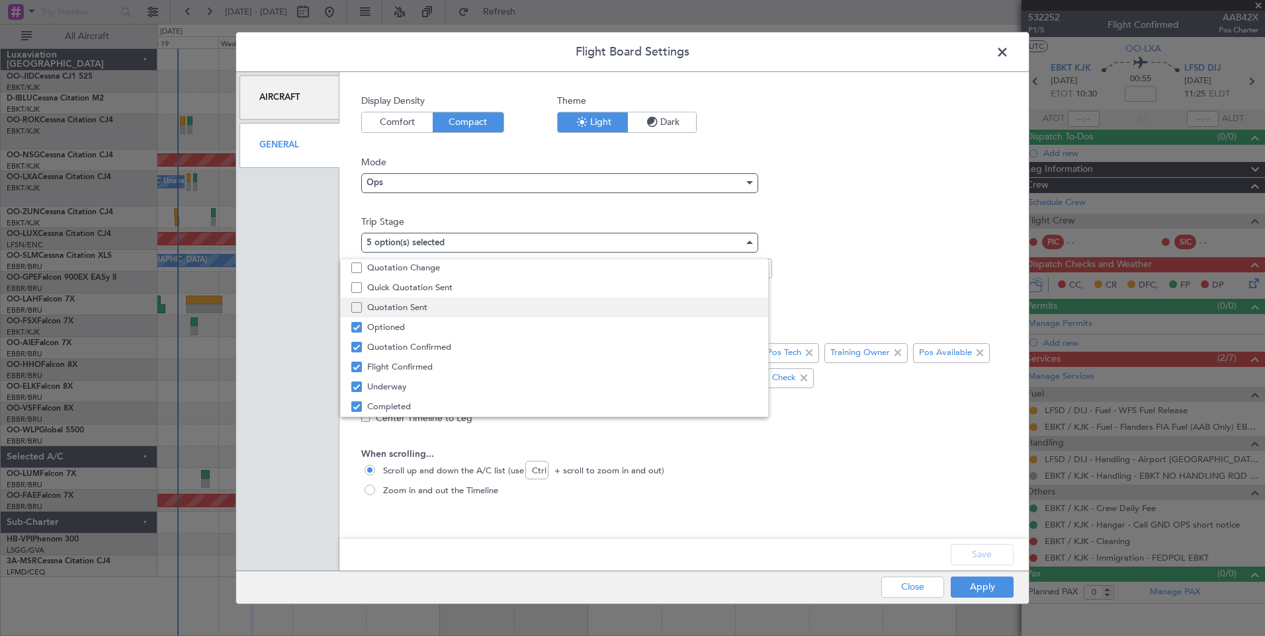
click at [461, 312] on span "Quotation Sent" at bounding box center [562, 308] width 390 height 20
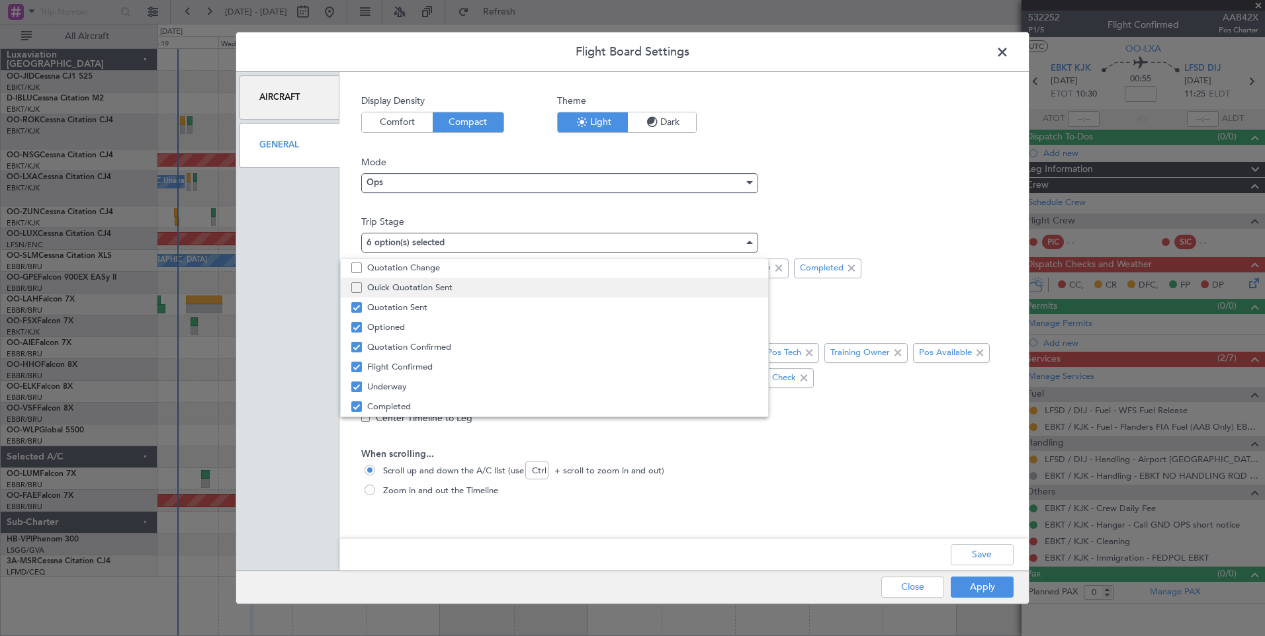
click at [464, 287] on span "Quick Quotation Sent" at bounding box center [562, 288] width 390 height 20
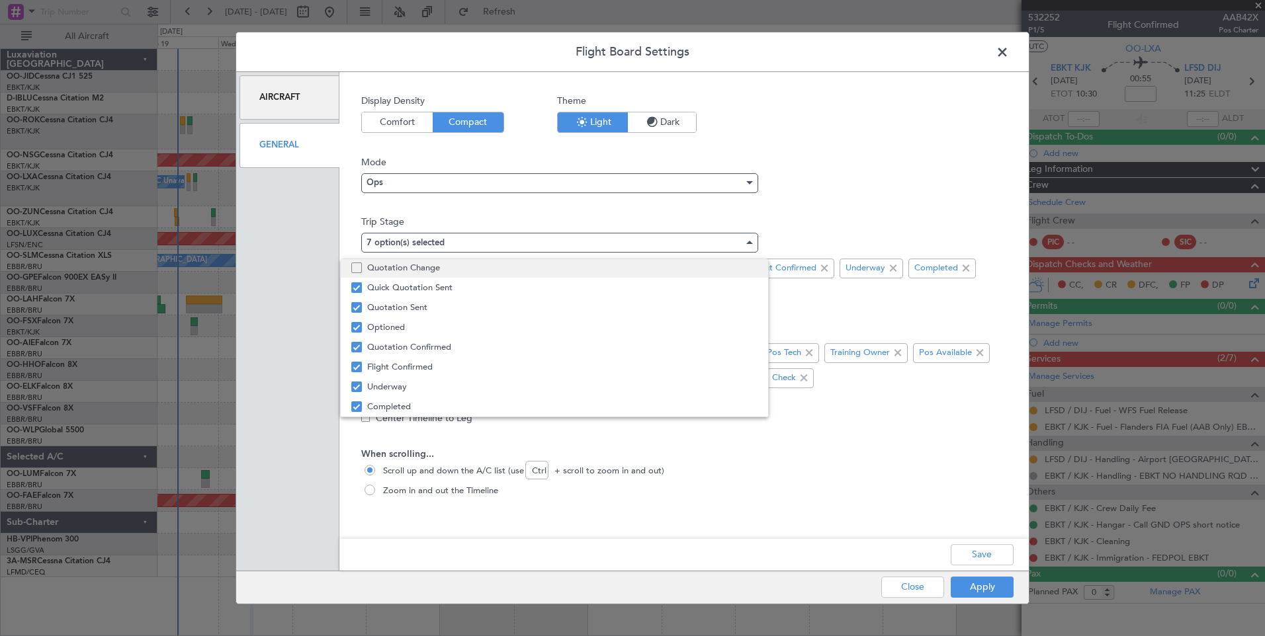
click at [464, 271] on span "Quotation Change" at bounding box center [562, 268] width 390 height 20
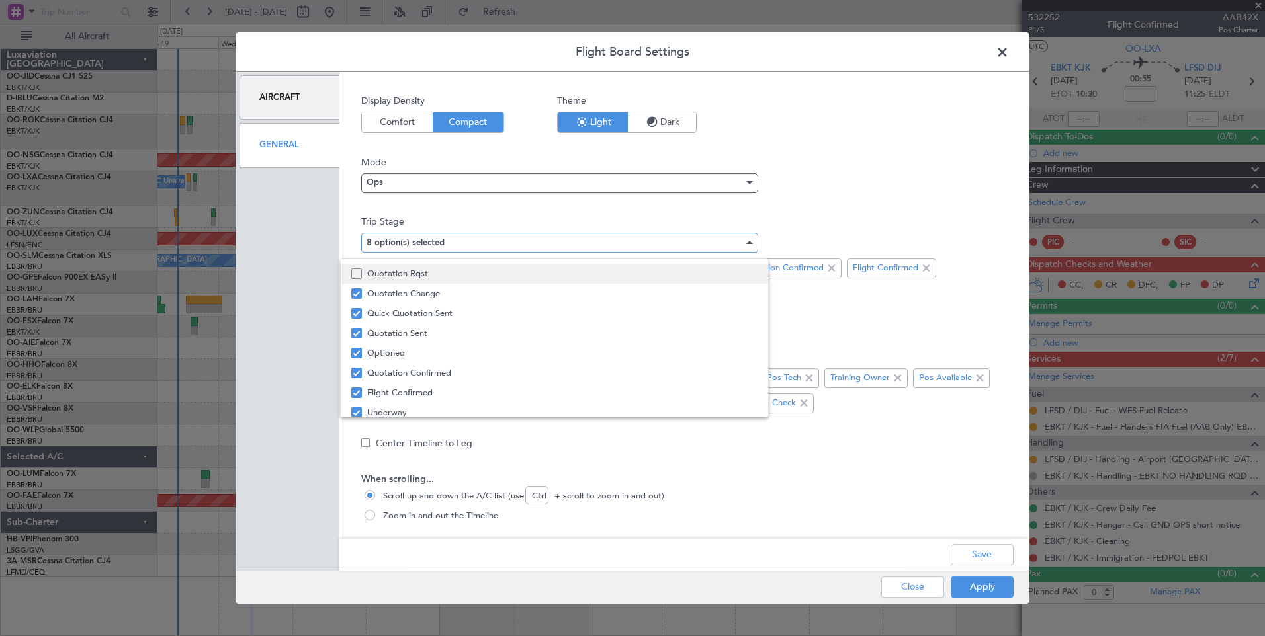
scroll to position [0, 0]
click at [466, 275] on span "All" at bounding box center [562, 269] width 390 height 20
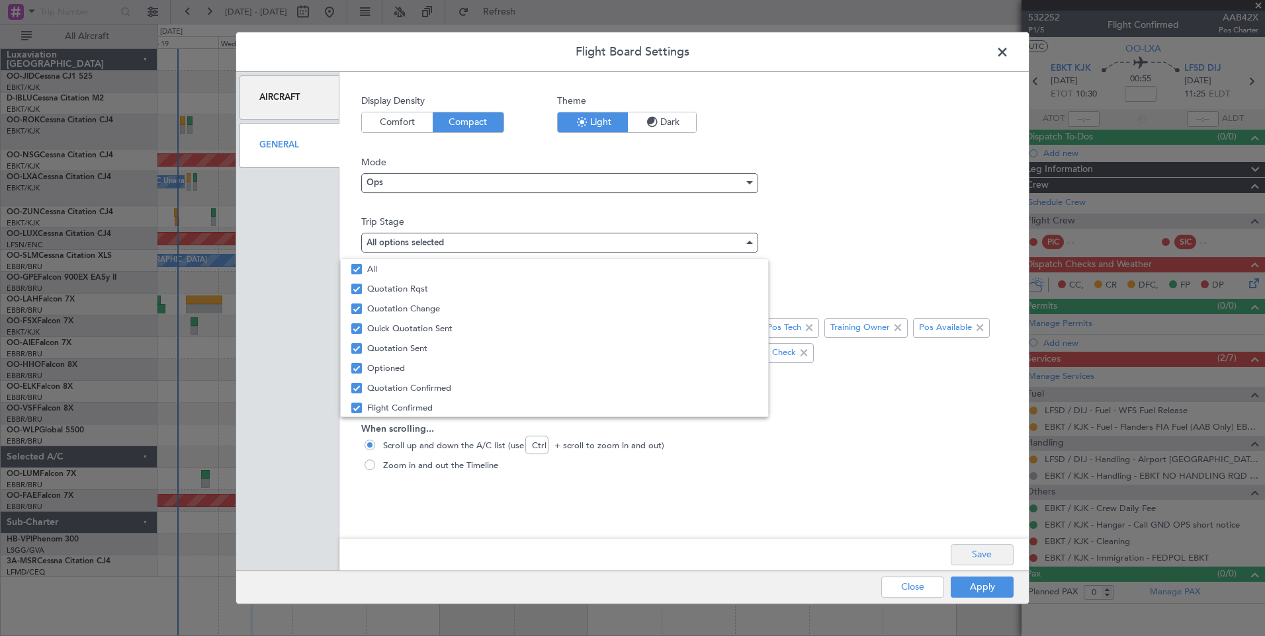
click at [1005, 558] on div at bounding box center [632, 318] width 1265 height 636
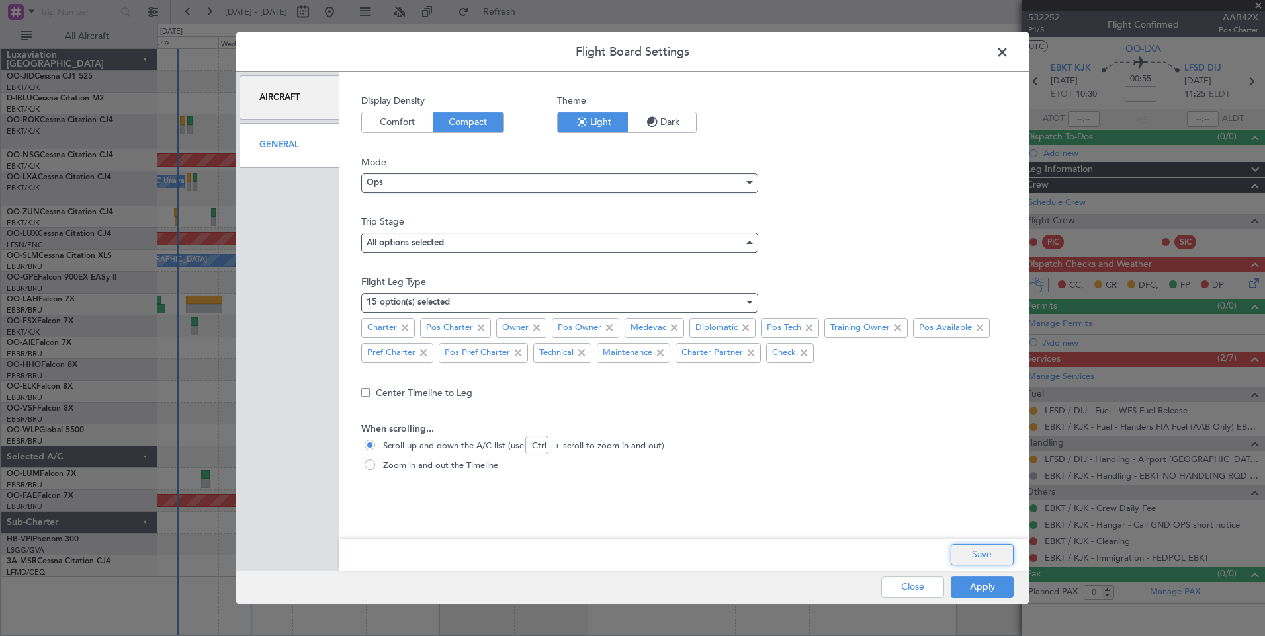
click at [1004, 558] on button "Save" at bounding box center [981, 554] width 63 height 21
click at [1001, 583] on button "Apply" at bounding box center [981, 587] width 63 height 21
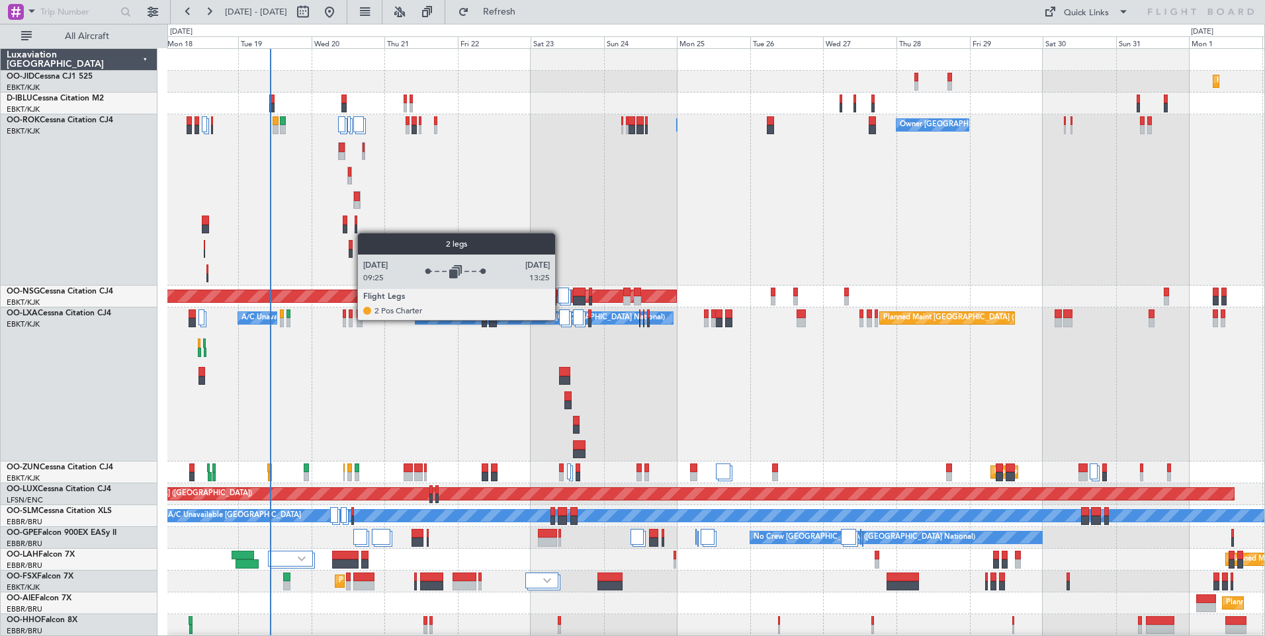
click at [562, 319] on div at bounding box center [564, 318] width 11 height 16
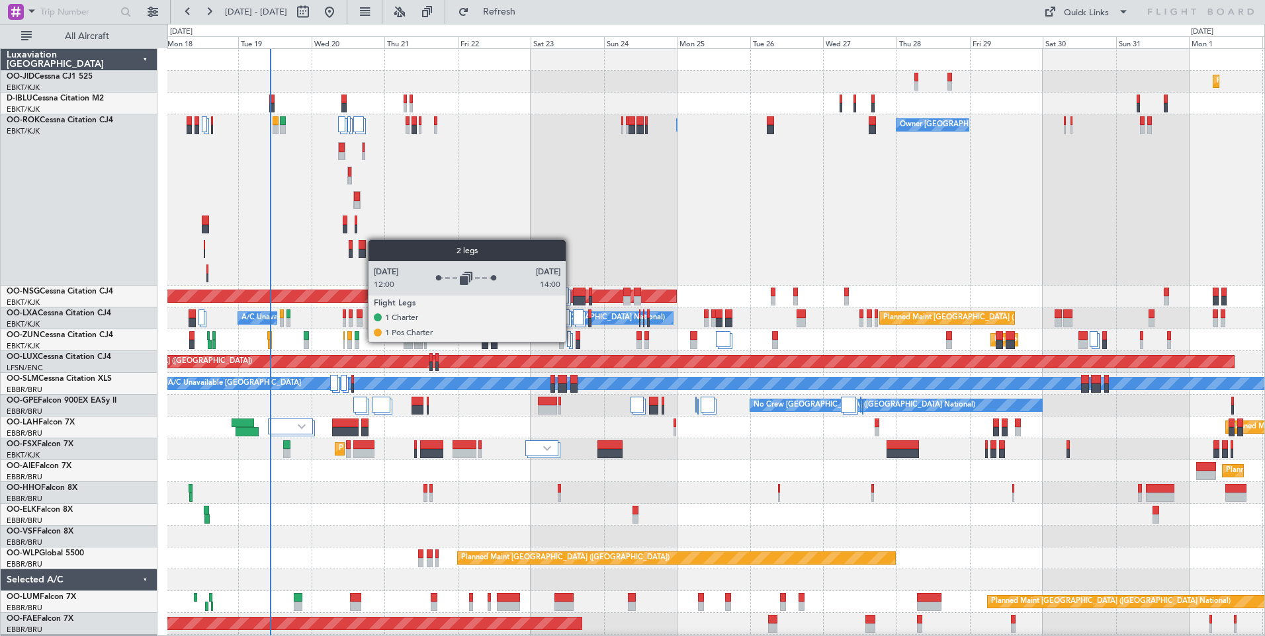
click at [571, 341] on div at bounding box center [571, 341] width 5 height 16
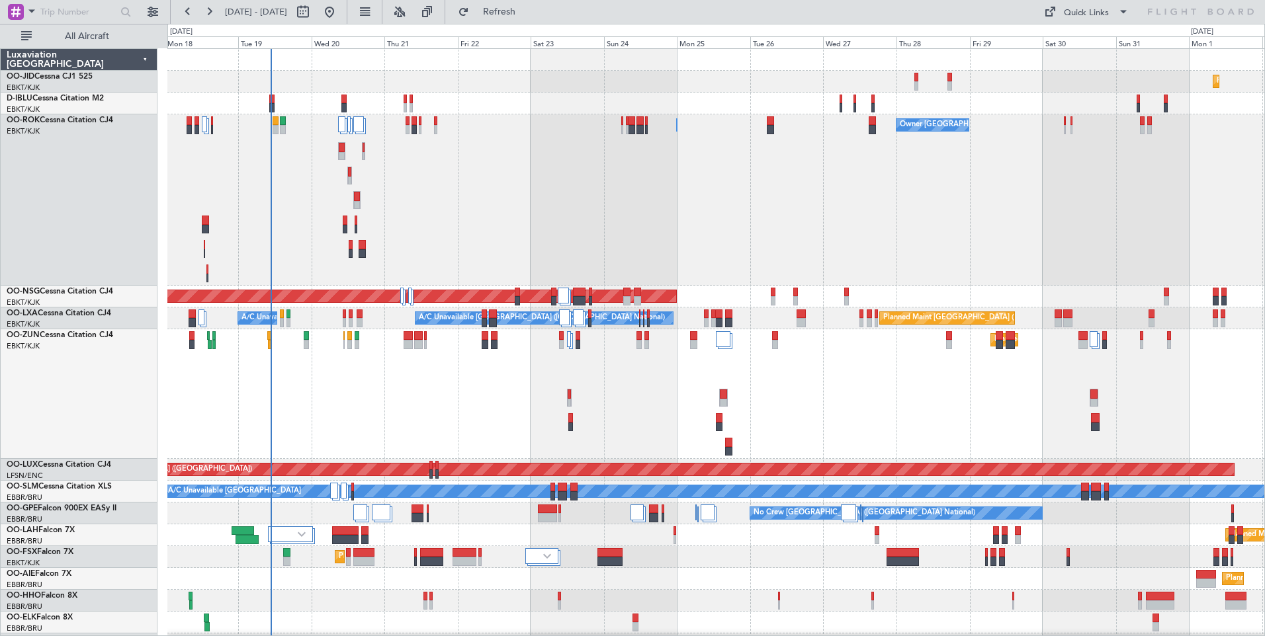
click at [581, 156] on div "Owner Kortrijk-Wevelgem Owner Kortrijk-Wevelgem" at bounding box center [715, 199] width 1097 height 171
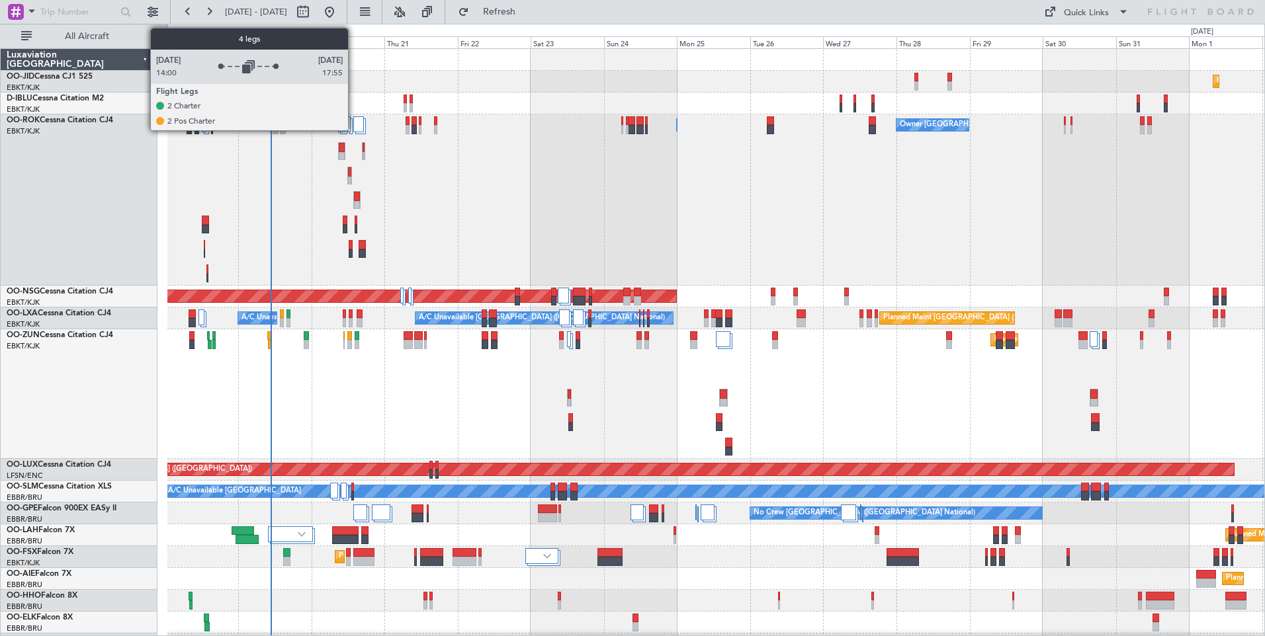
click at [354, 120] on div at bounding box center [358, 124] width 11 height 16
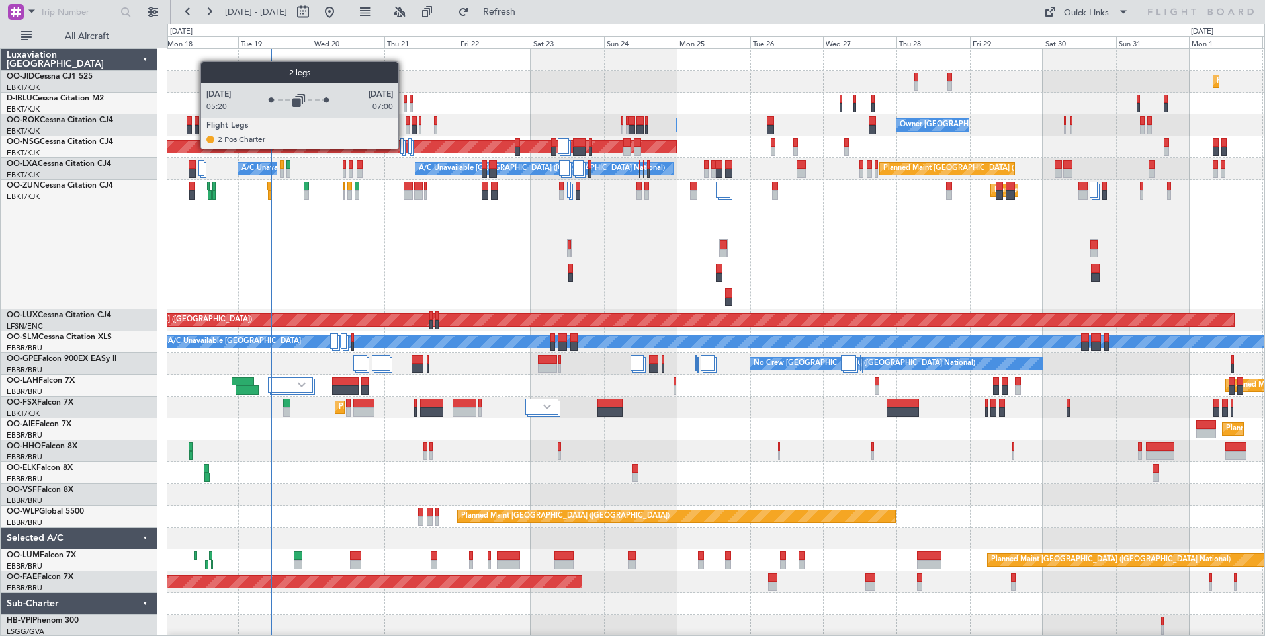
click at [403, 148] on div at bounding box center [403, 148] width 3 height 16
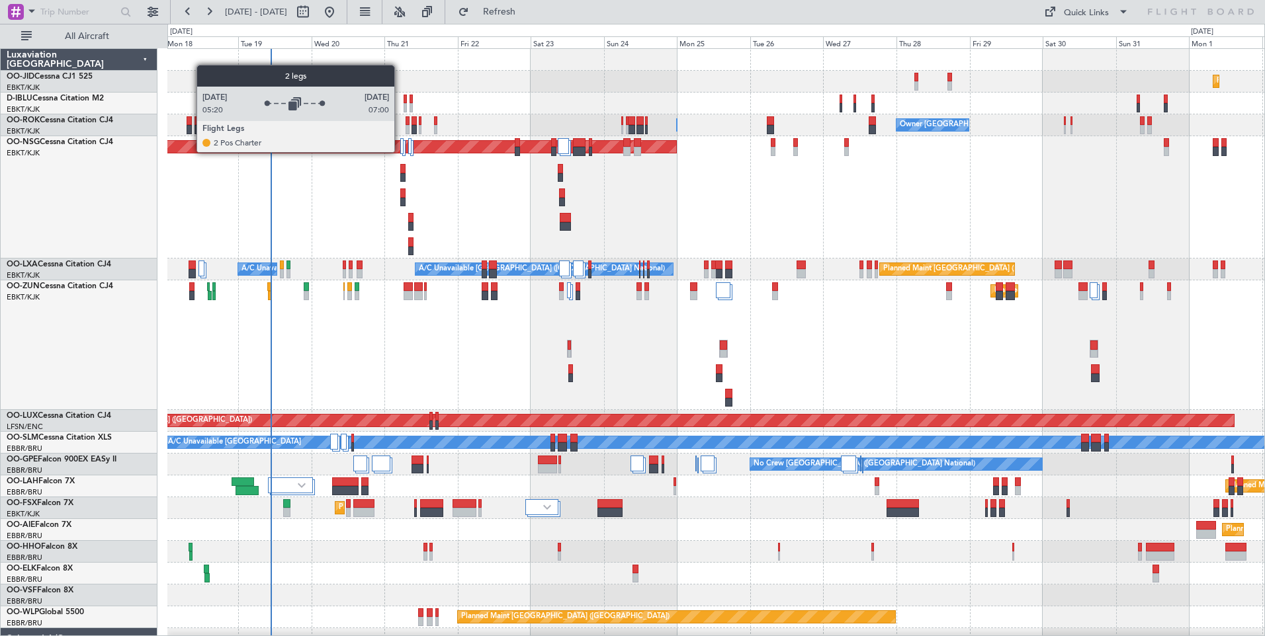
click at [400, 151] on div at bounding box center [401, 146] width 3 height 16
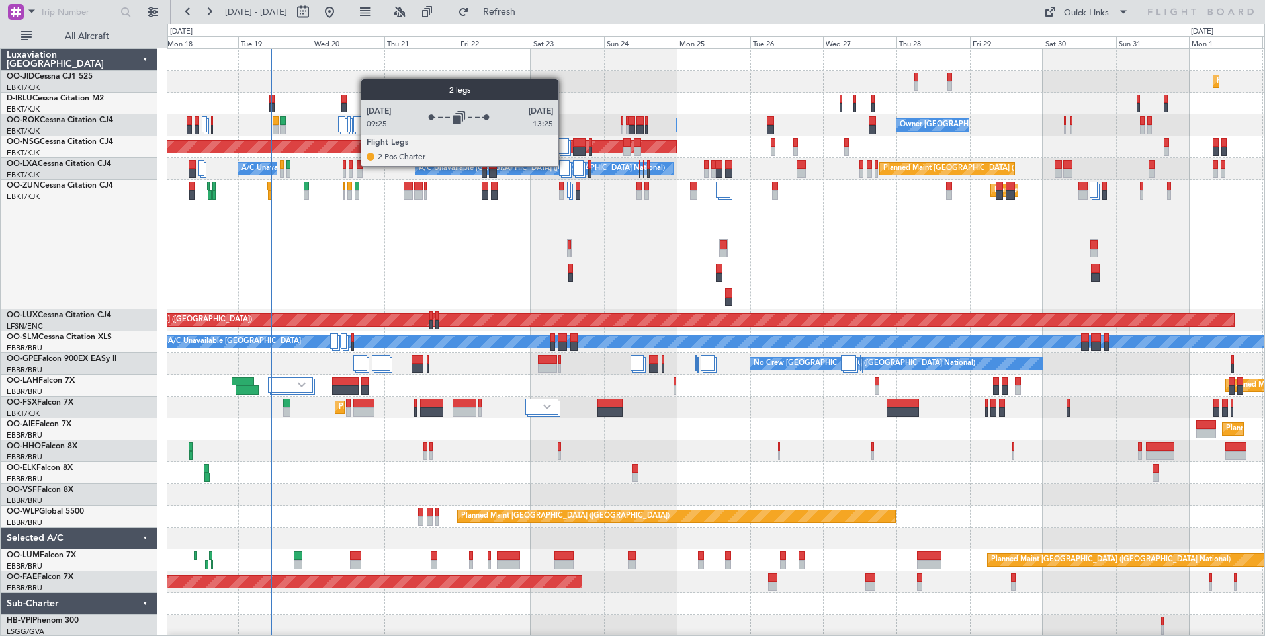
click at [564, 165] on div at bounding box center [564, 168] width 11 height 16
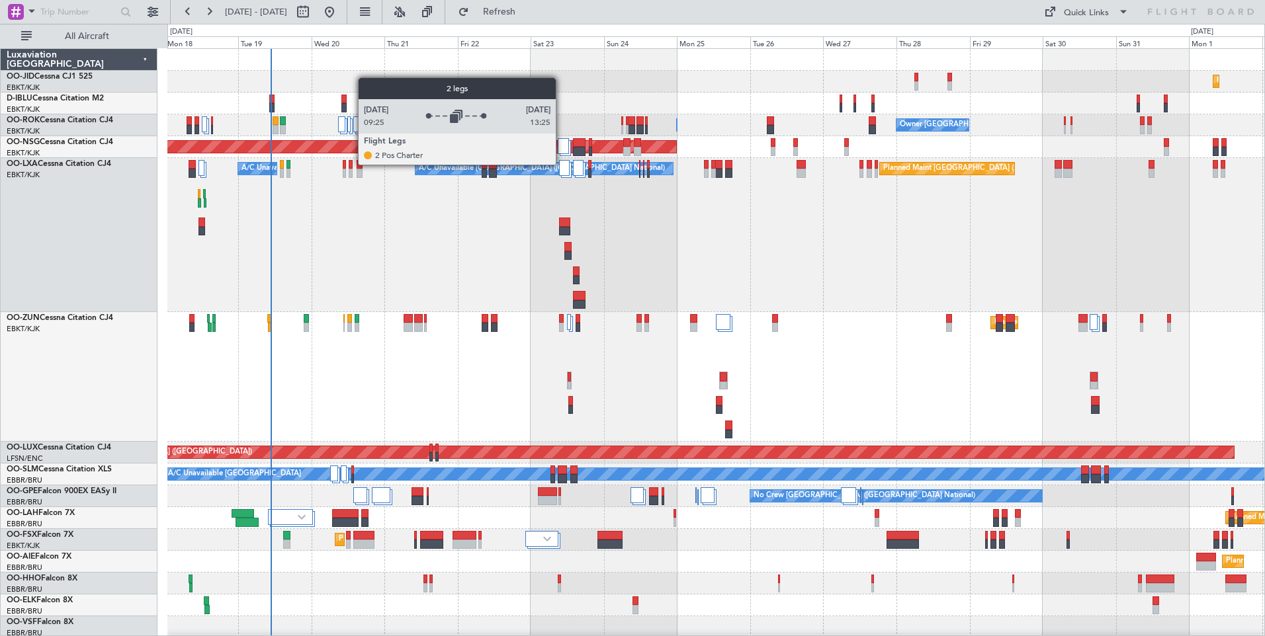
click at [562, 164] on div at bounding box center [564, 168] width 11 height 16
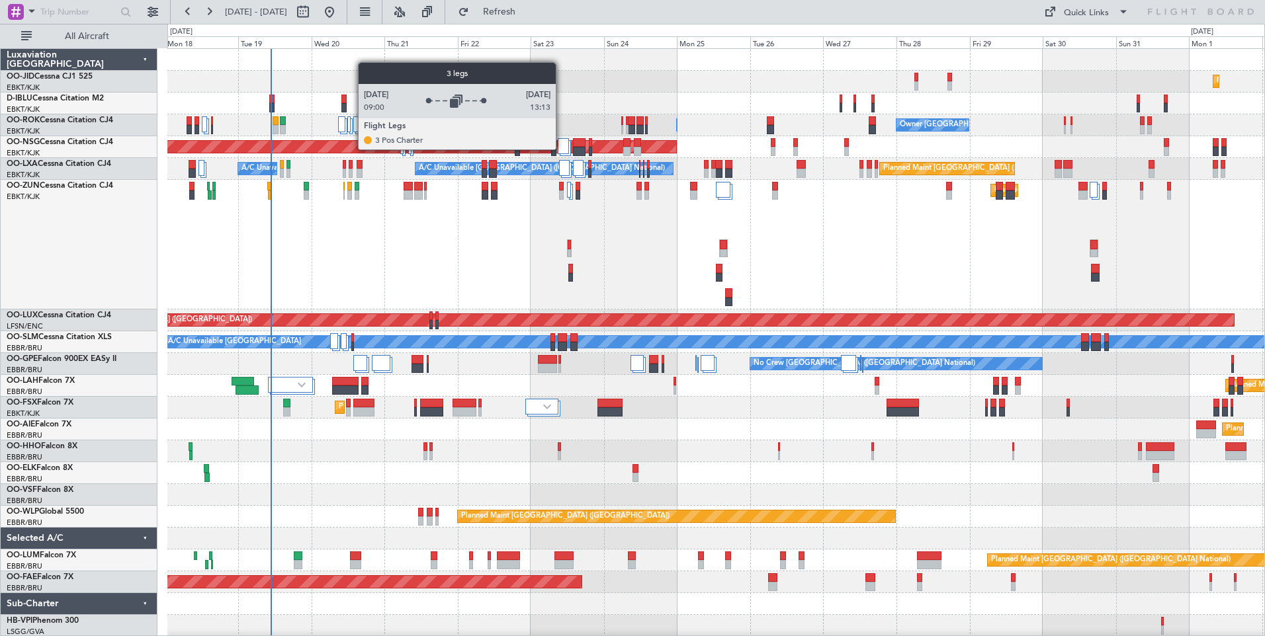
click at [562, 149] on div at bounding box center [563, 146] width 11 height 16
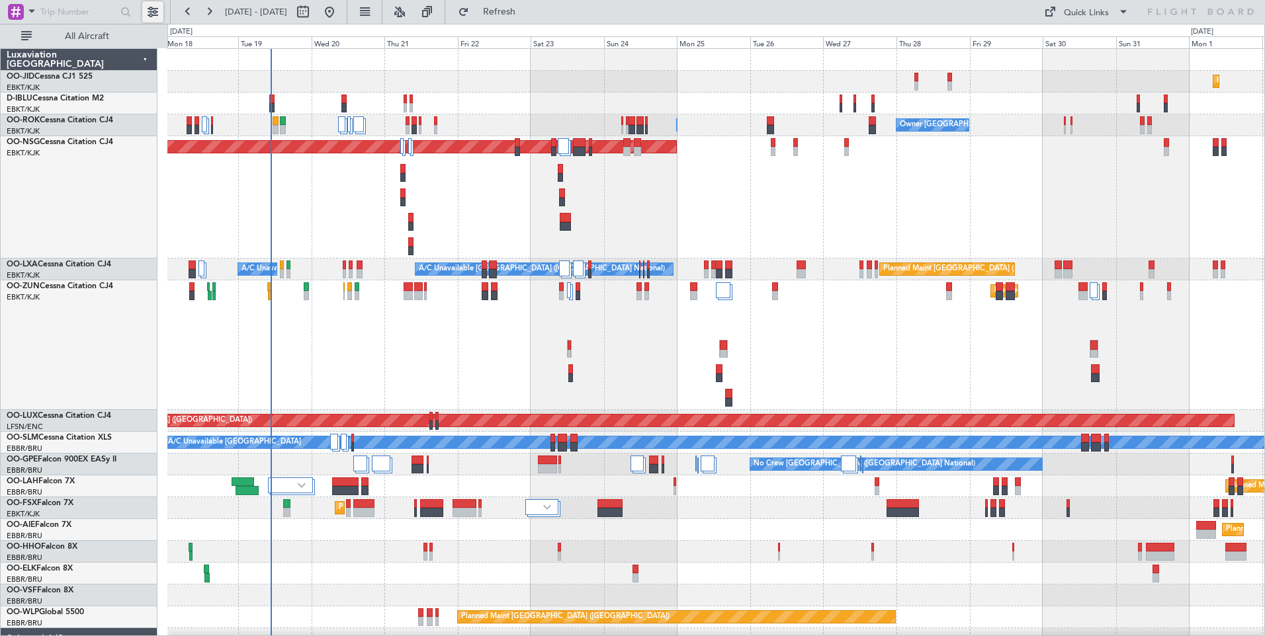
click at [153, 9] on button at bounding box center [152, 11] width 21 height 21
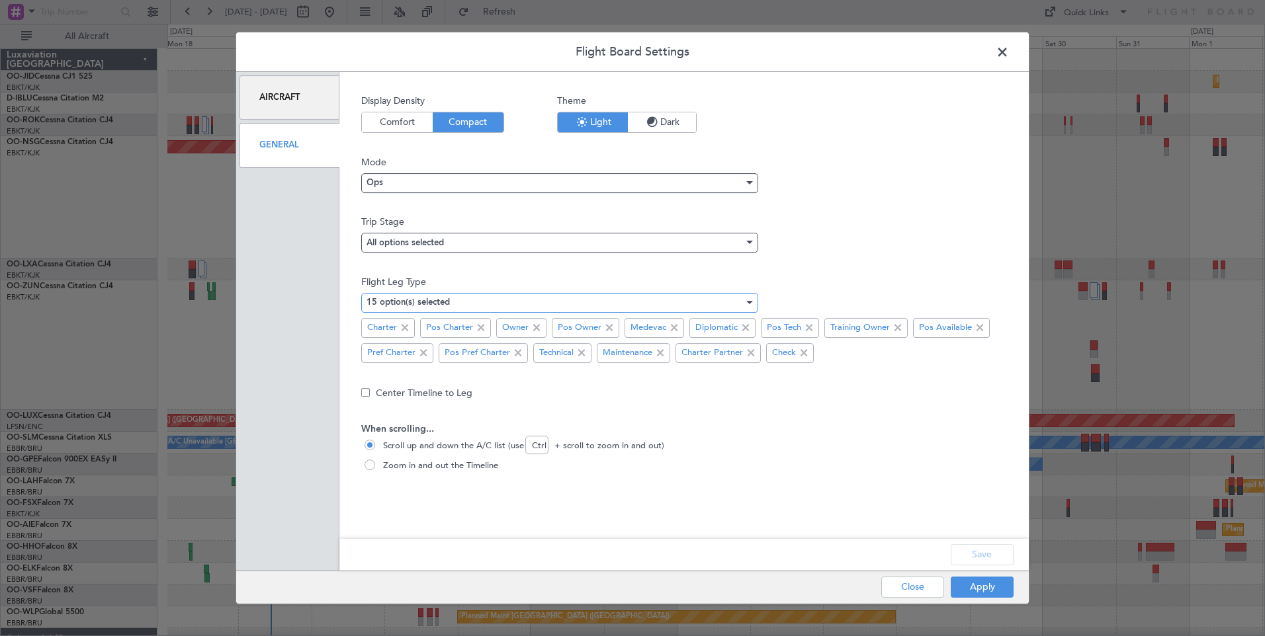
click at [429, 304] on mat-select-trigger "15 option(s) selected" at bounding box center [407, 302] width 83 height 9
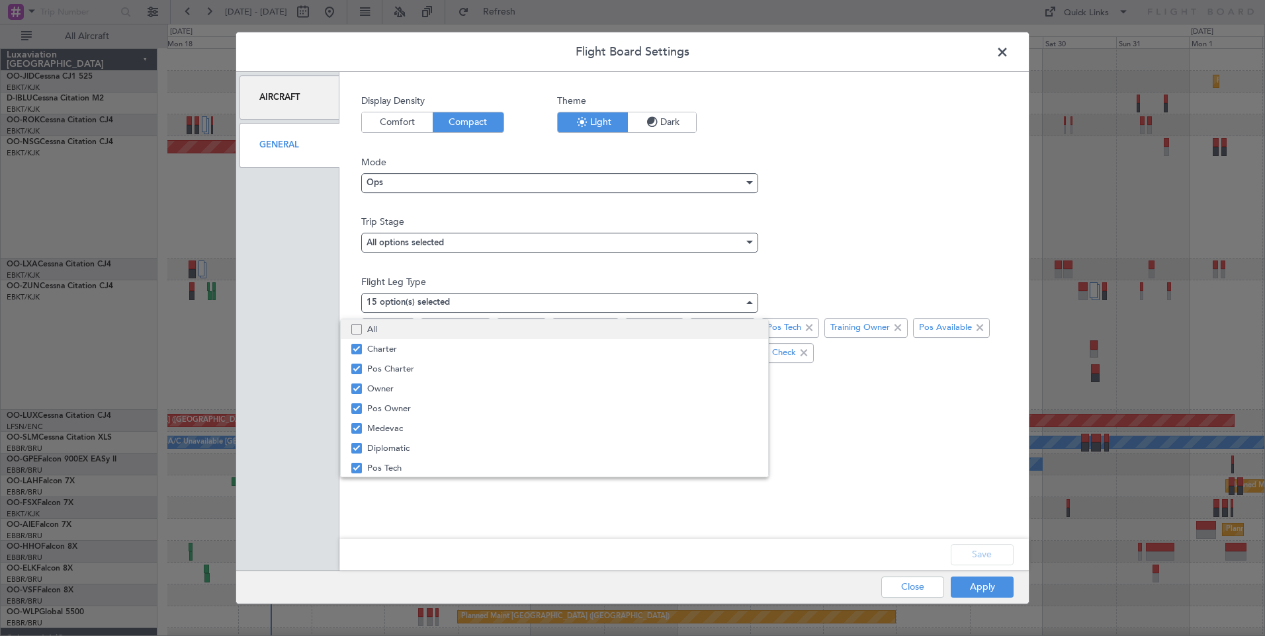
click at [432, 327] on span "All" at bounding box center [562, 329] width 390 height 20
click at [446, 333] on span "All" at bounding box center [562, 329] width 390 height 20
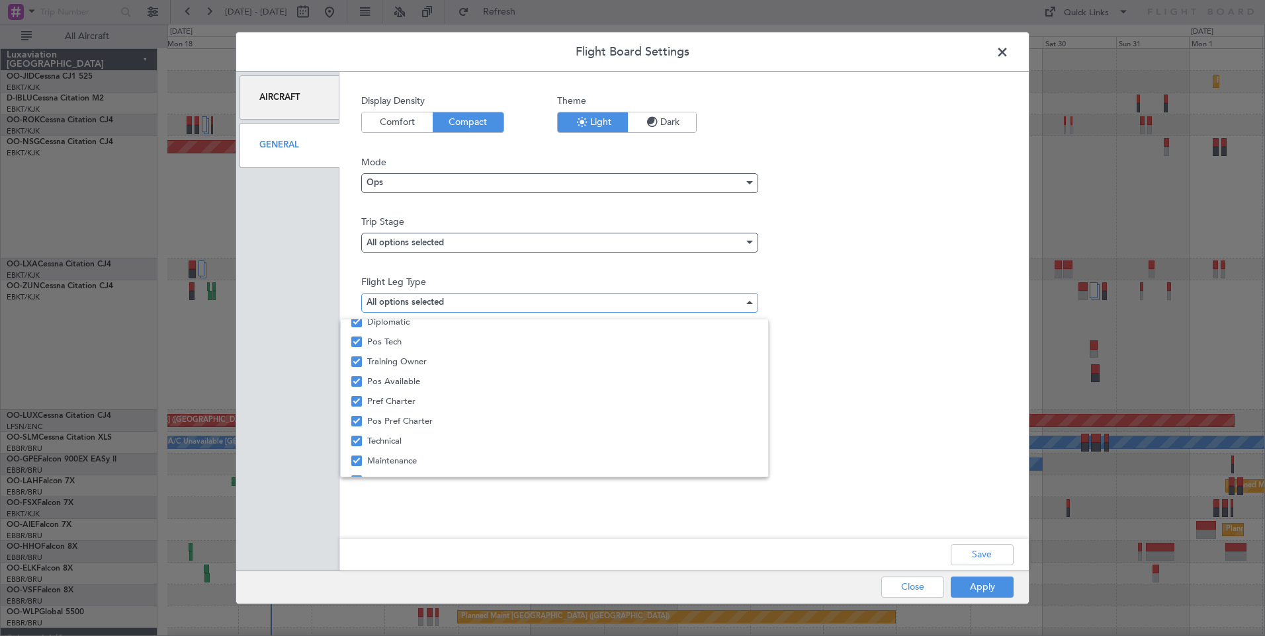
scroll to position [200, 0]
click at [454, 441] on span "Pos Flight Services" at bounding box center [562, 447] width 390 height 20
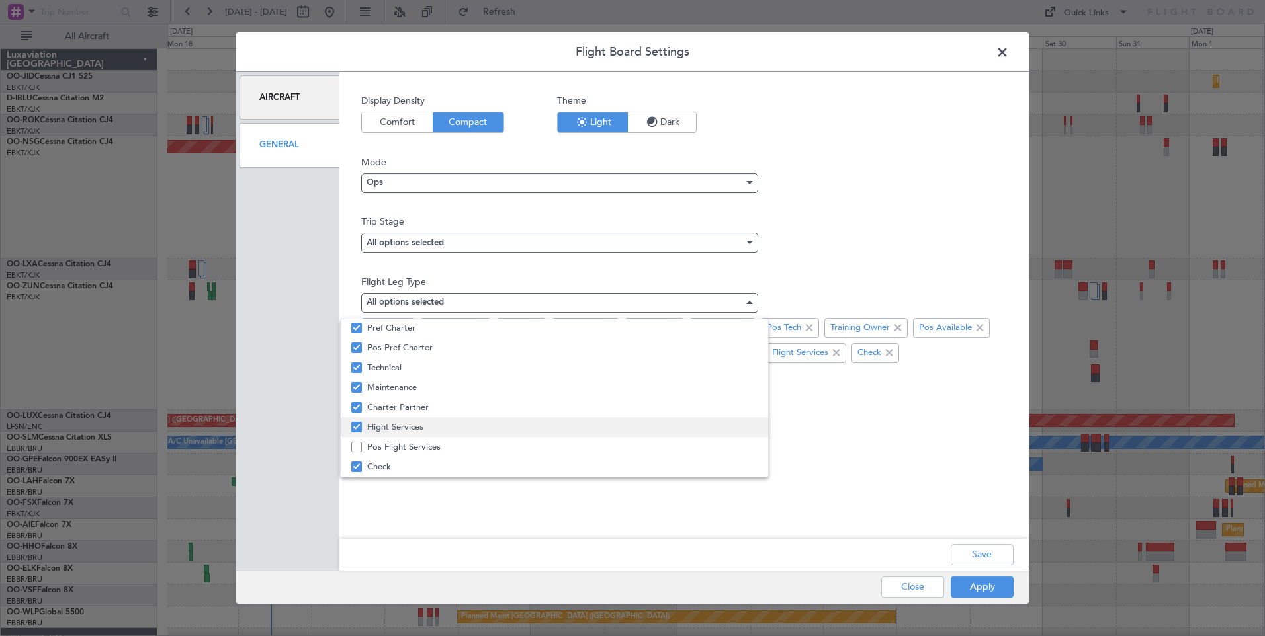
click at [450, 428] on span "Flight Services" at bounding box center [562, 427] width 390 height 20
drag, startPoint x: 901, startPoint y: 497, endPoint x: 894, endPoint y: 485, distance: 14.0
click at [900, 497] on div at bounding box center [632, 318] width 1265 height 636
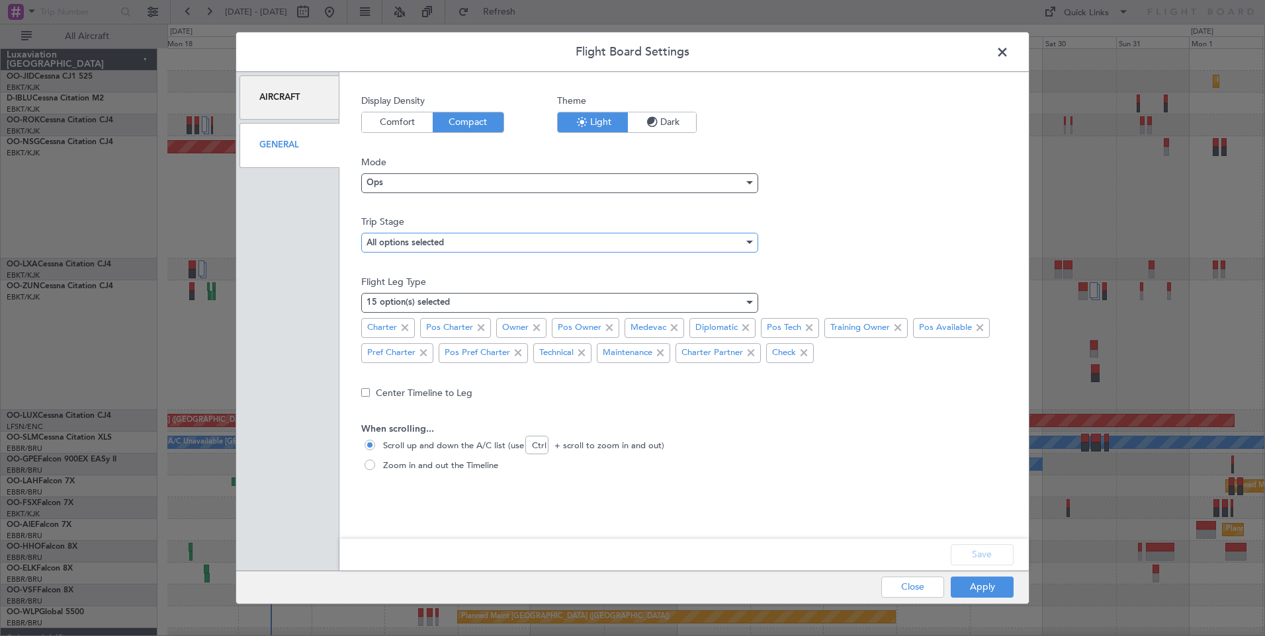
click at [400, 239] on mat-select-trigger "All options selected" at bounding box center [404, 243] width 77 height 9
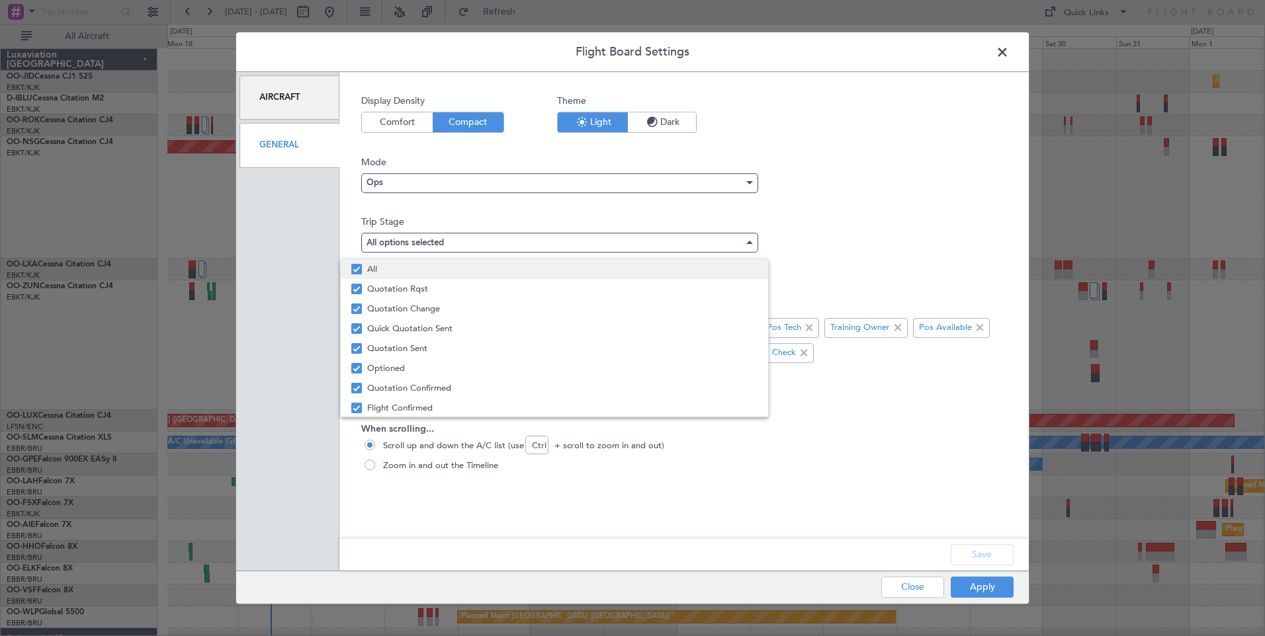
click at [456, 271] on span "All" at bounding box center [562, 269] width 390 height 20
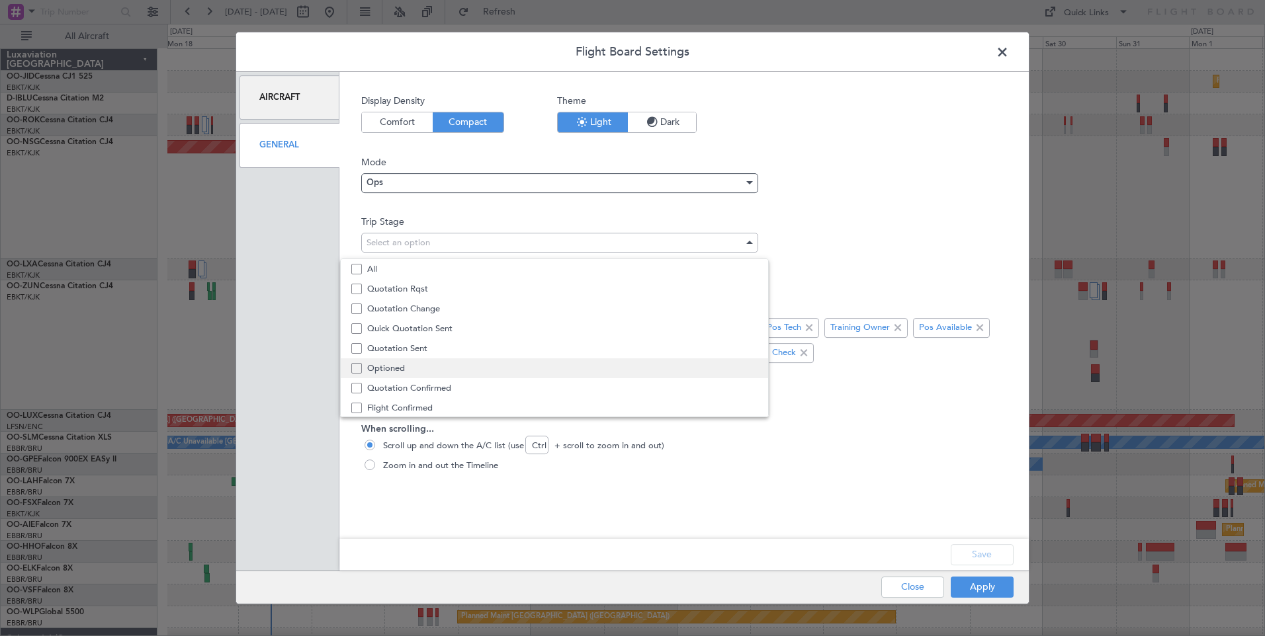
click at [448, 359] on span "Optioned" at bounding box center [562, 368] width 390 height 20
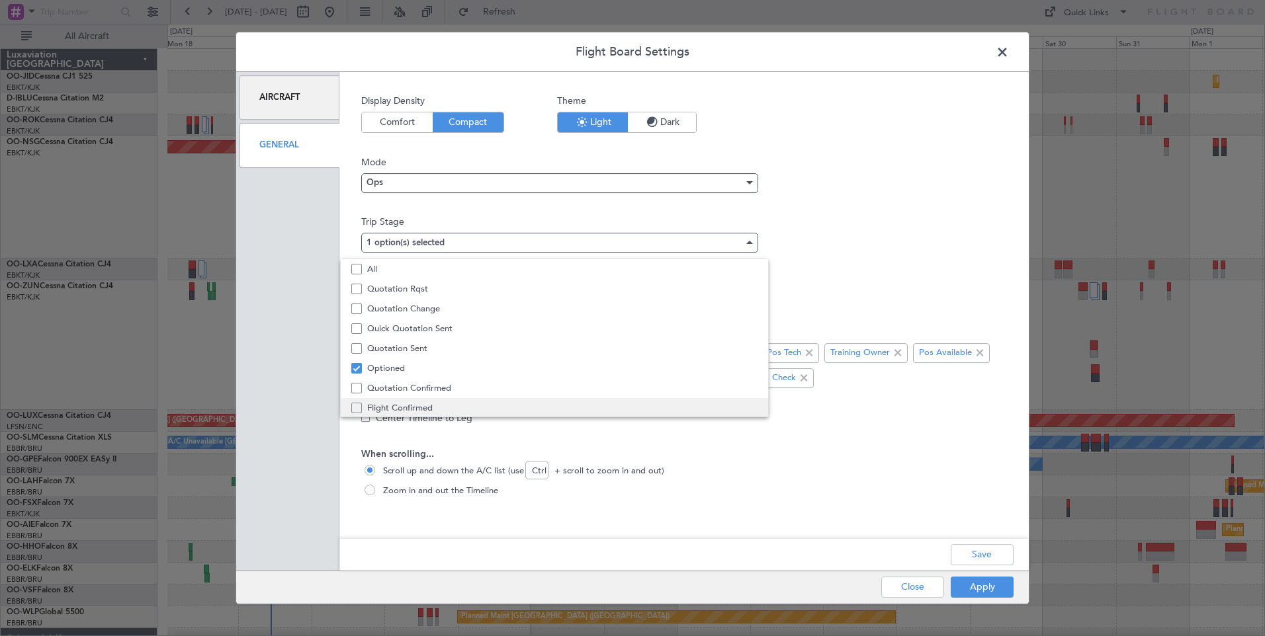
click at [458, 398] on span "Flight Confirmed" at bounding box center [562, 408] width 390 height 20
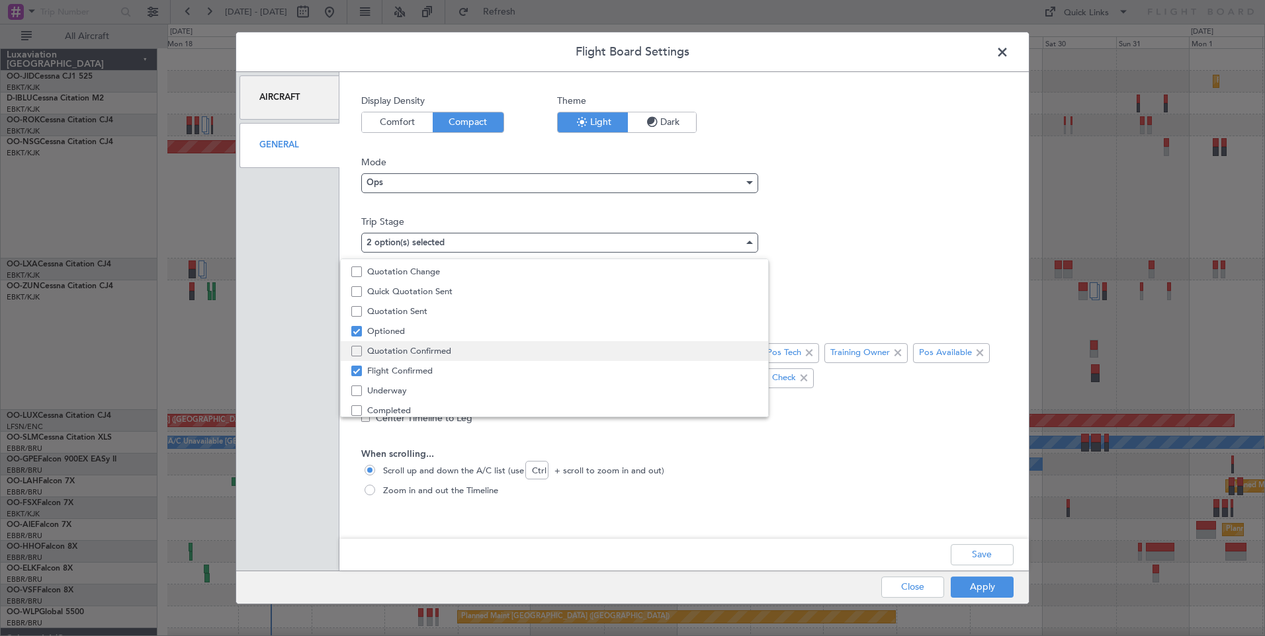
click at [448, 356] on span "Quotation Confirmed" at bounding box center [562, 351] width 390 height 20
click at [439, 394] on span "Underway" at bounding box center [562, 391] width 390 height 20
click at [439, 404] on span "Completed" at bounding box center [562, 407] width 390 height 20
drag, startPoint x: 926, startPoint y: 450, endPoint x: 939, endPoint y: 493, distance: 45.0
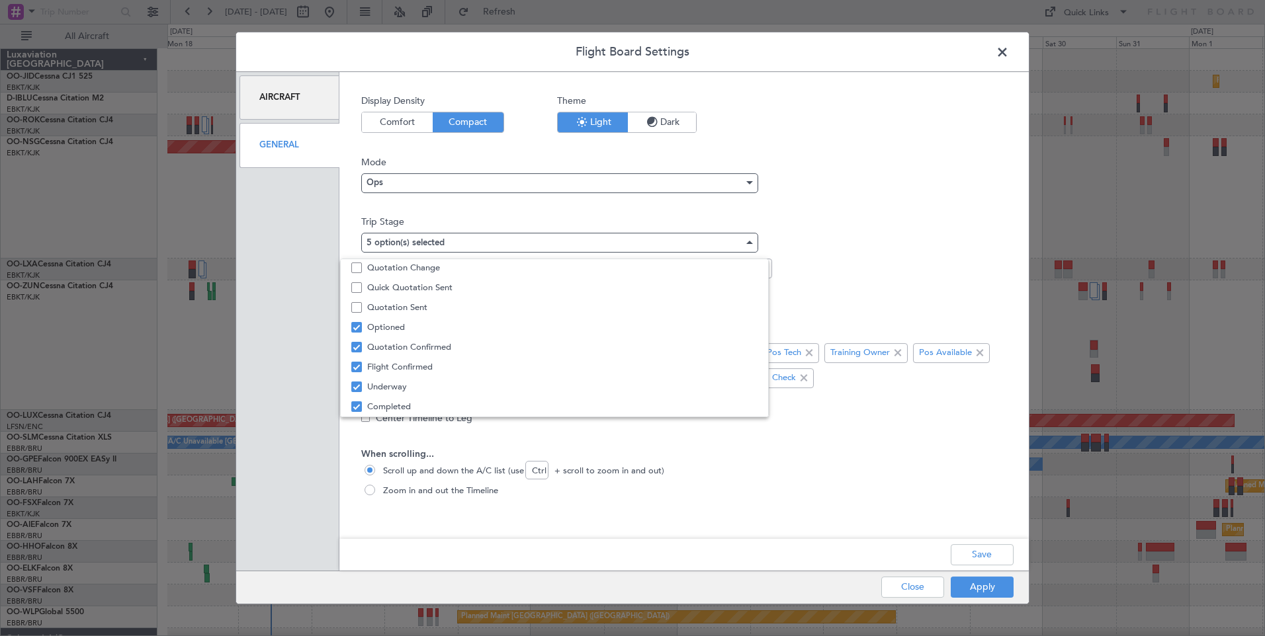
click at [925, 450] on div at bounding box center [632, 318] width 1265 height 636
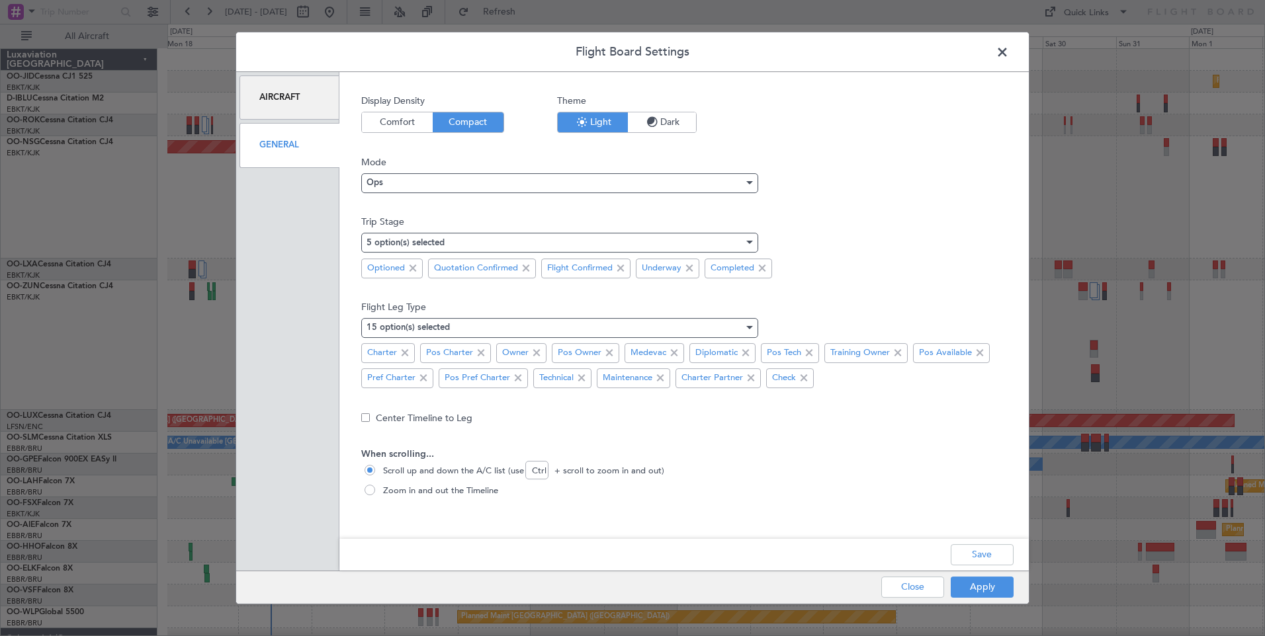
click at [956, 543] on div "Save" at bounding box center [683, 555] width 689 height 32
click at [964, 553] on button "Save" at bounding box center [981, 554] width 63 height 21
click at [980, 583] on button "Apply" at bounding box center [981, 587] width 63 height 21
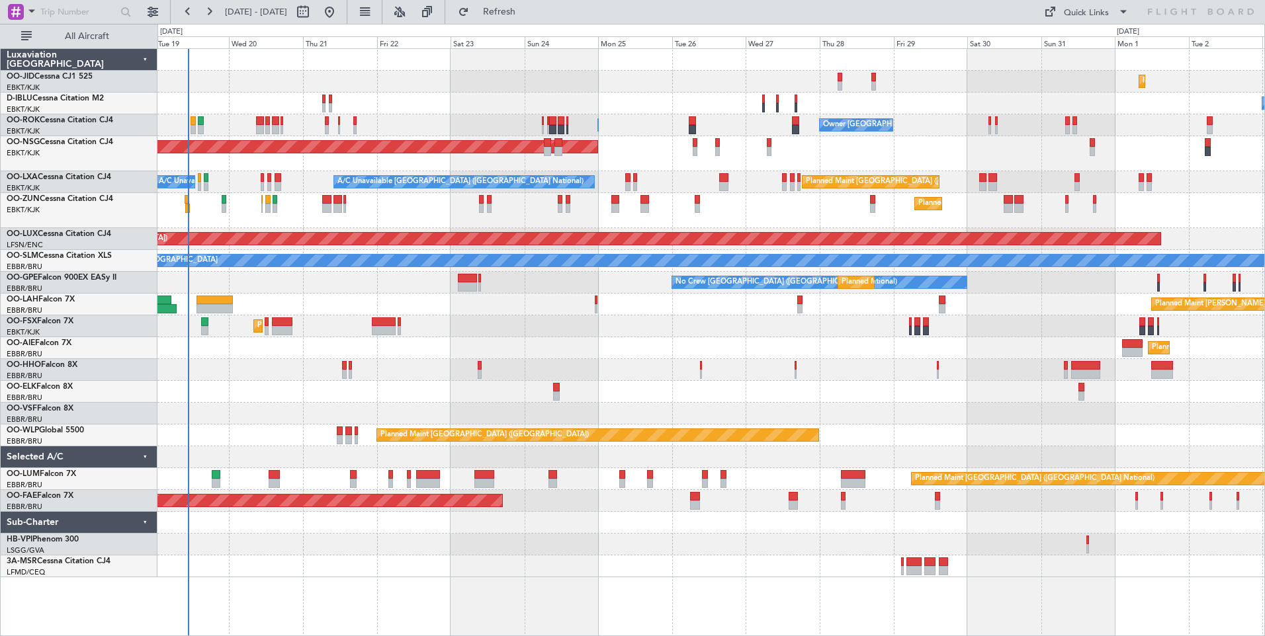
click at [574, 333] on div "Planned Maint Kortrijk-[GEOGRAPHIC_DATA]" at bounding box center [710, 326] width 1107 height 22
click at [372, 359] on div "Planned Maint Kortrijk-Wevelgem No Crew Brussels (Brussels National) Owner Kort…" at bounding box center [710, 313] width 1107 height 528
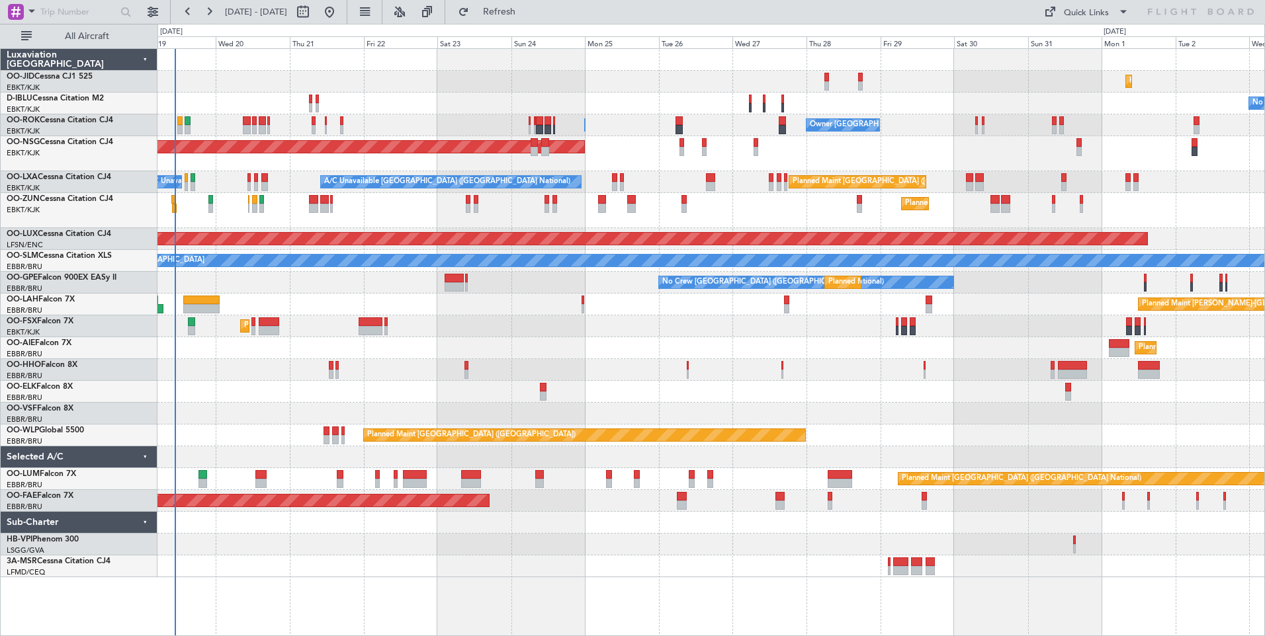
click at [484, 364] on div "Planned Maint Kortrijk-Wevelgem No Crew Brussels (Brussels National) Owner Kort…" at bounding box center [710, 313] width 1107 height 528
